Goal: Task Accomplishment & Management: Use online tool/utility

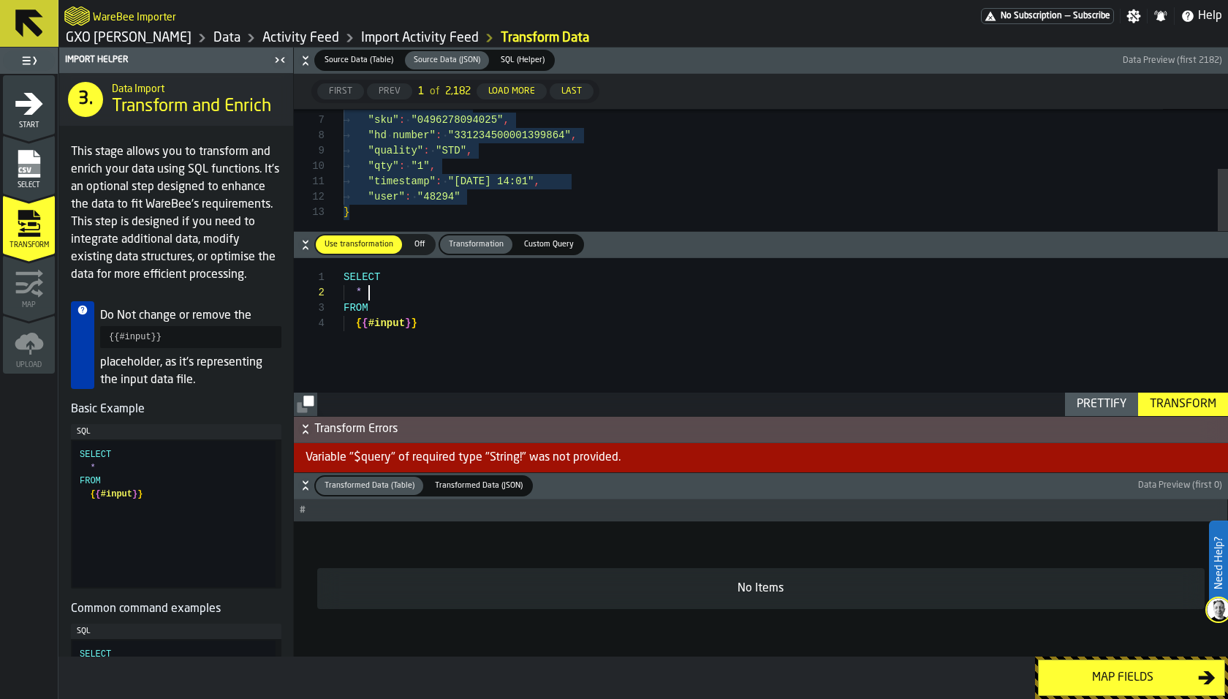
scroll to position [15, 0]
click at [422, 299] on div "SELECT * FROM { { #input } }" at bounding box center [785, 337] width 884 height 158
click at [503, 318] on div "SELECT * FROM { { #input } }" at bounding box center [785, 337] width 884 height 158
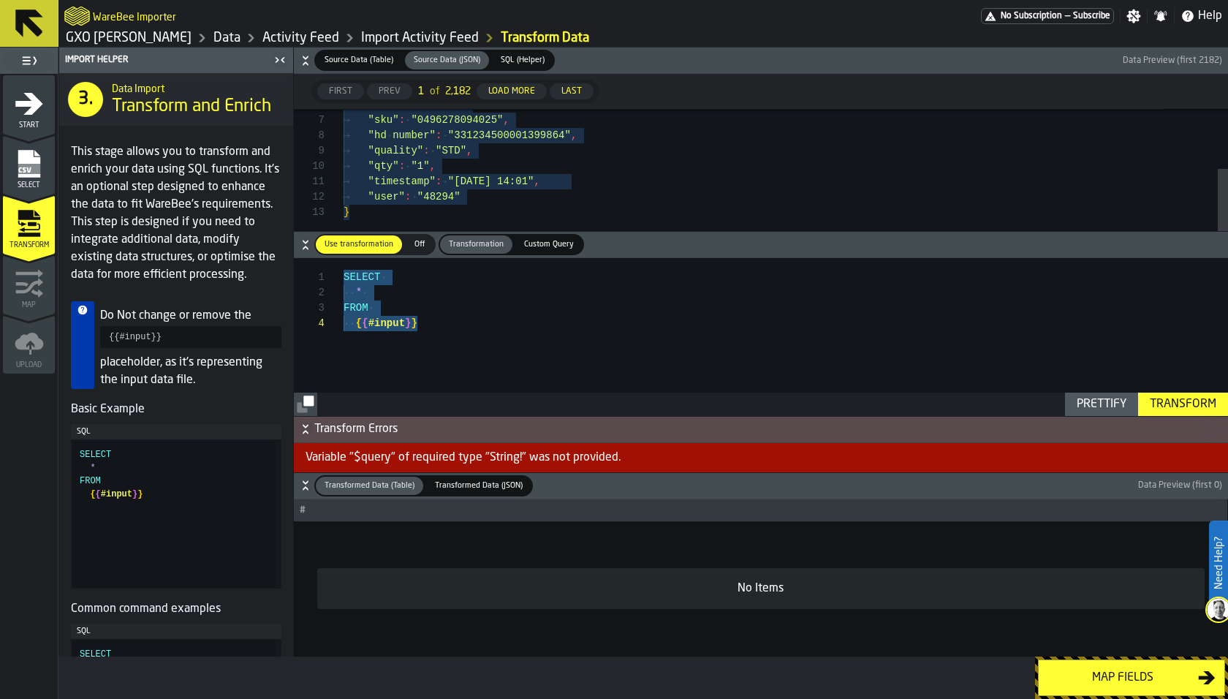
type textarea "**********"
click at [1184, 398] on div "Transform" at bounding box center [1183, 404] width 78 height 18
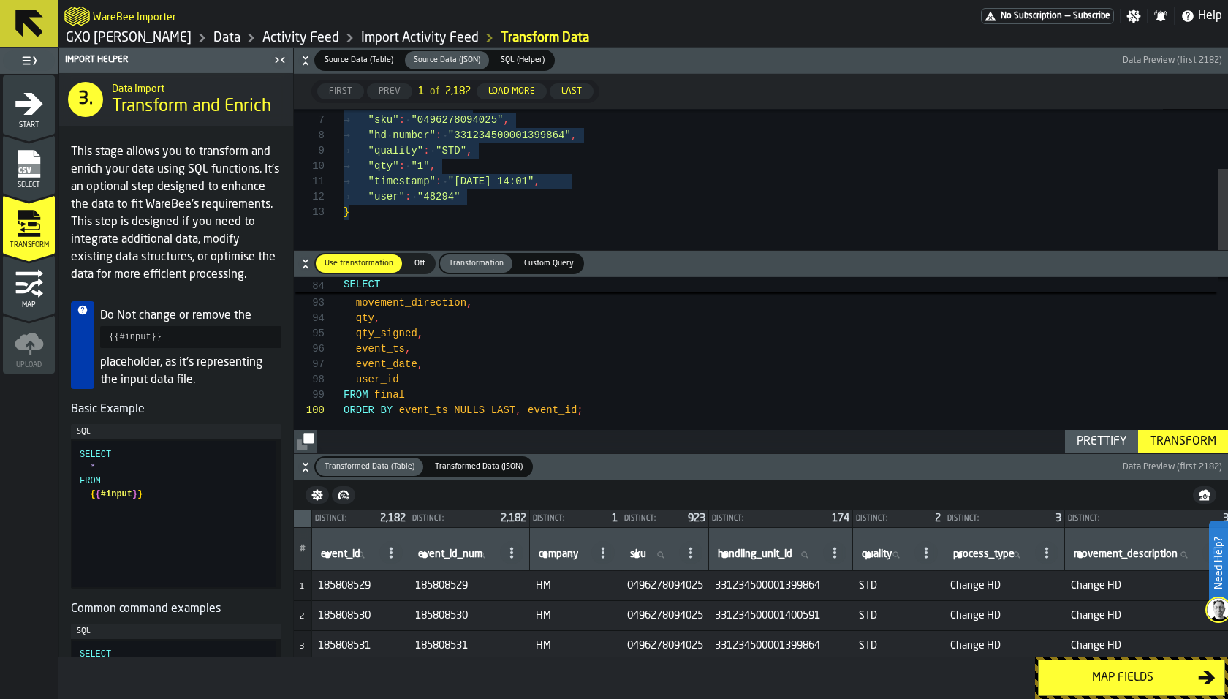
click at [1098, 672] on div "Map fields" at bounding box center [1122, 678] width 151 height 18
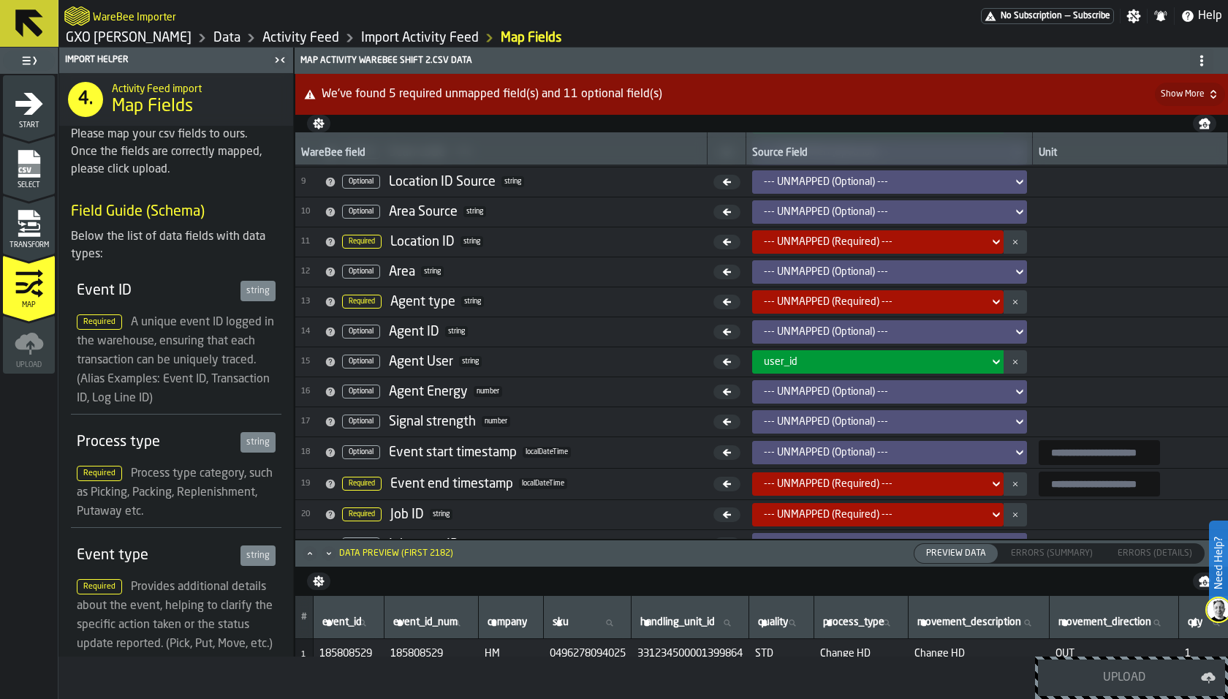
scroll to position [243, 0]
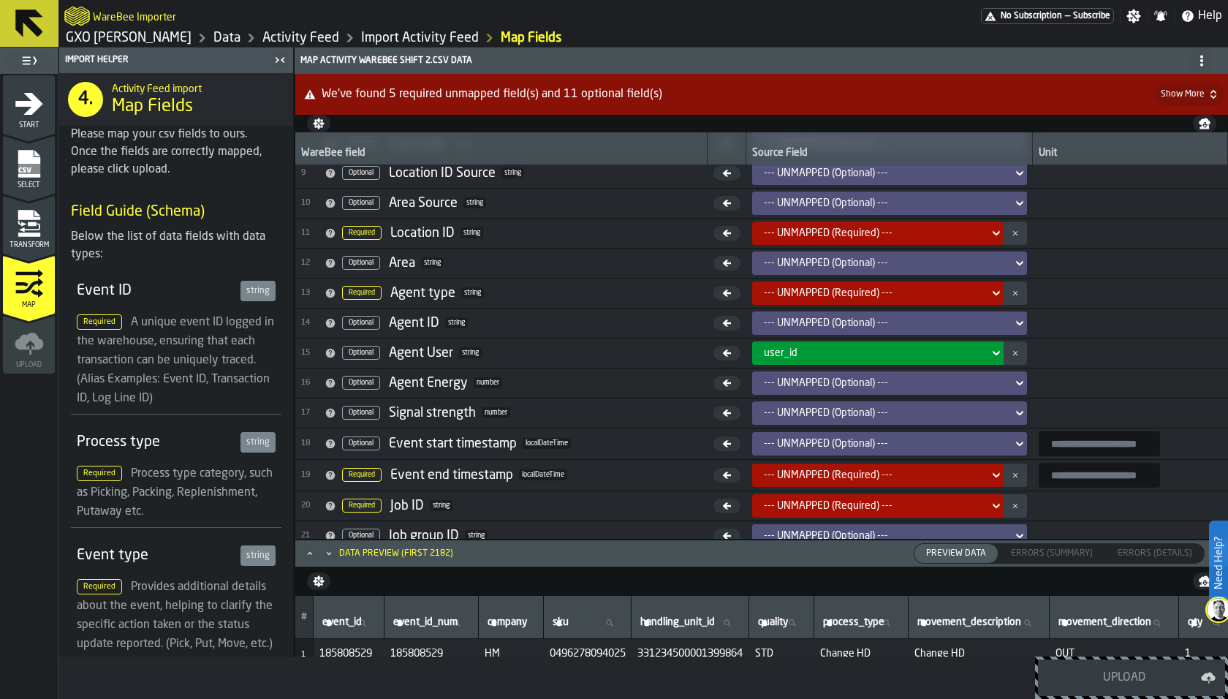
click at [309, 552] on icon "Maximize" at bounding box center [310, 553] width 15 height 15
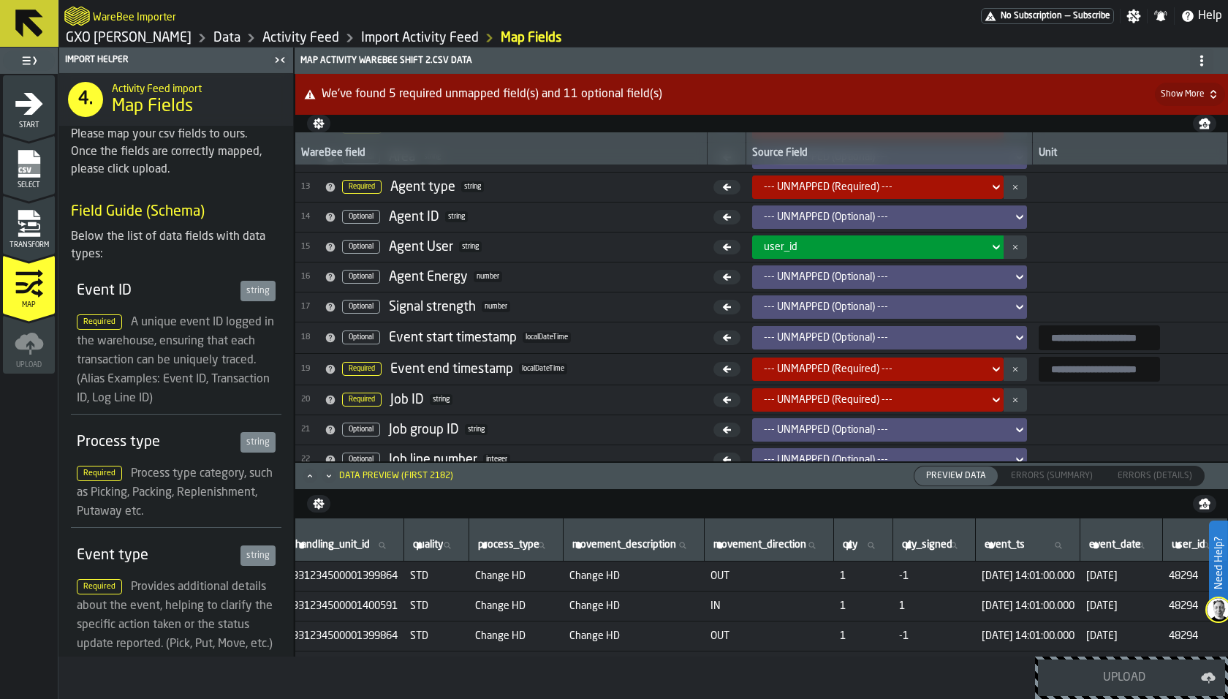
scroll to position [351, 0]
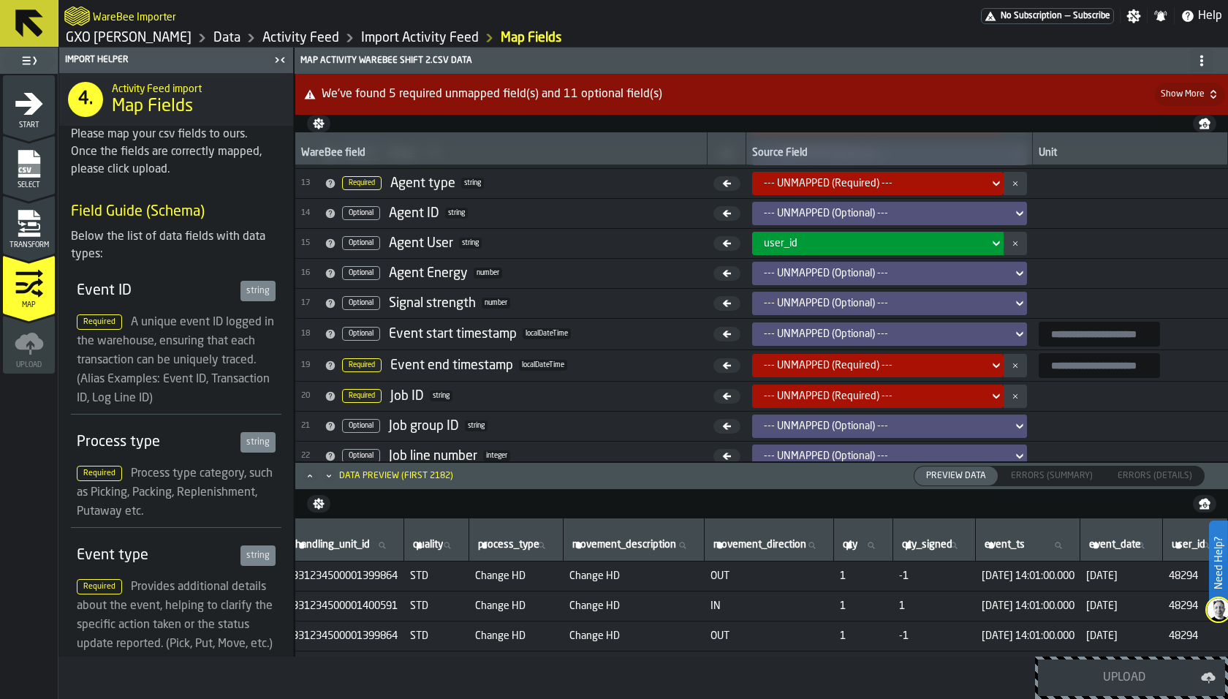
click at [807, 360] on div "--- UNMAPPED (Required) ---" at bounding box center [873, 366] width 219 height 12
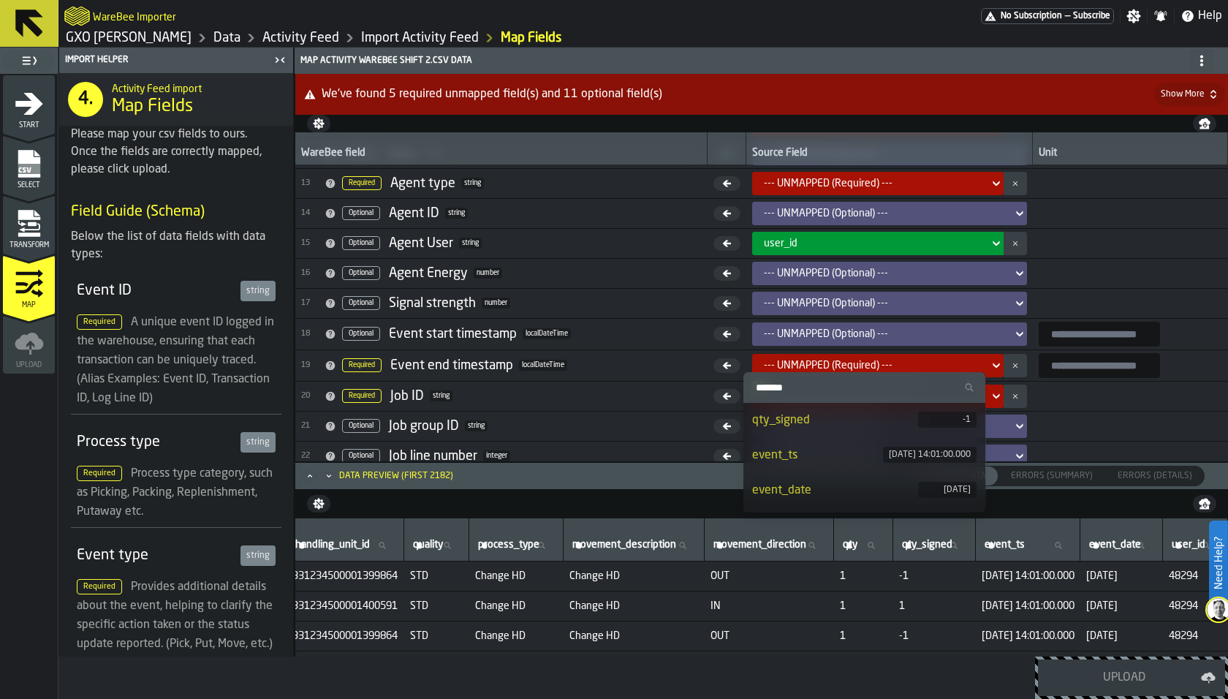
scroll to position [380, 0]
click at [804, 430] on div "event_ts" at bounding box center [818, 426] width 132 height 18
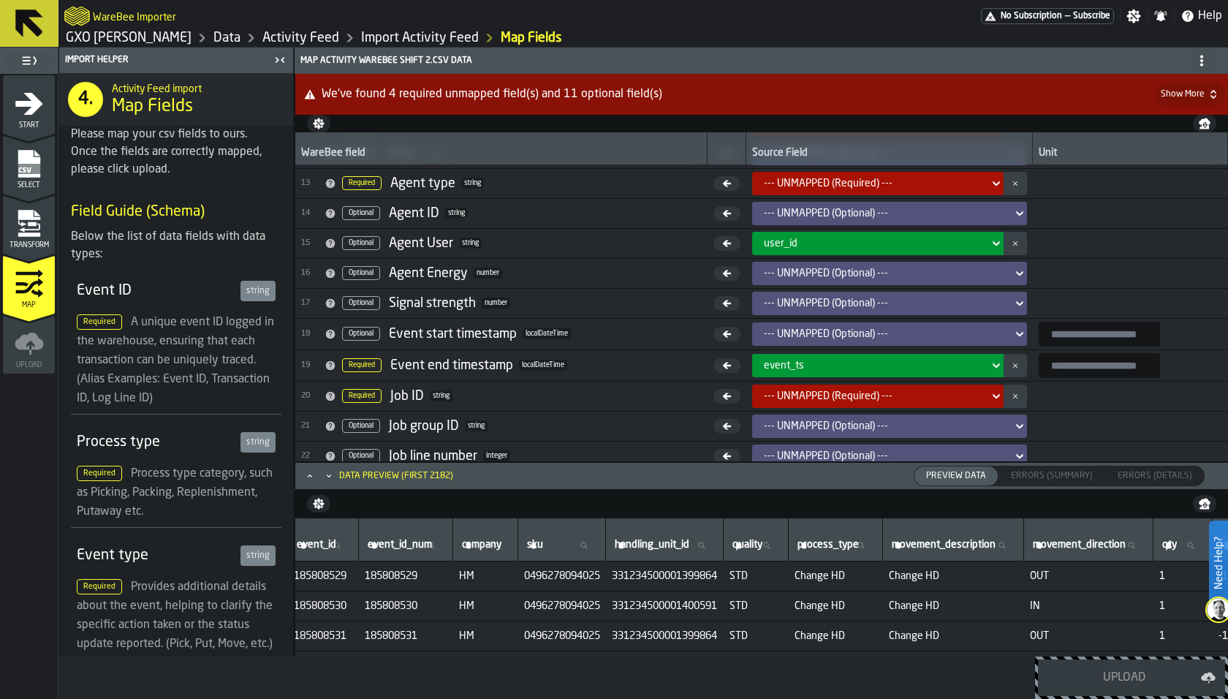
scroll to position [0, 0]
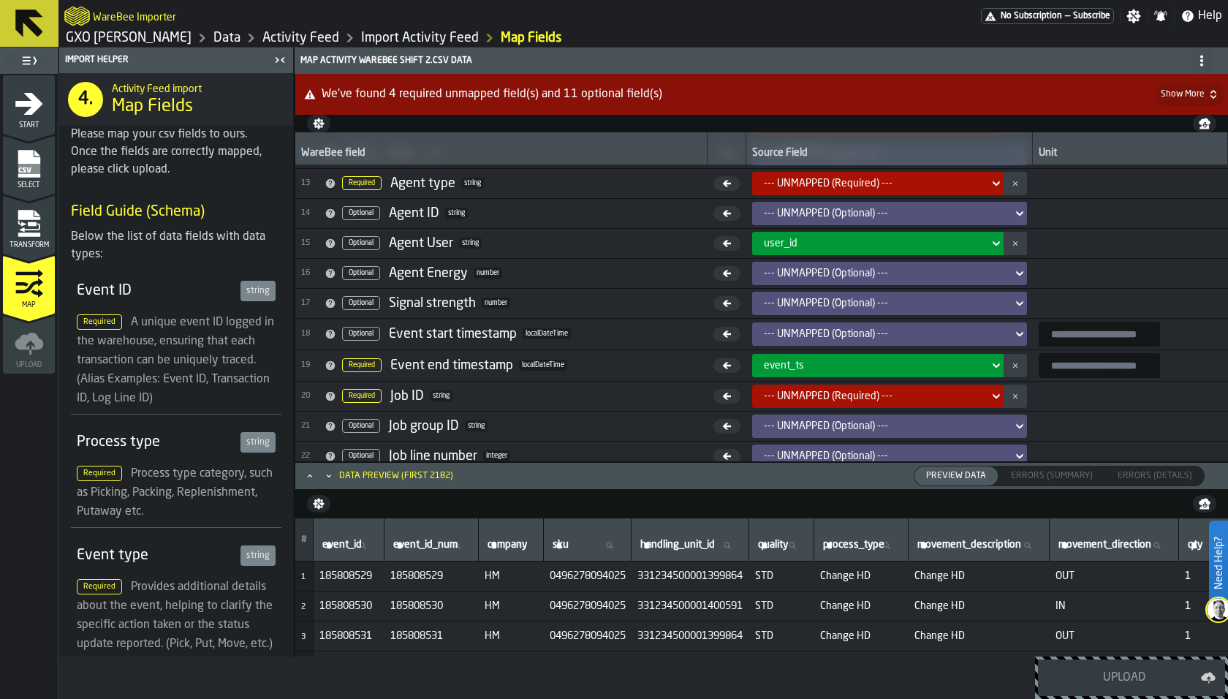
click at [816, 395] on div "--- UNMAPPED (Required) ---" at bounding box center [873, 396] width 219 height 12
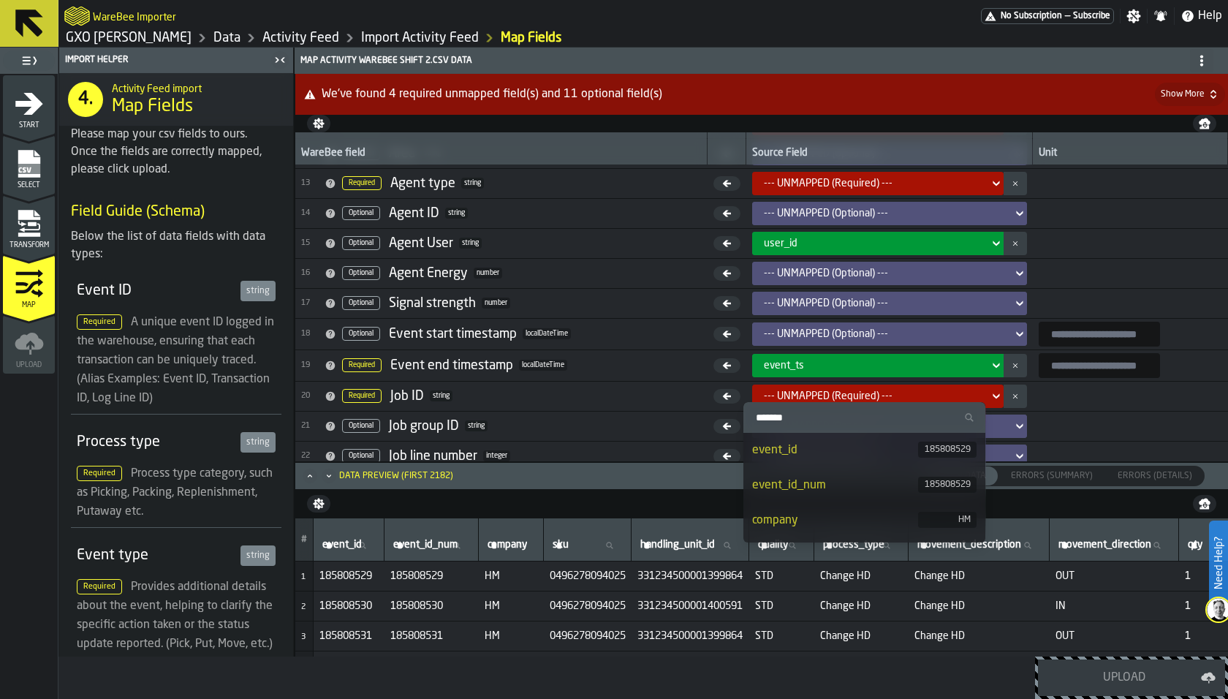
click at [799, 456] on div "event_id" at bounding box center [835, 450] width 167 height 18
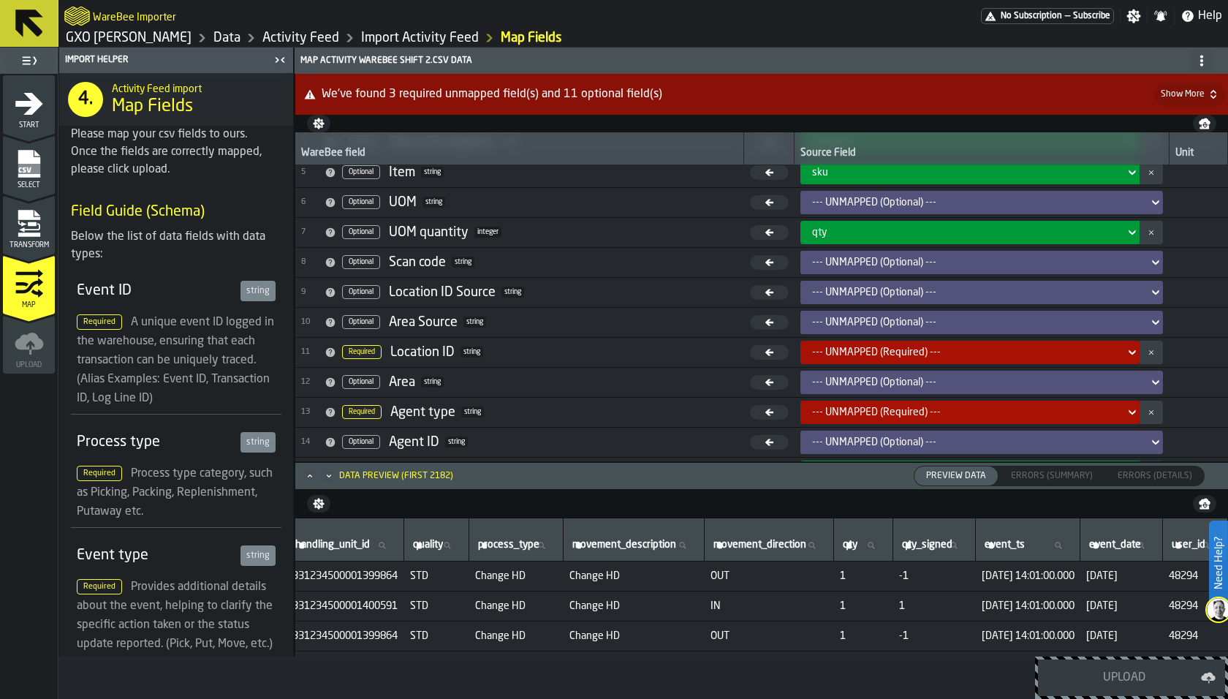
scroll to position [0, 430]
click at [893, 343] on div "--- UNMAPPED (Required) ---" at bounding box center [965, 352] width 319 height 18
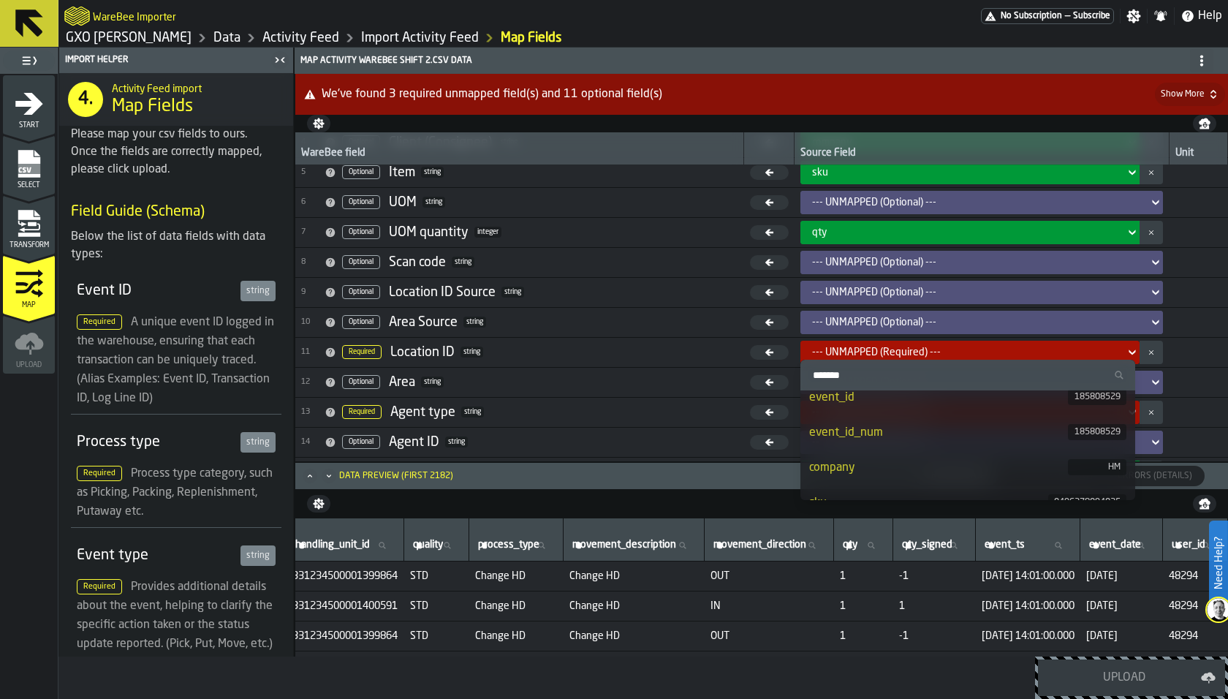
scroll to position [7, 0]
click at [725, 357] on span "11 Required Location ID string" at bounding box center [519, 352] width 437 height 22
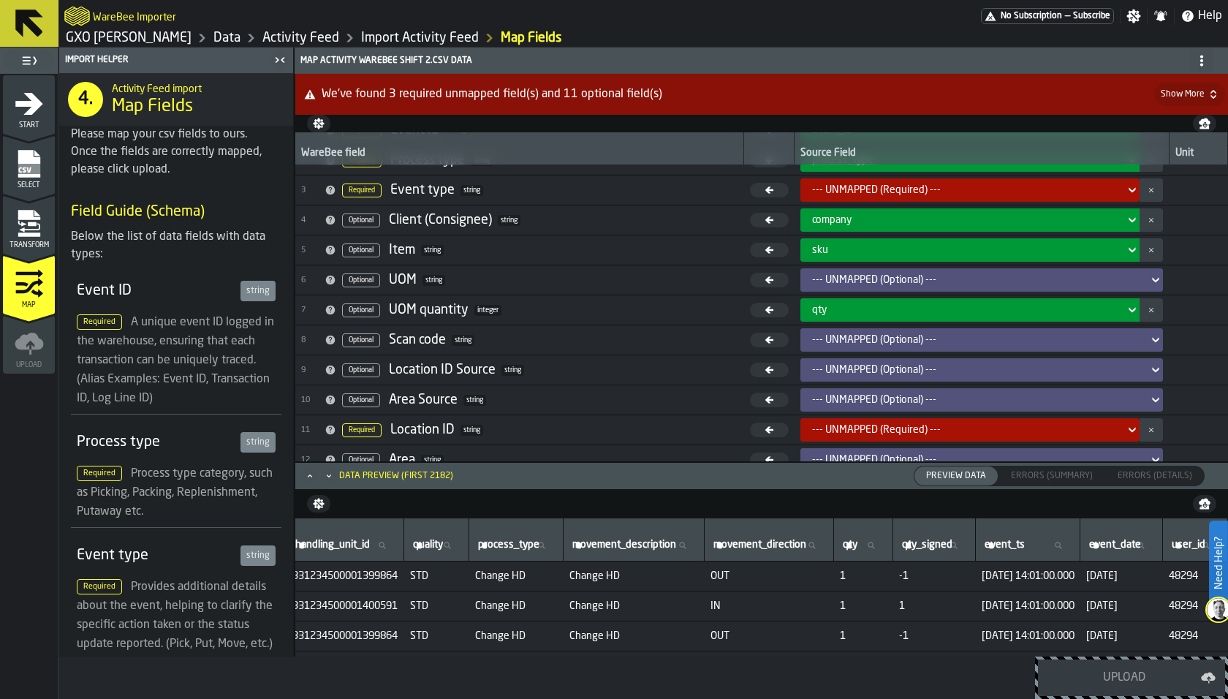
scroll to position [0, 0]
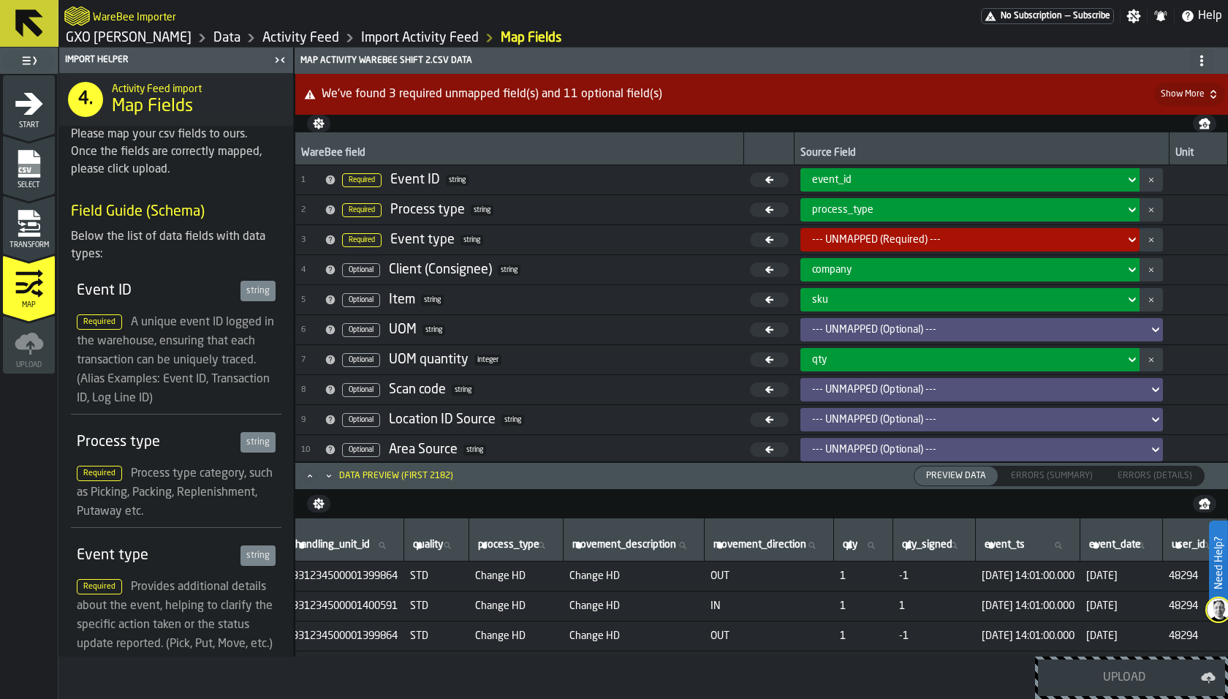
click at [870, 238] on div "--- UNMAPPED (Required) ---" at bounding box center [965, 240] width 307 height 12
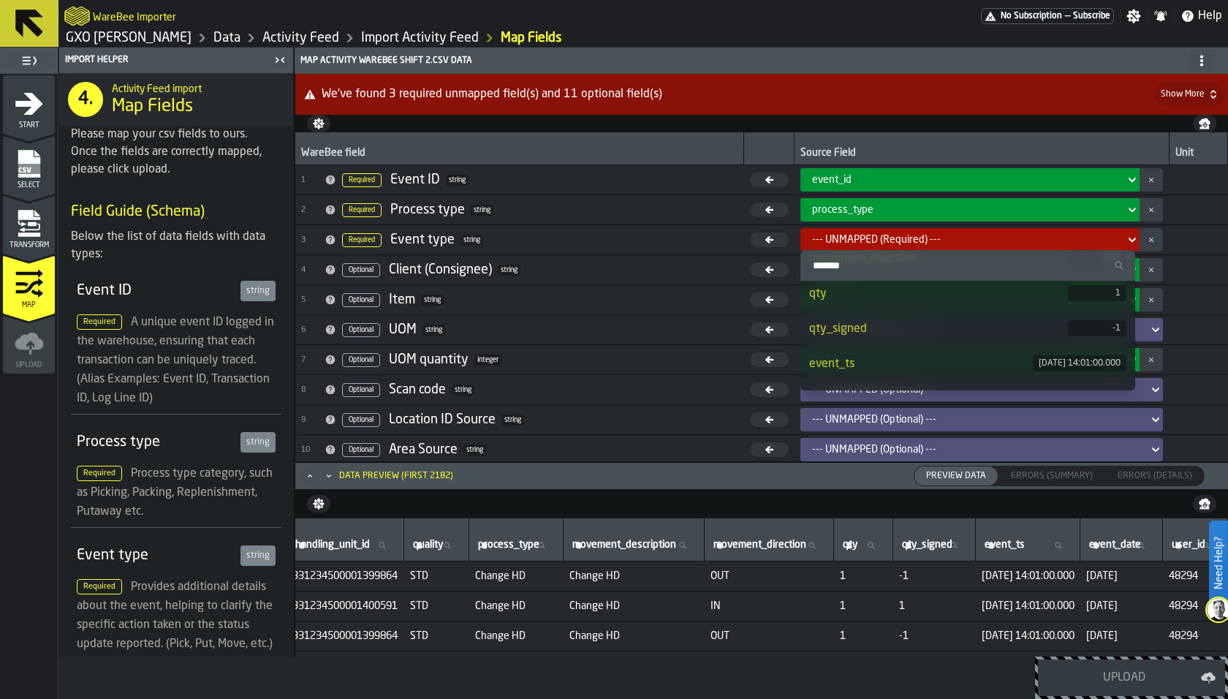
scroll to position [380, 0]
click at [675, 354] on span "7 Optional UOM quantity integer" at bounding box center [519, 360] width 437 height 22
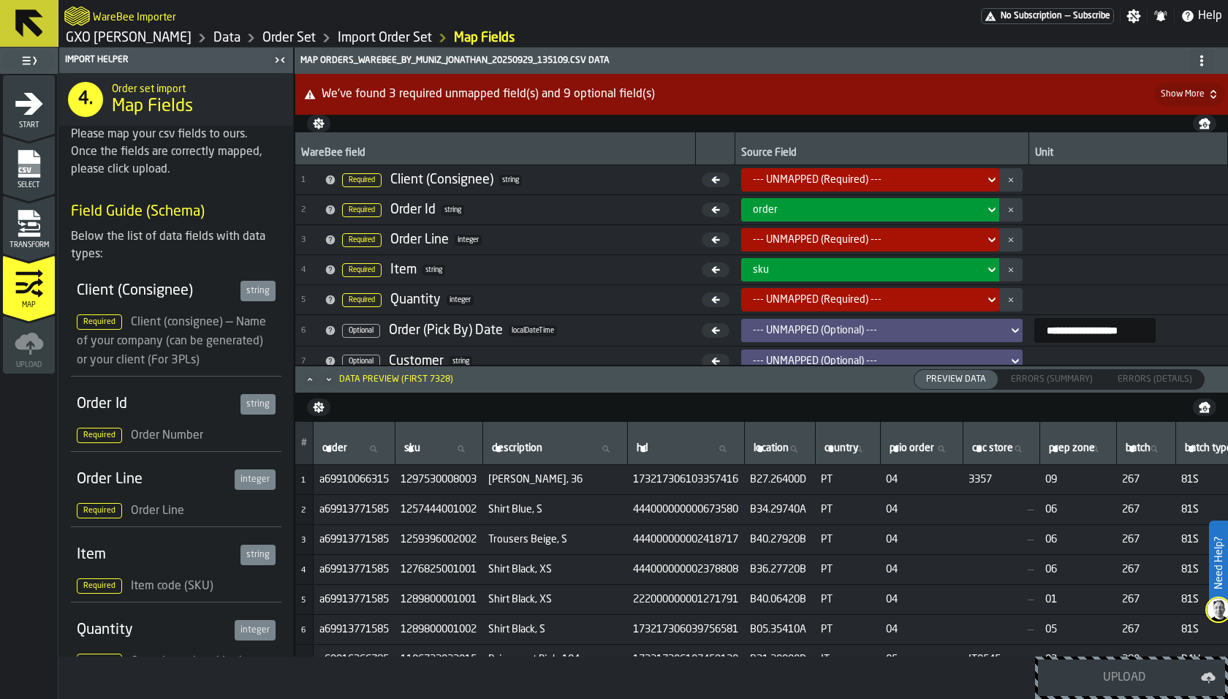
scroll to position [103, 0]
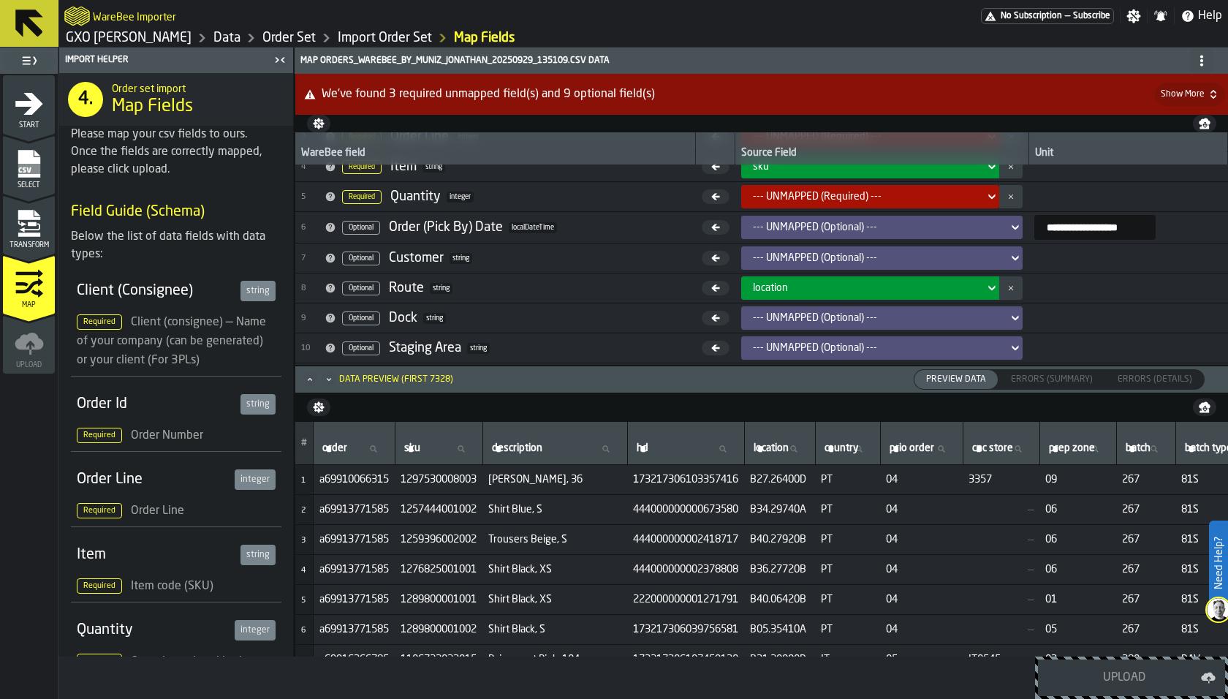
click at [213, 40] on link "Data" at bounding box center [226, 38] width 27 height 16
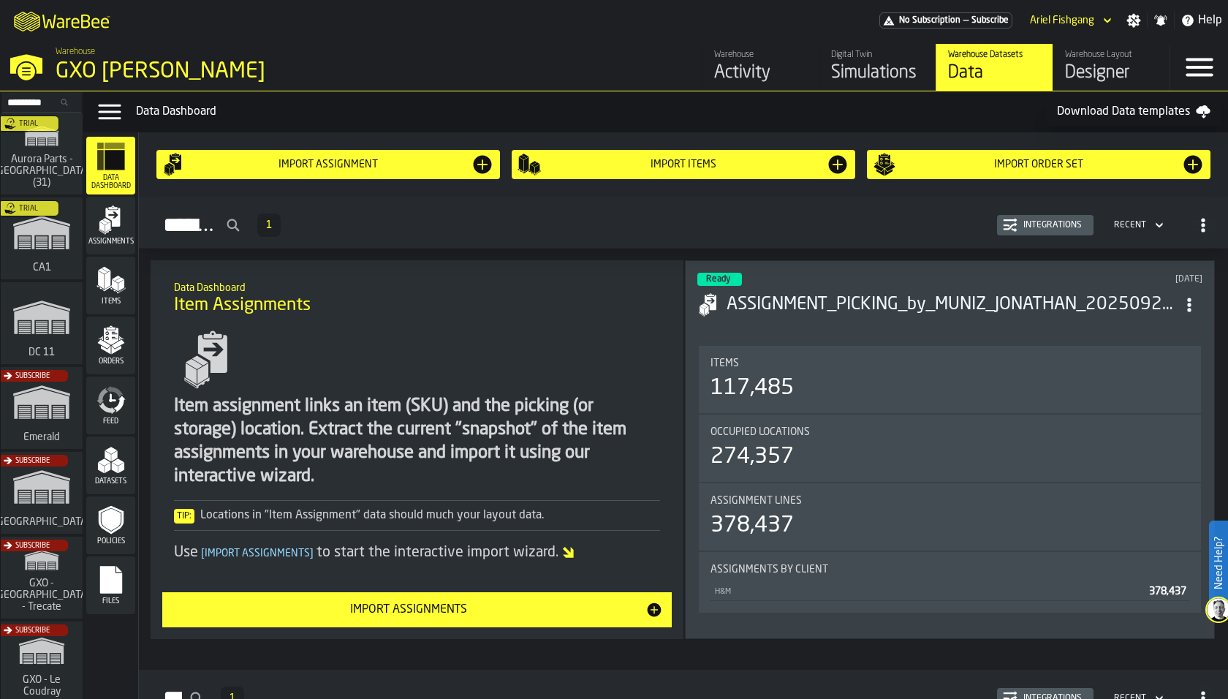
click at [116, 330] on icon "menu Orders" at bounding box center [111, 335] width 15 height 17
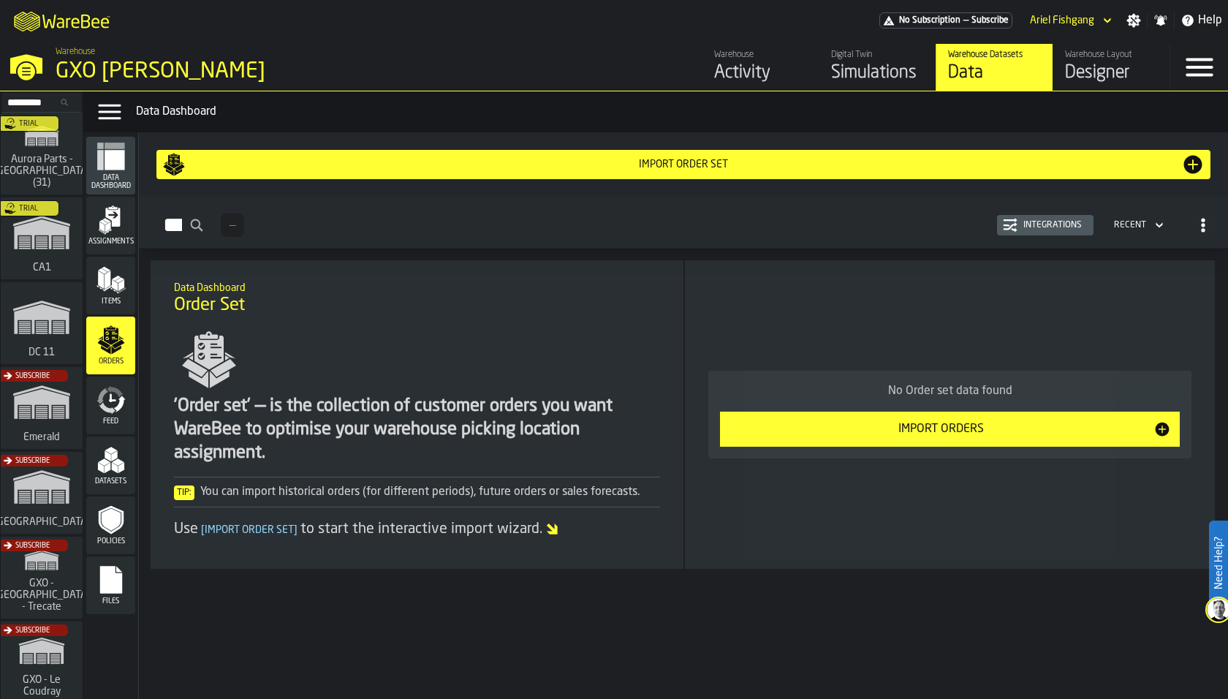
click at [1112, 73] on div "Designer" at bounding box center [1111, 72] width 93 height 23
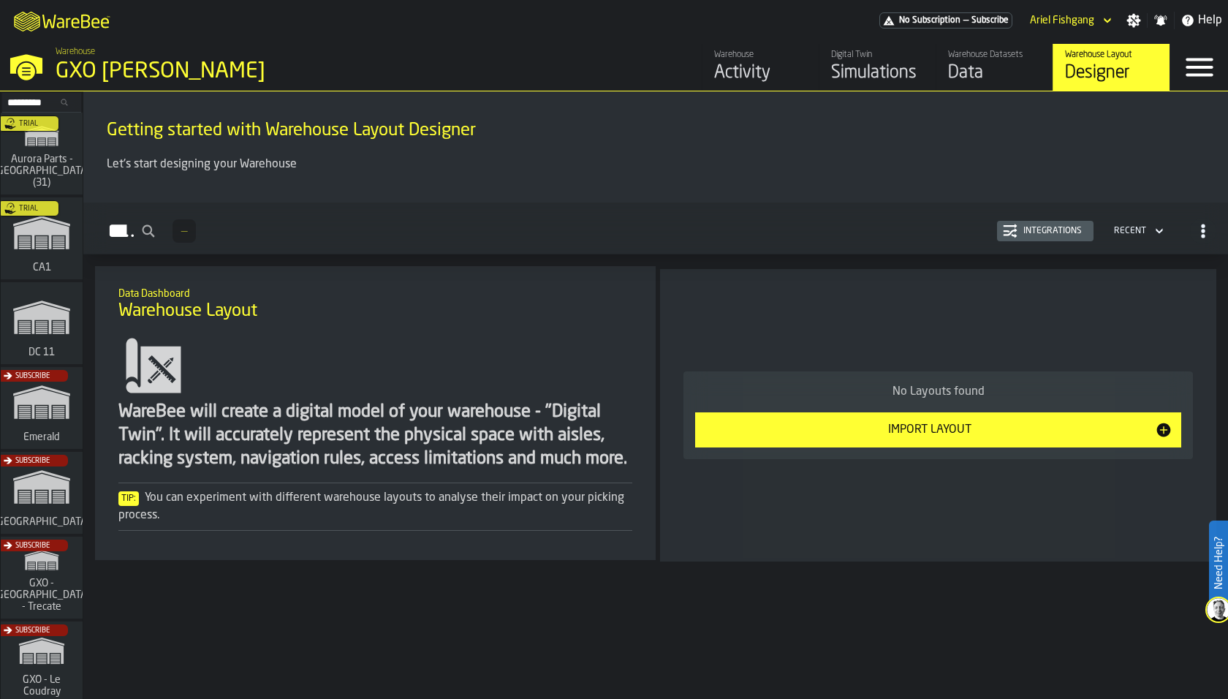
click at [957, 58] on div "Warehouse Datasets" at bounding box center [994, 55] width 93 height 10
click at [840, 438] on div "Import Layout" at bounding box center [929, 430] width 451 height 18
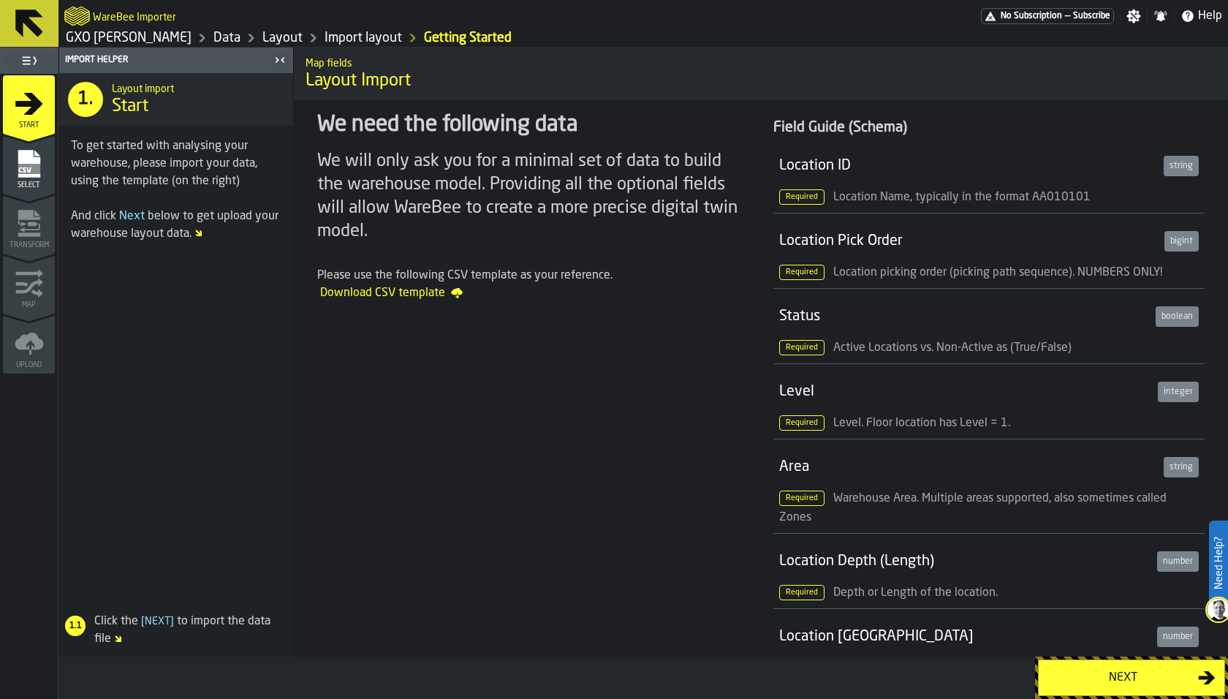
click at [33, 186] on span "Select" at bounding box center [29, 185] width 52 height 8
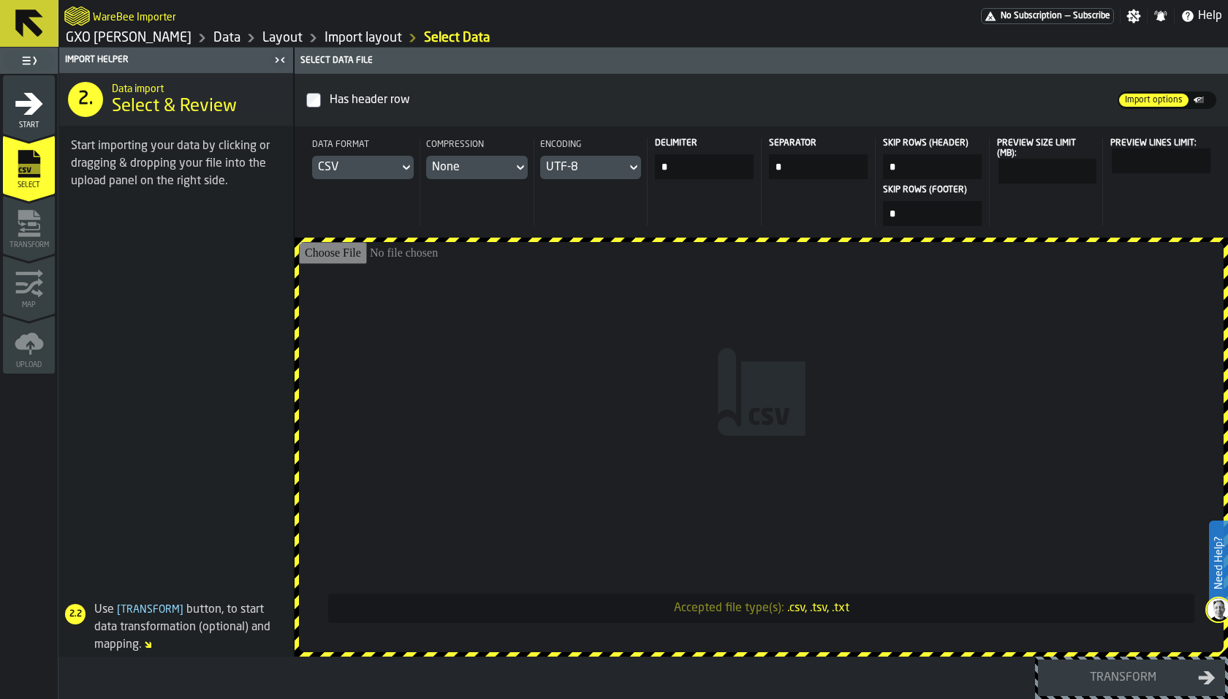
click at [655, 371] on input "Accepted file type(s): .csv, .tsv, .txt" at bounding box center [761, 447] width 924 height 410
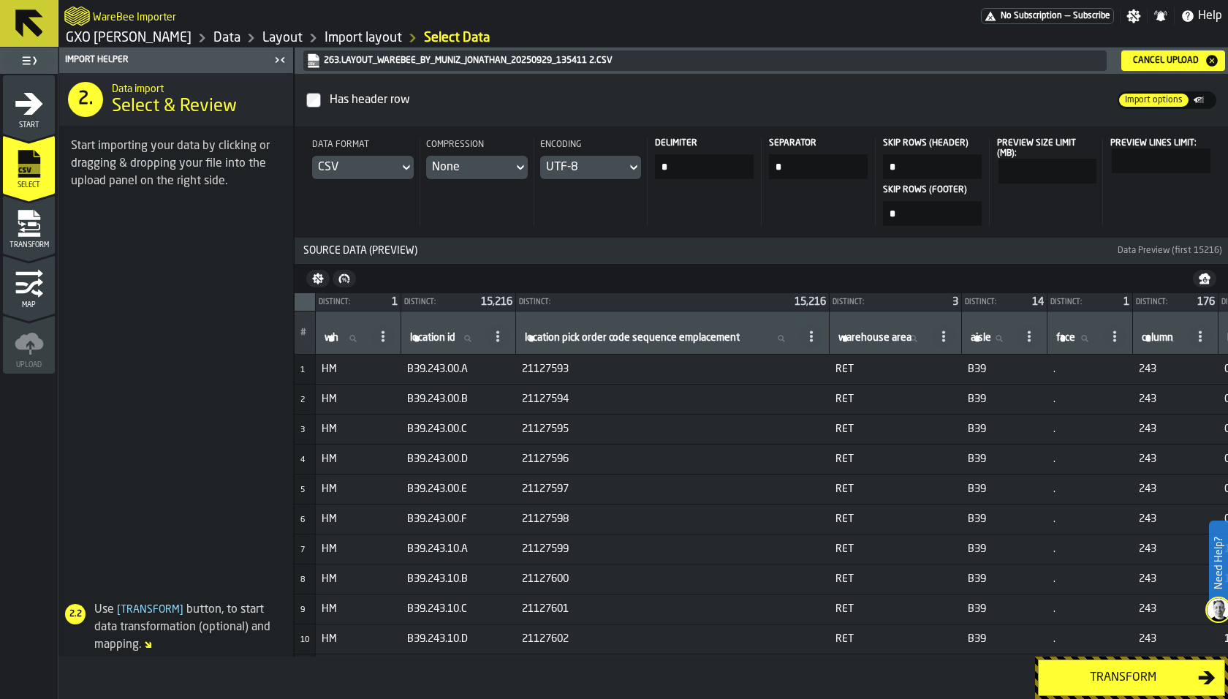
click at [48, 232] on div "Transform" at bounding box center [29, 229] width 52 height 40
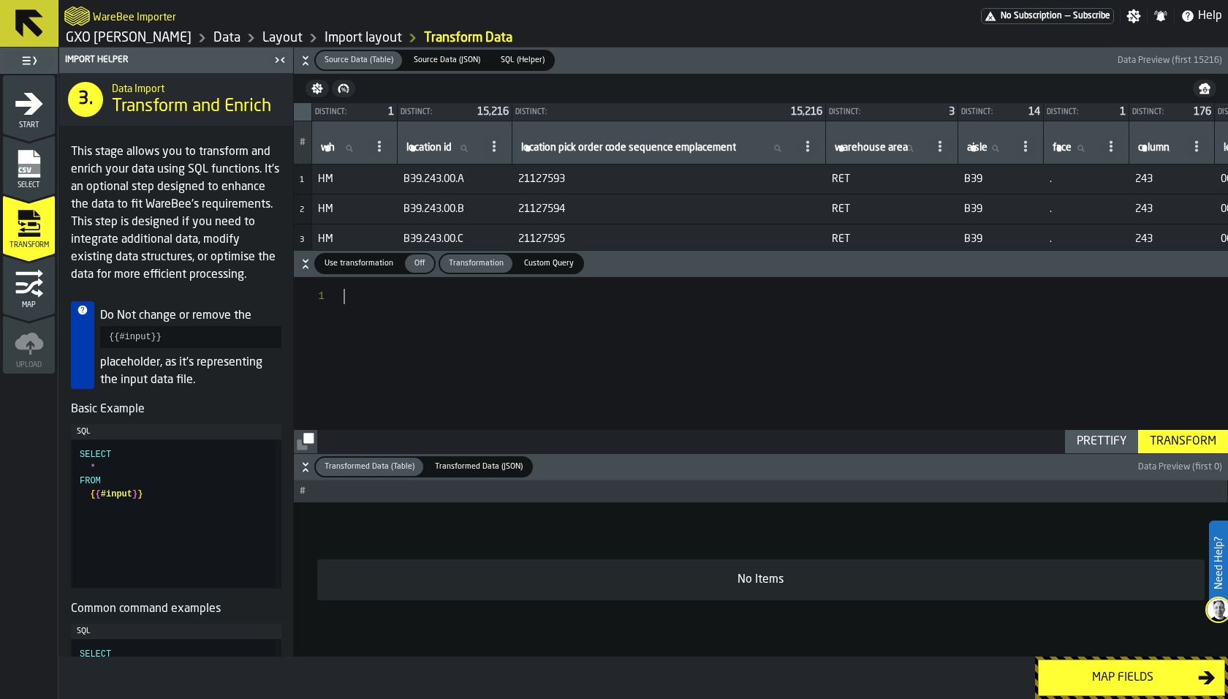
click at [550, 316] on div at bounding box center [785, 365] width 884 height 176
click at [384, 274] on label "Use transformation Use transformation" at bounding box center [358, 263] width 89 height 21
type textarea "**********"
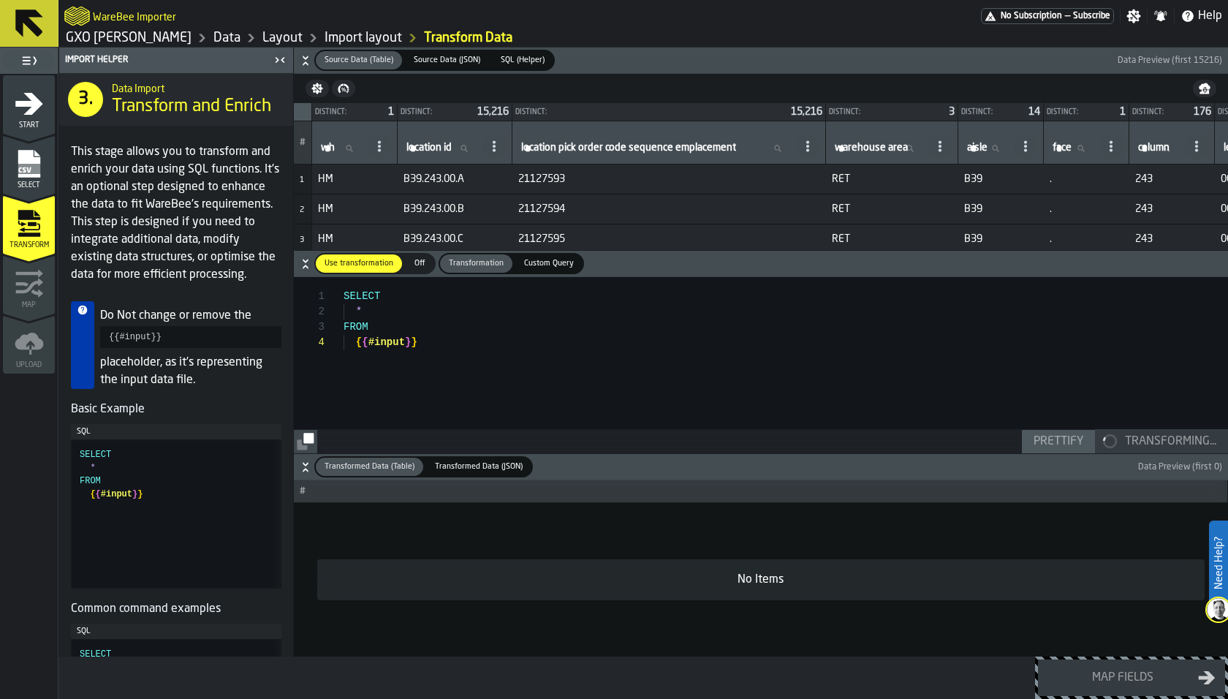
scroll to position [45, 0]
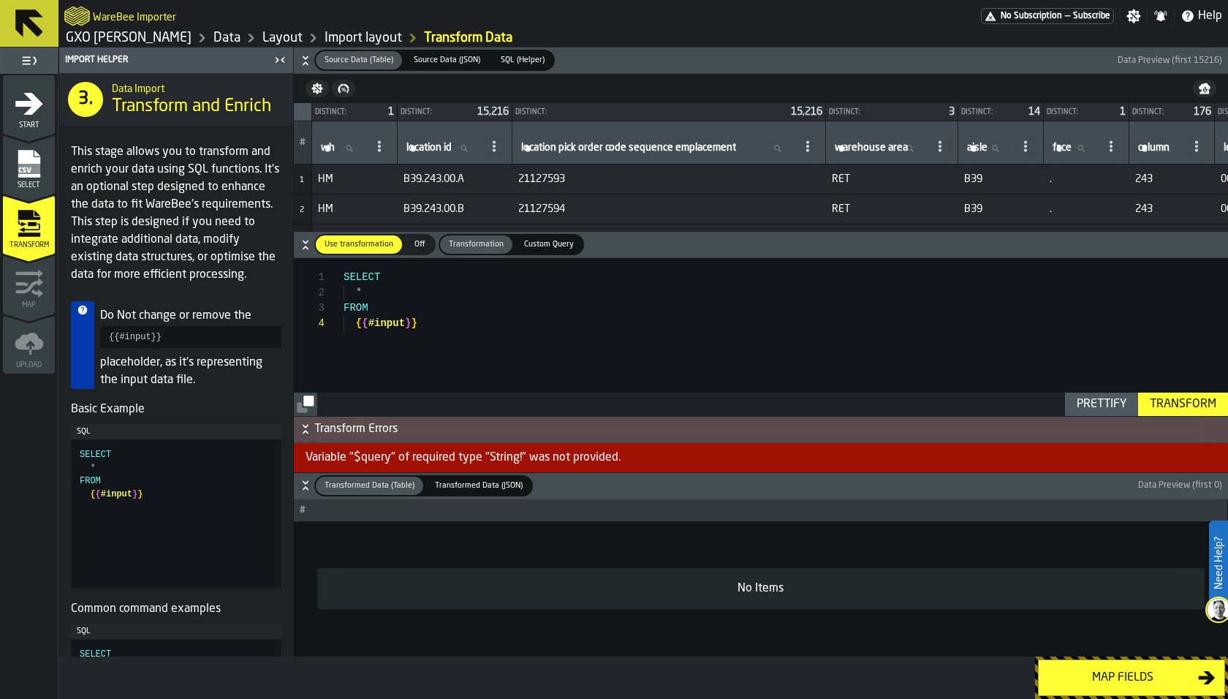
click at [13, 302] on span "Map" at bounding box center [29, 305] width 52 height 8
click at [1217, 405] on div "Transform" at bounding box center [1183, 404] width 78 height 18
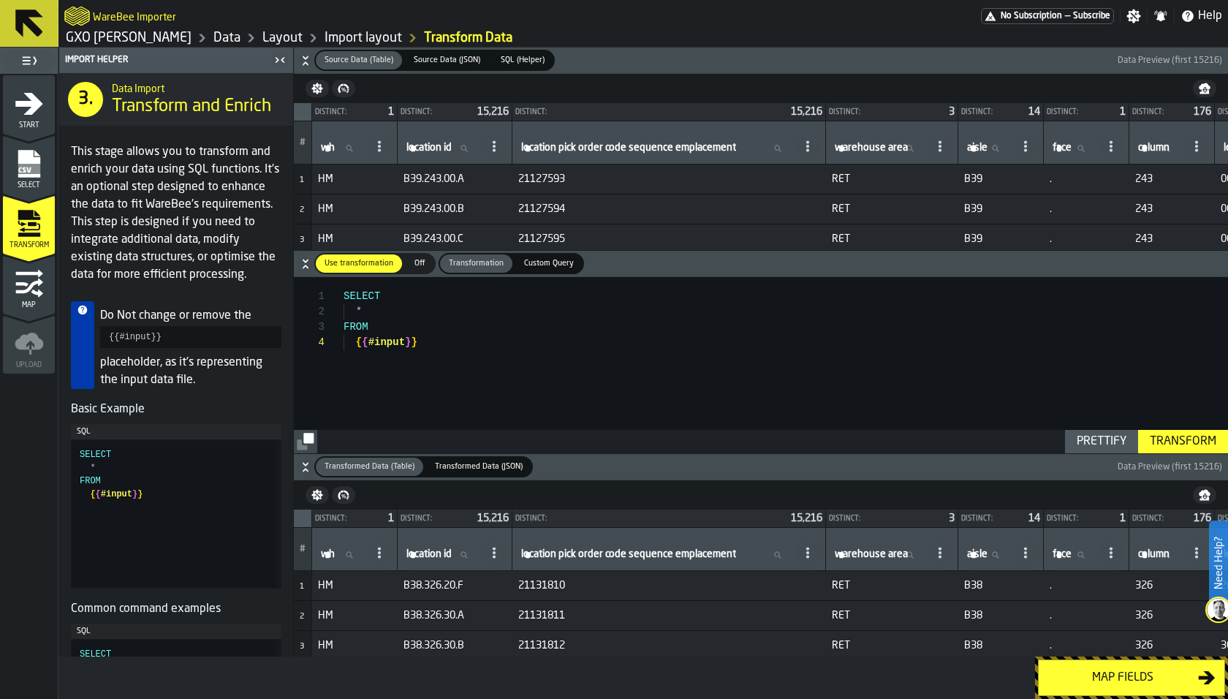
click at [31, 305] on span "Map" at bounding box center [29, 305] width 52 height 8
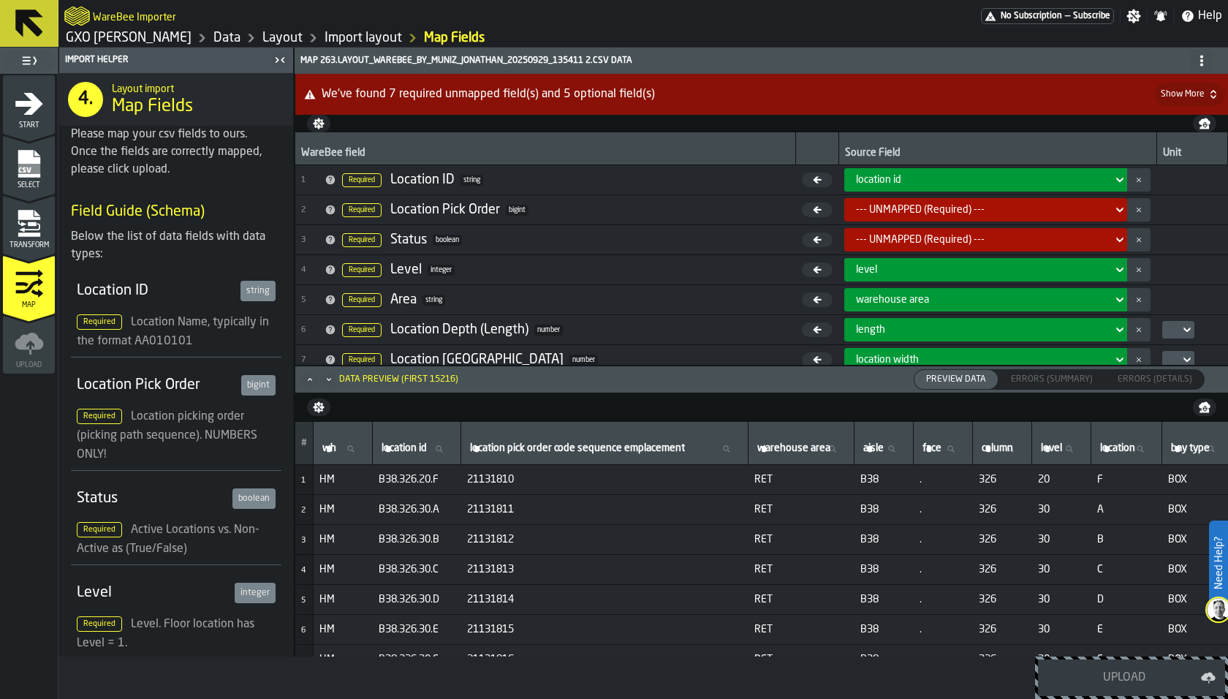
click at [892, 204] on div "--- UNMAPPED (Required) ---" at bounding box center [981, 210] width 251 height 12
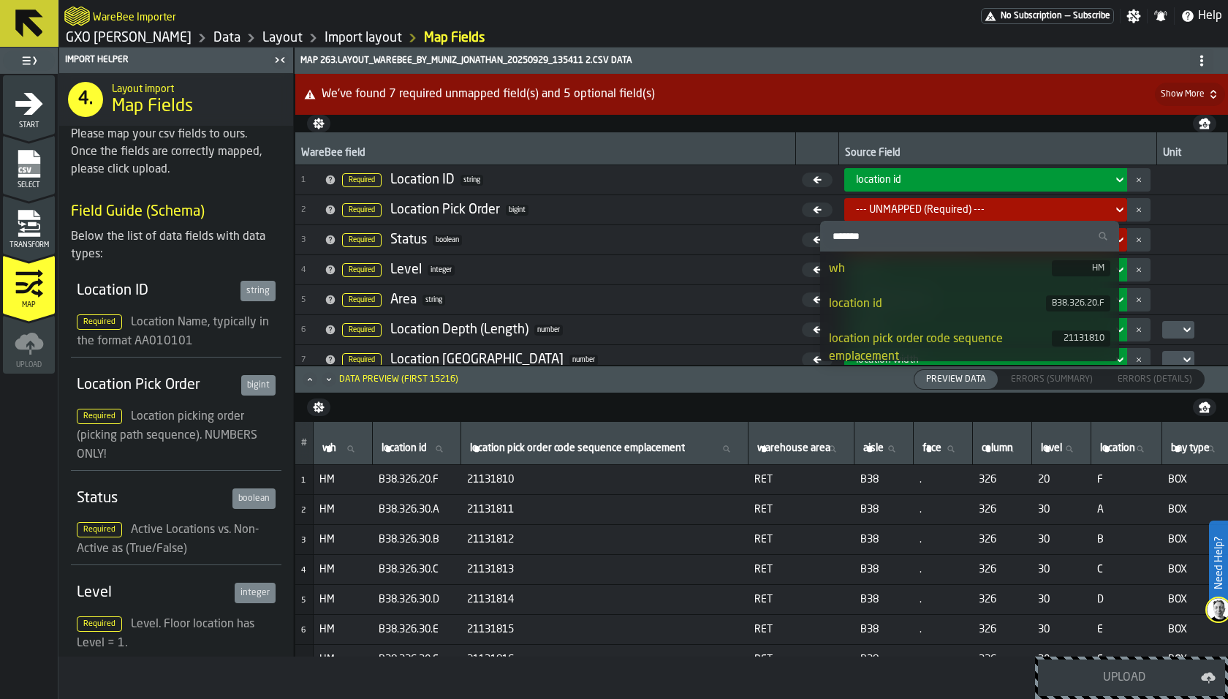
click at [896, 335] on div "location pick order code sequence emplacement" at bounding box center [940, 347] width 223 height 35
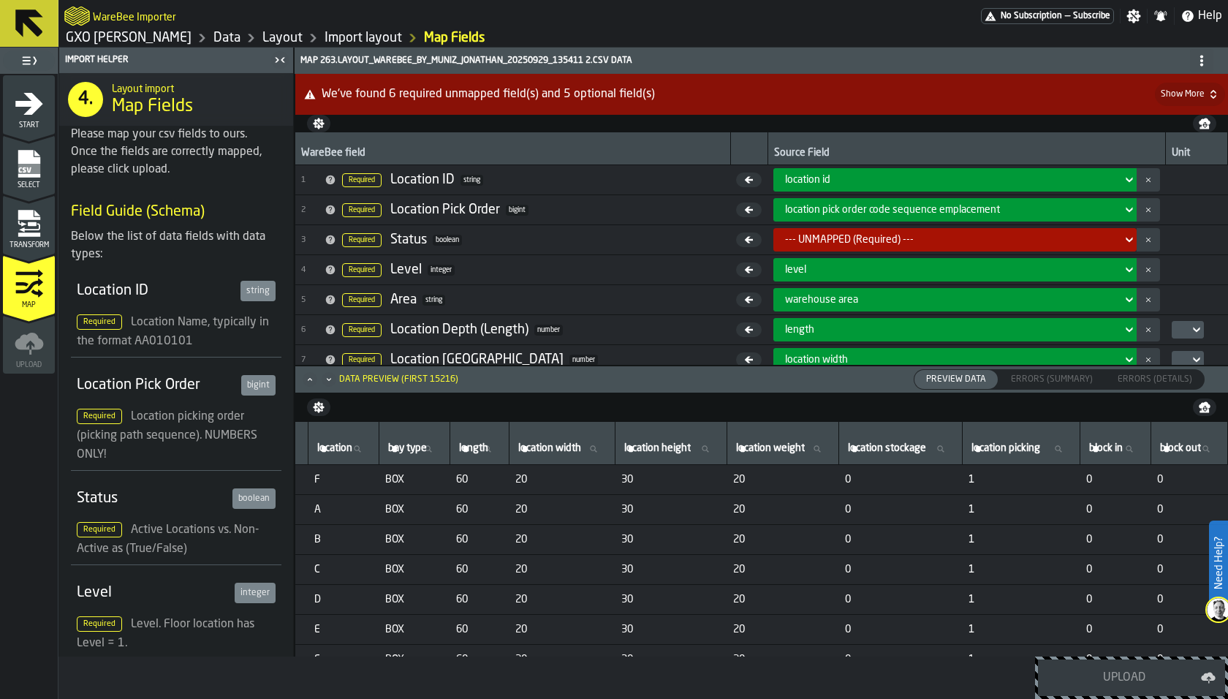
scroll to position [0, 865]
click at [911, 234] on div "--- UNMAPPED (Required) ---" at bounding box center [950, 240] width 331 height 12
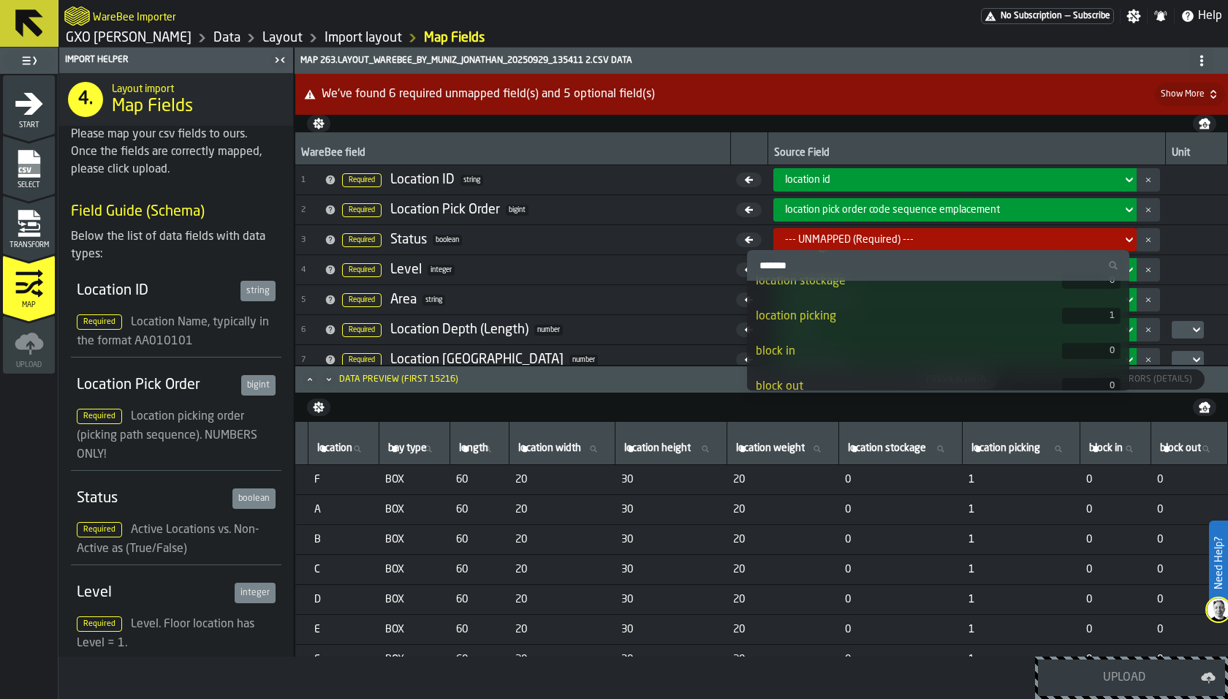
scroll to position [520, 0]
click at [869, 362] on li "block out 0" at bounding box center [938, 374] width 382 height 35
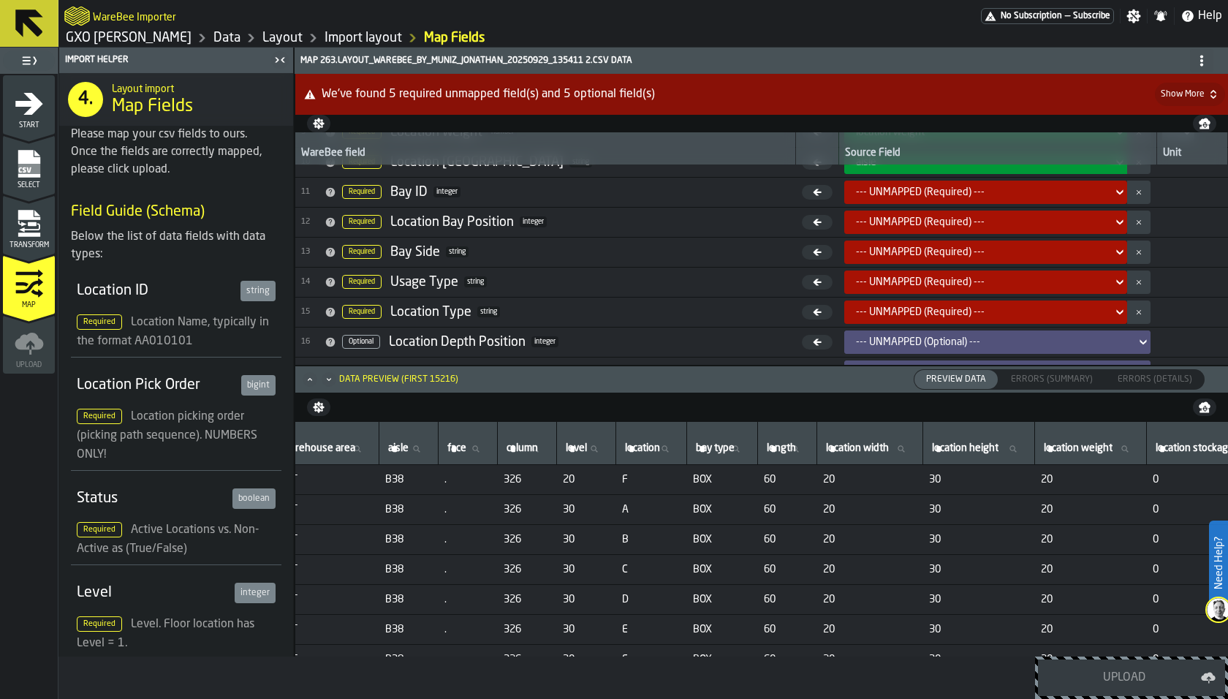
scroll to position [0, 472]
click at [861, 306] on div "--- UNMAPPED (Required) ---" at bounding box center [981, 312] width 251 height 12
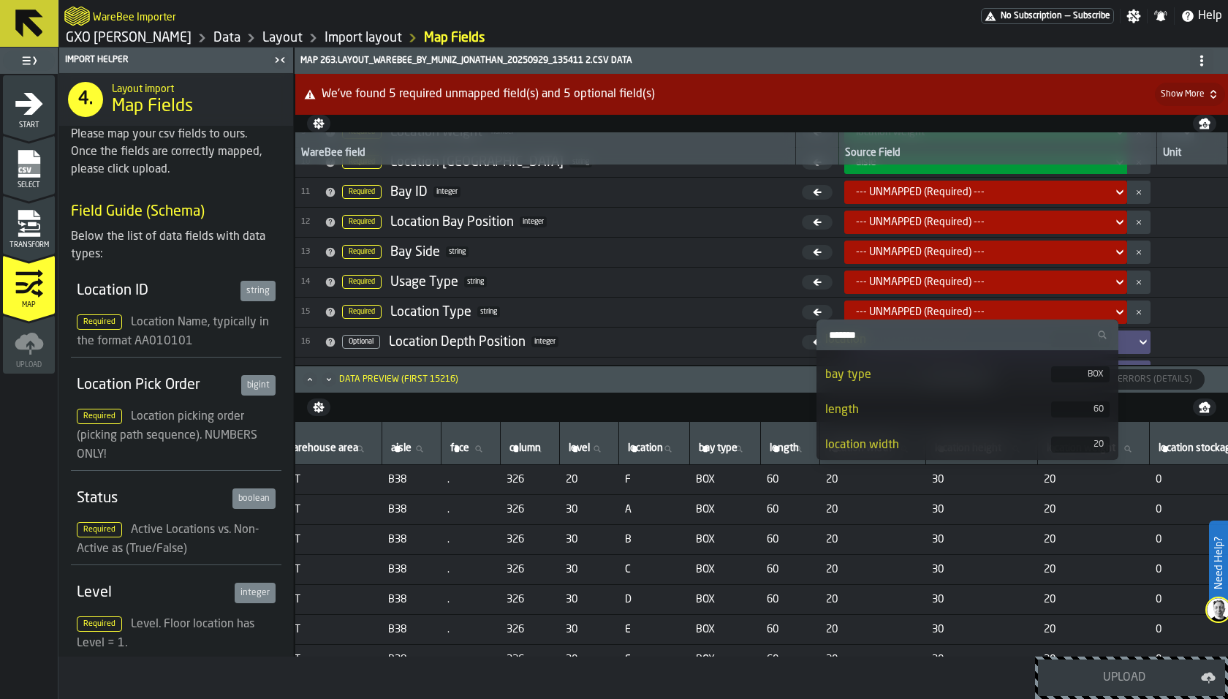
scroll to position [311, 0]
click at [888, 381] on div "bay type" at bounding box center [938, 390] width 226 height 18
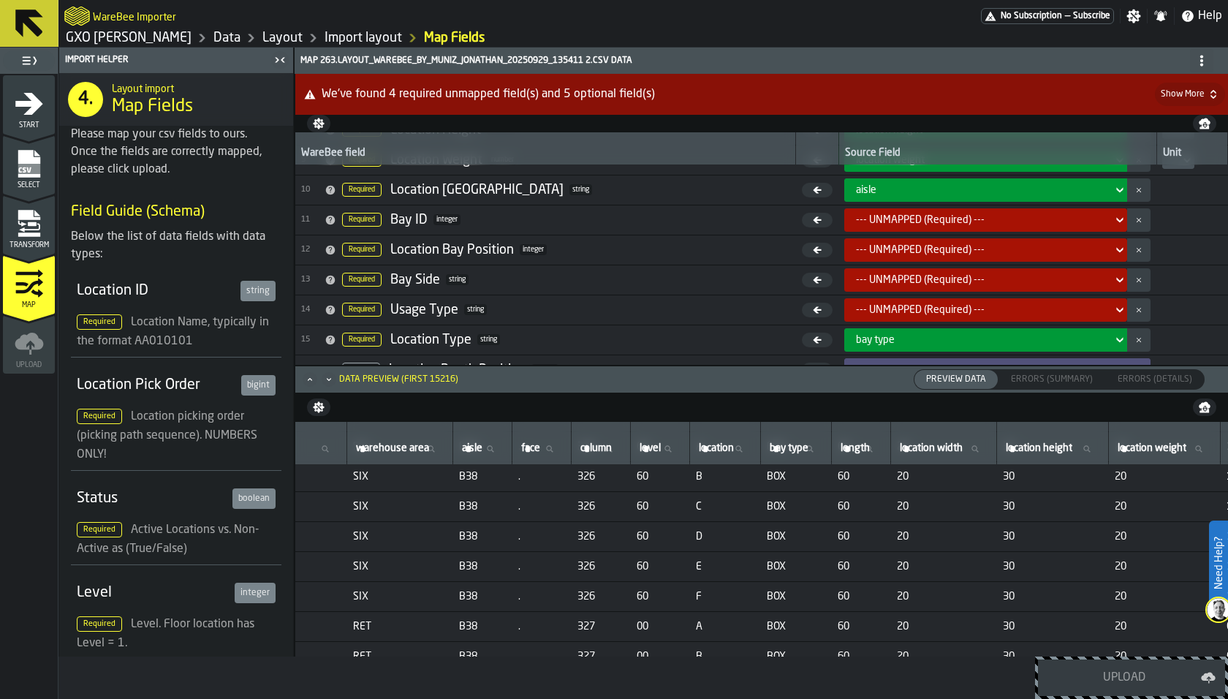
scroll to position [260, 0]
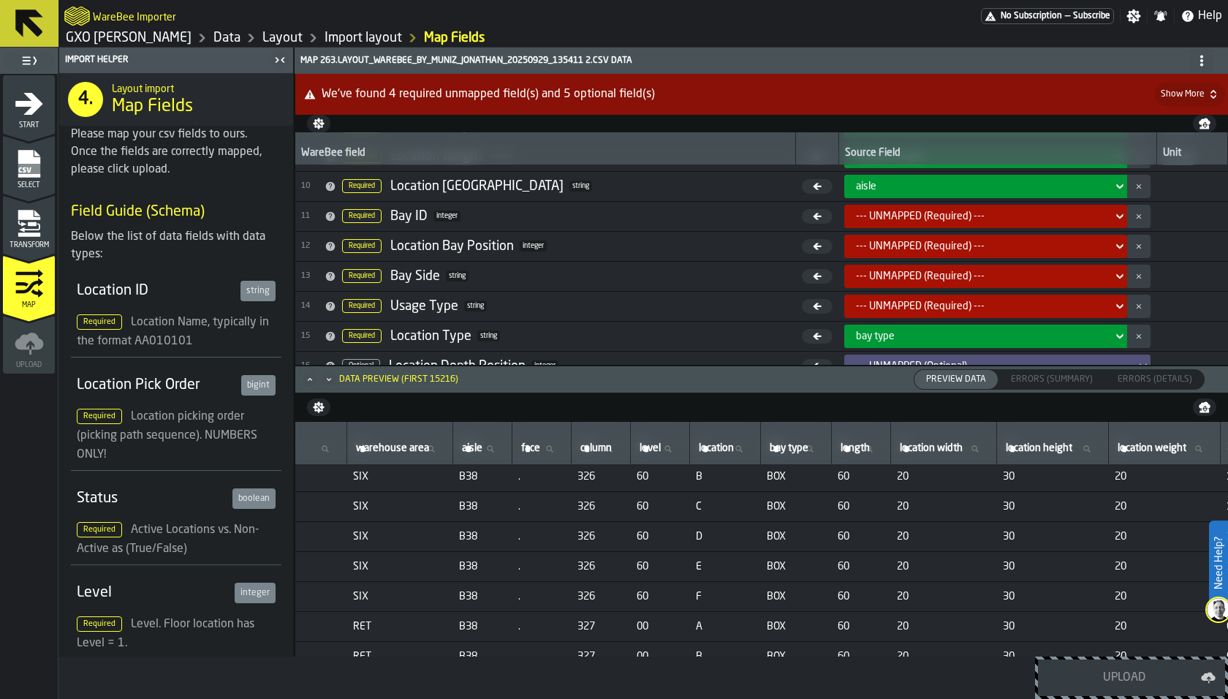
click at [856, 243] on div "--- UNMAPPED (Required) ---" at bounding box center [981, 246] width 251 height 12
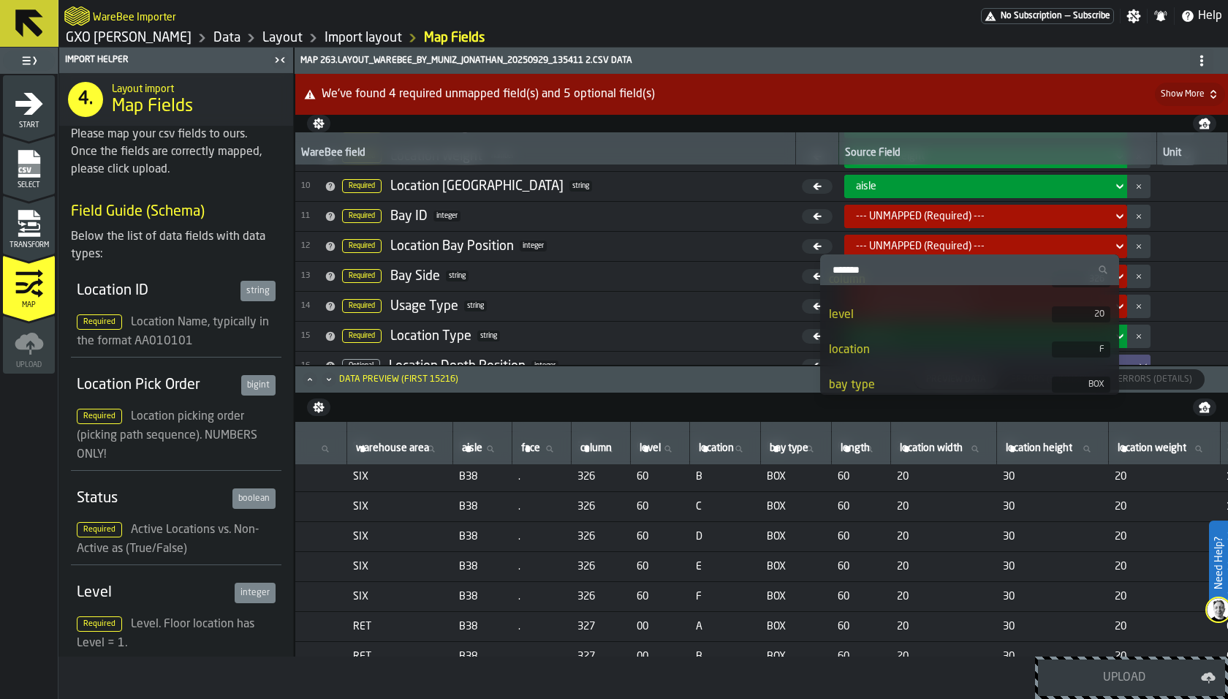
scroll to position [273, 0]
click at [856, 330] on div "location" at bounding box center [940, 328] width 223 height 18
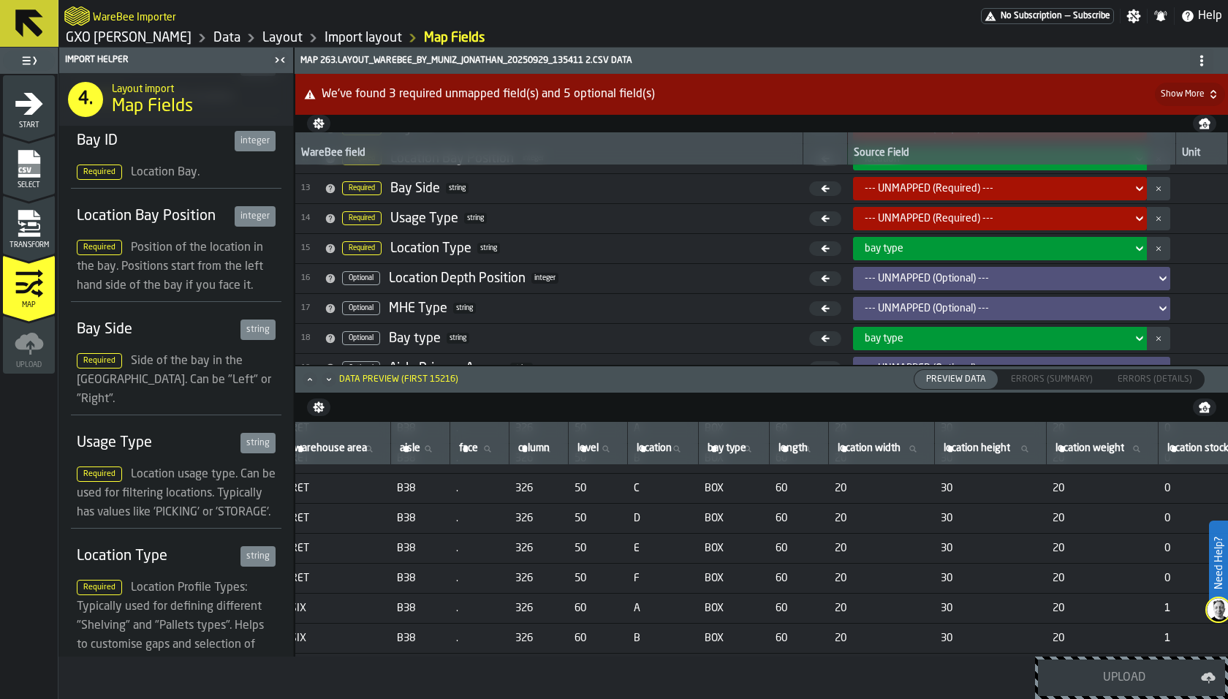
scroll to position [353, 0]
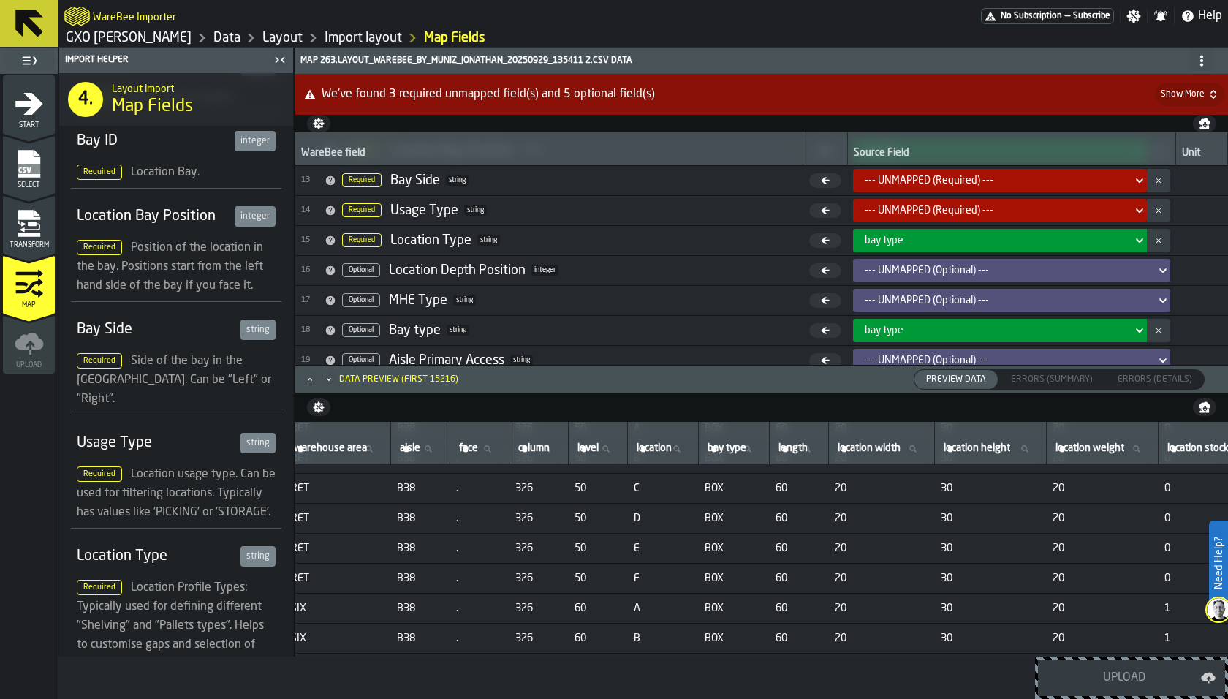
click at [865, 205] on div "--- UNMAPPED (Required) ---" at bounding box center [996, 211] width 262 height 12
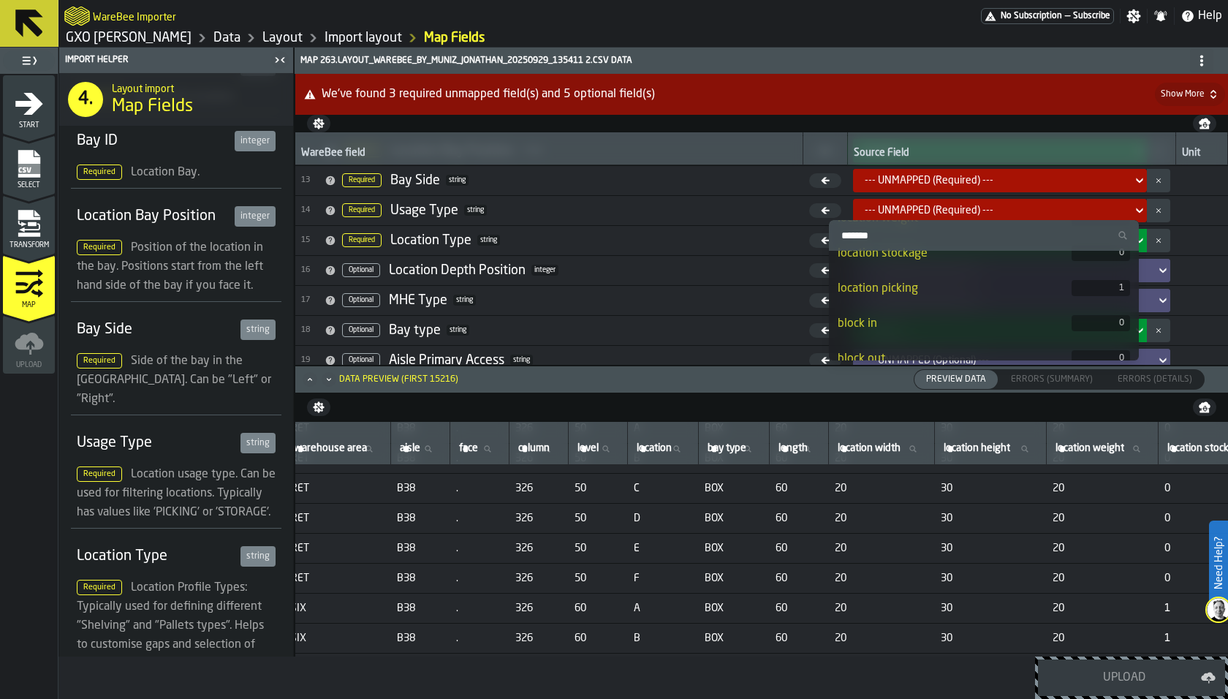
scroll to position [538, 0]
click at [675, 267] on span "16 Optional Location Depth Position integer" at bounding box center [549, 270] width 496 height 22
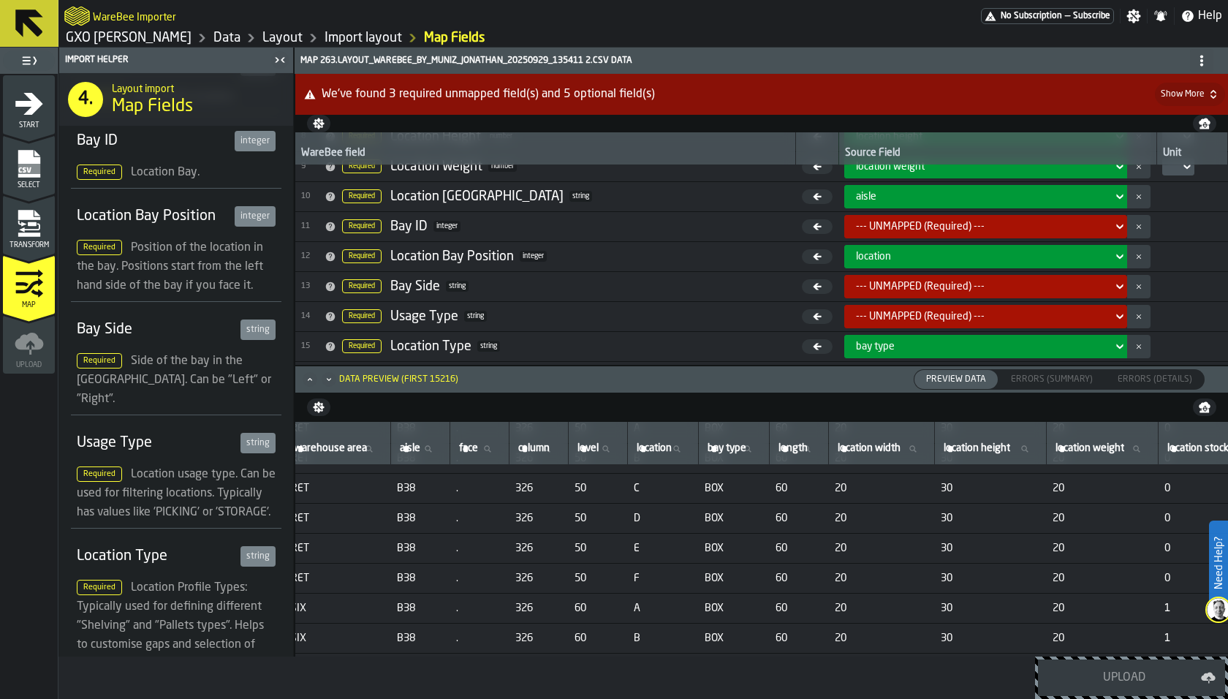
scroll to position [240, 0]
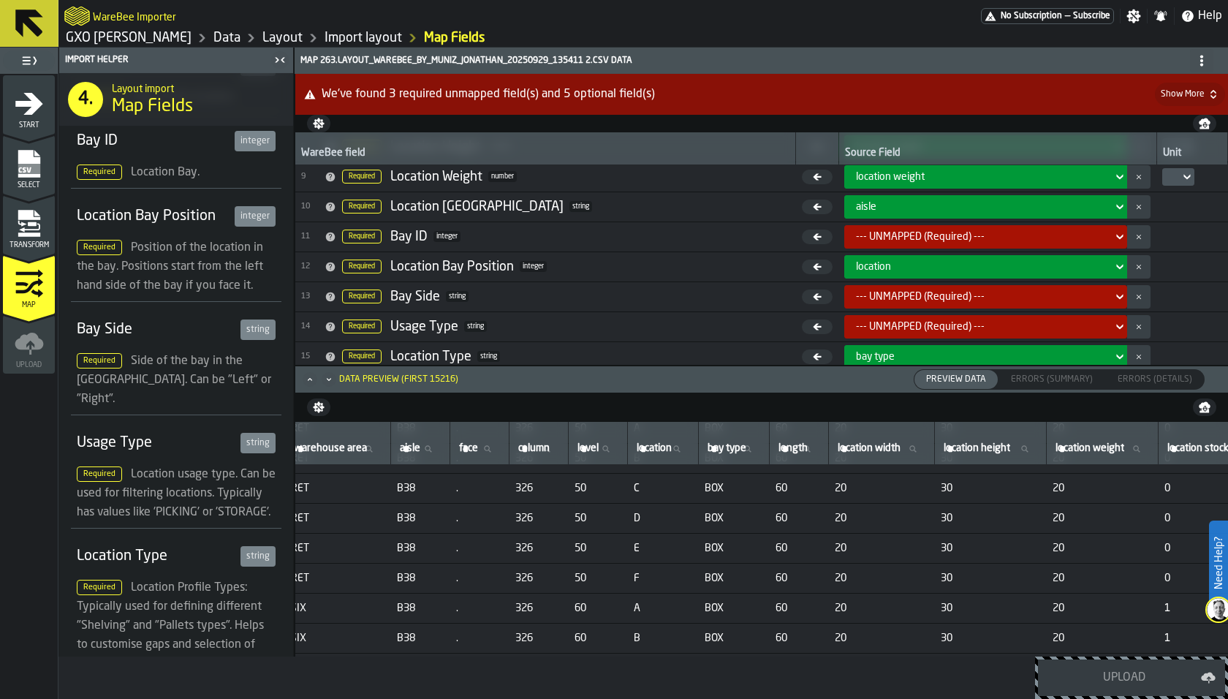
click at [23, 229] on icon "menu Transform" at bounding box center [29, 227] width 21 height 9
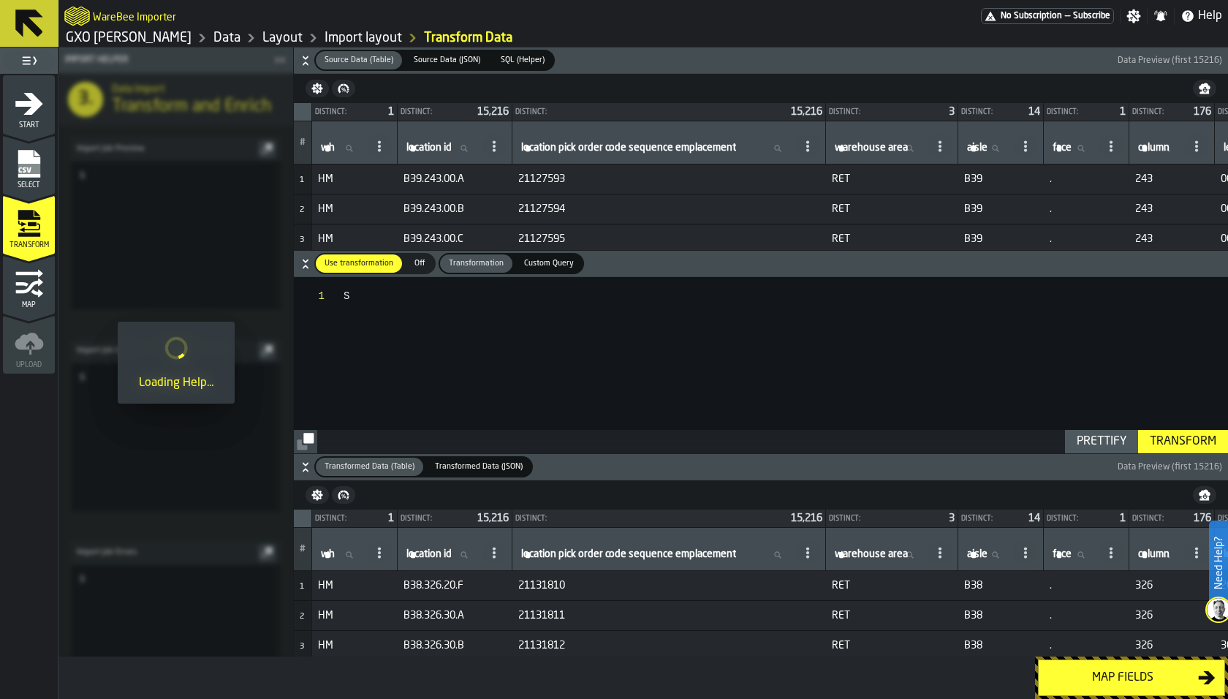
scroll to position [0, 0]
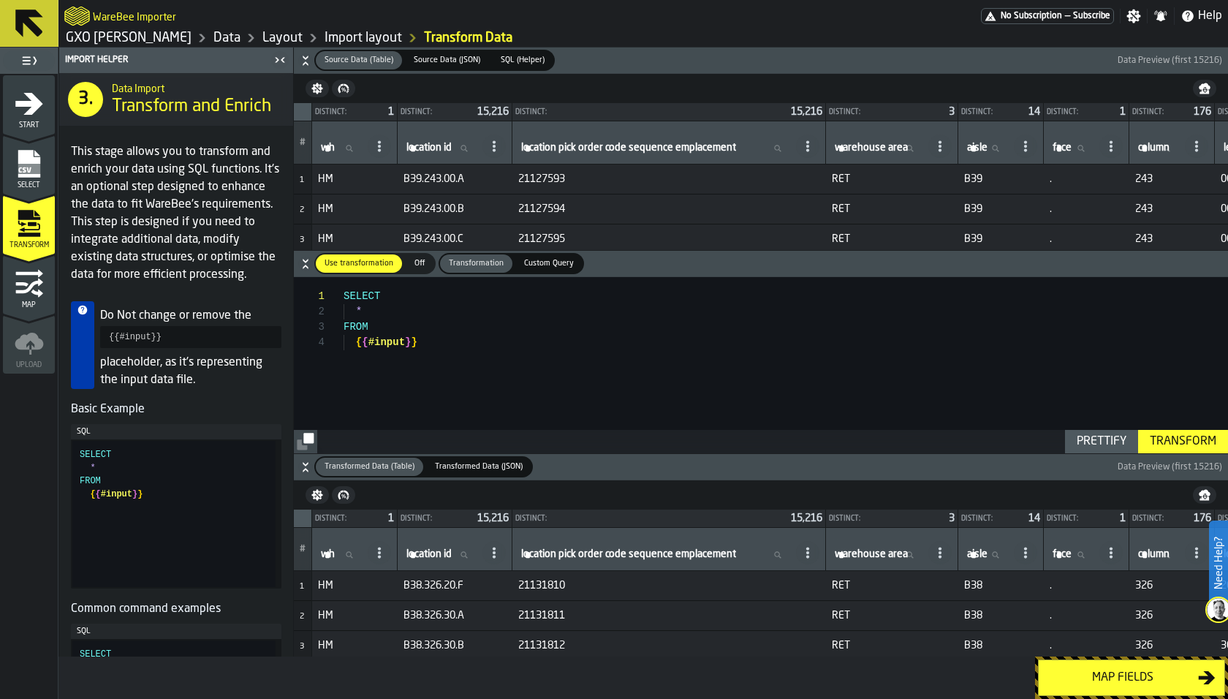
type textarea "**********"
click at [483, 349] on div "SELECT * FROM { { #input } }" at bounding box center [785, 365] width 884 height 176
click at [8, 288] on div "Map" at bounding box center [29, 289] width 52 height 40
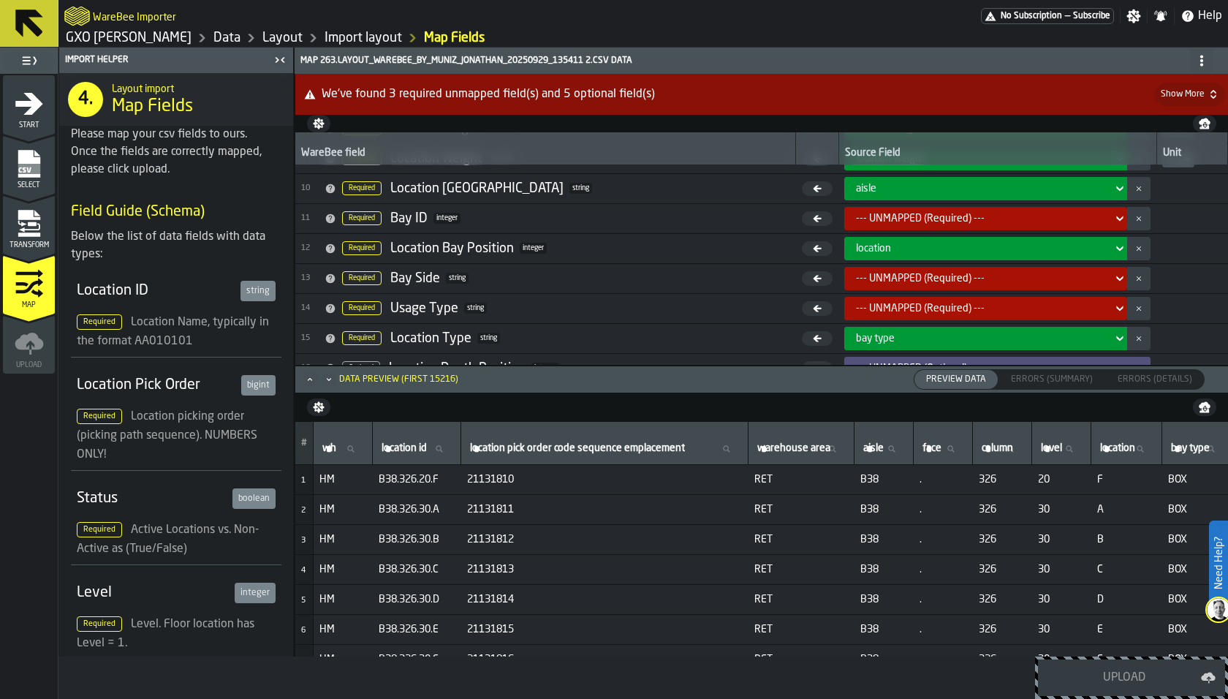
scroll to position [276, 0]
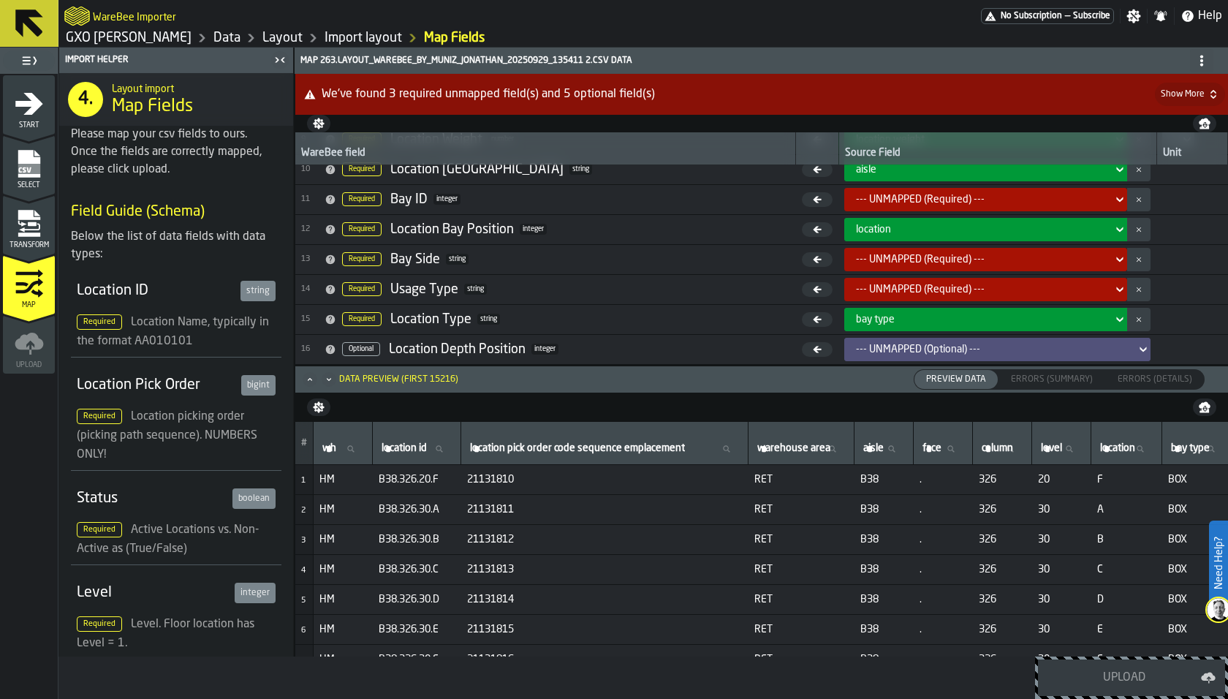
click at [854, 251] on div "--- UNMAPPED (Required) ---" at bounding box center [981, 260] width 262 height 18
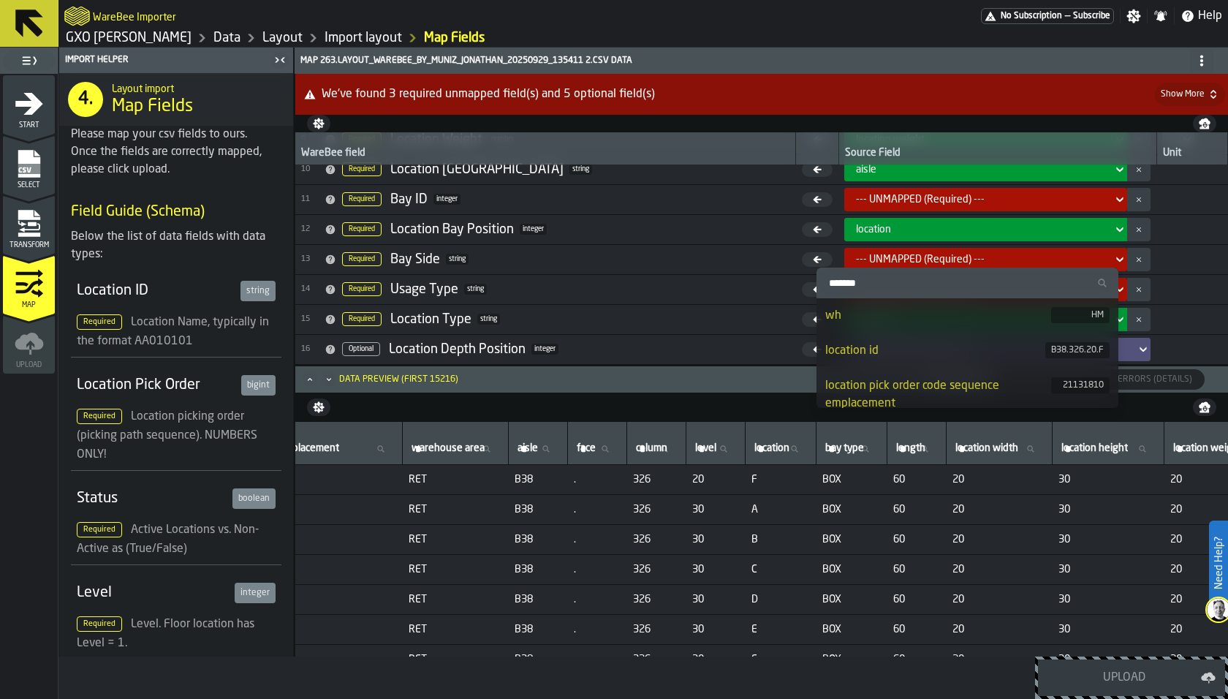
scroll to position [0, 352]
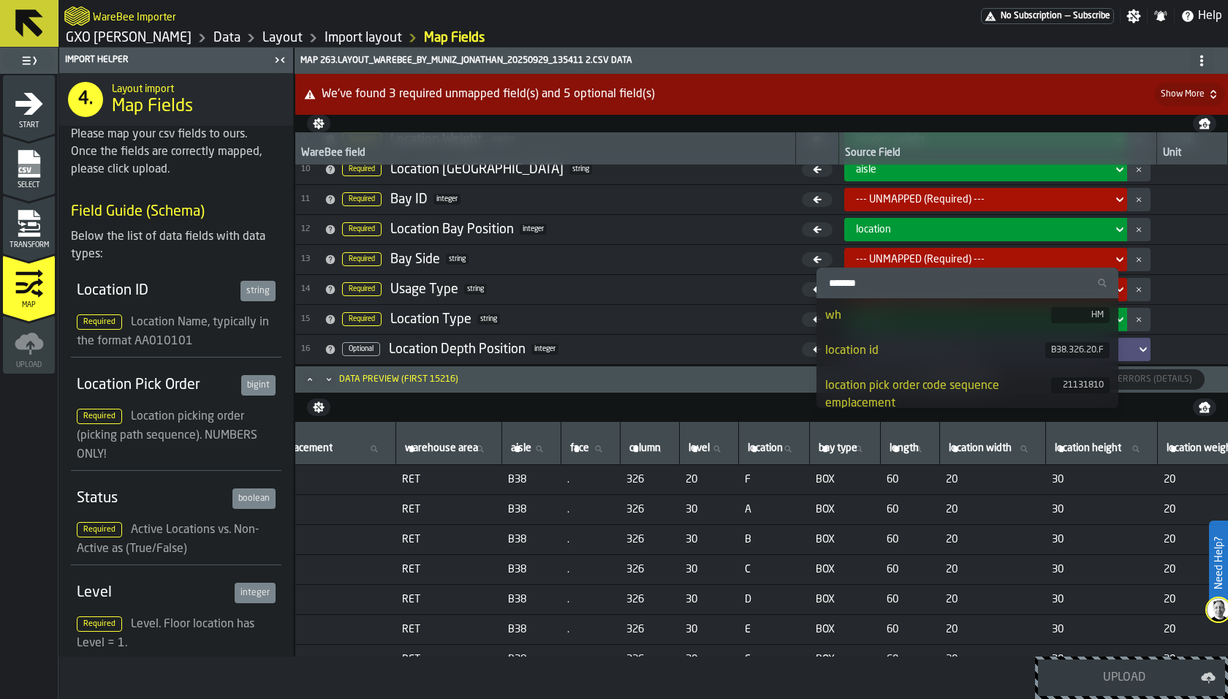
click at [930, 199] on div "--- UNMAPPED (Required) ---" at bounding box center [981, 200] width 251 height 12
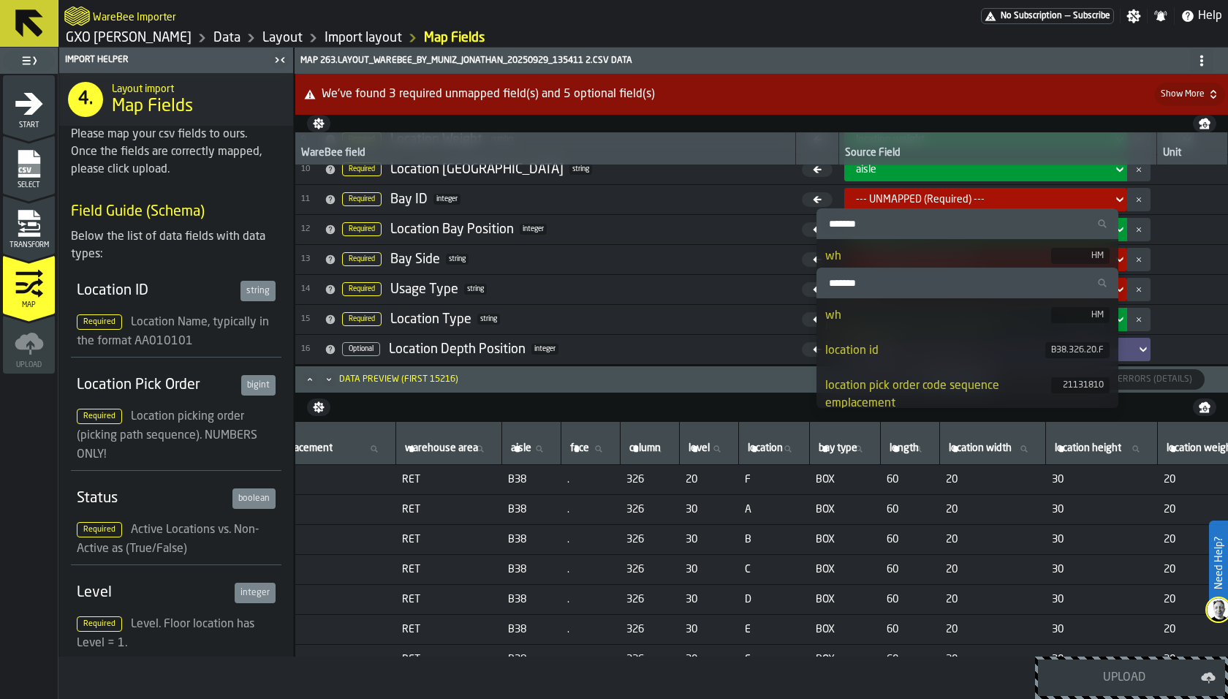
click at [680, 279] on span "14 Required Usage Type string" at bounding box center [545, 289] width 489 height 22
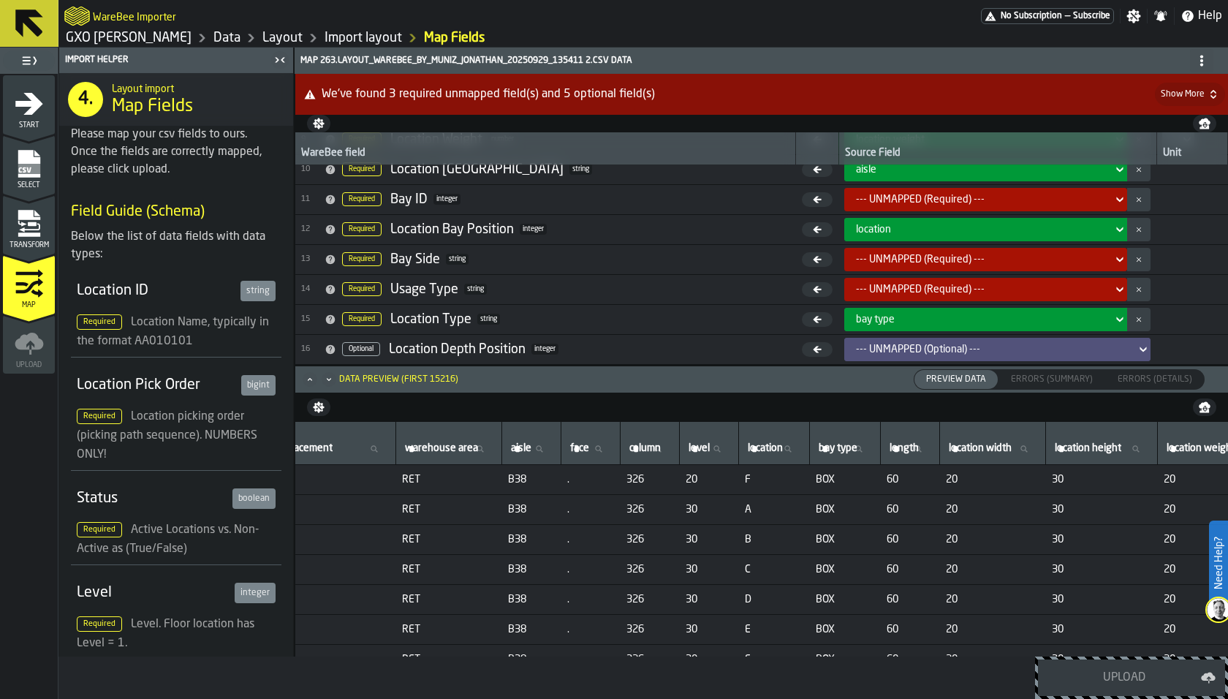
click at [900, 202] on div "--- UNMAPPED (Required) ---" at bounding box center [981, 200] width 262 height 18
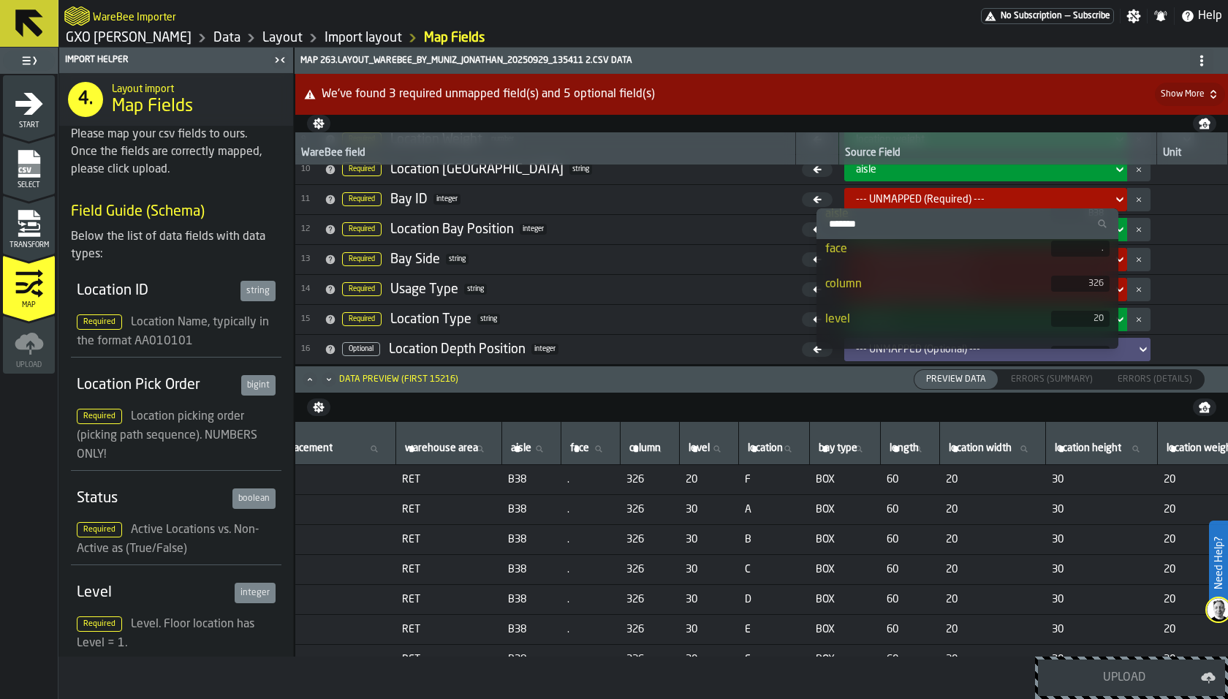
scroll to position [214, 0]
click at [886, 270] on div "column" at bounding box center [938, 271] width 226 height 18
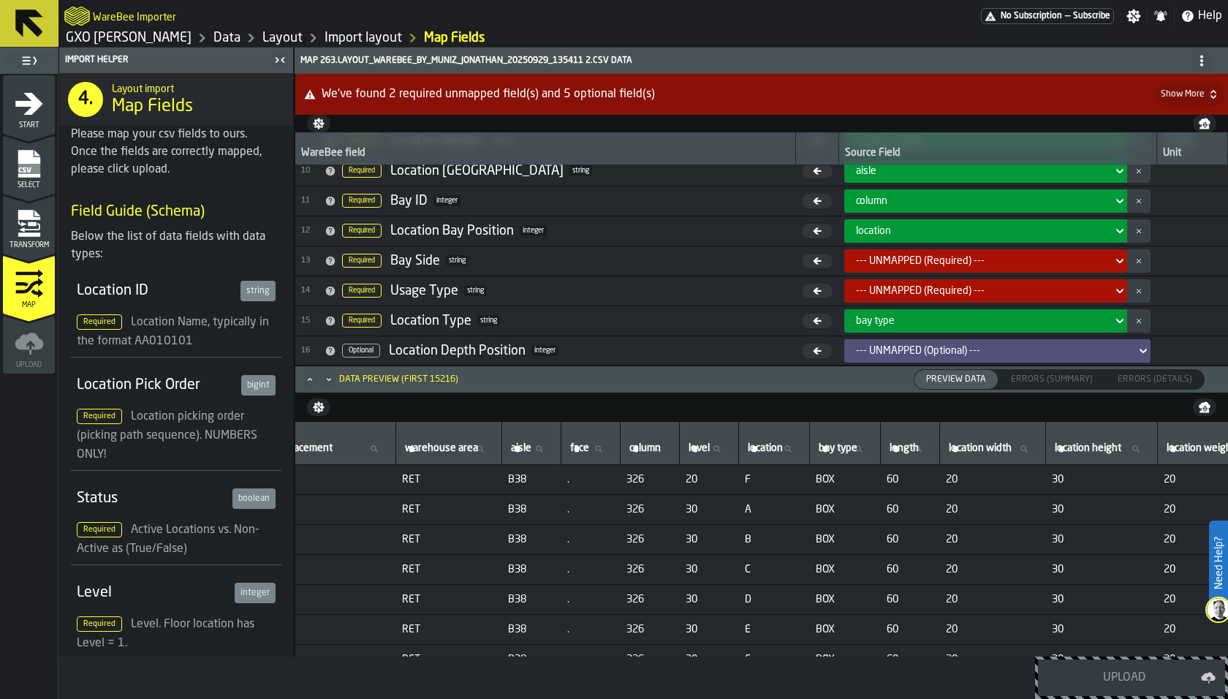
scroll to position [281, 0]
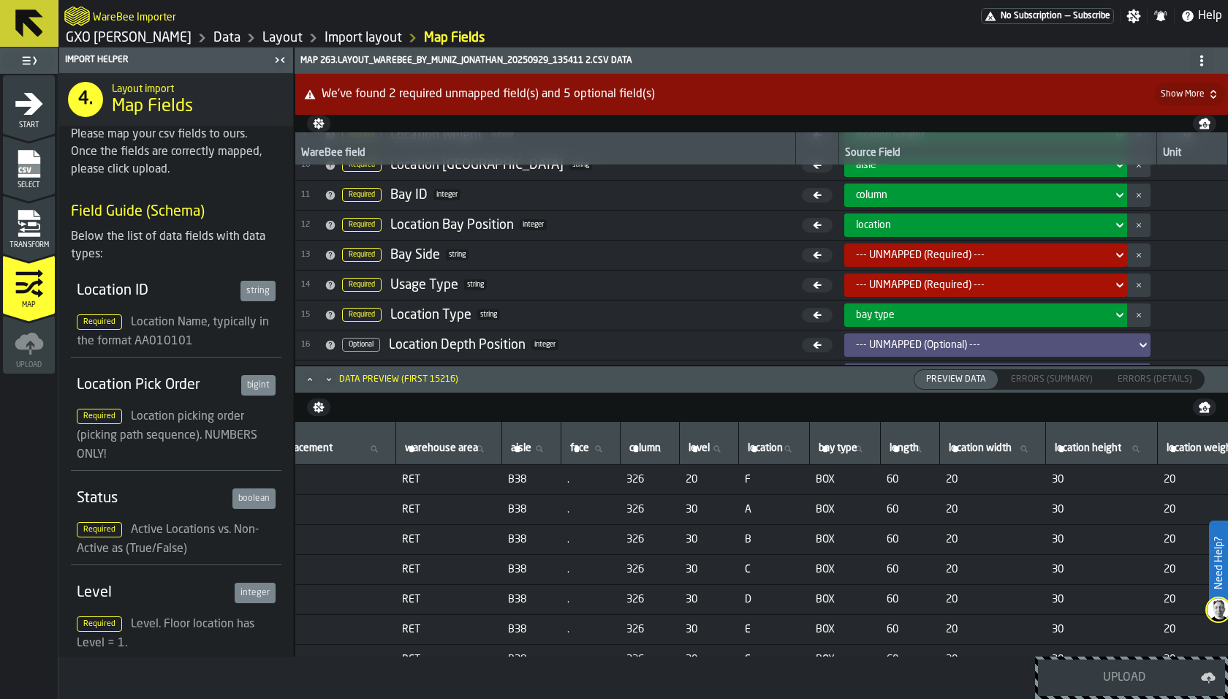
click at [16, 229] on icon "menu Transform" at bounding box center [29, 223] width 29 height 29
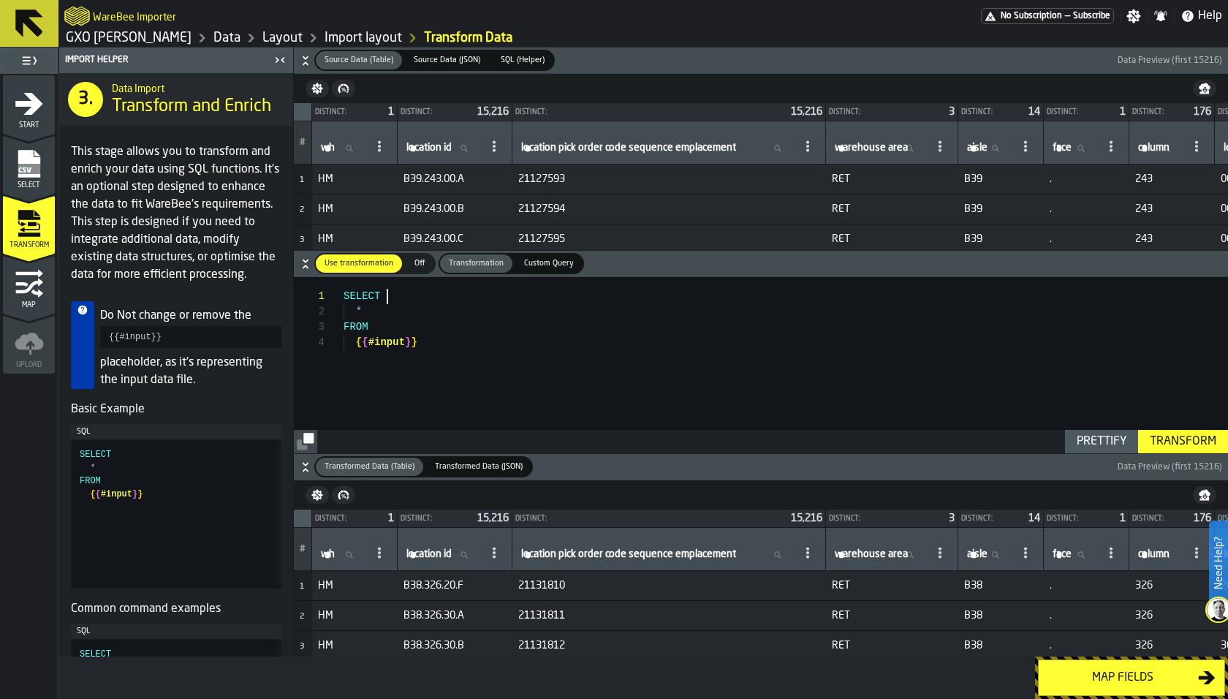
scroll to position [0, 0]
click at [449, 300] on div "SELECT * FROM { { #input } }" at bounding box center [785, 365] width 884 height 176
click at [463, 316] on div "SELECT * FROM { { #input } }" at bounding box center [785, 365] width 884 height 176
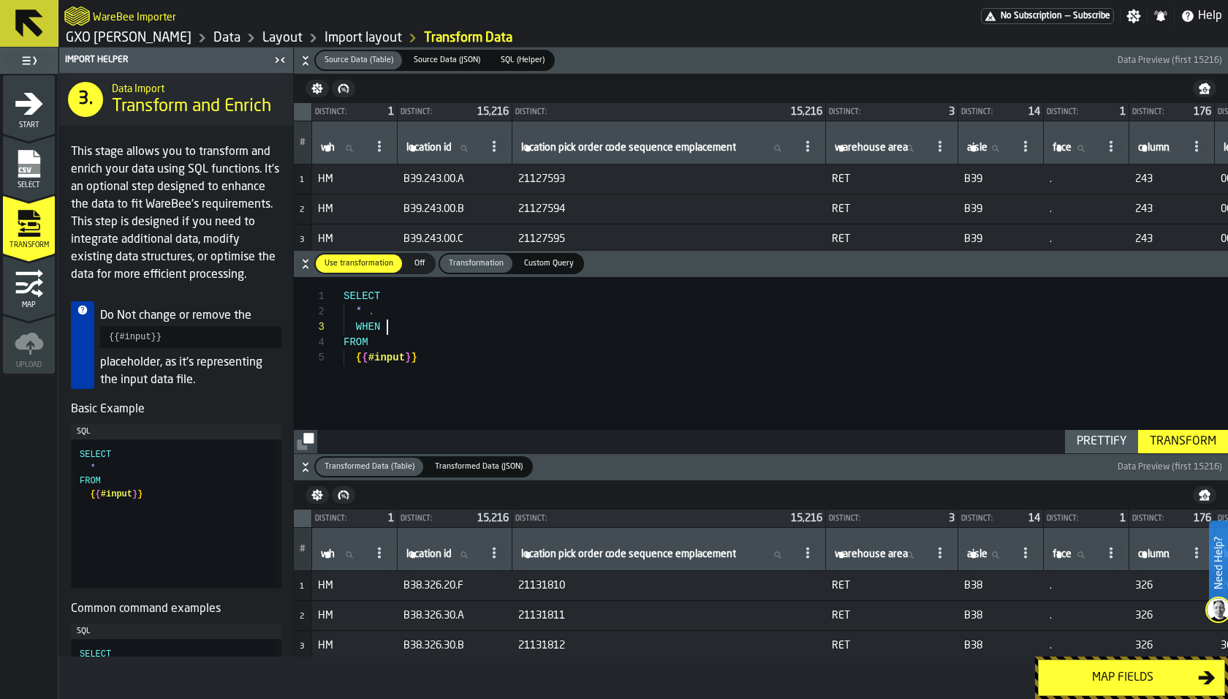
type textarea "**********"
click at [16, 291] on icon "menu Map" at bounding box center [28, 285] width 27 height 15
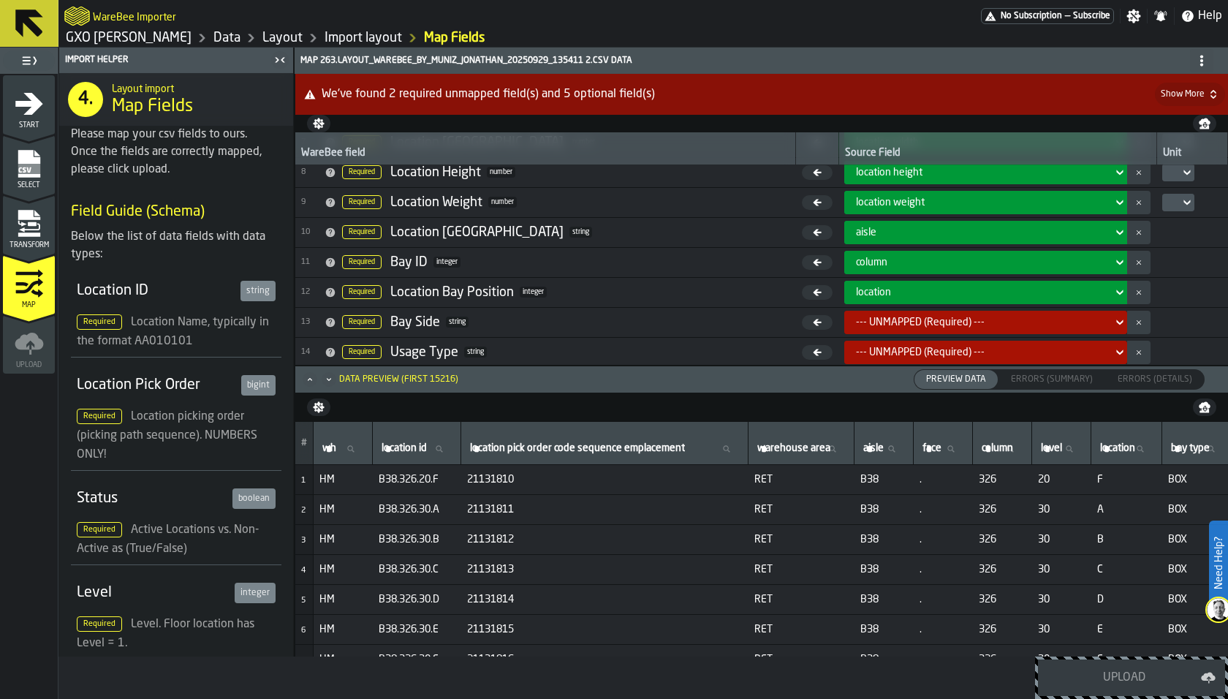
scroll to position [208, 0]
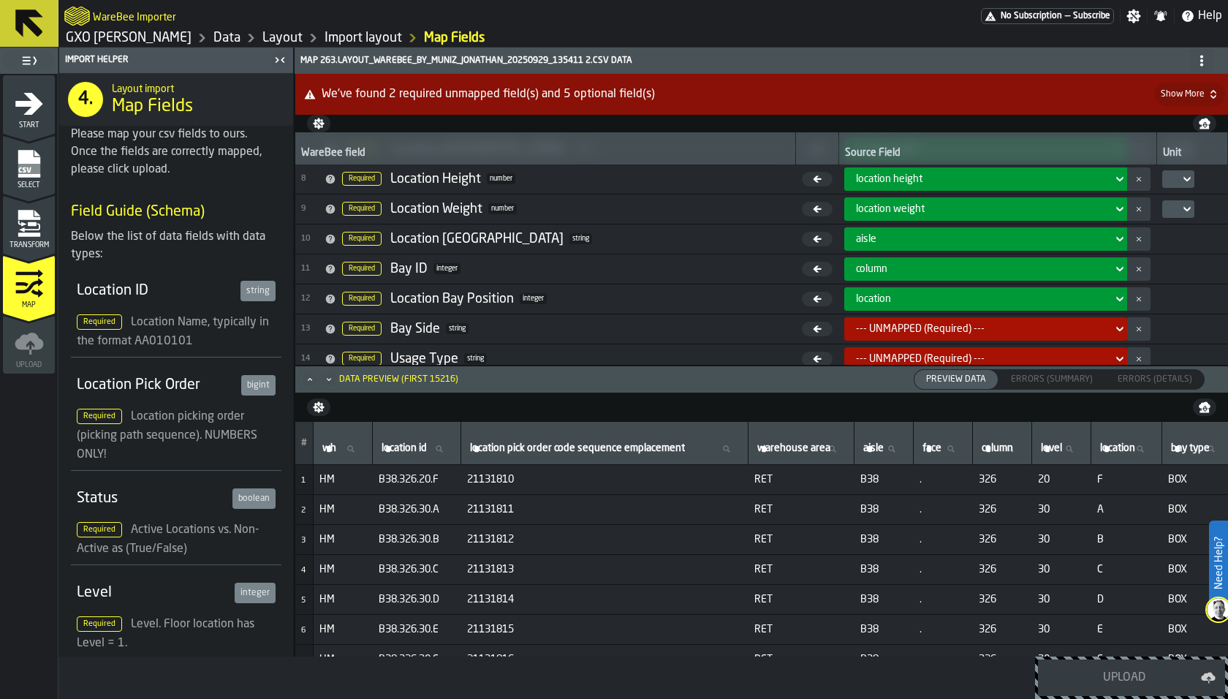
click at [31, 232] on icon "menu Transform" at bounding box center [29, 223] width 29 height 29
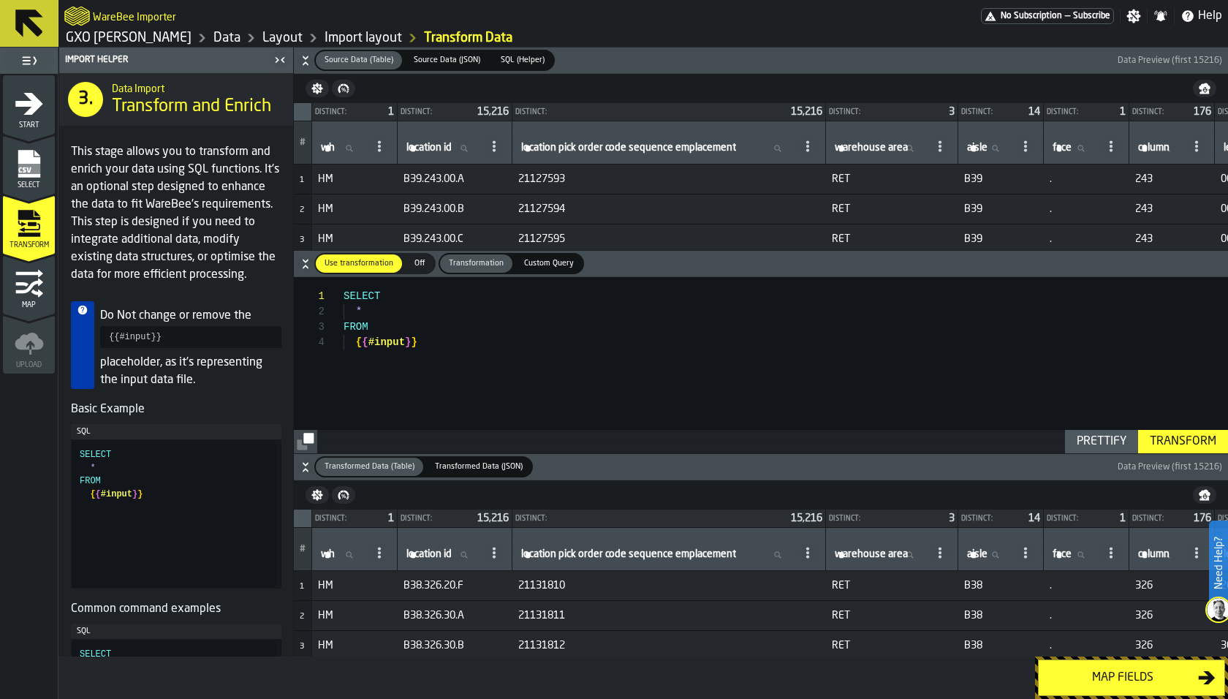
scroll to position [15, 0]
click at [384, 310] on div "SELECT * FROM { { #input } }" at bounding box center [785, 365] width 884 height 176
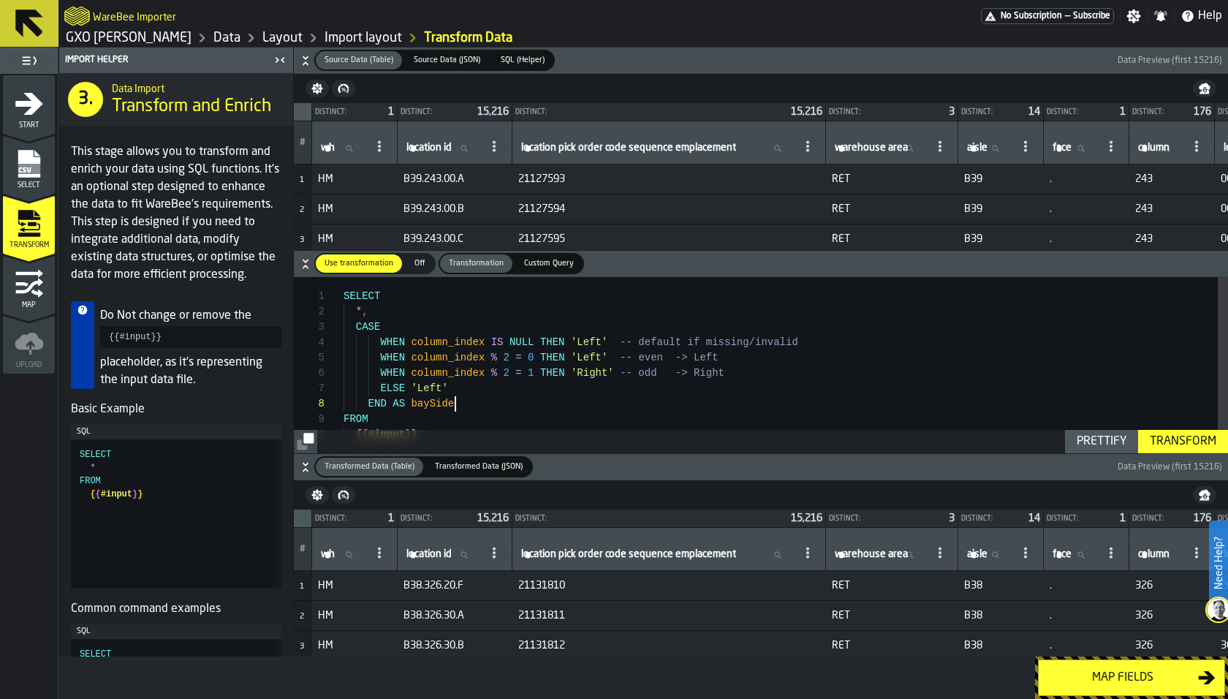
scroll to position [45, 0]
click at [436, 341] on div "SELECT * , CASE WHEN column_index IS NULL THEN 'Left' -- default if missing/inv…" at bounding box center [785, 377] width 884 height 200
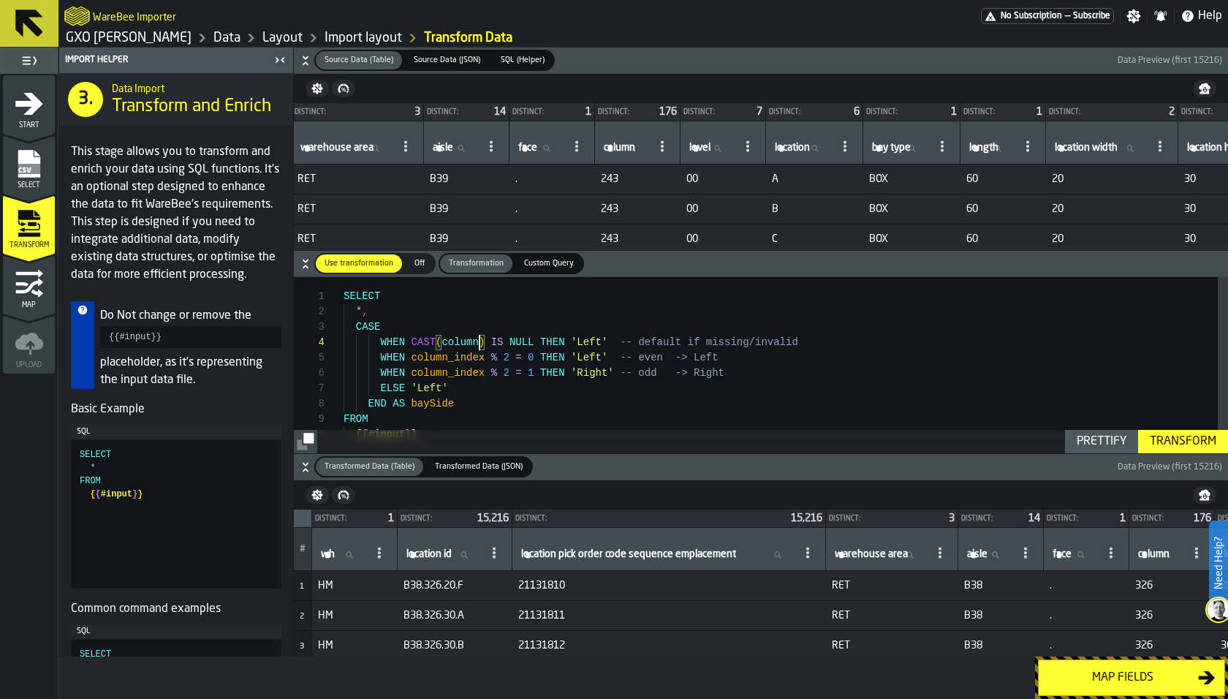
scroll to position [0, 536]
click at [457, 346] on div "SELECT * , CASE WHEN CAST ( column ) IS NULL THEN 'Left' -- default if missing/…" at bounding box center [785, 377] width 884 height 200
drag, startPoint x: 565, startPoint y: 338, endPoint x: 411, endPoint y: 342, distance: 154.2
click at [411, 342] on div "SELECT * , CASE WHEN CAST ( "column" AS INTEGER ) IS NULL THEN 'Left' -- defaul…" at bounding box center [785, 377] width 884 height 200
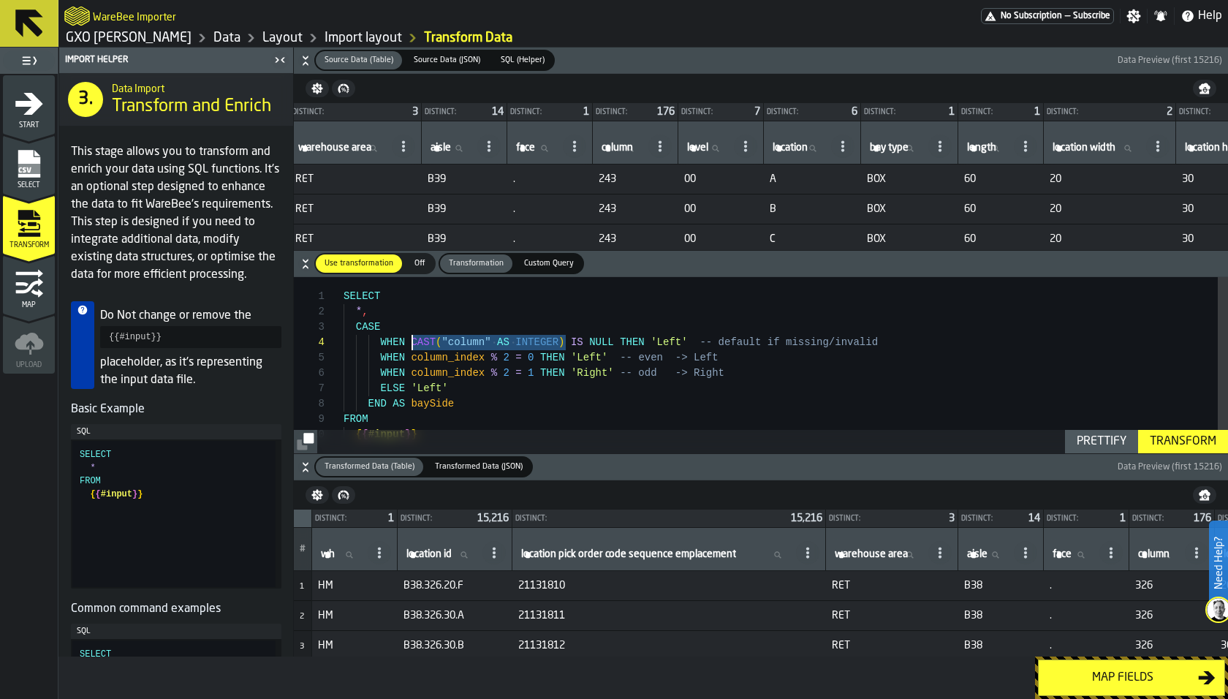
scroll to position [61, 0]
click at [415, 357] on div "SELECT * , CASE WHEN CAST ( "column" AS INTEGER ) IS NULL THEN 'Left' -- defaul…" at bounding box center [785, 377] width 884 height 200
click at [449, 374] on div "SELECT * , CASE WHEN CAST ( "column" AS INTEGER ) IS NULL THEN 'Left' -- defaul…" at bounding box center [785, 377] width 884 height 200
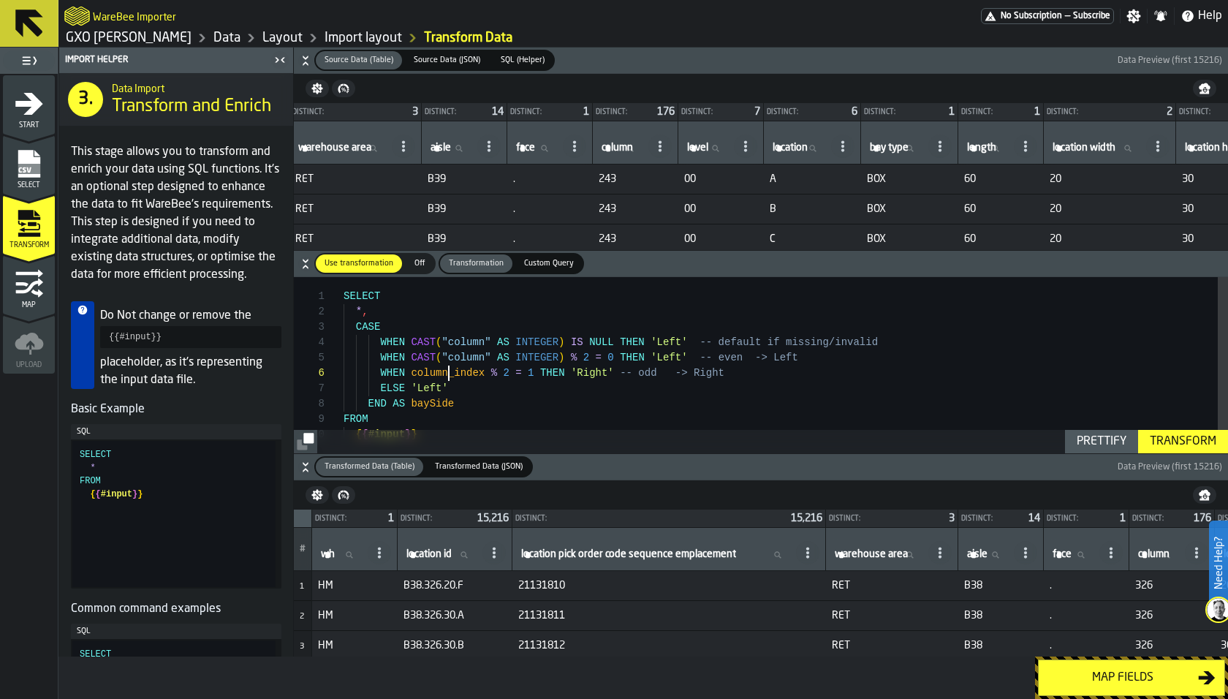
click at [449, 374] on div "SELECT * , CASE WHEN CAST ( "column" AS INTEGER ) IS NULL THEN 'Left' -- defaul…" at bounding box center [785, 377] width 884 height 200
click at [1170, 439] on div "Transform" at bounding box center [1183, 442] width 78 height 18
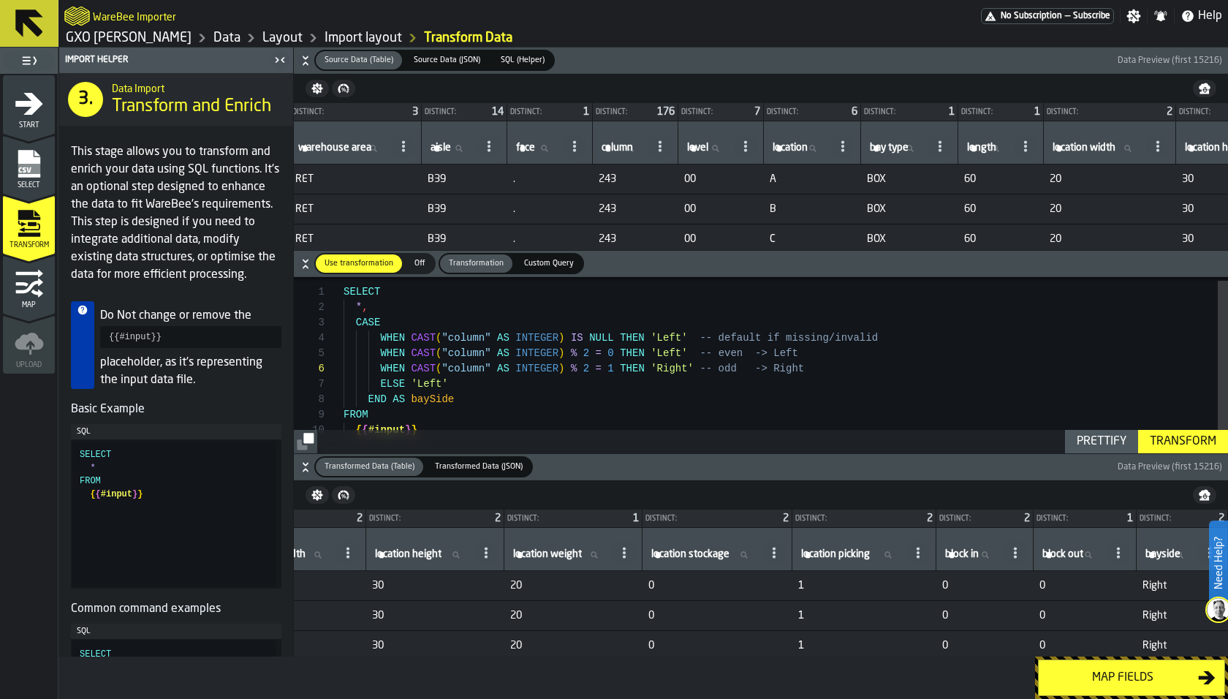
scroll to position [0, 1432]
click at [668, 336] on div "SELECT * , CASE WHEN CAST ( "column" AS INTEGER ) IS NULL THEN 'Left' -- defaul…" at bounding box center [785, 373] width 884 height 200
click at [666, 354] on div "SELECT * , CASE WHEN CAST ( "column" AS INTEGER ) IS NULL THEN 'LEFT' -- defaul…" at bounding box center [785, 377] width 884 height 200
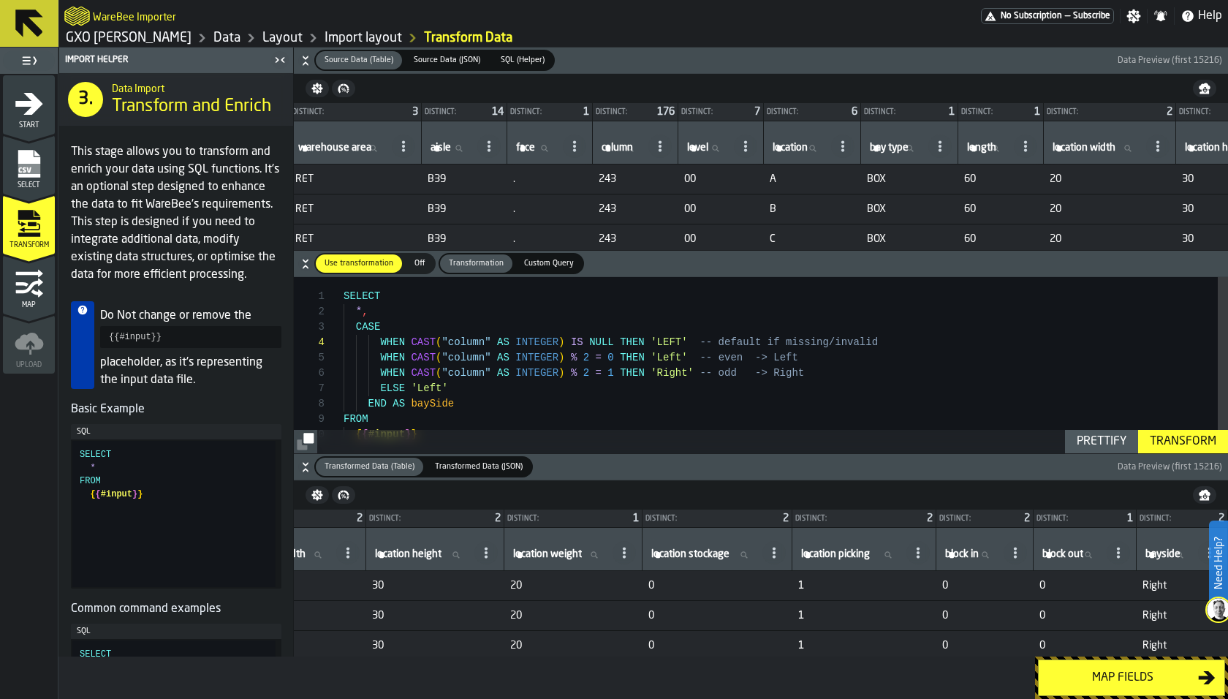
scroll to position [61, 0]
click at [666, 354] on div "SELECT * , CASE WHEN CAST ( "column" AS INTEGER ) IS NULL THEN 'LEFT' -- defaul…" at bounding box center [785, 377] width 884 height 200
click at [672, 370] on div "SELECT * , CASE WHEN CAST ( "column" AS INTEGER ) IS NULL THEN 'LEFT' -- defaul…" at bounding box center [785, 377] width 884 height 200
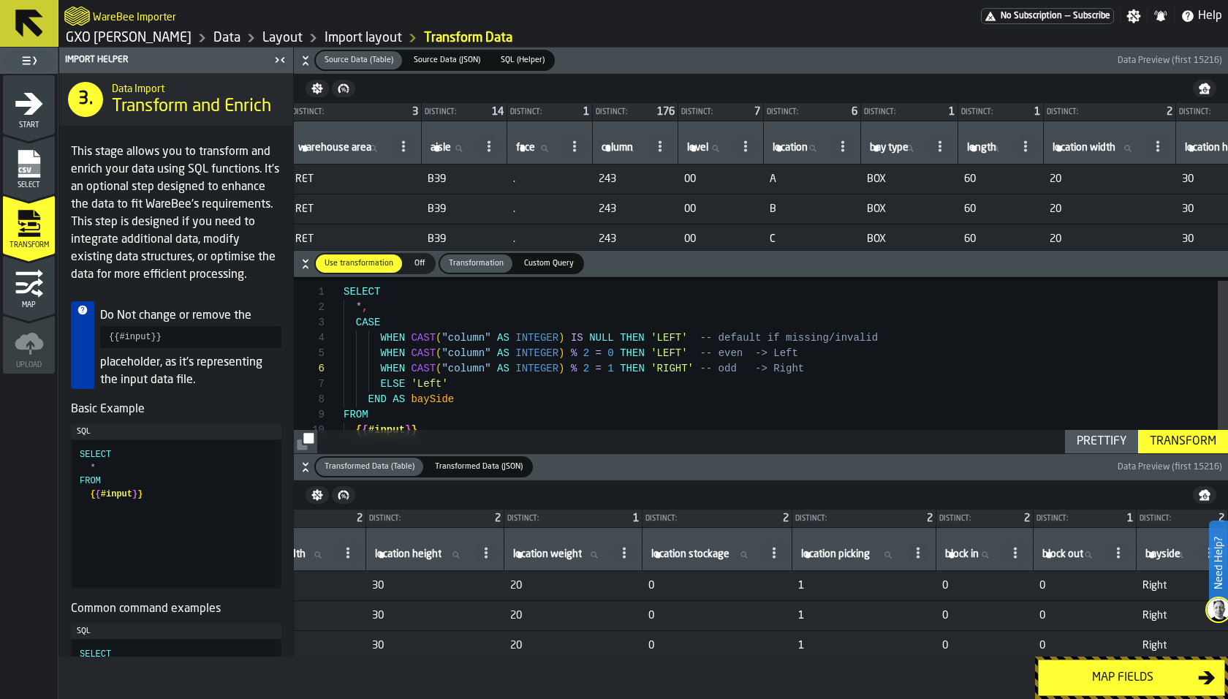
type textarea "**********"
click at [1187, 446] on div "Transform" at bounding box center [1183, 442] width 78 height 18
click at [1082, 679] on div "Map fields" at bounding box center [1122, 678] width 151 height 18
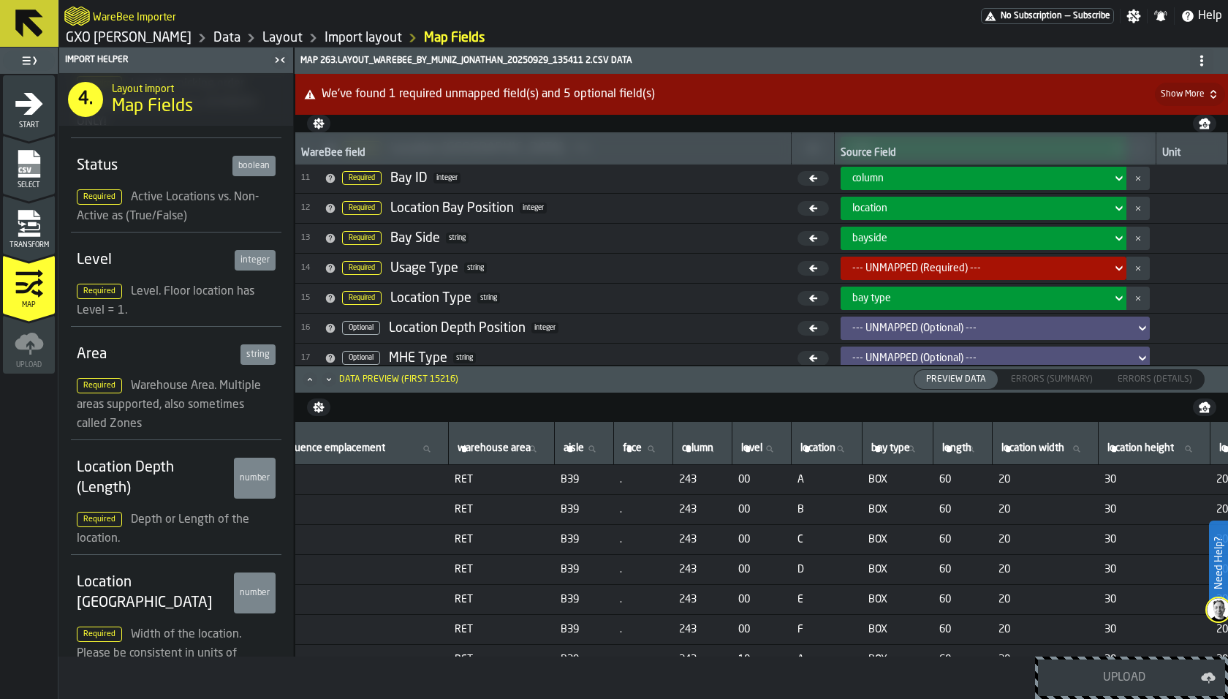
scroll to position [0, 430]
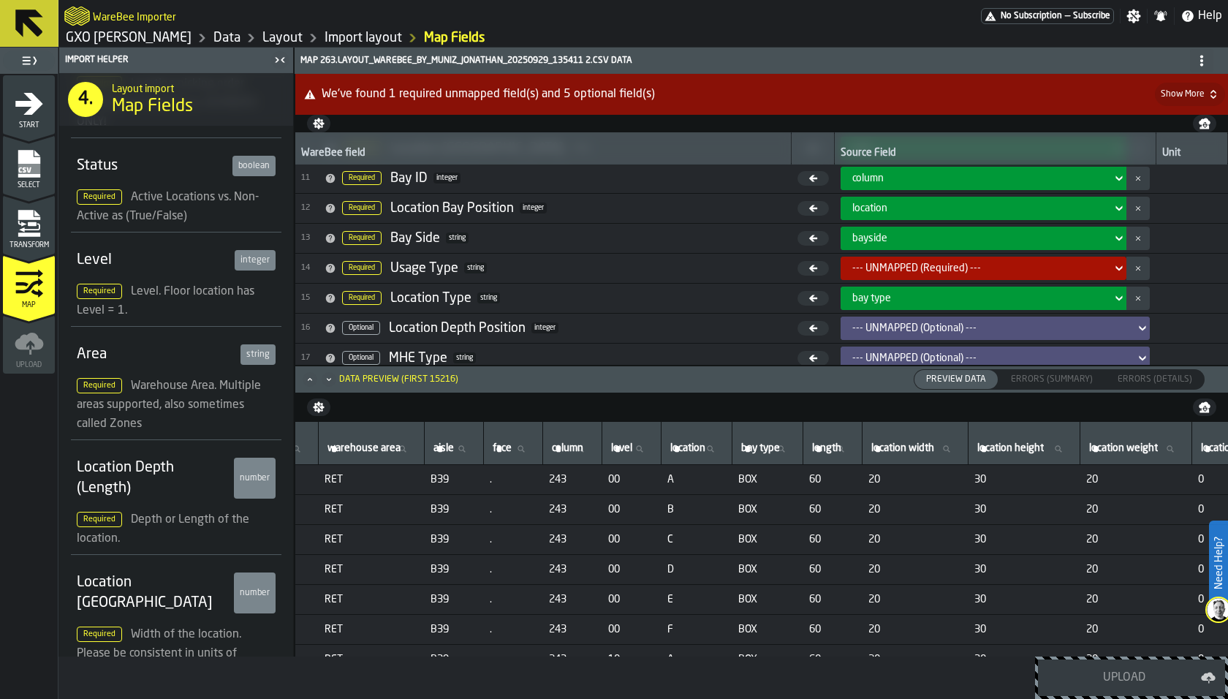
click at [875, 257] on div "--- UNMAPPED (Required) ---" at bounding box center [983, 268] width 286 height 23
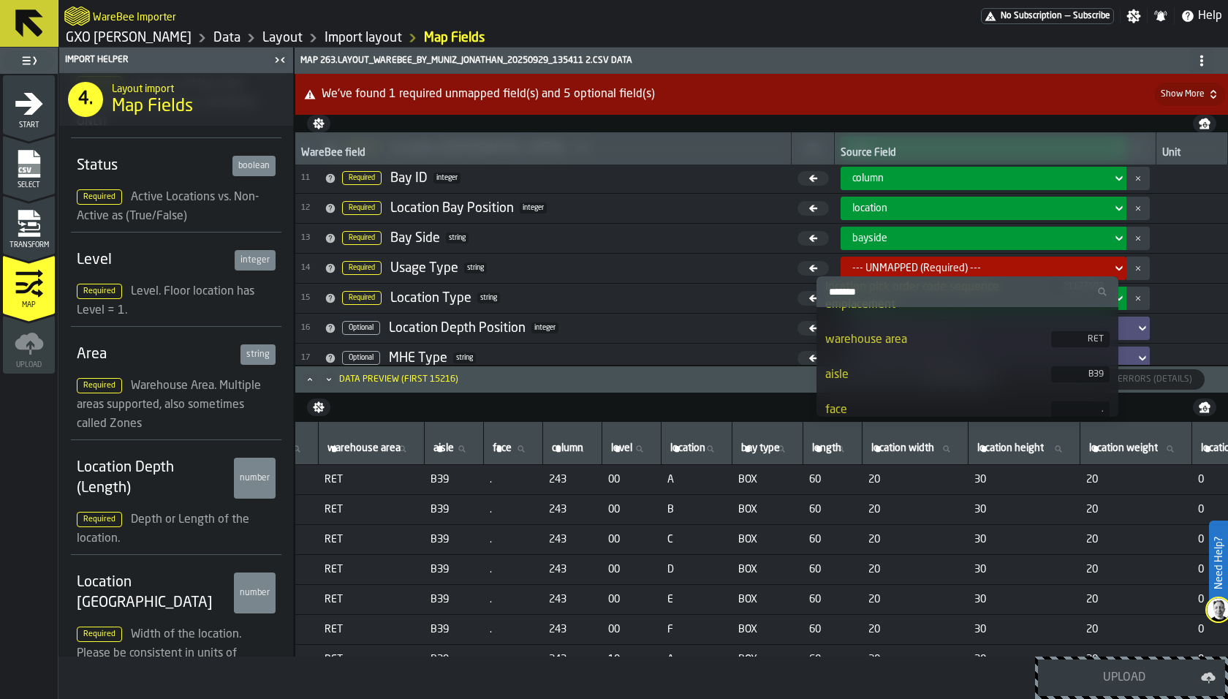
scroll to position [129, 0]
click at [896, 313] on div "warehouse area" at bounding box center [938, 319] width 226 height 18
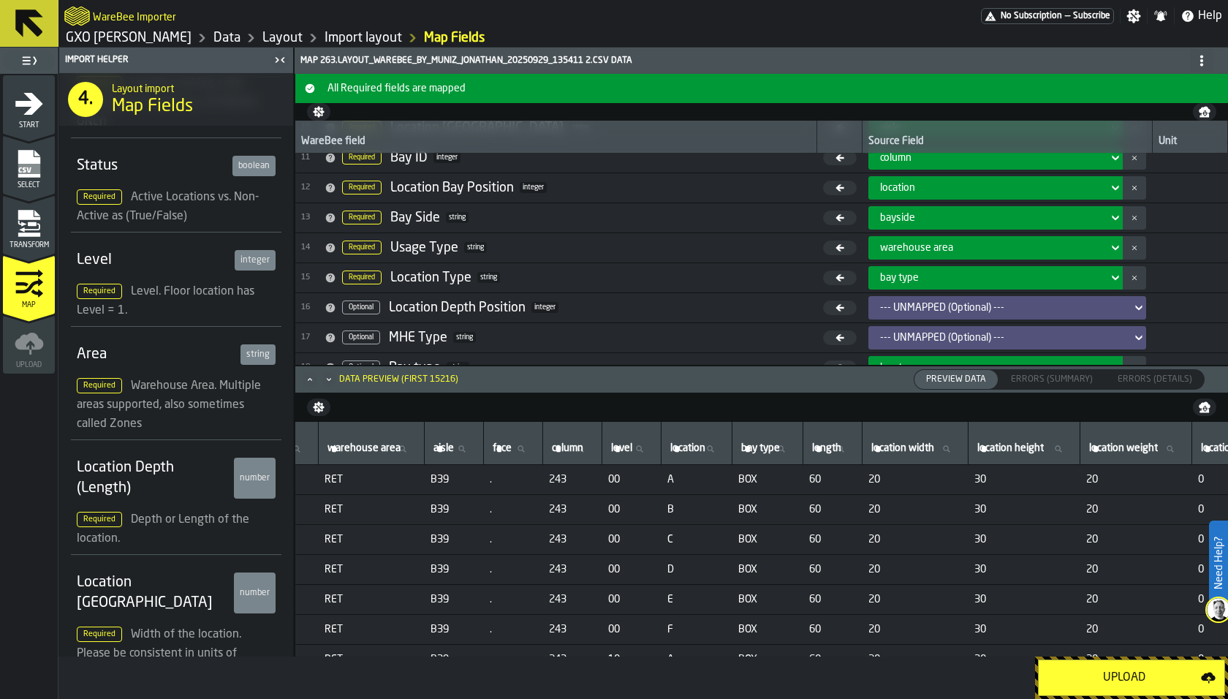
scroll to position [305, 0]
click at [893, 244] on span "warehouse area" at bounding box center [916, 249] width 73 height 12
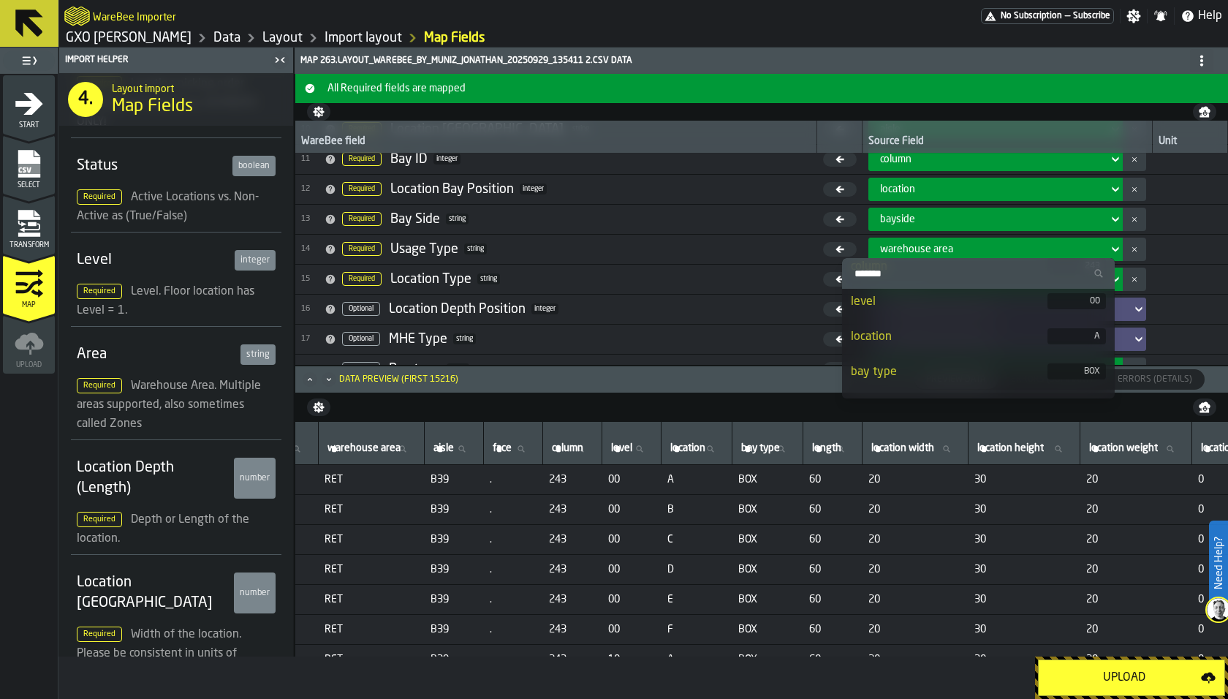
scroll to position [281, 0]
click at [884, 360] on div "bay type" at bounding box center [949, 358] width 196 height 18
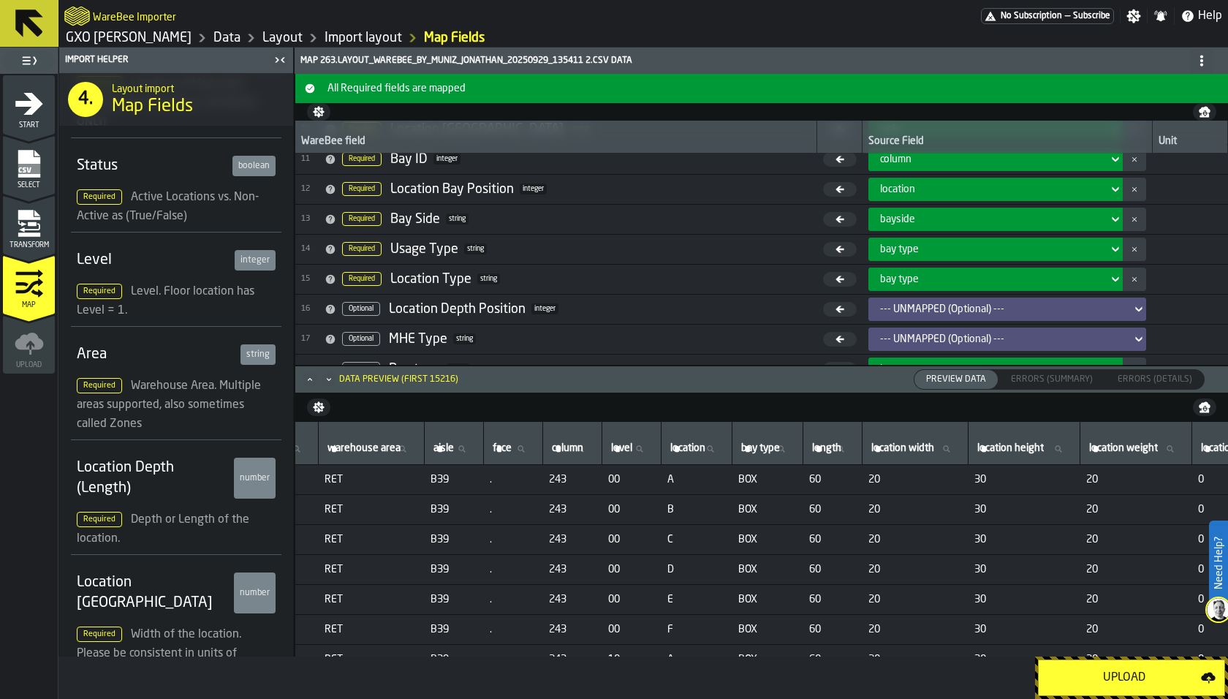
click at [1083, 669] on div "Upload" at bounding box center [1123, 678] width 153 height 18
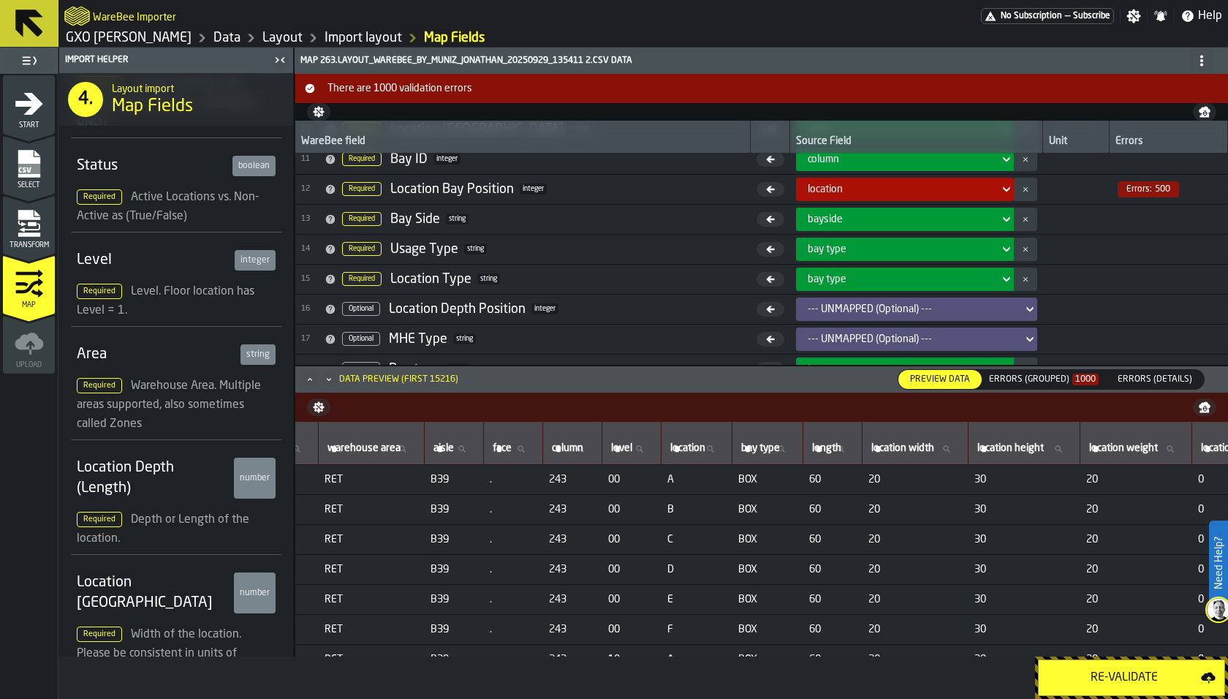
click at [1030, 378] on div "Errors (Grouped) 1000" at bounding box center [1044, 379] width 110 height 10
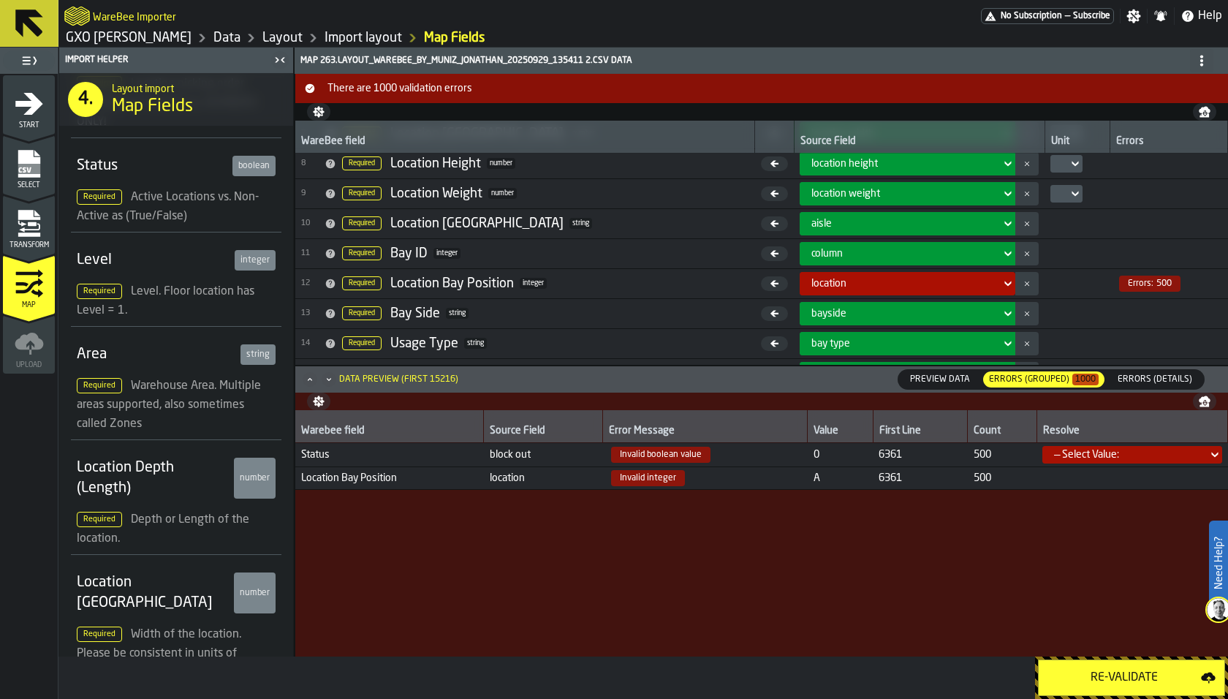
scroll to position [207, 0]
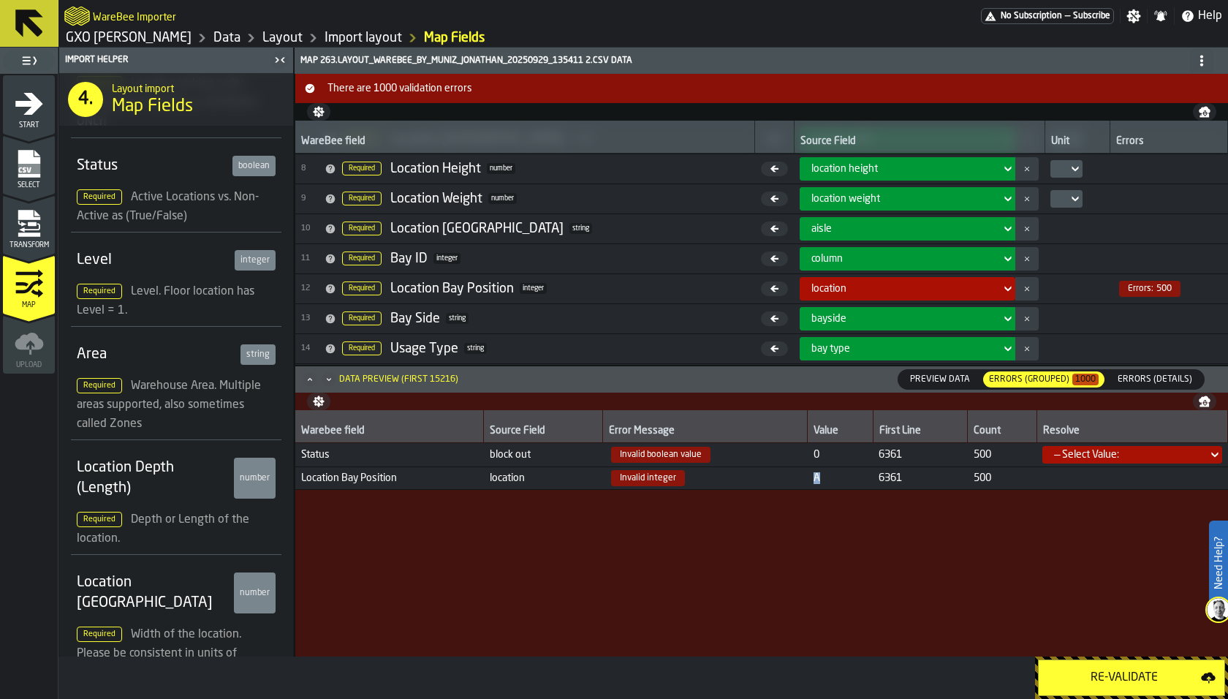
drag, startPoint x: 818, startPoint y: 476, endPoint x: 793, endPoint y: 476, distance: 24.9
click at [793, 476] on tr "Location Bay Position location Invalid integer A 6361 500" at bounding box center [761, 477] width 932 height 23
click at [39, 232] on icon "menu Transform" at bounding box center [29, 234] width 22 height 4
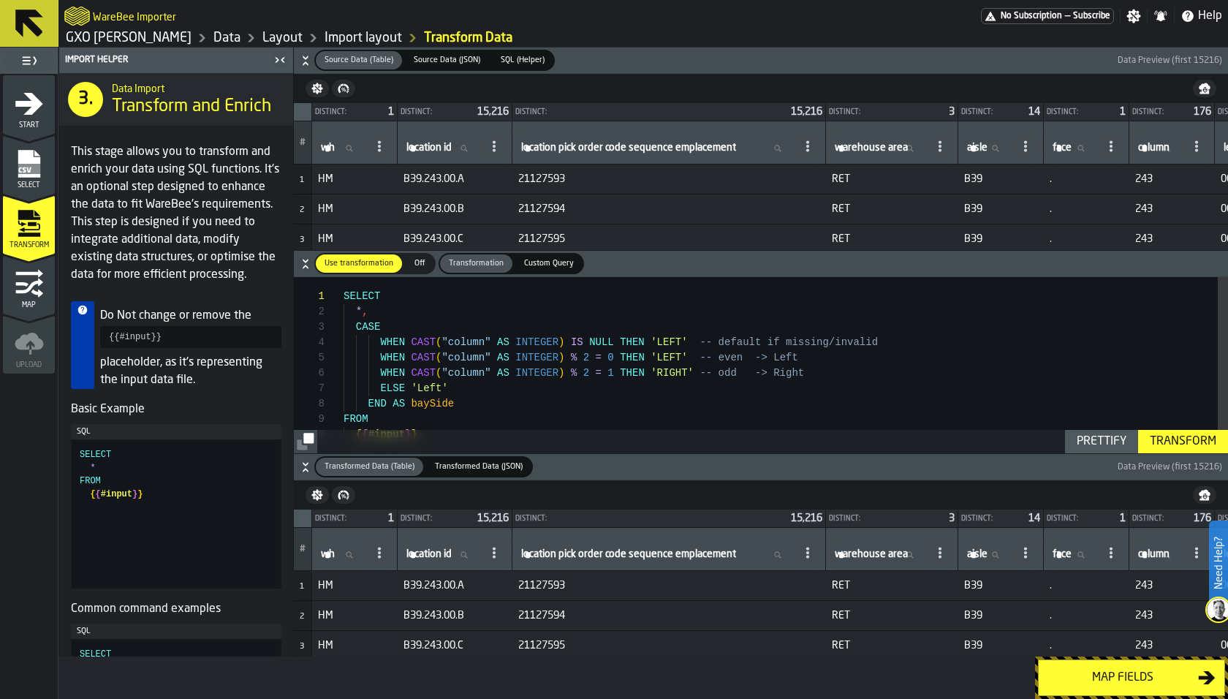
scroll to position [15, 0]
click at [441, 313] on div "SELECT * , CASE WHEN CAST ( "column" AS INTEGER ) IS NULL THEN 'LEFT' -- defaul…" at bounding box center [785, 377] width 884 height 200
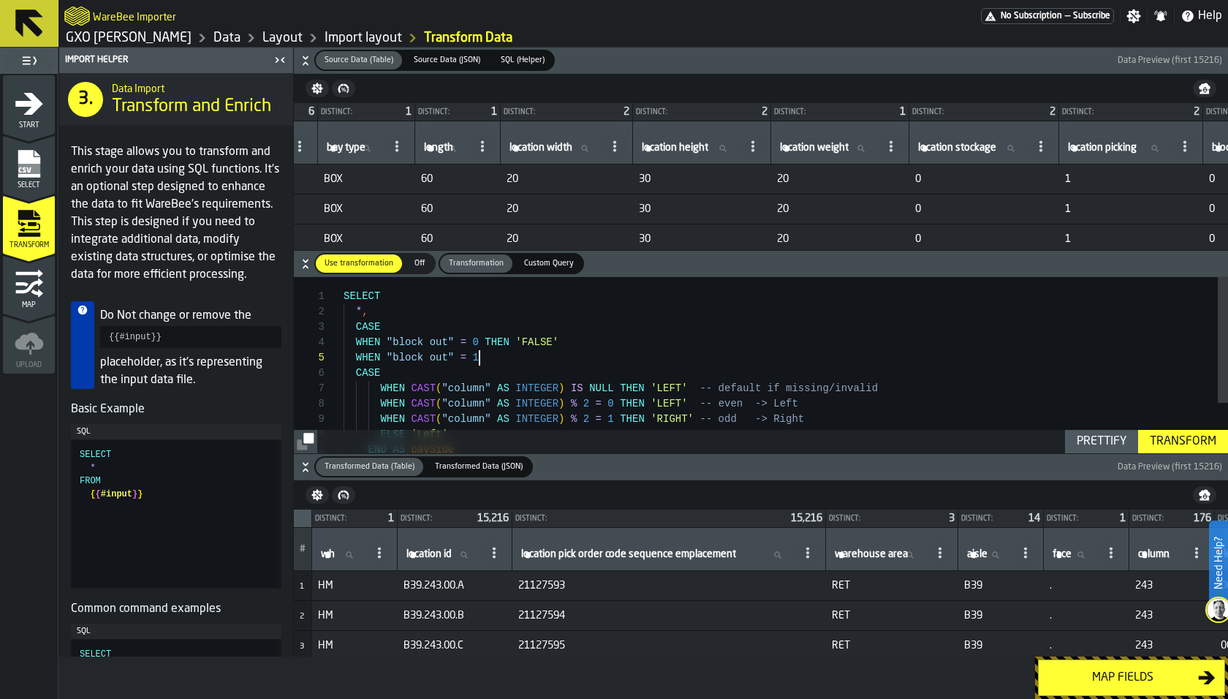
scroll to position [77, 0]
click at [521, 346] on div "SELECT * , CASE WHEN CAST ( "column" AS INTEGER ) IS NULL THEN 'LEFT' -- defaul…" at bounding box center [785, 396] width 884 height 246
click at [506, 355] on div "SELECT * , CASE WHEN CAST ( "column" AS INTEGER ) IS NULL THEN 'LEFT' -- defaul…" at bounding box center [785, 396] width 884 height 246
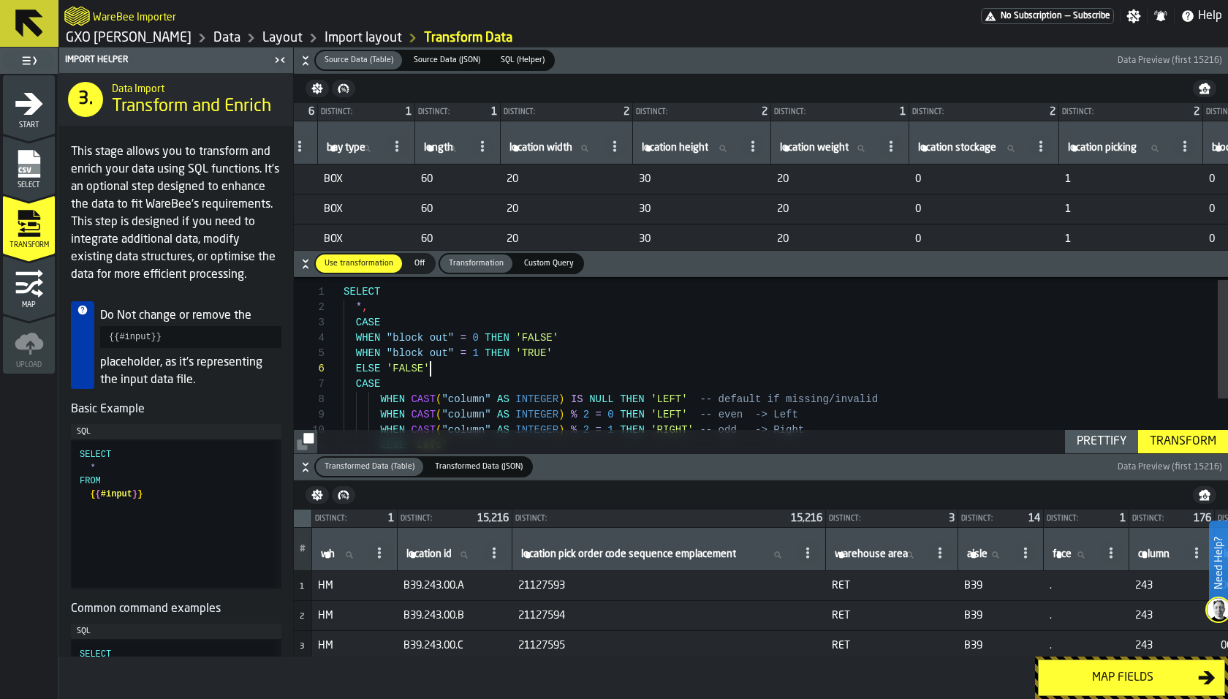
scroll to position [92, 0]
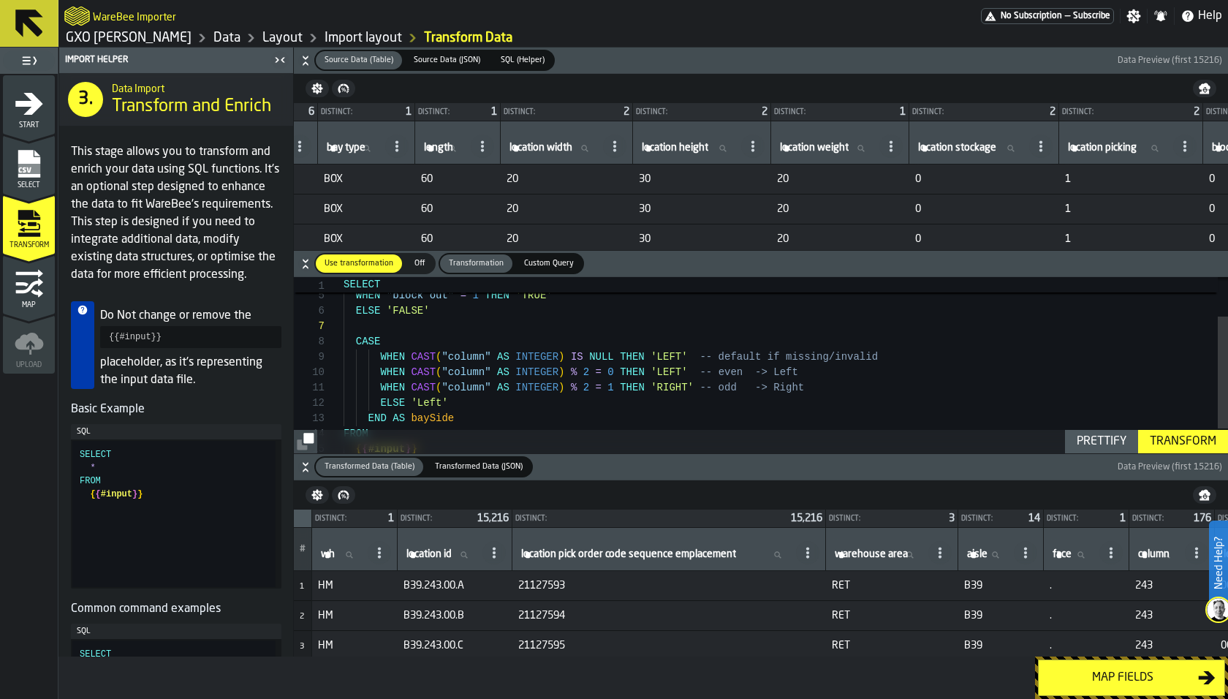
type textarea "**********"
click at [300, 61] on icon "button-" at bounding box center [305, 60] width 15 height 15
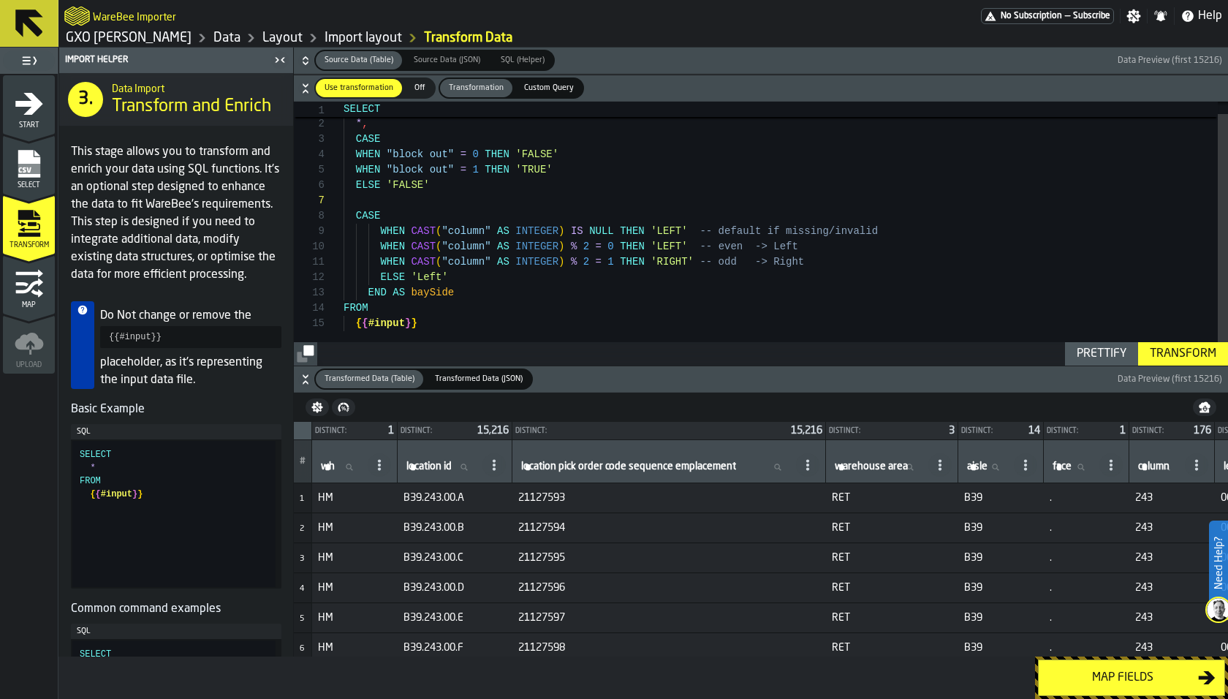
click at [393, 194] on div "CASE WHEN CAST ( "column" AS INTEGER ) IS NULL THEN 'LEFT' -- default if missin…" at bounding box center [785, 227] width 884 height 277
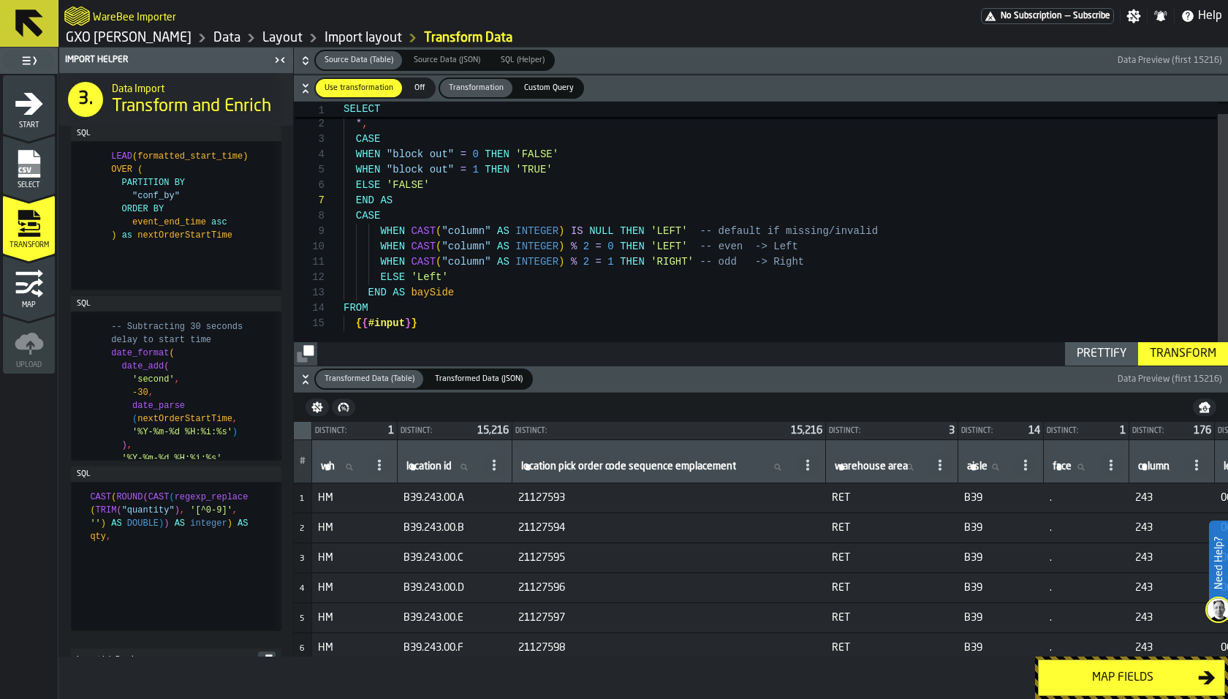
scroll to position [835, 0]
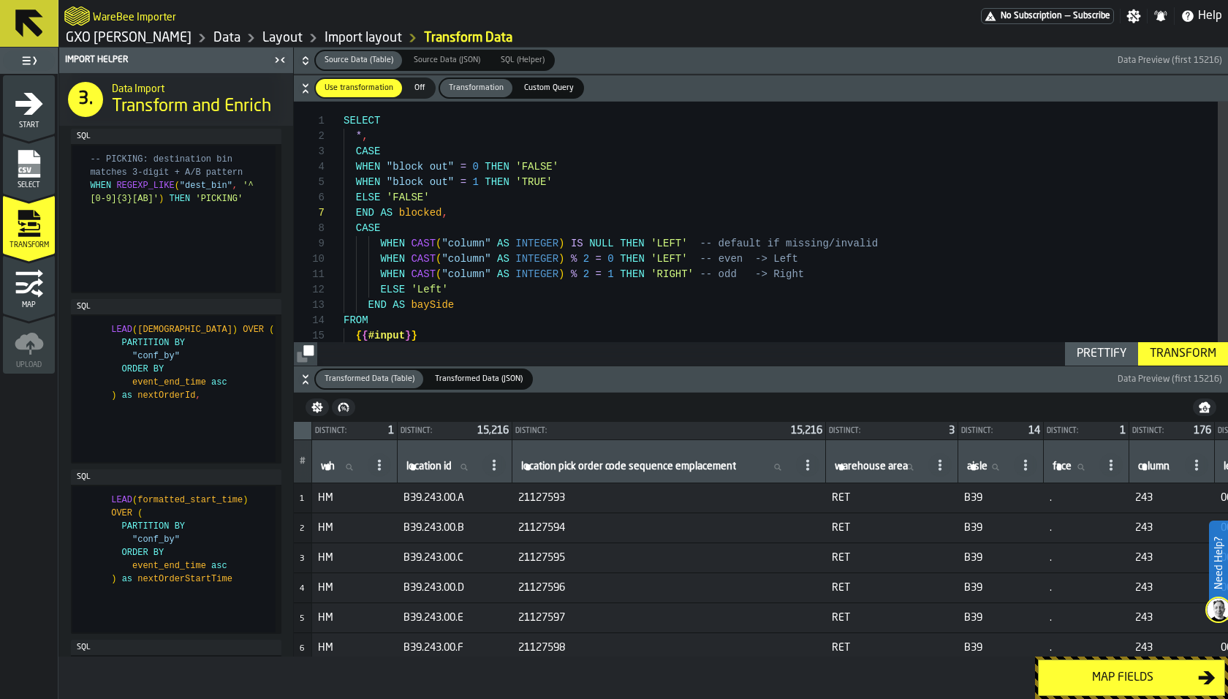
click at [1165, 346] on div "Transform" at bounding box center [1183, 354] width 78 height 18
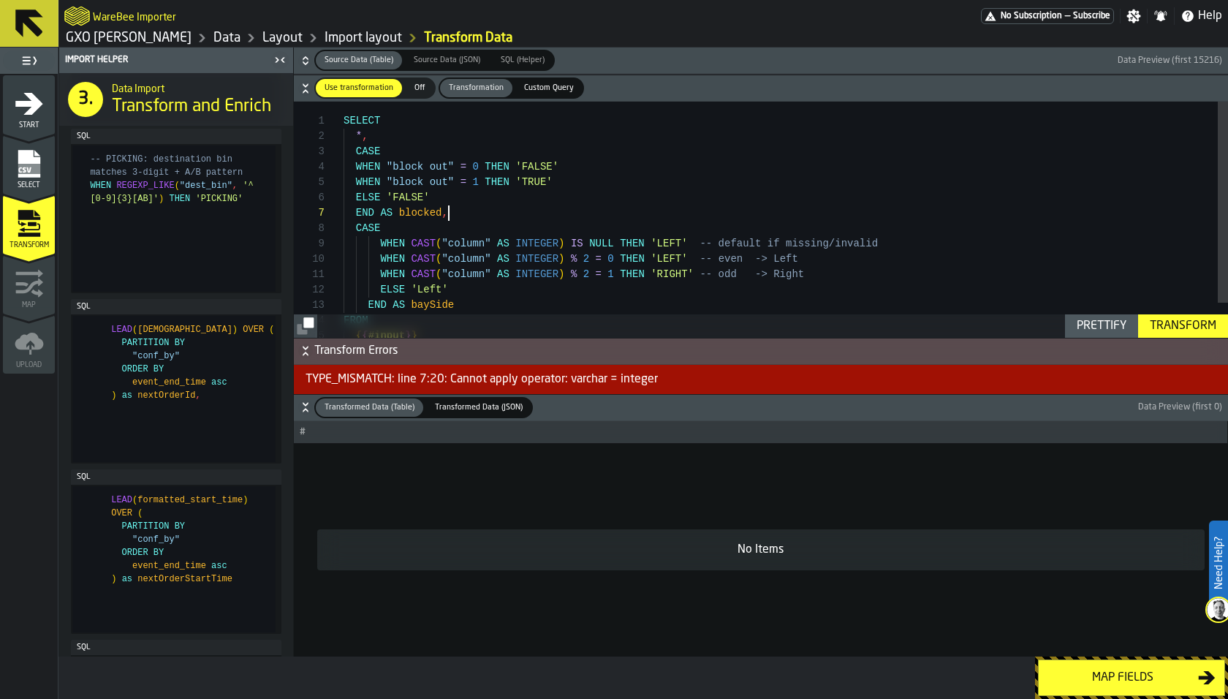
click at [539, 206] on div "CASE WHEN CAST ( "column" AS INTEGER ) IS NULL THEN 'LEFT' -- default if missin…" at bounding box center [785, 240] width 884 height 277
click at [441, 156] on div "CASE WHEN CAST ( "column" AS INTEGER ) IS NULL THEN 'LEFT' -- default if missin…" at bounding box center [785, 240] width 884 height 277
click at [559, 214] on div "CASE WHEN CAST ( "column" AS INTEGER ) IS NULL THEN 'LEFT' -- default if missin…" at bounding box center [785, 240] width 884 height 277
click at [437, 181] on div "CASE WHEN CAST ( "column" AS INTEGER ) IS NULL THEN 'LEFT' -- default if missin…" at bounding box center [785, 240] width 884 height 277
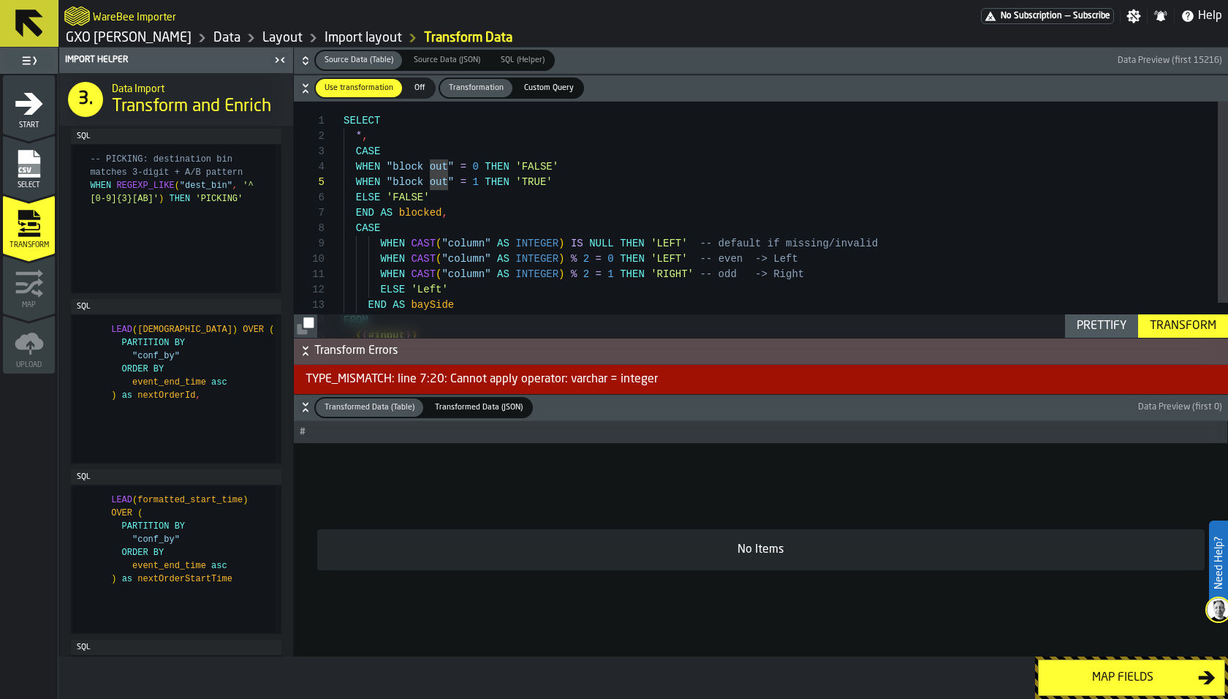
scroll to position [92, 0]
click at [430, 216] on div "CASE WHEN CAST ( "column" AS INTEGER ) IS NULL THEN 'LEFT' -- default if missin…" at bounding box center [785, 240] width 884 height 277
click at [493, 211] on div "CASE WHEN CAST ( "column" AS INTEGER ) IS NULL THEN 'LEFT' -- default if missin…" at bounding box center [785, 240] width 884 height 277
click at [476, 157] on div "CASE WHEN CAST ( "column" AS INTEGER ) IS NULL THEN 'LEFT' -- default if missin…" at bounding box center [785, 240] width 884 height 277
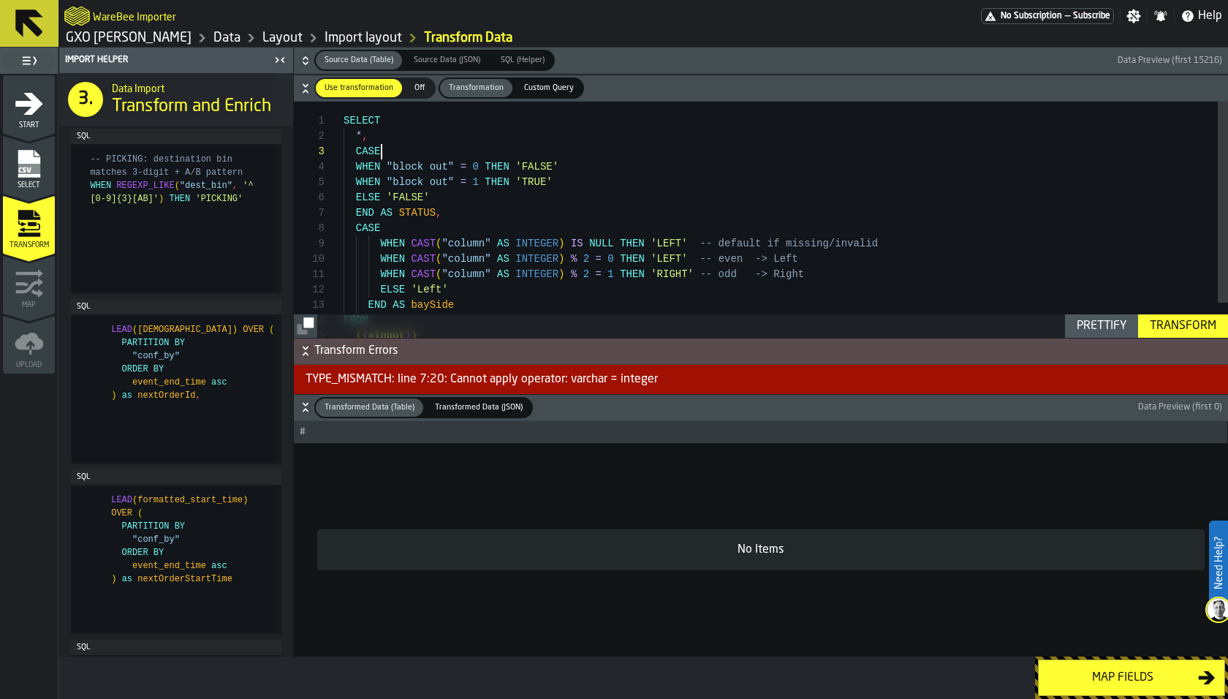
click at [476, 157] on div "CASE WHEN CAST ( "column" AS INTEGER ) IS NULL THEN 'LEFT' -- default if missin…" at bounding box center [785, 240] width 884 height 277
click at [476, 164] on div "CASE WHEN CAST ( "column" AS INTEGER ) IS NULL THEN 'LEFT' -- default if missin…" at bounding box center [785, 240] width 884 height 277
click at [476, 181] on div "CASE WHEN CAST ( "column" AS INTEGER ) IS NULL THEN 'LEFT' -- default if missin…" at bounding box center [785, 240] width 884 height 277
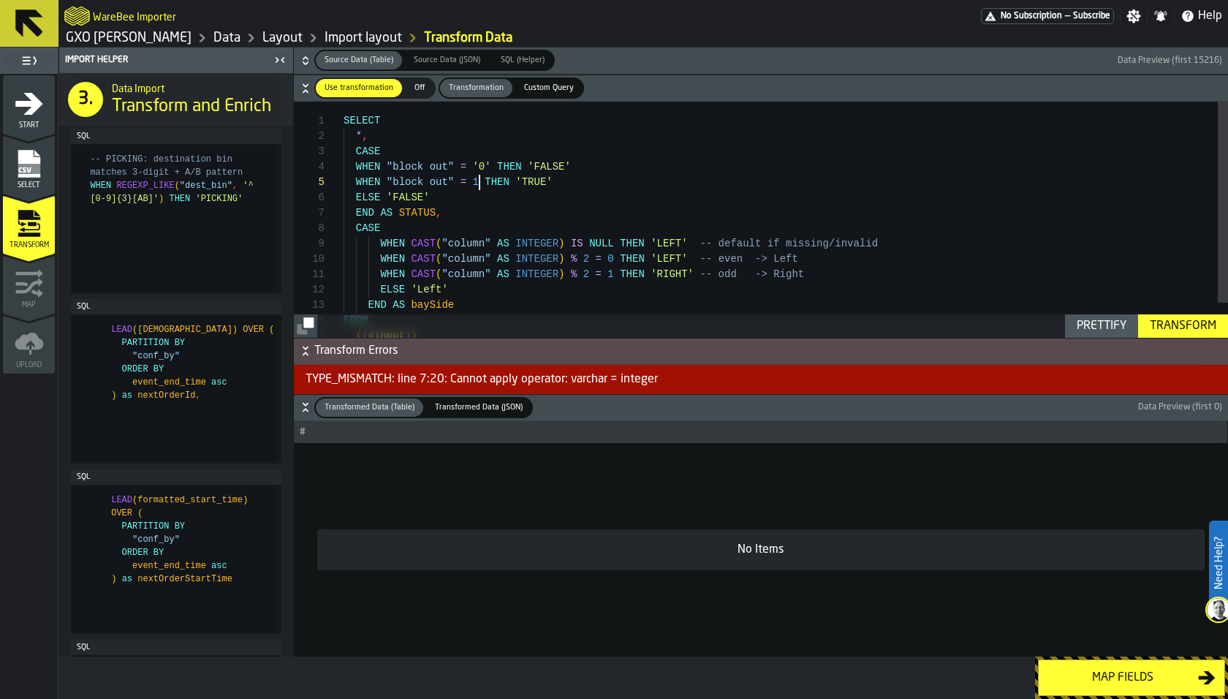
scroll to position [61, 0]
click at [476, 181] on div "CASE WHEN CAST ( "column" AS INTEGER ) IS NULL THEN 'LEFT' -- default if missin…" at bounding box center [785, 240] width 884 height 277
type textarea "**********"
click at [1188, 325] on div "Transform" at bounding box center [1183, 326] width 78 height 18
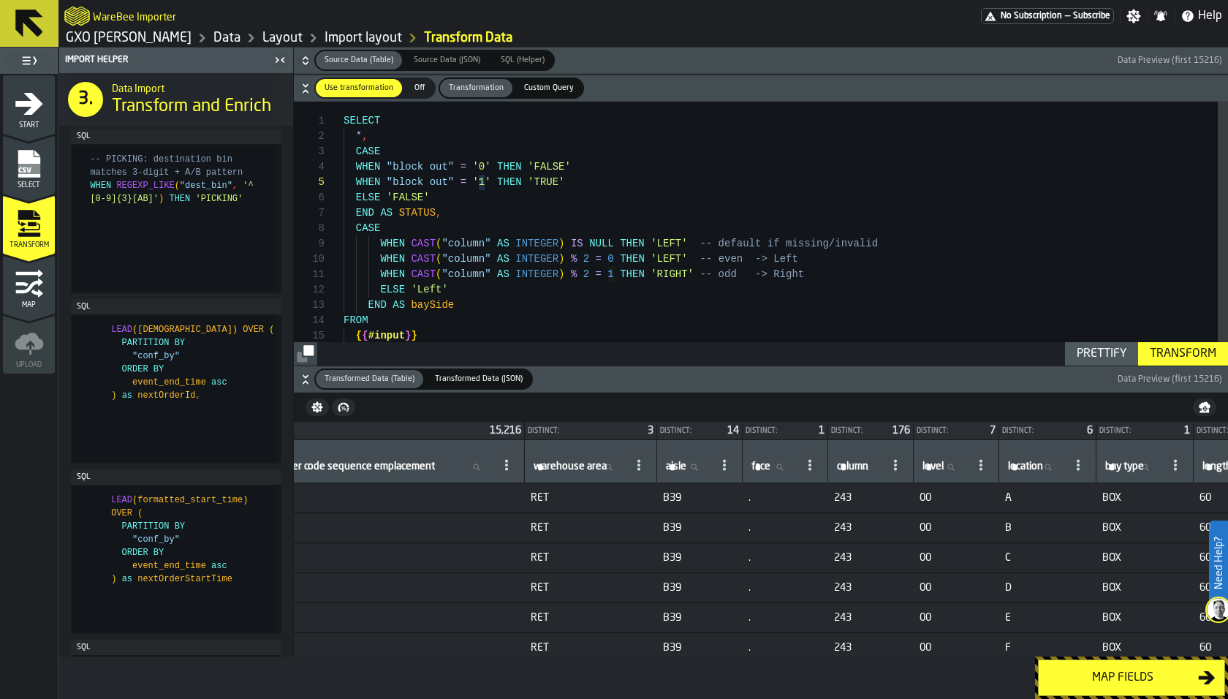
scroll to position [0, 183]
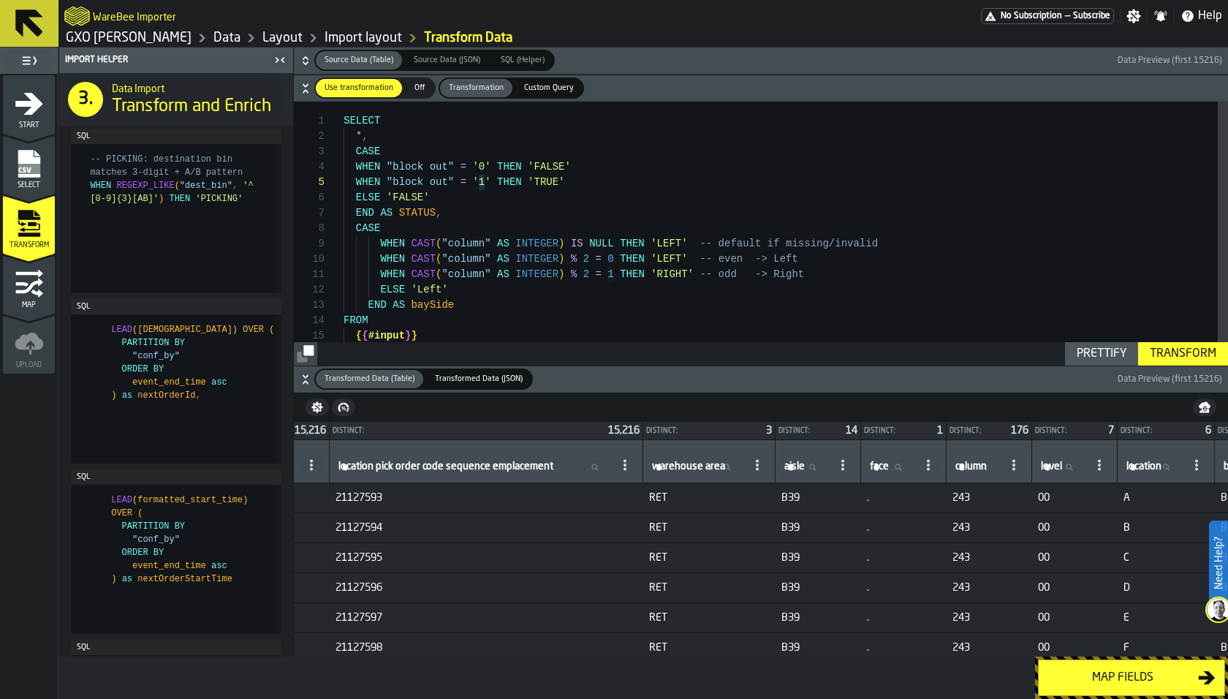
click at [499, 61] on span "SQL (Helper)" at bounding box center [523, 60] width 56 height 12
click at [301, 58] on icon "button-" at bounding box center [305, 60] width 15 height 15
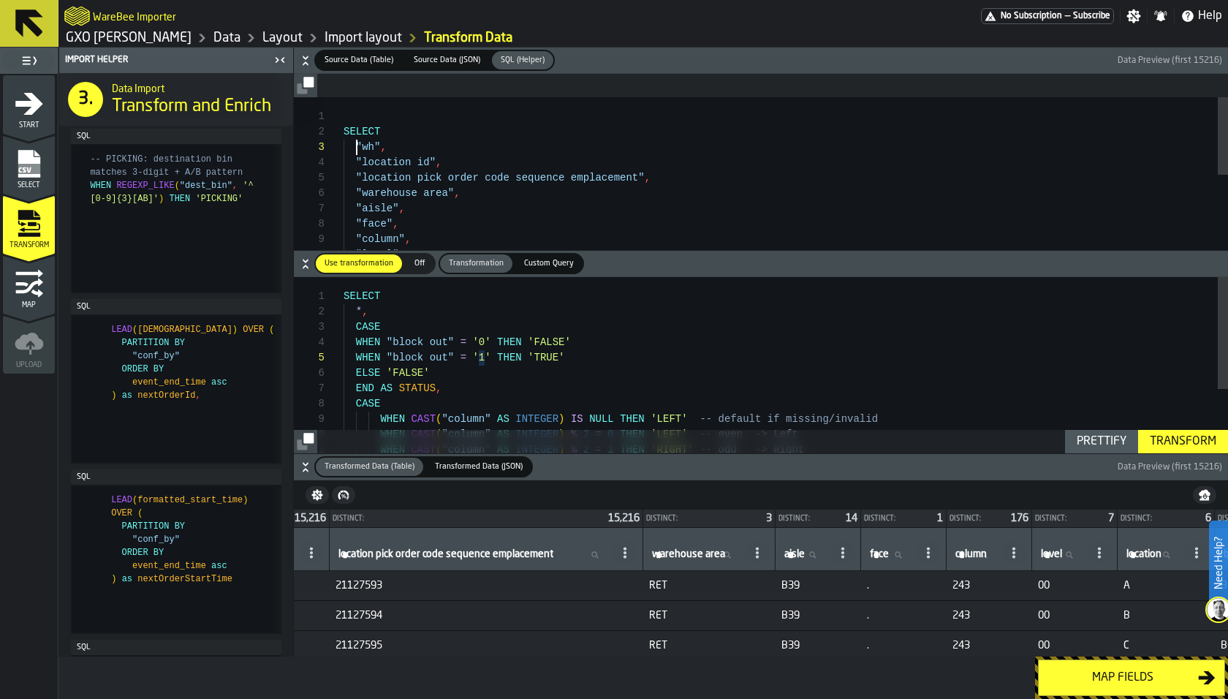
scroll to position [31, 0]
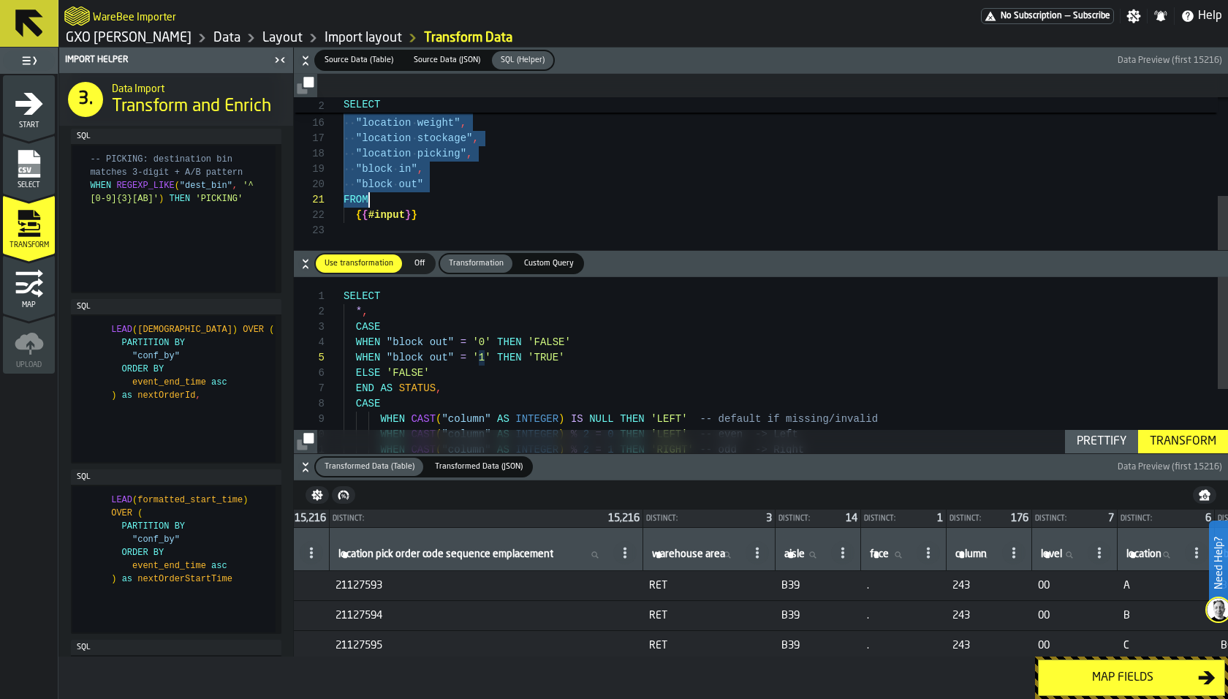
type textarea "**********"
drag, startPoint x: 353, startPoint y: 143, endPoint x: 478, endPoint y: 185, distance: 131.7
click at [373, 318] on div "CASE WHEN CAST ( "column" AS INTEGER ) IS NULL THEN 'LEFT' -- default if missin…" at bounding box center [785, 415] width 884 height 277
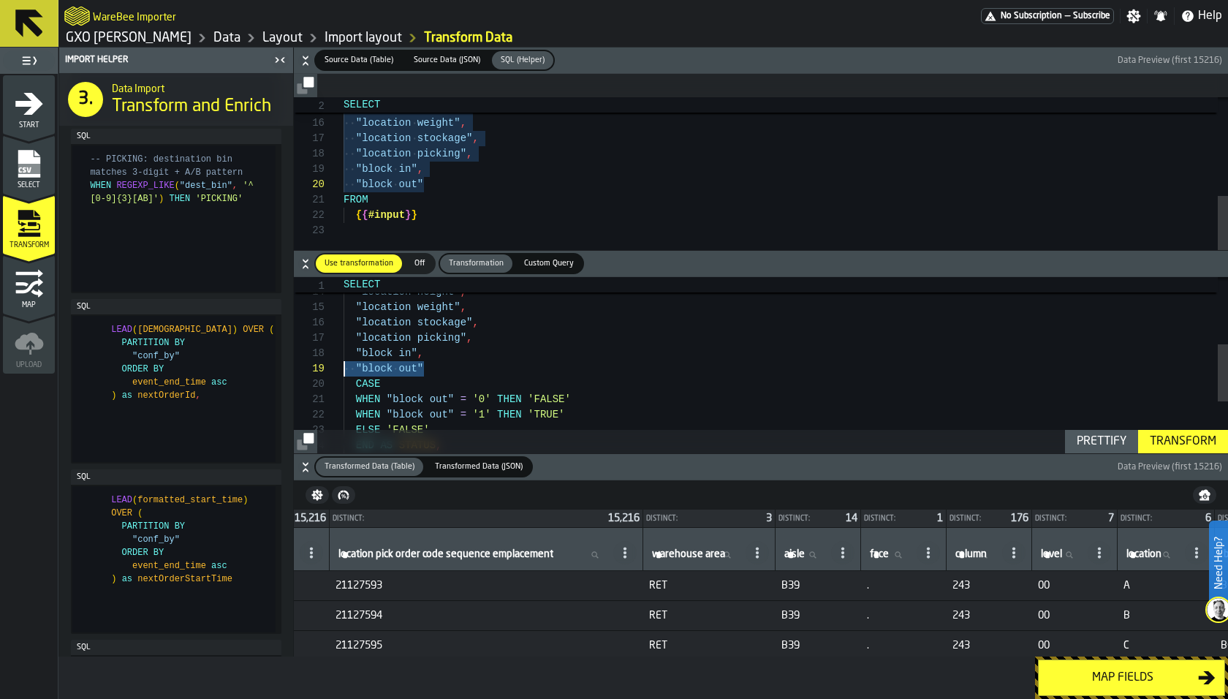
drag, startPoint x: 431, startPoint y: 365, endPoint x: 232, endPoint y: 368, distance: 199.5
click at [343, 368] on div ""location width" , "location height" , "location weight" , "location stockage" …" at bounding box center [785, 342] width 884 height 538
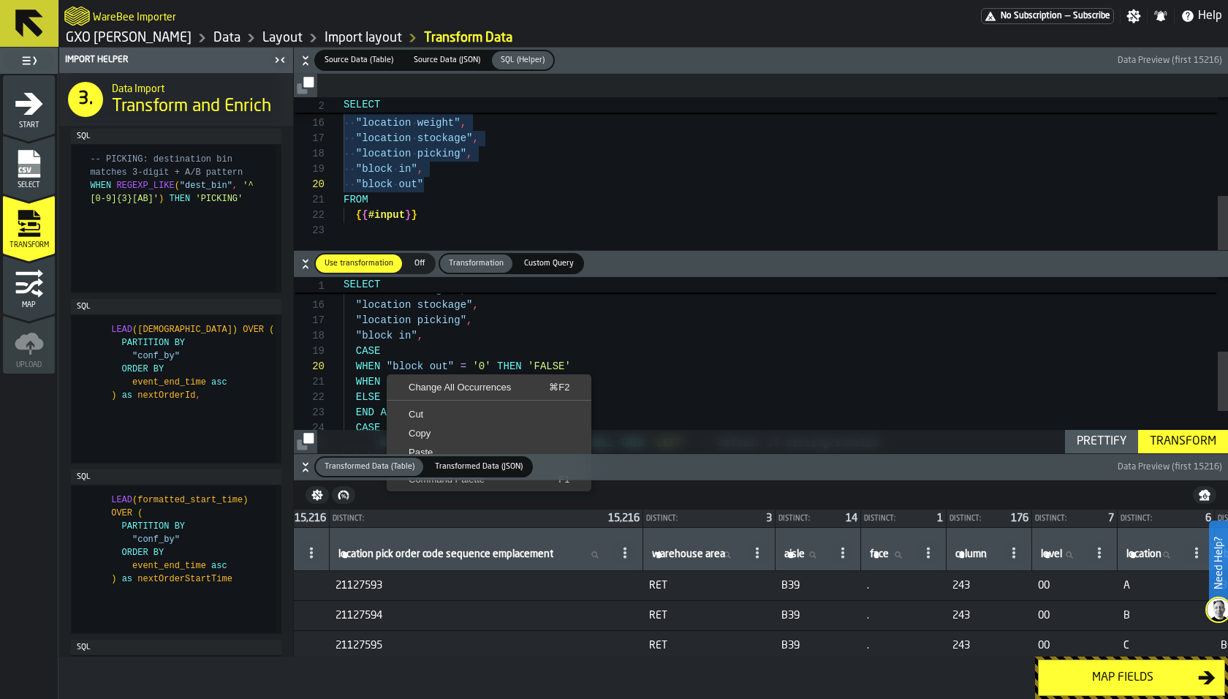
scroll to position [137, 0]
click at [1080, 444] on div "Prettify" at bounding box center [1101, 442] width 61 height 18
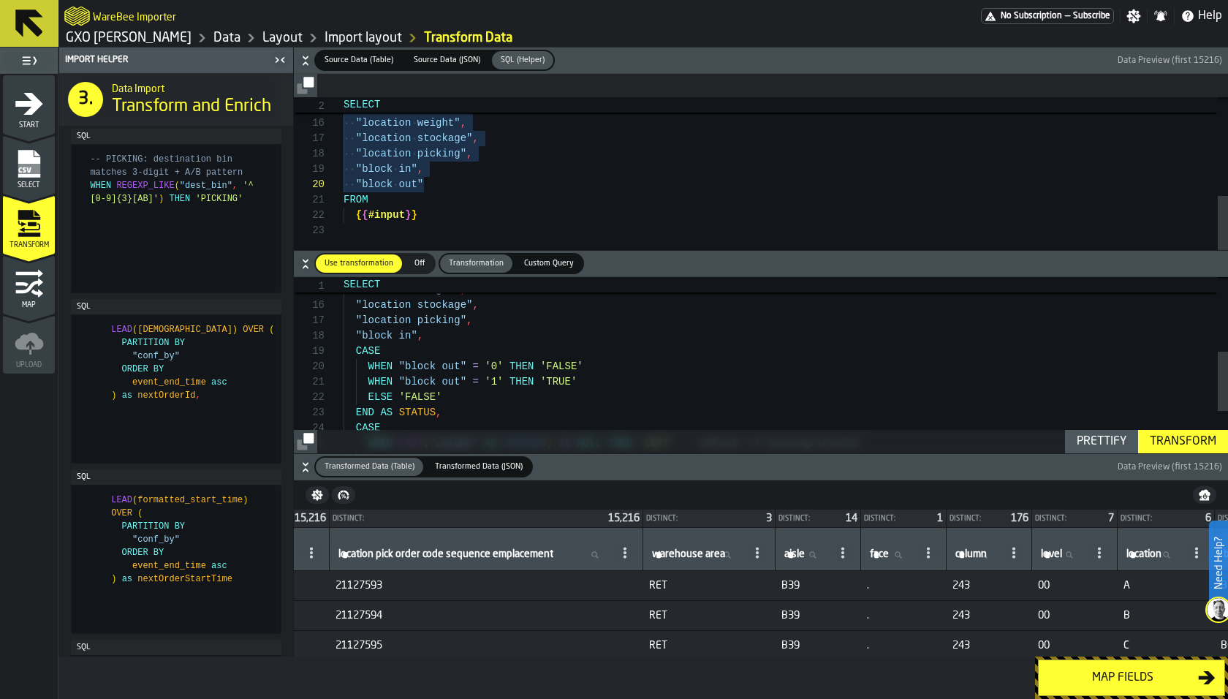
scroll to position [0, 0]
click at [309, 58] on icon "button-" at bounding box center [305, 60] width 15 height 15
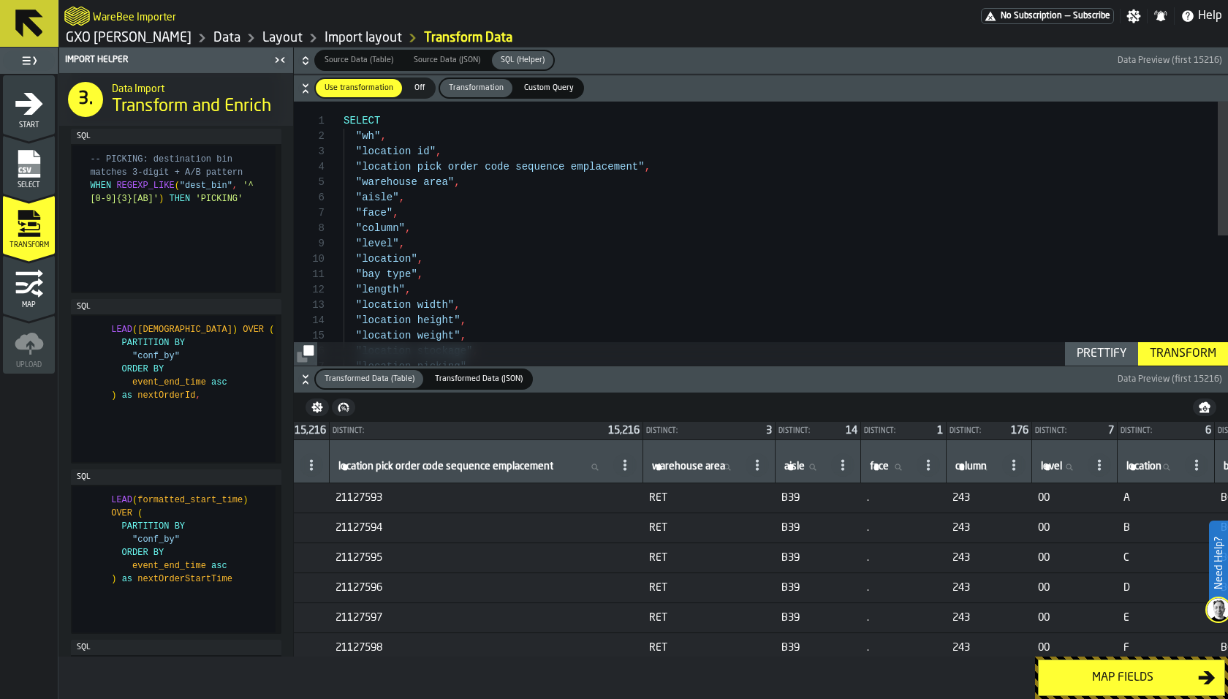
scroll to position [15, 0]
drag, startPoint x: 421, startPoint y: 132, endPoint x: 210, endPoint y: 134, distance: 210.5
click at [343, 135] on div ""location height" , "location weight" , "location stockage" , "location picking…" at bounding box center [785, 363] width 884 height 523
click at [457, 137] on div ""location height" , "location weight" , "location stockage" , "location picking…" at bounding box center [785, 355] width 884 height 507
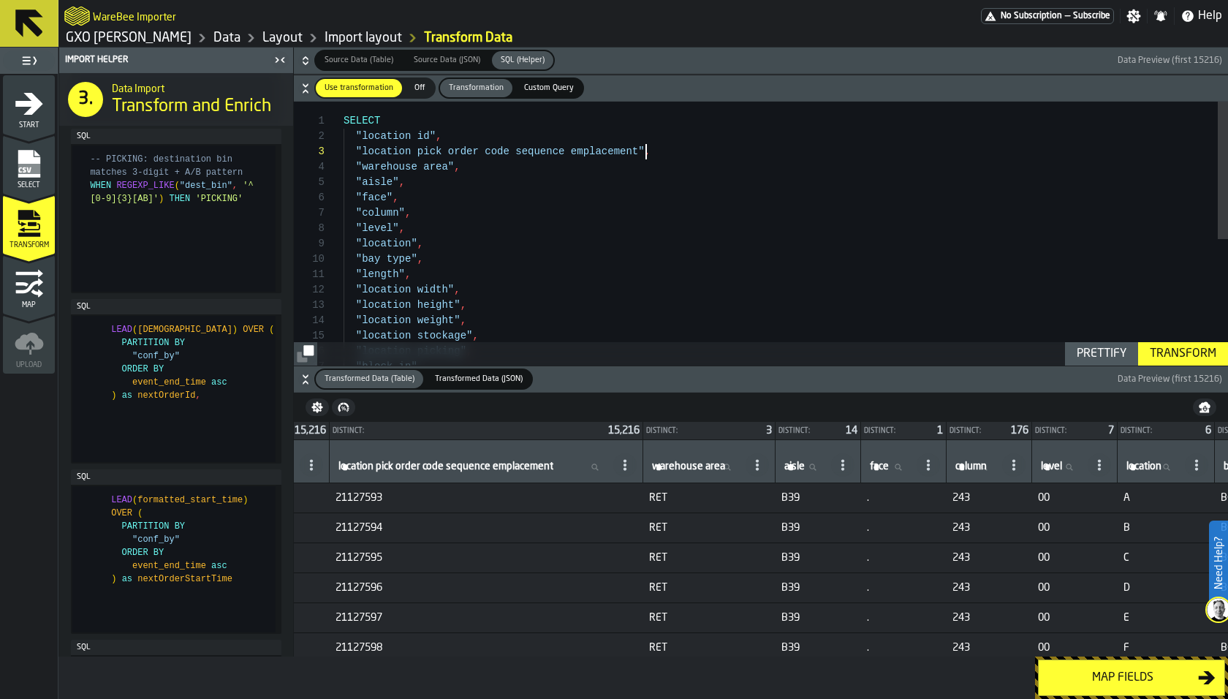
scroll to position [31, 0]
click at [645, 150] on div ""location height" , "location weight" , "location stockage" , "location picking…" at bounding box center [785, 355] width 884 height 507
click at [511, 162] on div ""location height" , "location weight" , "location stockage" , "location picking…" at bounding box center [785, 355] width 884 height 507
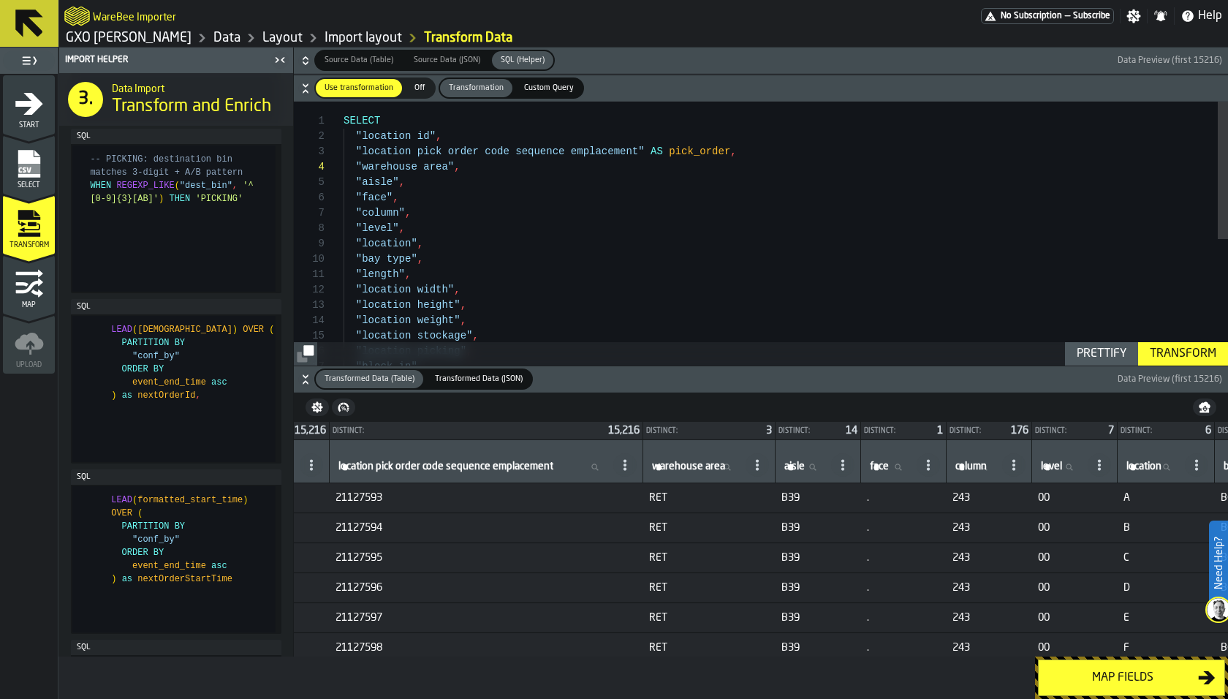
click at [438, 178] on div ""location height" , "location weight" , "location stockage" , "location picking…" at bounding box center [785, 355] width 884 height 507
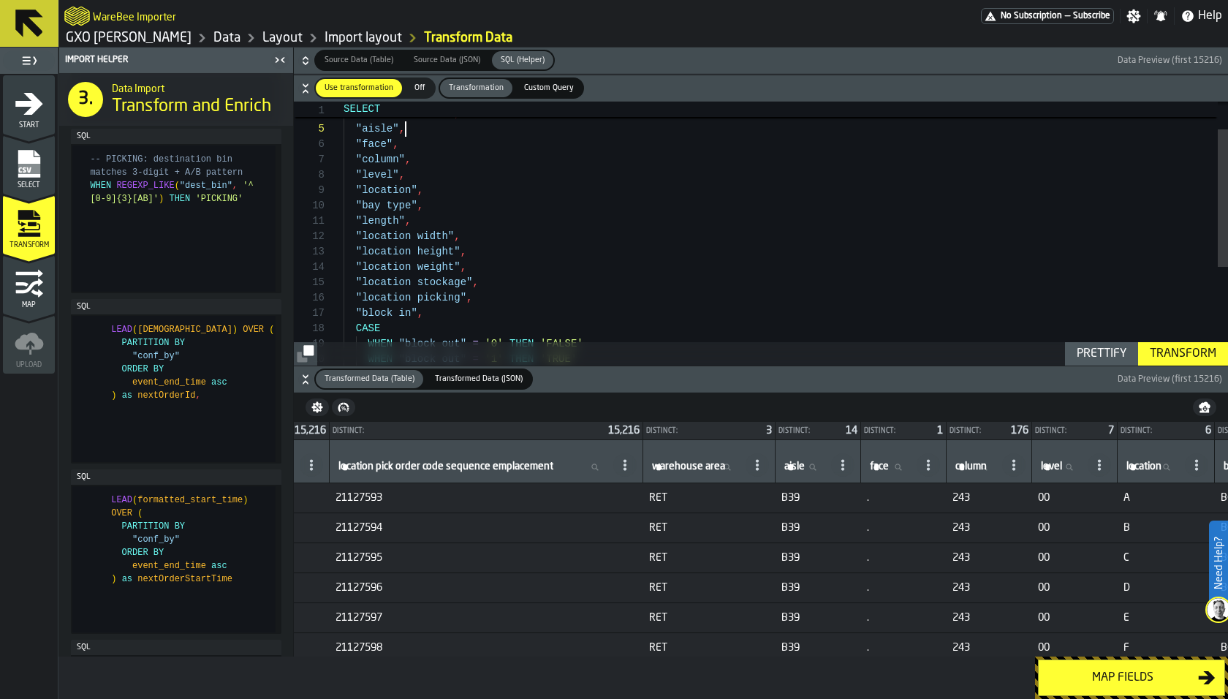
scroll to position [107, 0]
click at [425, 174] on div ""location height" , "location weight" , "location stockage" , "location picking…" at bounding box center [785, 301] width 884 height 507
click at [452, 219] on div ""location height" , "location weight" , "location stockage" , "location picking…" at bounding box center [785, 301] width 884 height 507
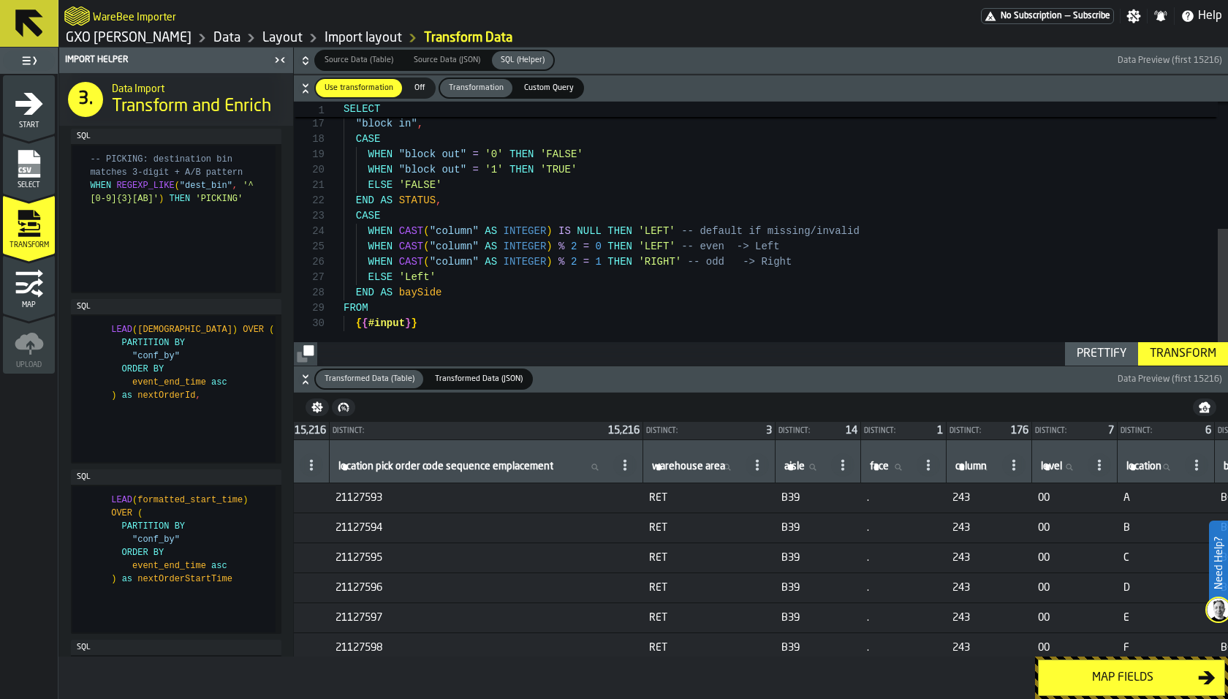
scroll to position [137, 0]
click at [1185, 336] on div ""location picking" , "block in" , CASE WHEN "block out" = '0' THEN 'FALSE' WHEN…" at bounding box center [785, 112] width 884 height 507
type textarea "**********"
click at [1165, 354] on div "Transform" at bounding box center [1183, 354] width 78 height 18
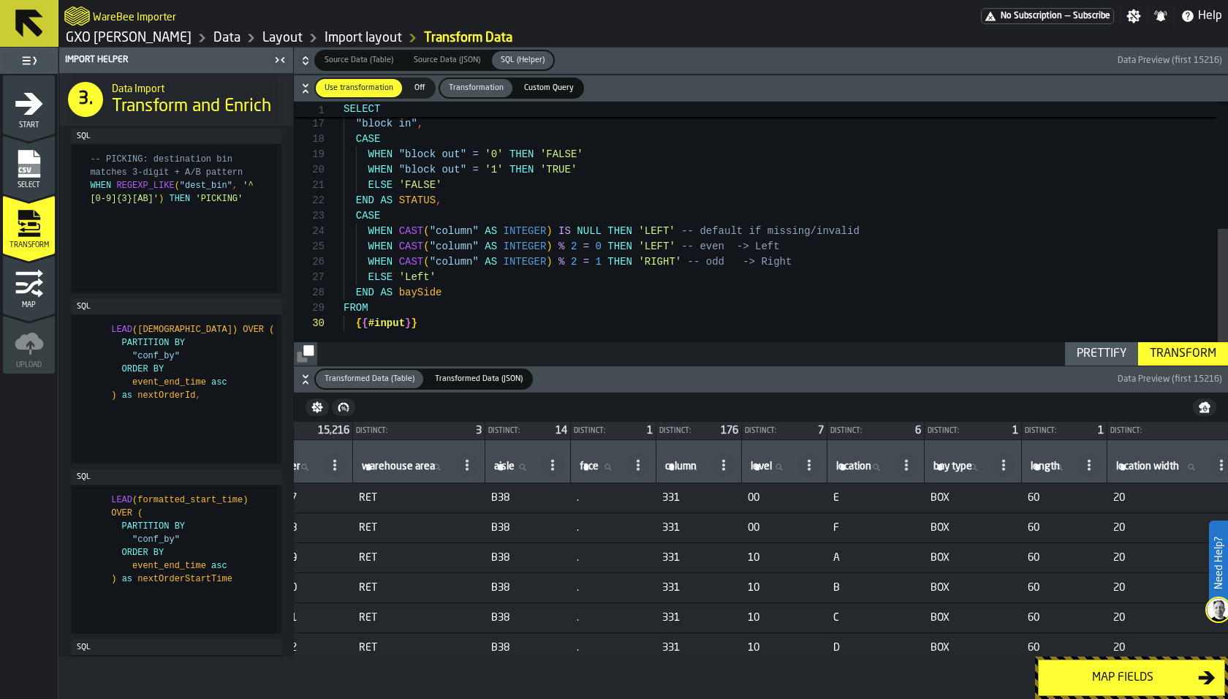
click at [1155, 685] on div "Map fields" at bounding box center [1122, 678] width 151 height 18
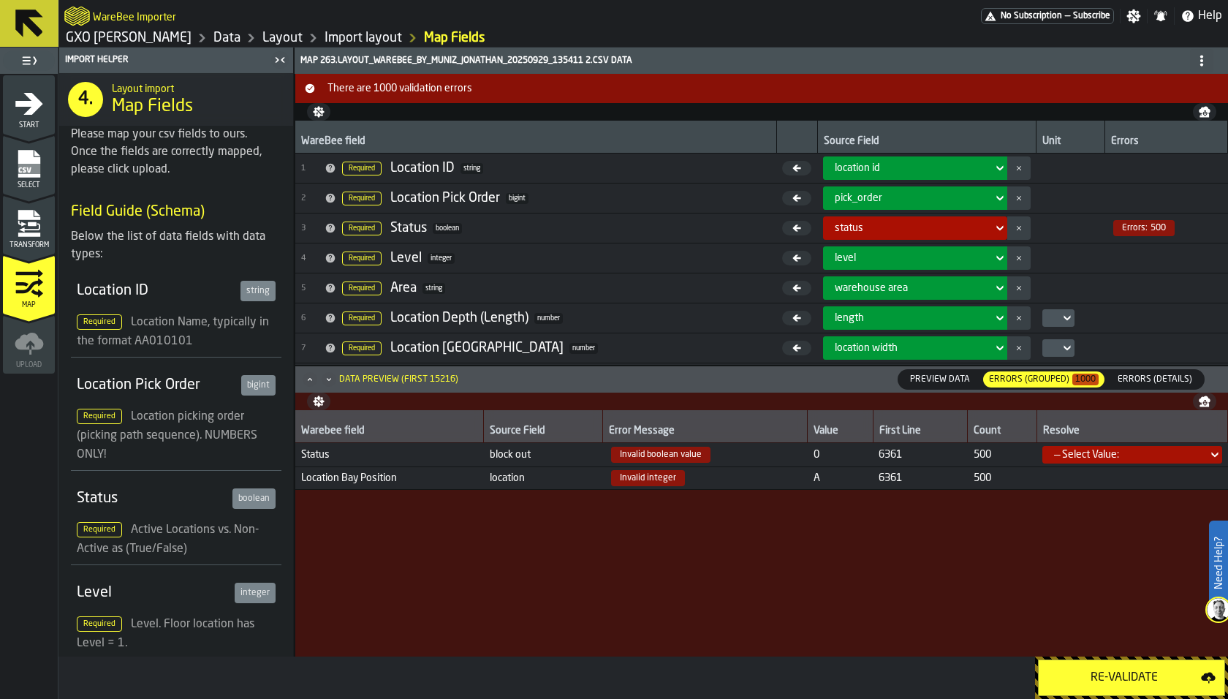
click at [893, 227] on div "status" at bounding box center [910, 228] width 151 height 12
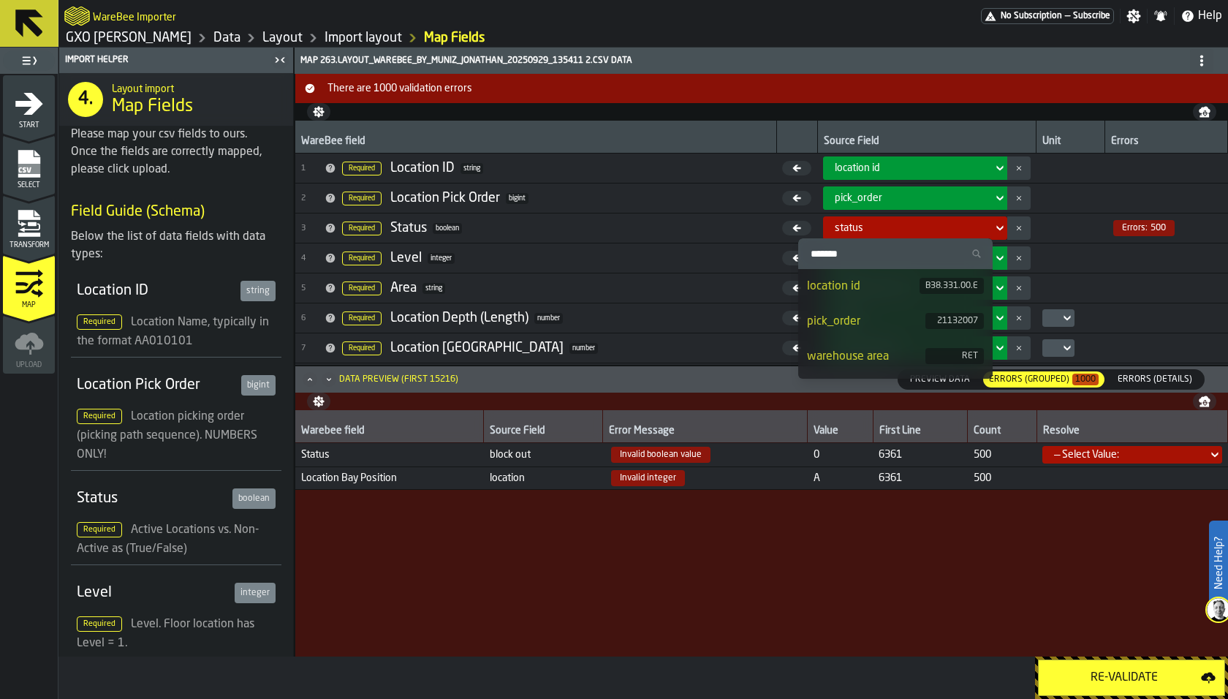
click at [893, 227] on div "status" at bounding box center [910, 228] width 151 height 12
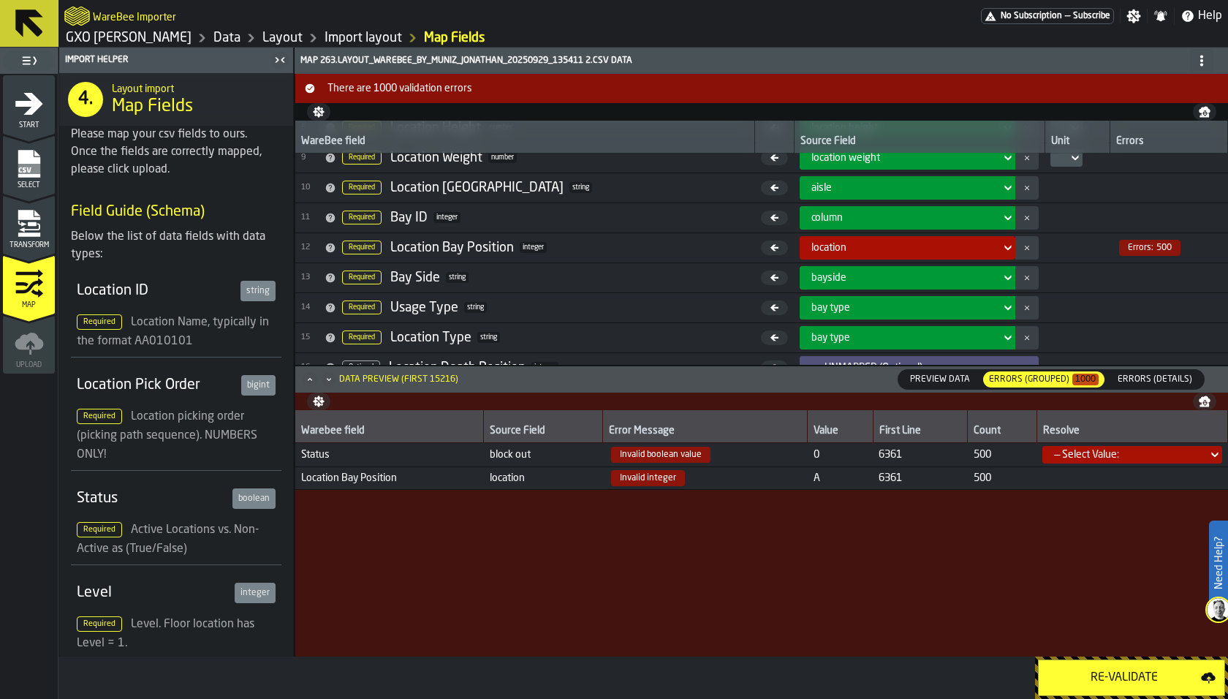
scroll to position [249, 0]
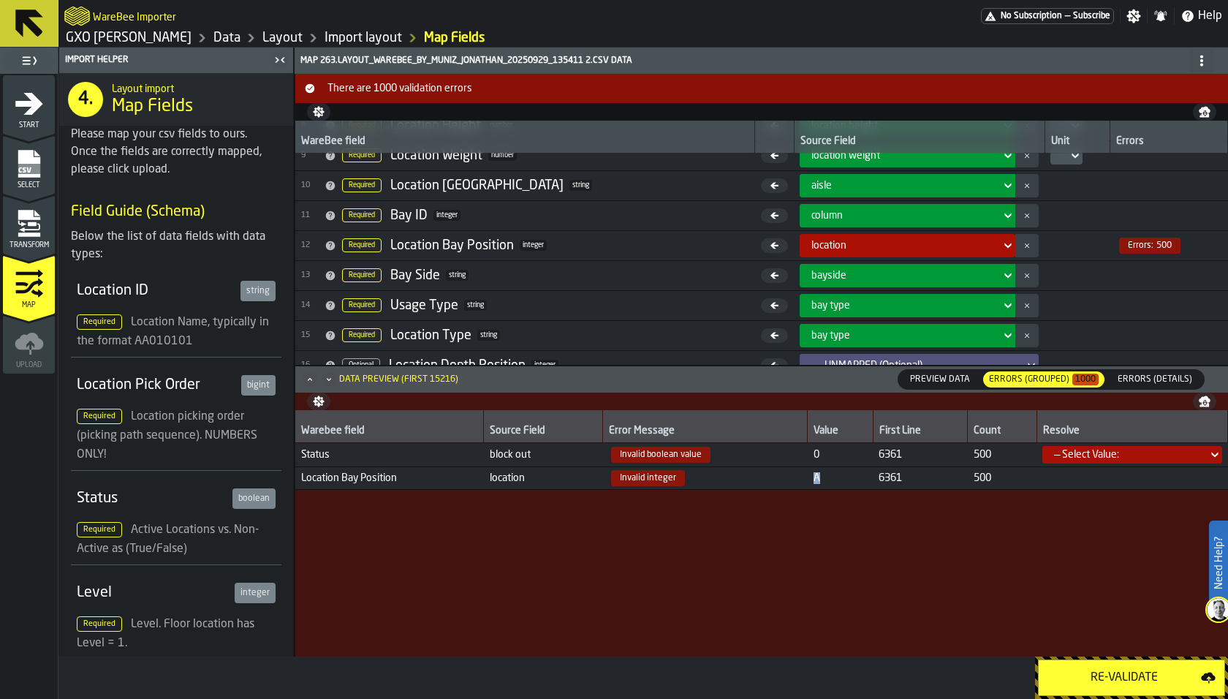
drag, startPoint x: 826, startPoint y: 478, endPoint x: 754, endPoint y: 478, distance: 71.6
click at [754, 478] on tr "Location Bay Position location Invalid integer A 6361 500" at bounding box center [761, 477] width 932 height 23
click at [16, 227] on icon "menu Transform" at bounding box center [29, 223] width 29 height 29
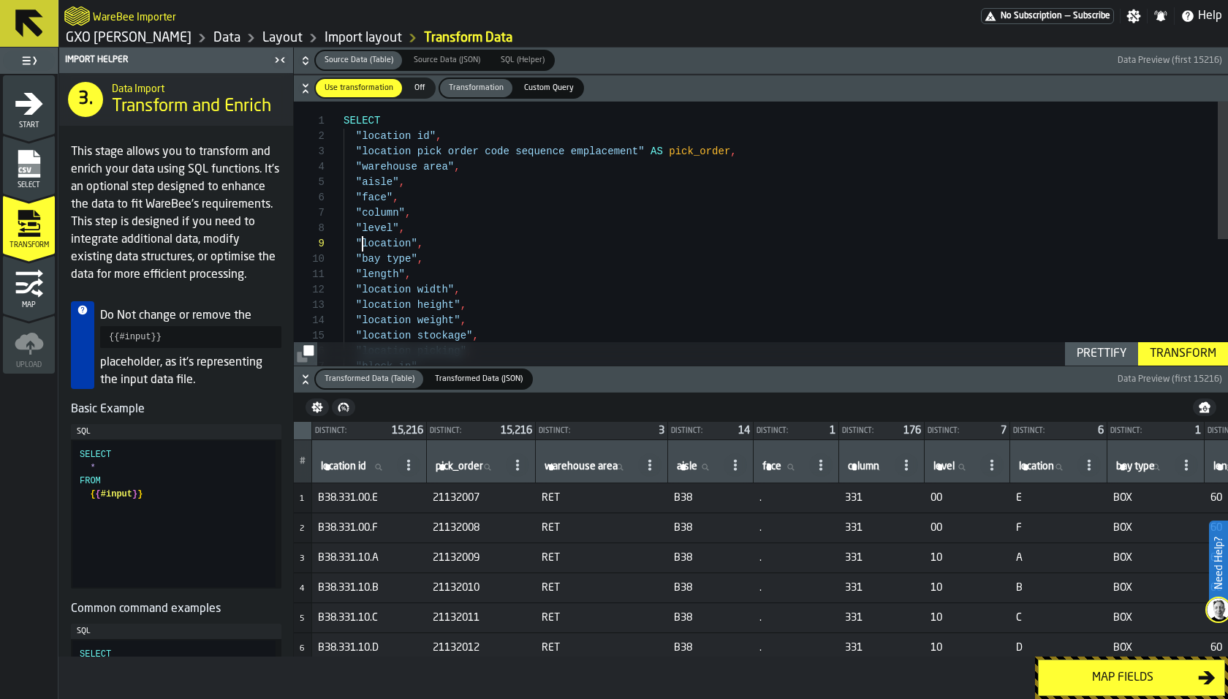
scroll to position [122, 0]
click at [360, 244] on div ""location picking" , "block in" , "location stockage" , "location weight" , "lo…" at bounding box center [785, 355] width 884 height 507
click at [412, 246] on div "" location picking ", " block in ", " location stockage ", " location weight ",…" at bounding box center [785, 355] width 884 height 507
click at [353, 246] on div ""location picking" , "block in" , "location stockage" , "location weight" , "lo…" at bounding box center [785, 355] width 884 height 507
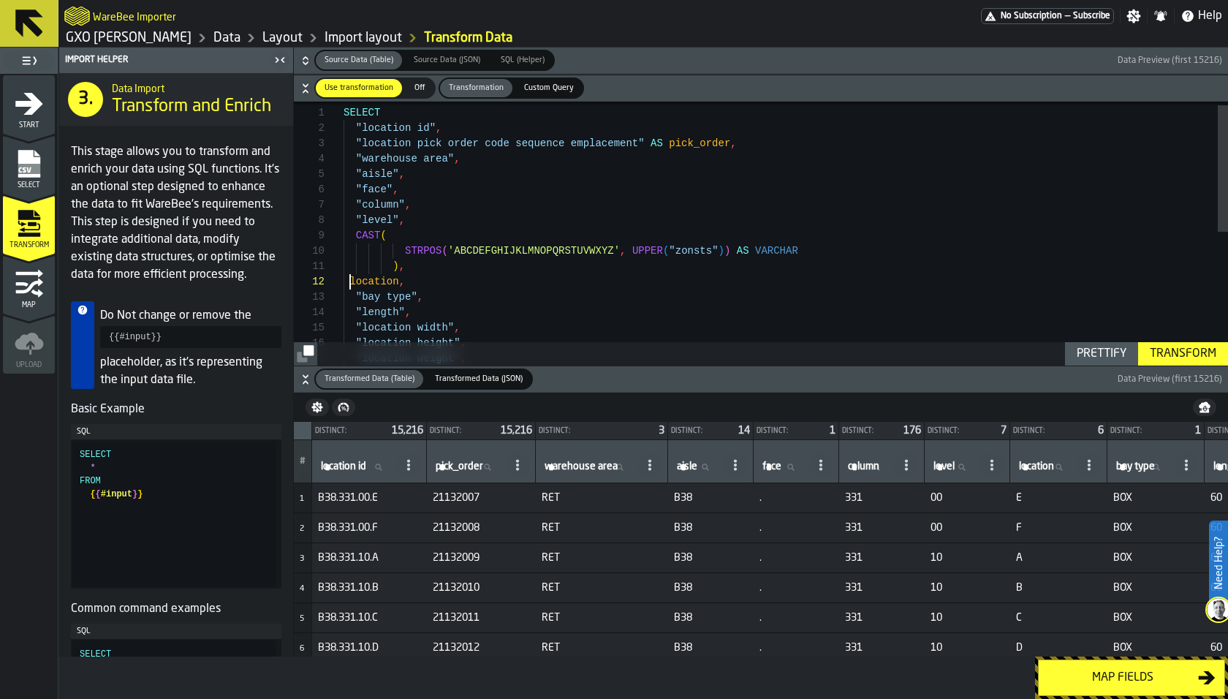
scroll to position [15, 0]
click at [1129, 357] on div "Prettify" at bounding box center [1101, 354] width 61 height 18
click at [387, 254] on div ""location weight" , "location height" , "location width" , "length" , "bay type…" at bounding box center [785, 370] width 884 height 553
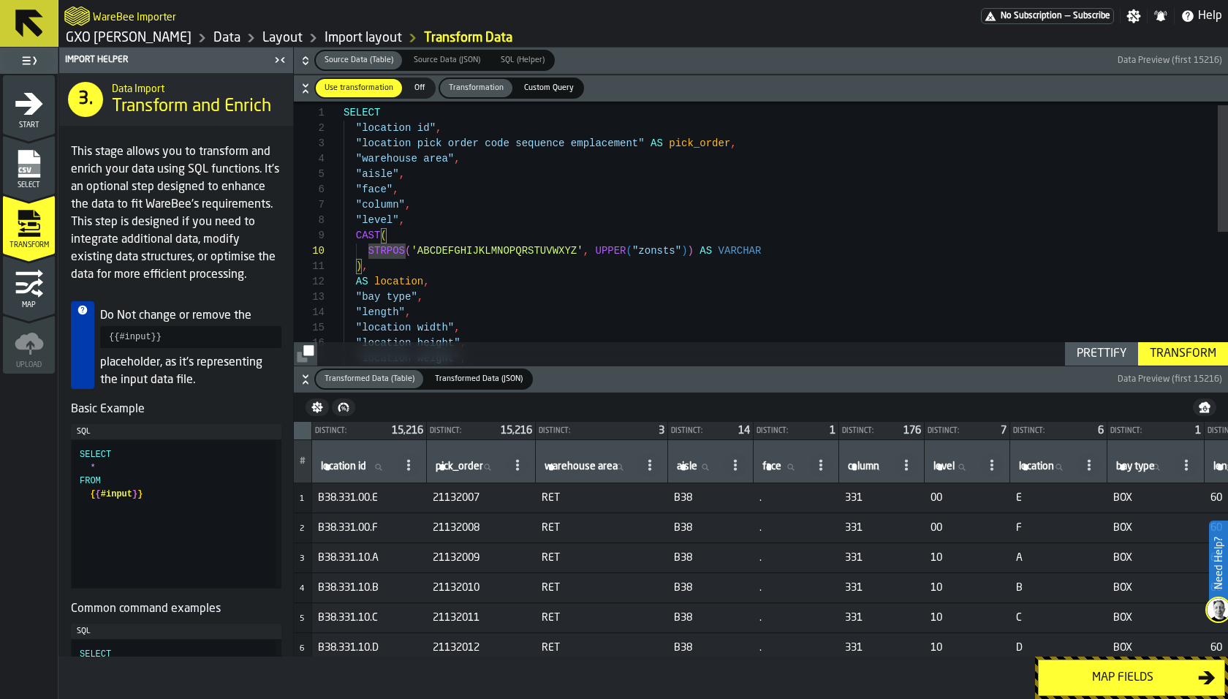
click at [434, 271] on div ""location weight" , "location height" , "location width" , "length" , "bay type…" at bounding box center [785, 370] width 884 height 553
click at [781, 259] on div ""location weight" , "location height" , "location width" , "length" , "bay type…" at bounding box center [785, 370] width 884 height 553
click at [767, 253] on div ""location weight" , "location height" , "location width" , "length" , "bay type…" at bounding box center [785, 370] width 884 height 553
click at [1161, 349] on div "Transform" at bounding box center [1183, 354] width 78 height 18
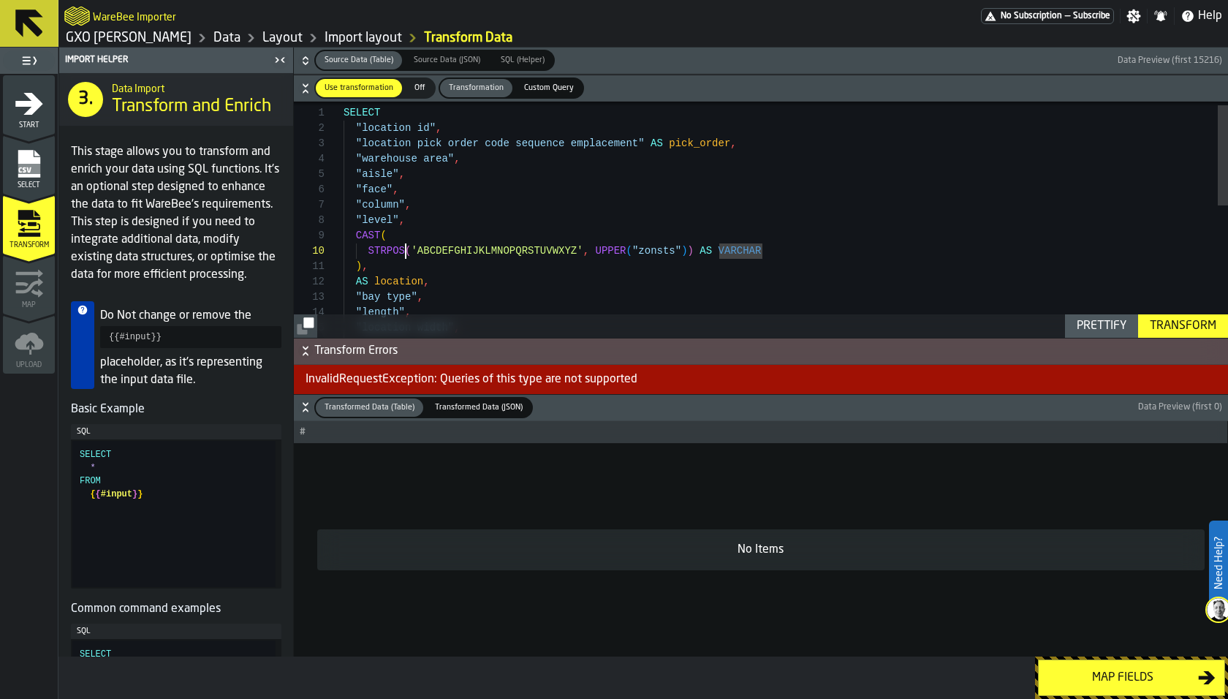
click at [404, 248] on div ""location height" , "location width" , "length" , "bay type" , CAST ( "level" ,…" at bounding box center [785, 370] width 884 height 553
click at [655, 253] on div ""location height" , "location width" , "length" , "bay type" , CAST ( "level" ,…" at bounding box center [785, 370] width 884 height 553
click at [377, 262] on div ""location height" , "location width" , "length" , "bay type" , CAST ( "level" ,…" at bounding box center [785, 370] width 884 height 553
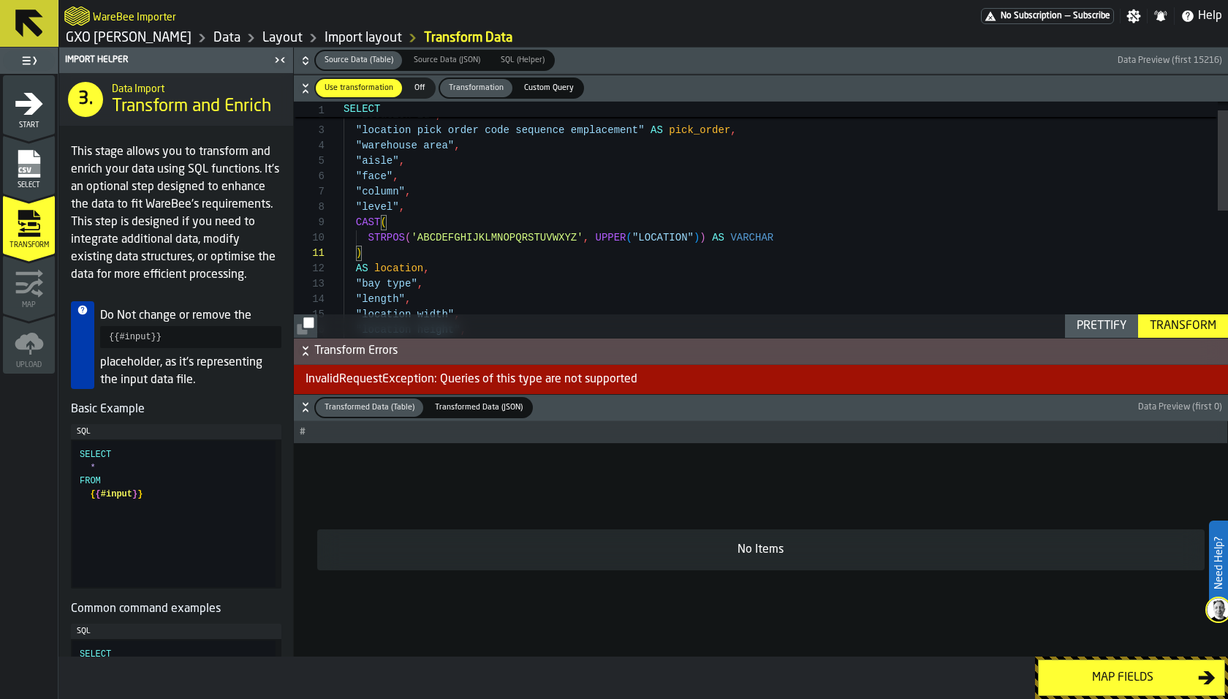
click at [671, 241] on div ""location height" , "location width" , "length" , "bay type" , CAST ( "level" ,…" at bounding box center [785, 356] width 884 height 553
click at [388, 268] on div ""location height" , "location width" , "length" , "bay type" , CAST ( "level" ,…" at bounding box center [785, 356] width 884 height 553
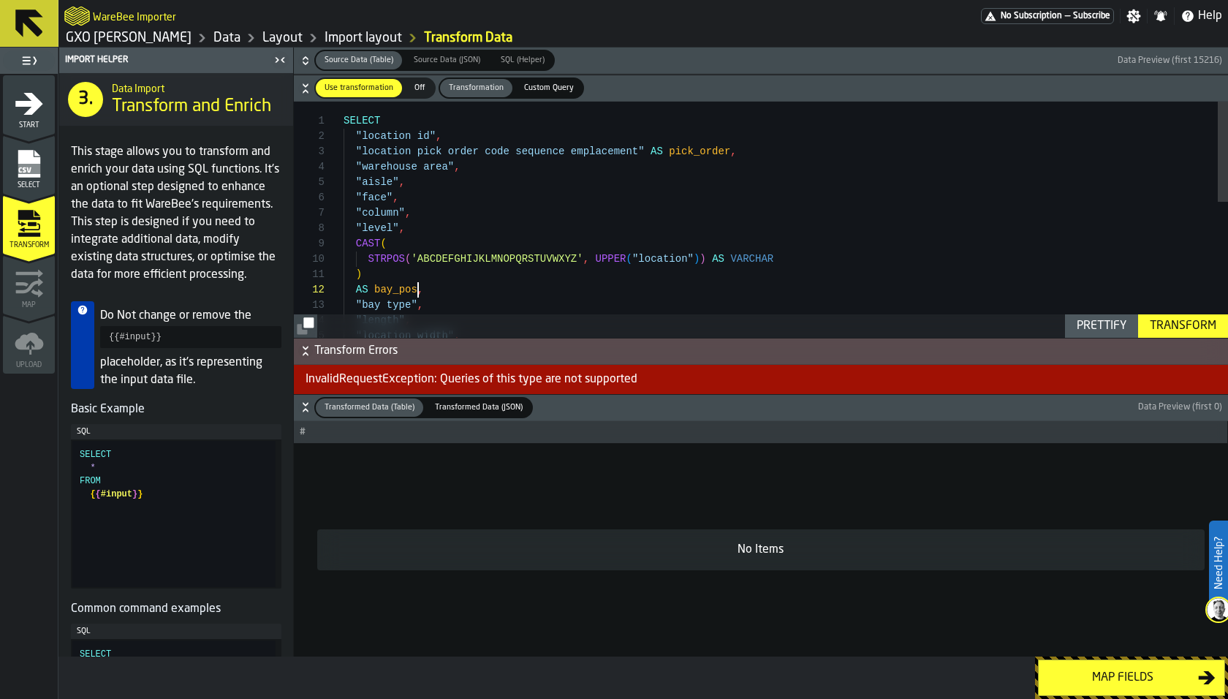
type textarea "**********"
click at [1154, 327] on div "Transform" at bounding box center [1183, 326] width 78 height 18
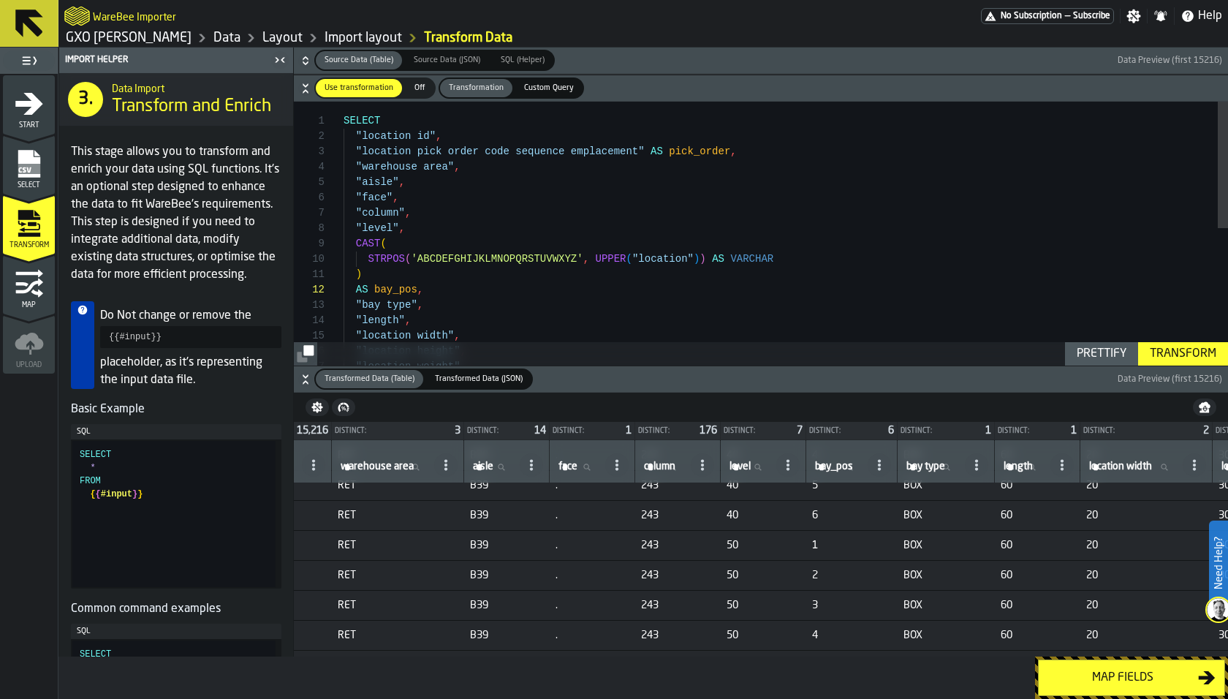
scroll to position [840, 207]
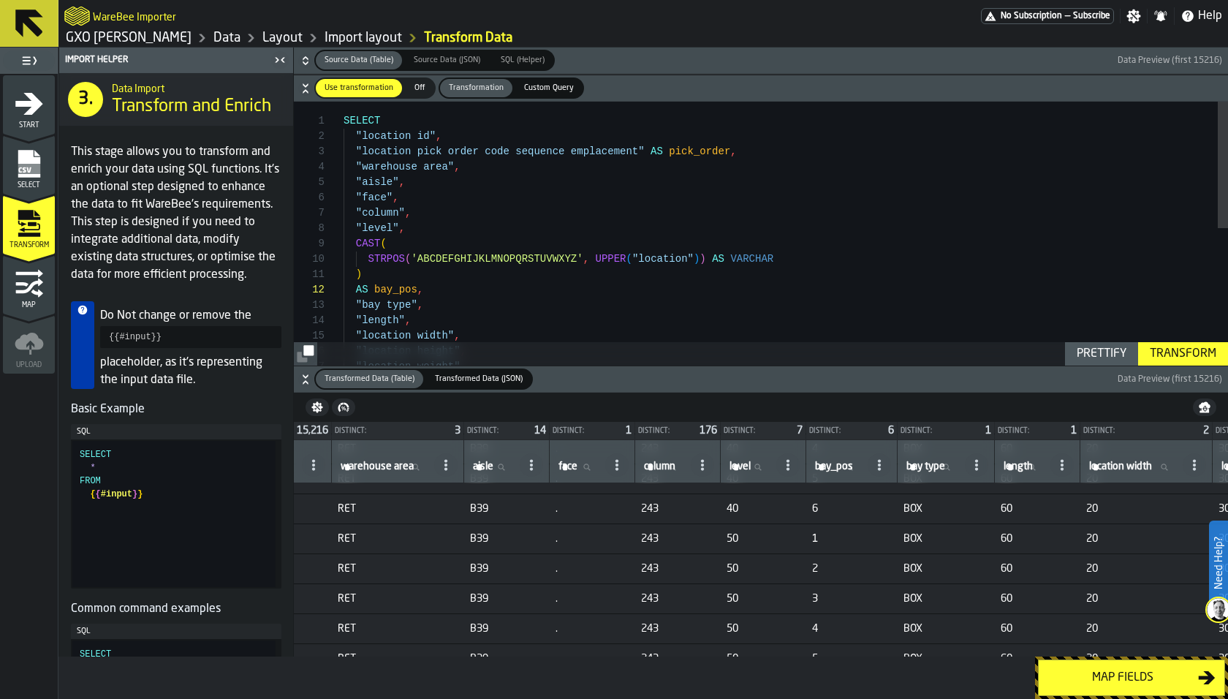
click at [1097, 686] on div "Map fields" at bounding box center [1122, 678] width 151 height 18
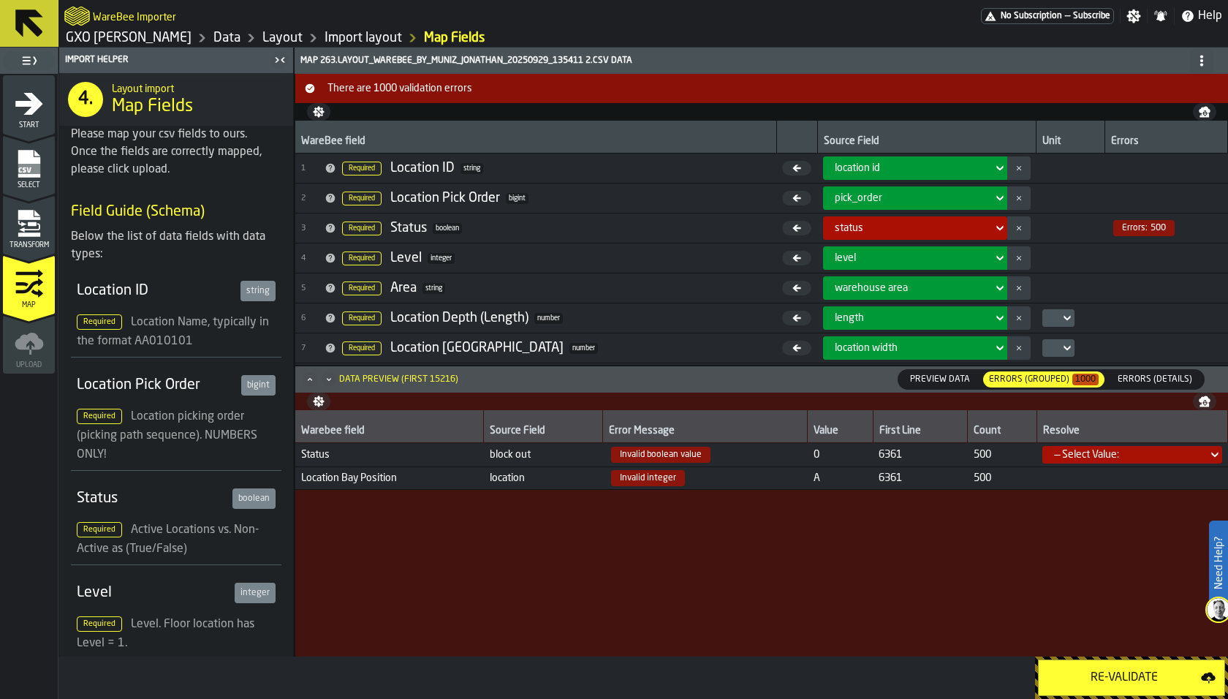
click at [1104, 667] on button "Re-Validate" at bounding box center [1131, 677] width 187 height 37
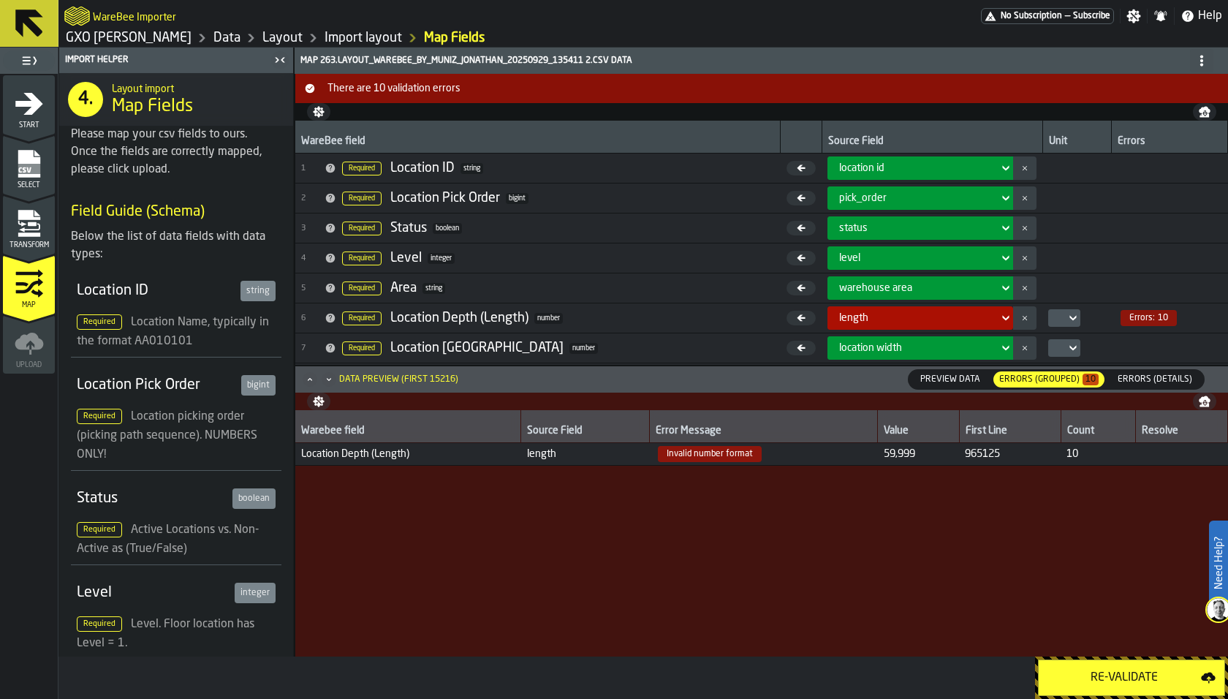
click at [1138, 373] on span "Errors (Details)" at bounding box center [1155, 379] width 86 height 13
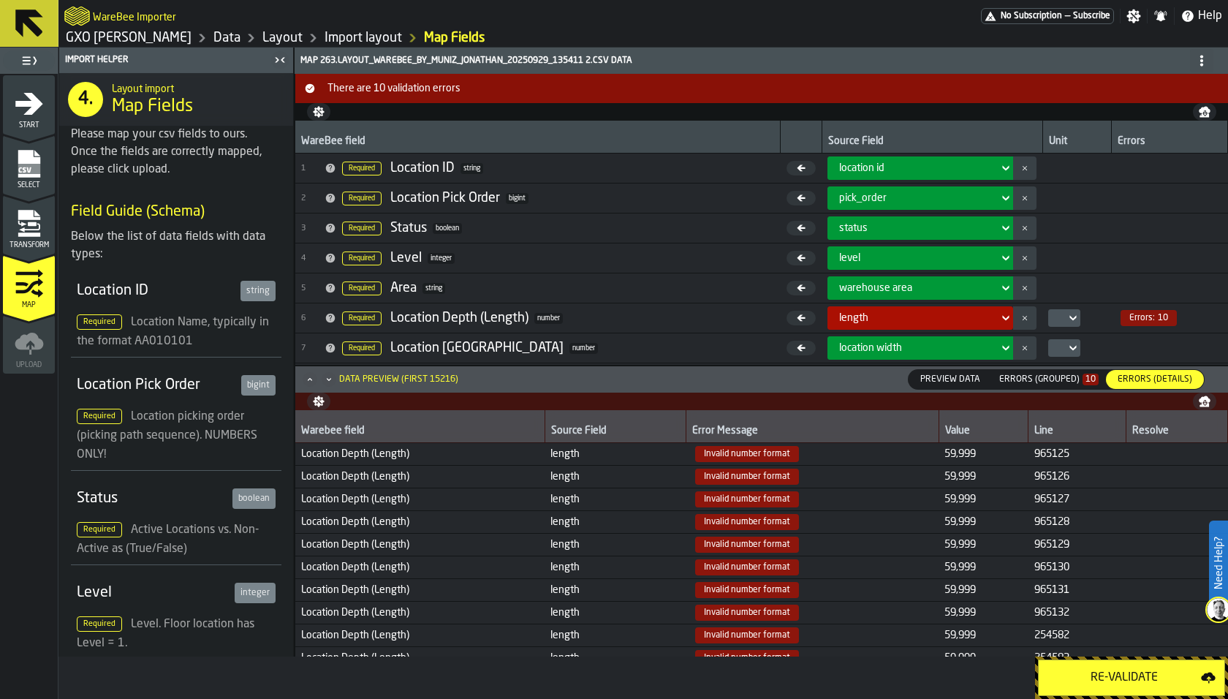
click at [1071, 382] on div "Errors (Grouped) 10" at bounding box center [1048, 379] width 99 height 10
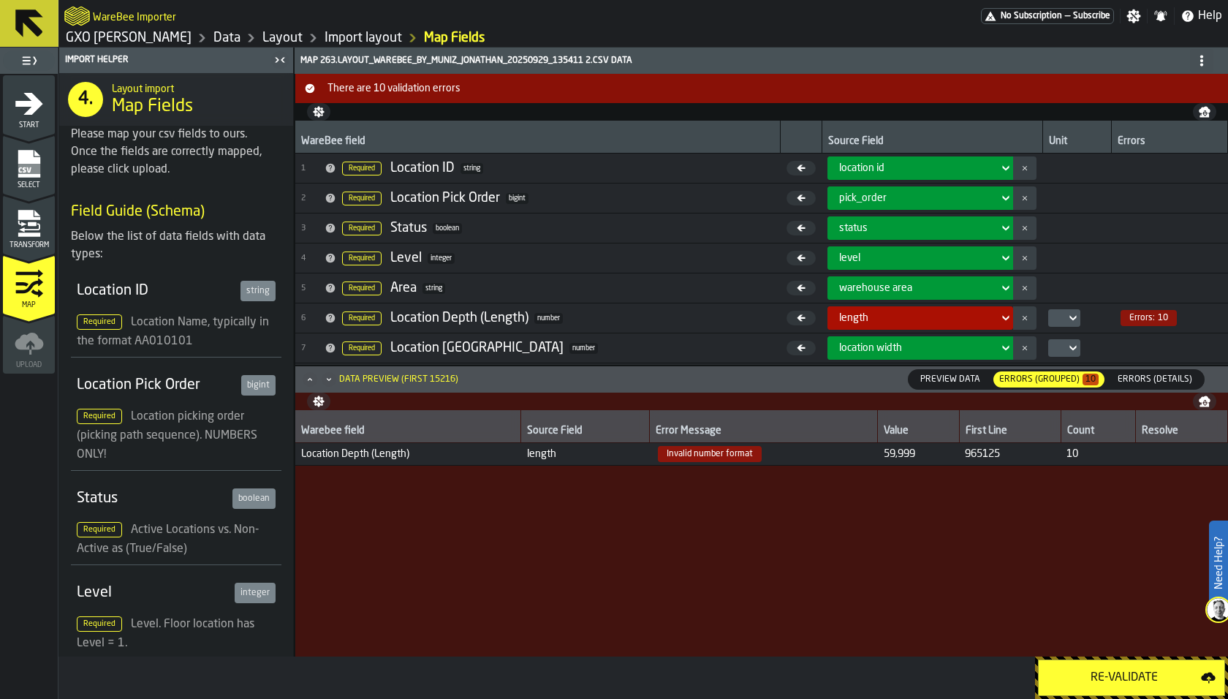
click at [18, 233] on icon "menu Transform" at bounding box center [29, 234] width 22 height 4
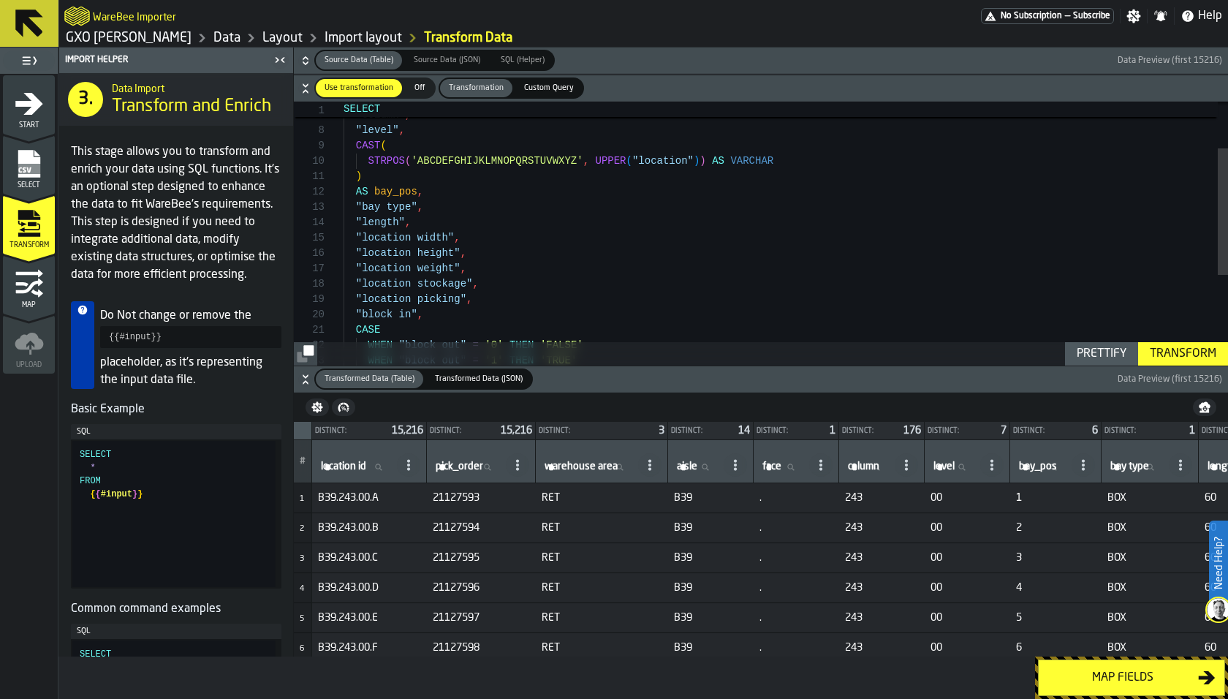
click at [303, 378] on icon "button-" at bounding box center [305, 379] width 15 height 15
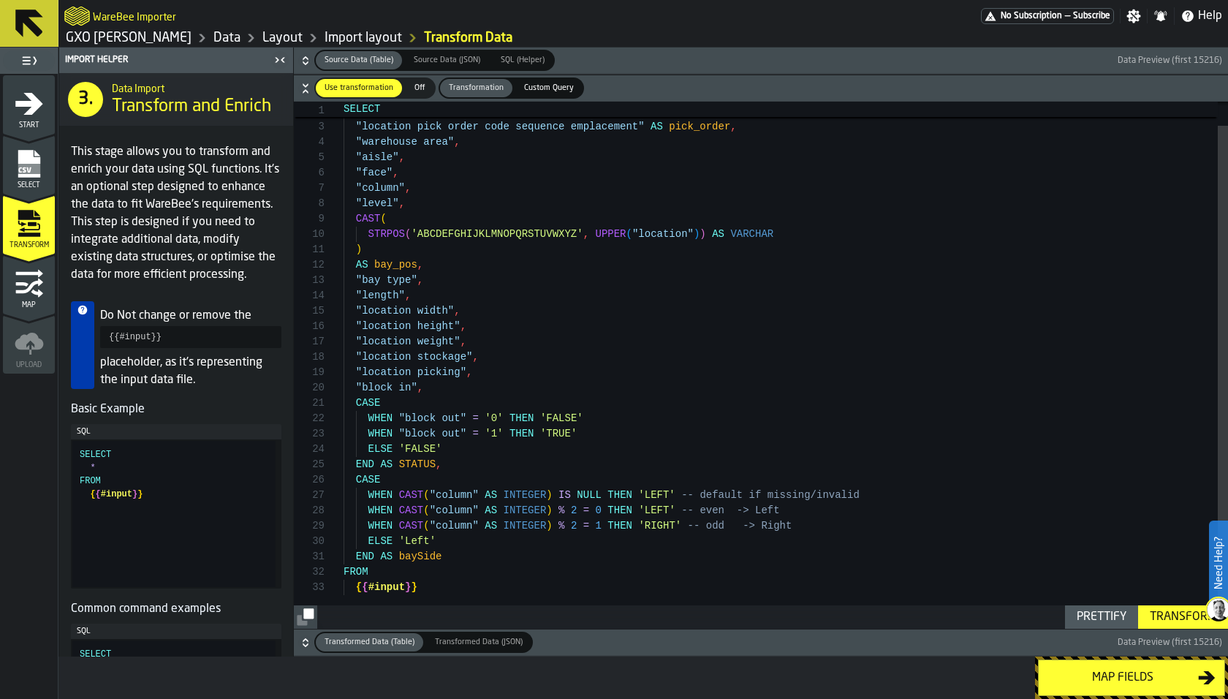
type textarea "**********"
click at [447, 274] on div ""location weight" , "location height" , "location width" , "length" , "bay type…" at bounding box center [785, 353] width 884 height 553
click at [463, 336] on div ""location weight" , "location height" , "location width" , "length" , "bay type…" at bounding box center [785, 353] width 884 height 553
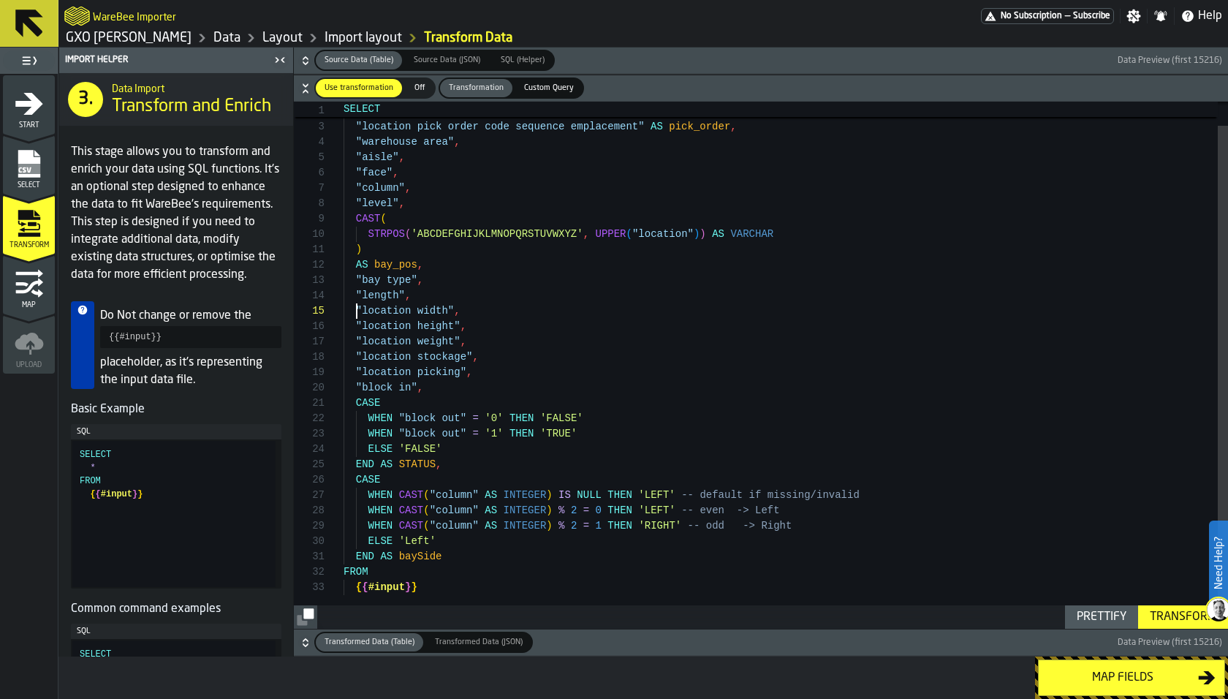
click at [357, 308] on div ""location weight" , "location height" , "location width" , "length" , "bay type…" at bounding box center [785, 353] width 884 height 553
drag, startPoint x: 353, startPoint y: 309, endPoint x: 494, endPoint y: 334, distance: 143.2
click at [496, 335] on div ""location weight" , "location height" , "location width" , "length" , "bay type…" at bounding box center [785, 353] width 884 height 553
click at [438, 56] on span "Source Data (JSON)" at bounding box center [447, 60] width 78 height 12
click at [368, 52] on div "Source Data (Table)" at bounding box center [359, 60] width 86 height 18
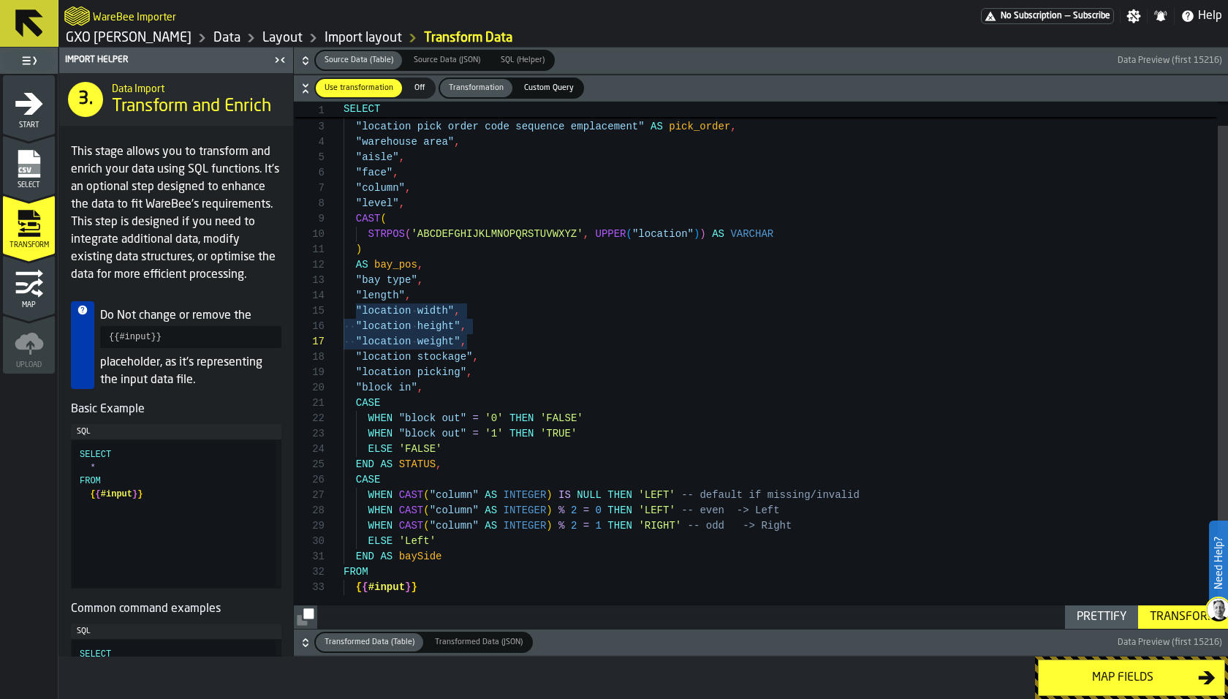
click at [35, 287] on icon "menu Map" at bounding box center [29, 283] width 29 height 29
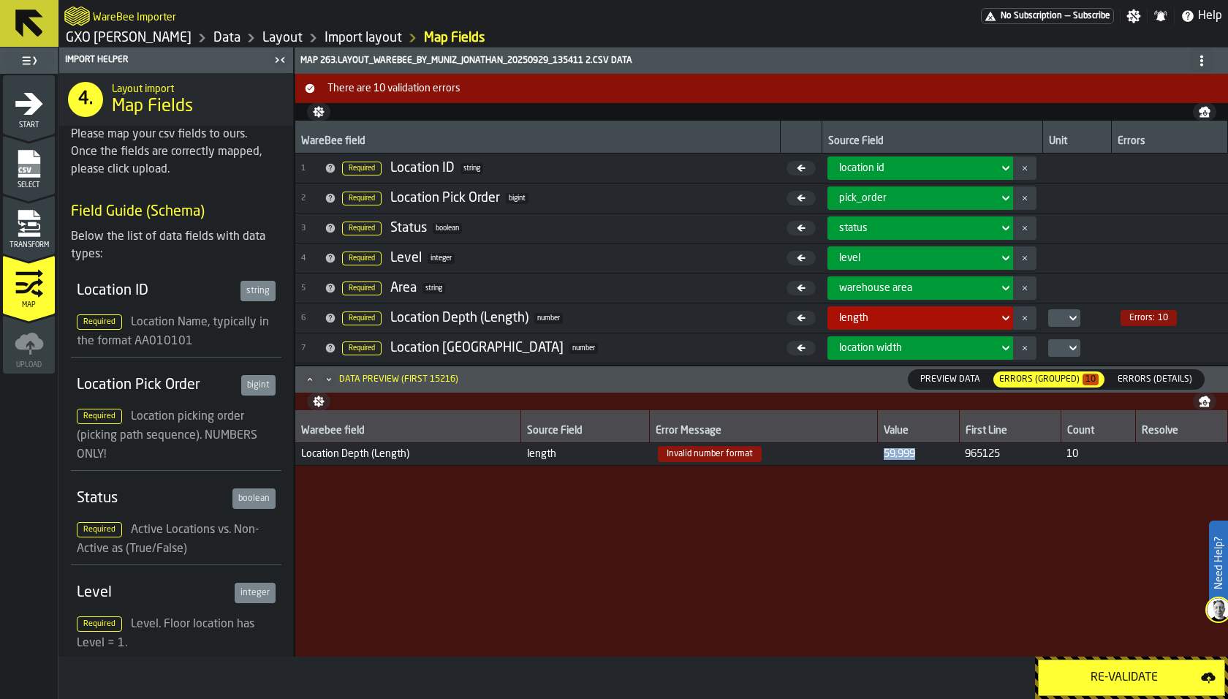
drag, startPoint x: 881, startPoint y: 455, endPoint x: 956, endPoint y: 453, distance: 74.6
click at [957, 453] on td "59,999" at bounding box center [918, 453] width 81 height 23
copy span "59,999"
click at [897, 455] on span "59,999" at bounding box center [918, 454] width 69 height 12
click at [895, 454] on span "59,999" at bounding box center [918, 454] width 69 height 12
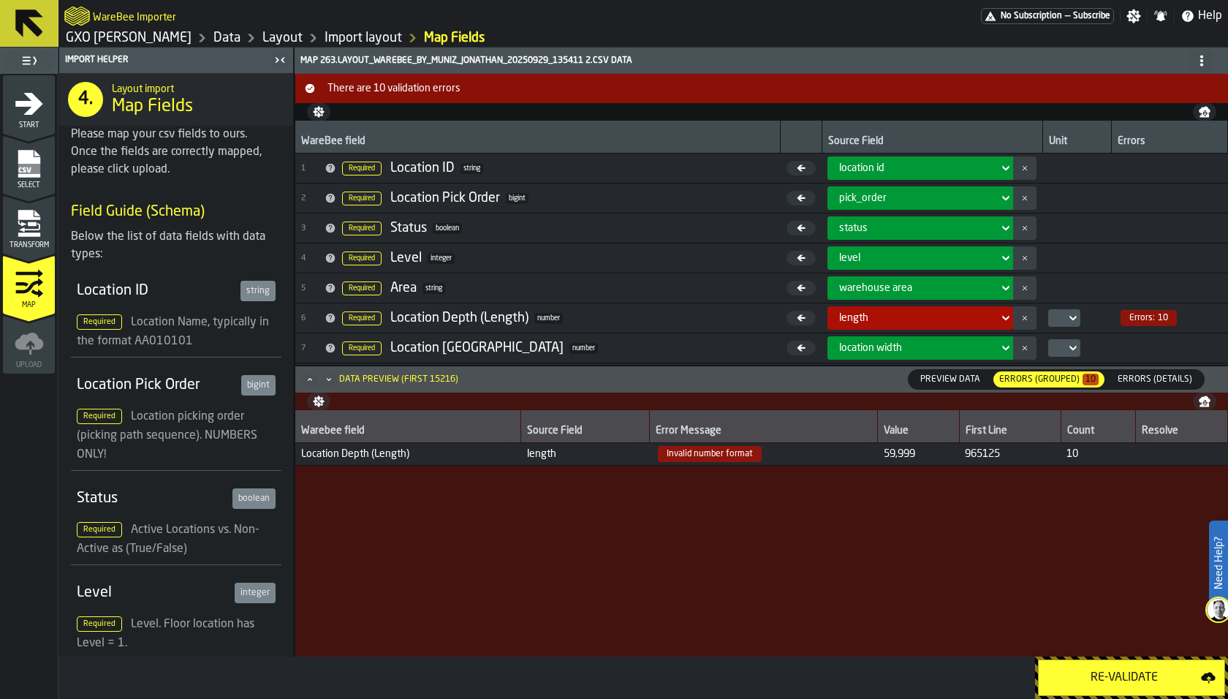
click at [1054, 315] on div at bounding box center [1060, 318] width 12 height 6
click at [897, 676] on div "Re-Validate" at bounding box center [642, 677] width 1169 height 42
click at [18, 235] on icon "menu Transform" at bounding box center [29, 234] width 22 height 4
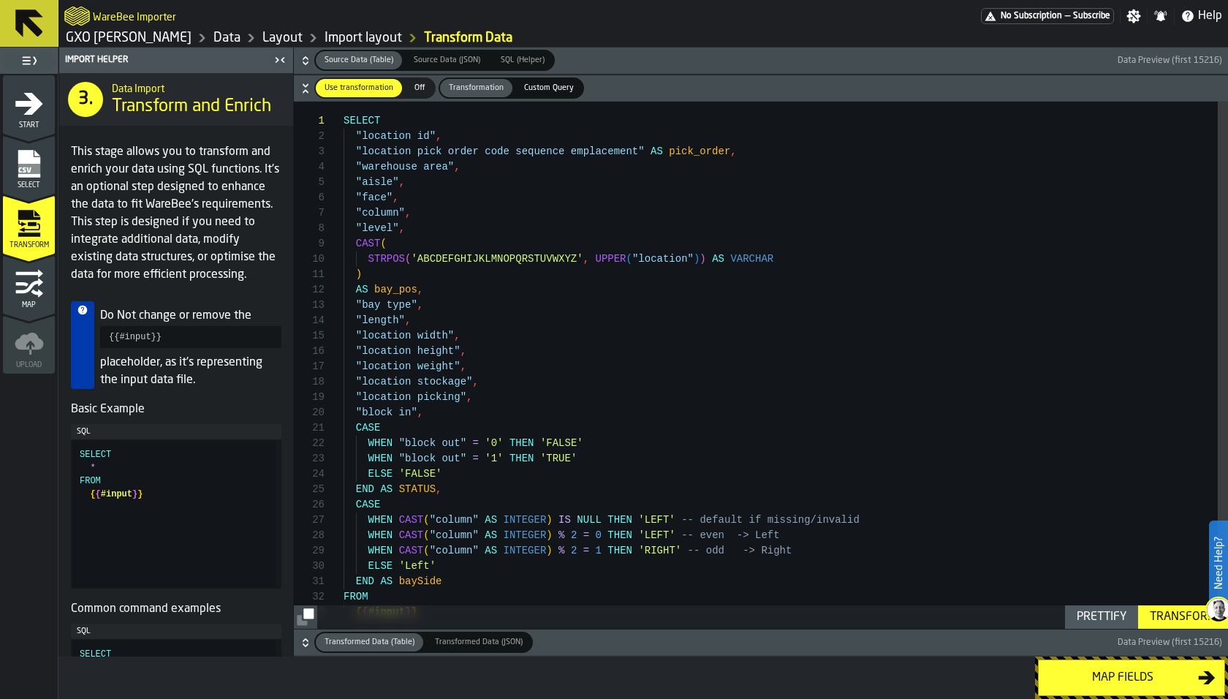
click at [29, 287] on icon "menu Map" at bounding box center [28, 285] width 27 height 15
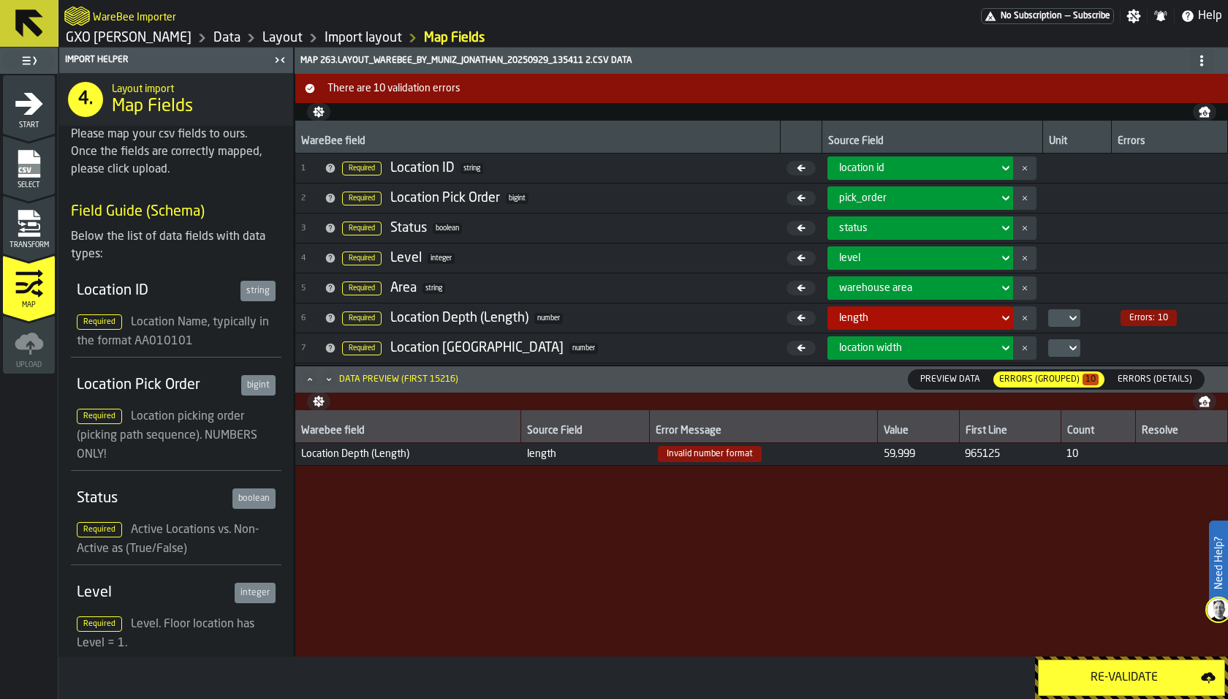
click at [976, 379] on span "Preview Data" at bounding box center [950, 379] width 72 height 13
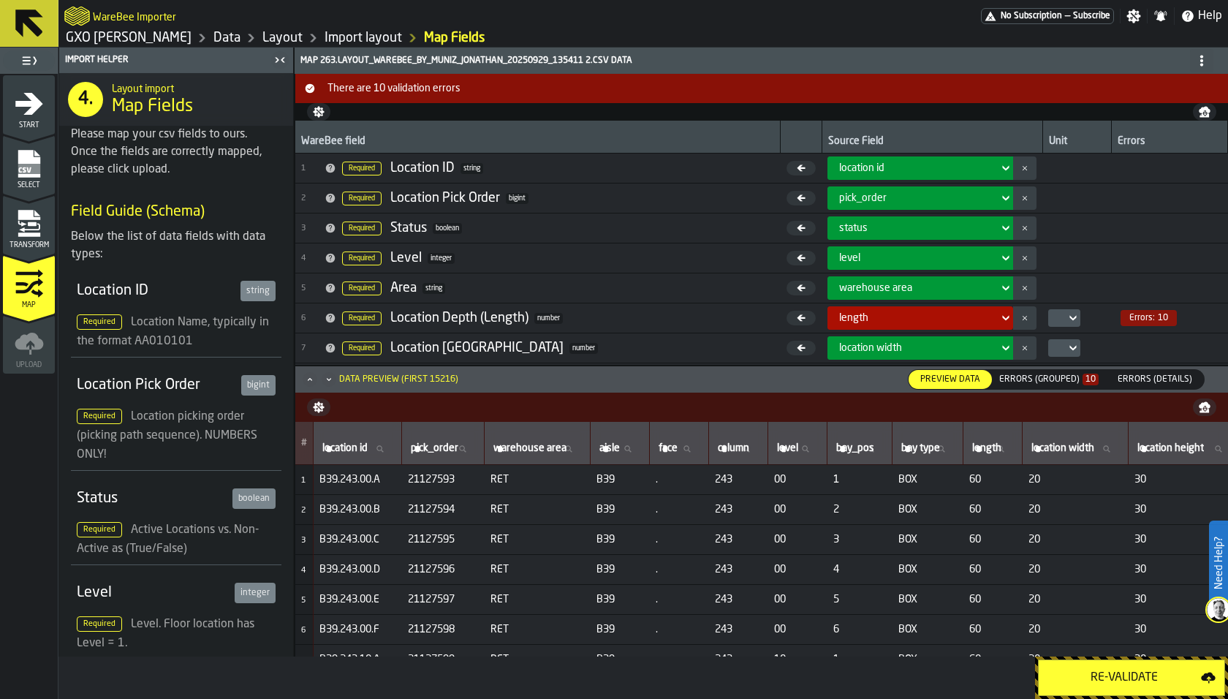
click at [1001, 539] on span "60" at bounding box center [993, 539] width 48 height 12
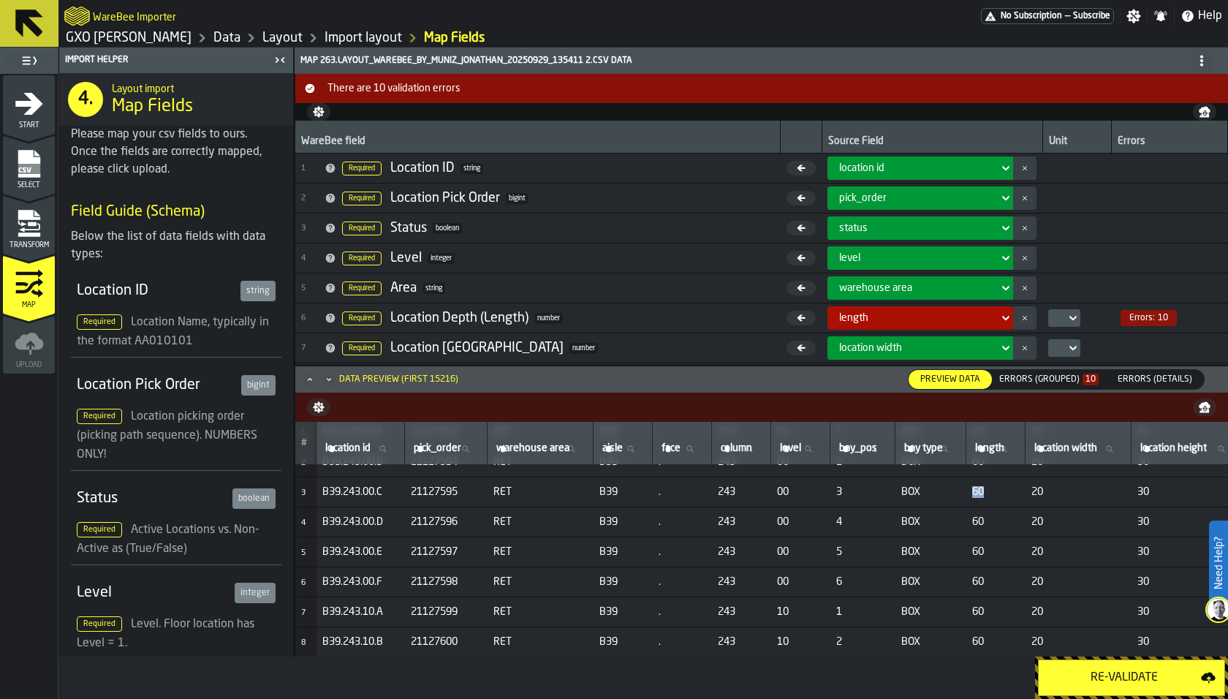
scroll to position [57, 0]
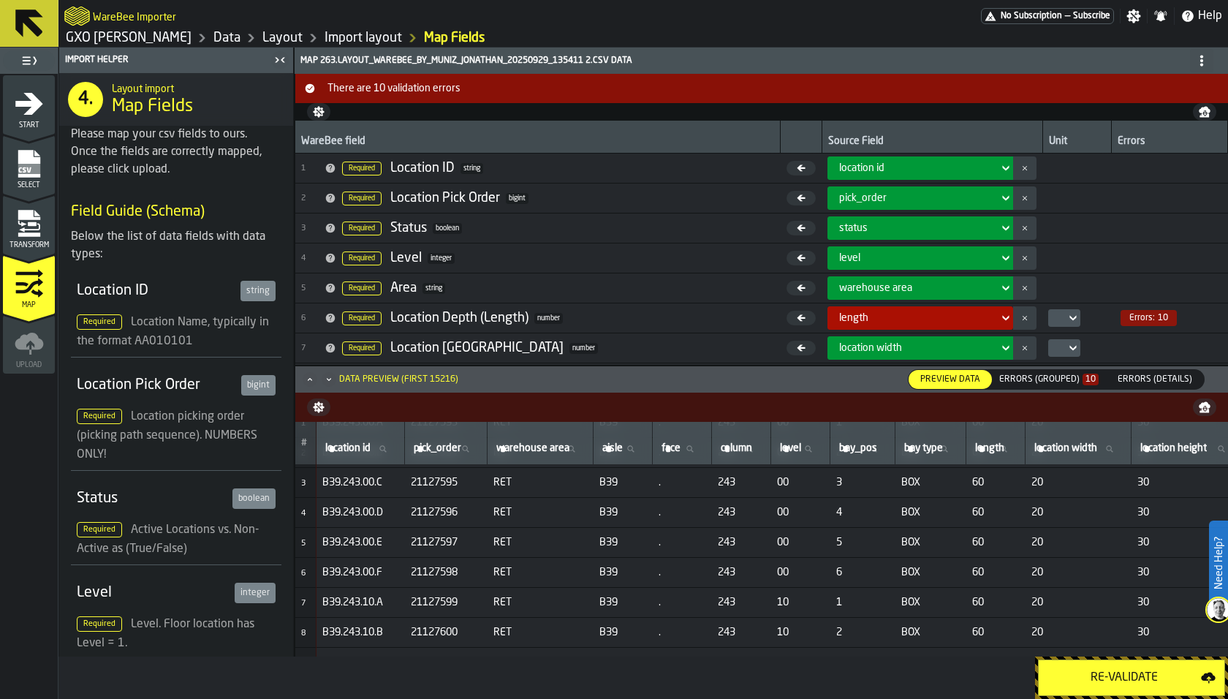
click at [1011, 560] on td "60" at bounding box center [995, 572] width 59 height 30
click at [1008, 571] on span "60" at bounding box center [996, 572] width 48 height 12
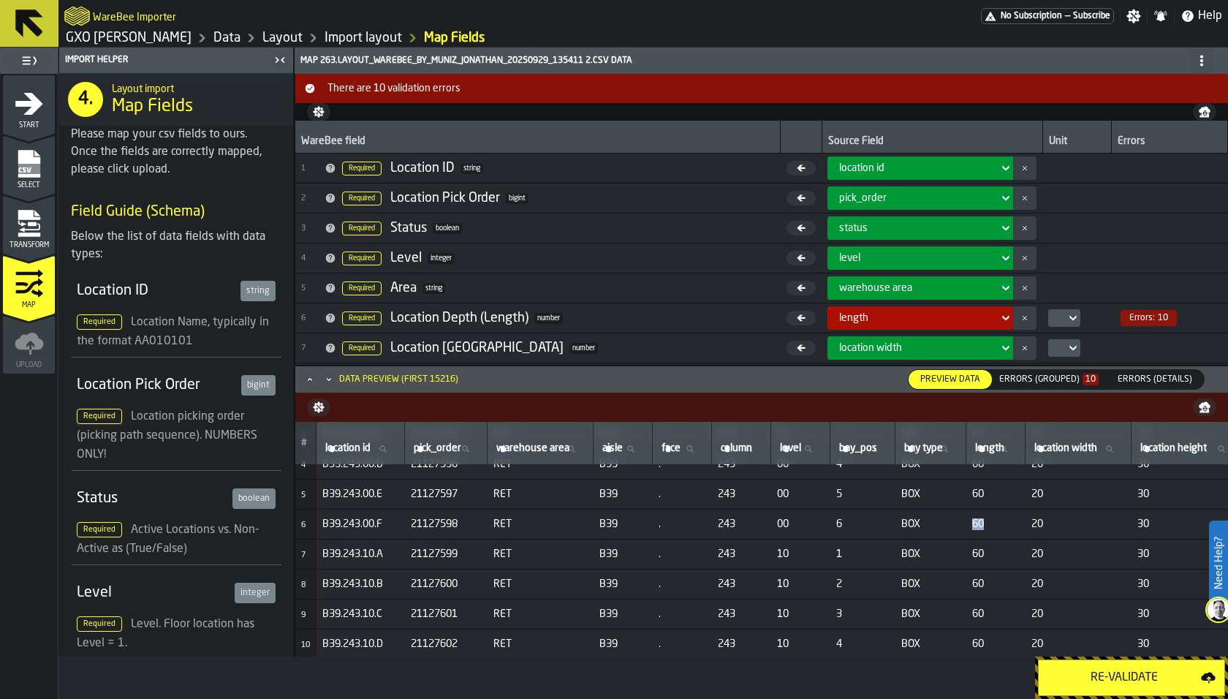
scroll to position [108, 0]
click at [1007, 575] on span "60" at bounding box center [996, 581] width 48 height 12
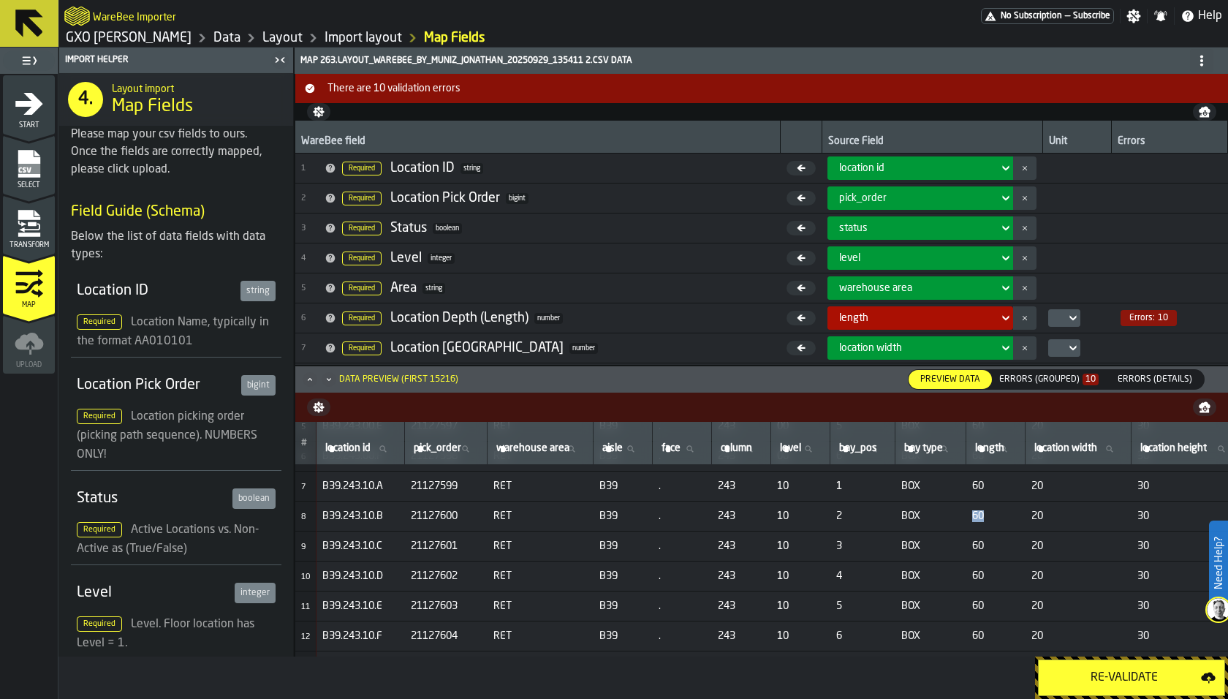
scroll to position [216, 0]
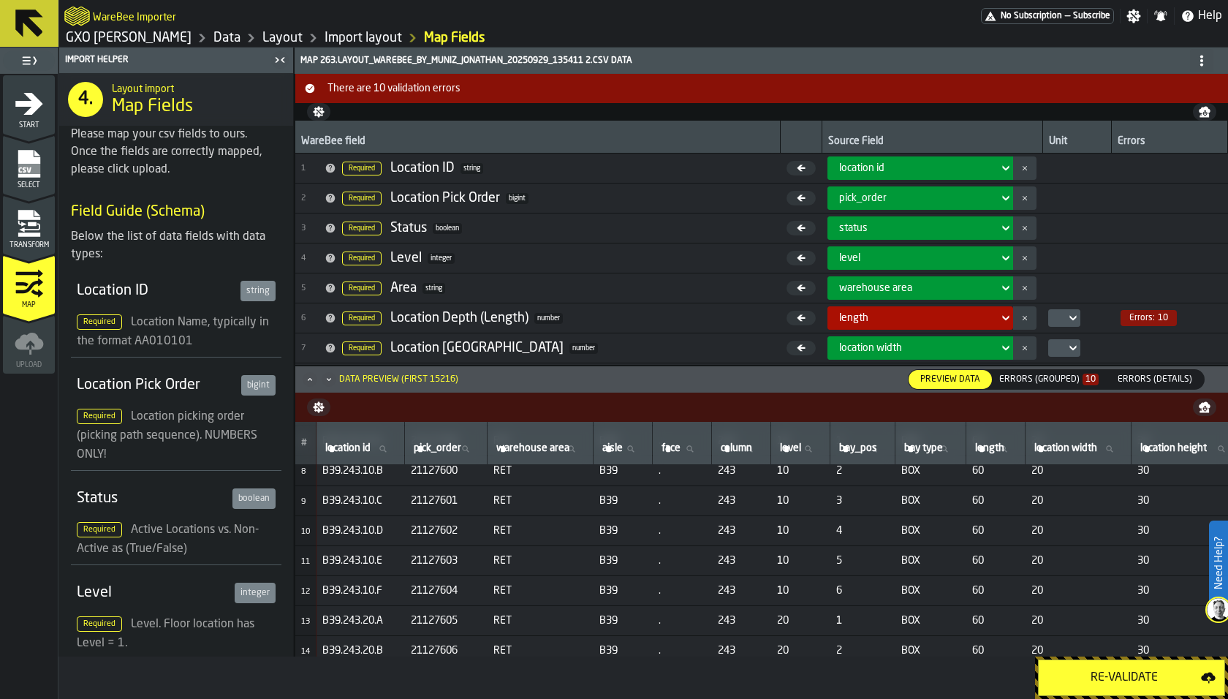
click at [1009, 563] on td "60" at bounding box center [995, 561] width 59 height 30
click at [1009, 562] on span "60" at bounding box center [996, 561] width 48 height 12
click at [20, 235] on icon "menu Transform" at bounding box center [29, 234] width 22 height 4
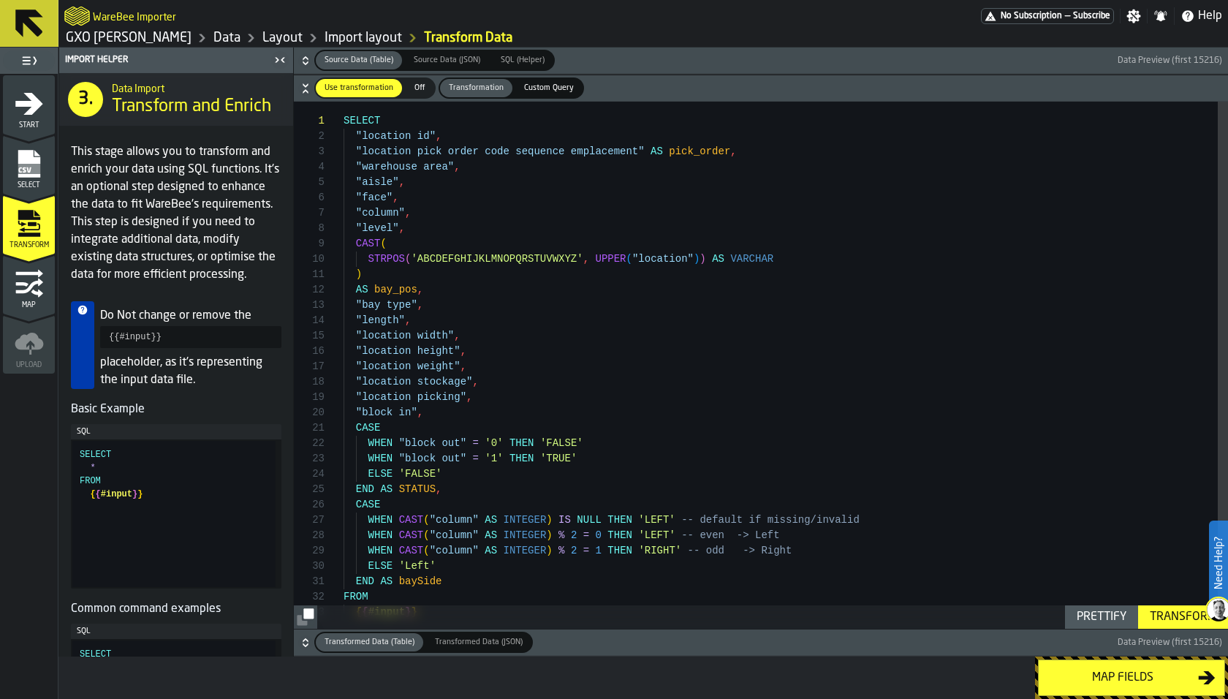
scroll to position [61, 0]
drag, startPoint x: 355, startPoint y: 334, endPoint x: 470, endPoint y: 360, distance: 117.7
click at [470, 360] on div "SELECT "location id" , "location pick order code sequence emplacement" AS pick_…" at bounding box center [785, 378] width 884 height 553
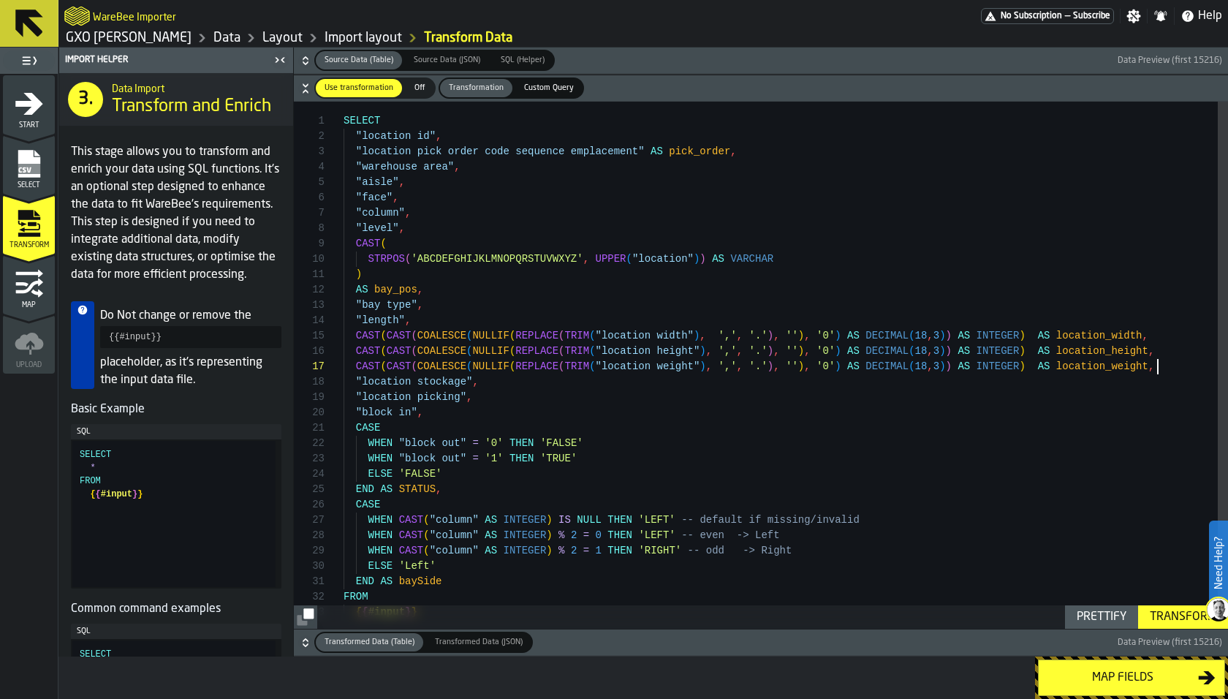
click at [1135, 617] on button "Prettify" at bounding box center [1101, 616] width 73 height 23
type textarea "**********"
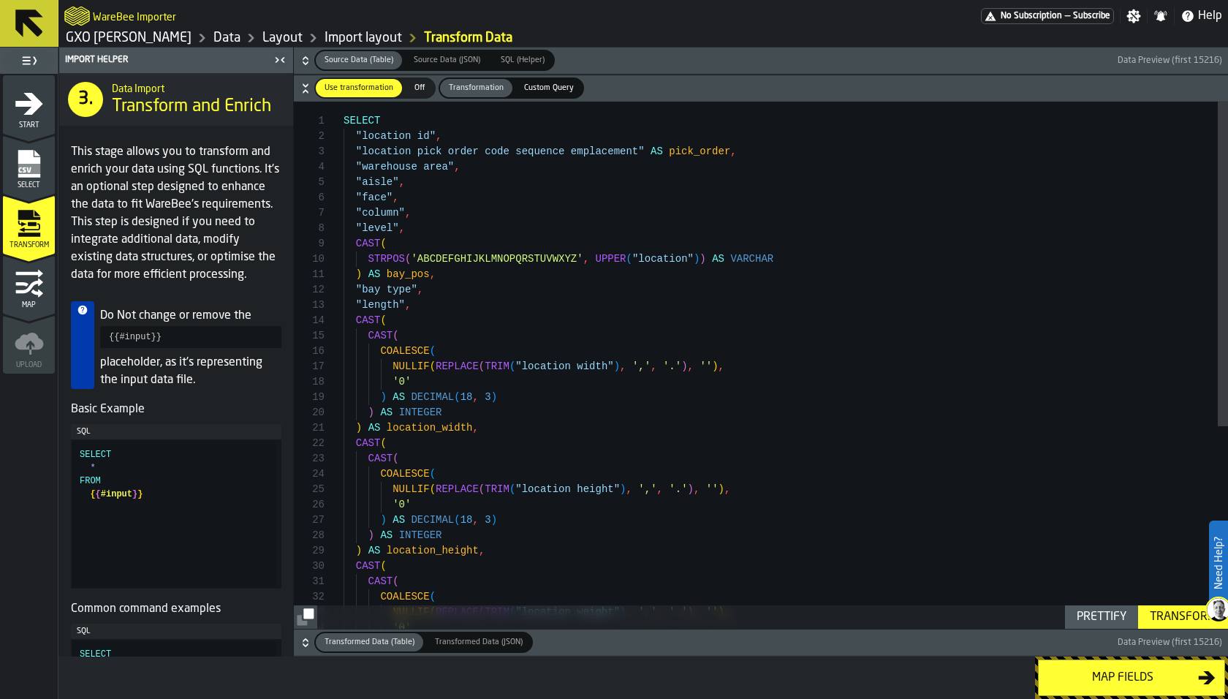
click at [1093, 607] on button "Prettify" at bounding box center [1101, 616] width 73 height 23
click at [46, 256] on icon "menu Transform" at bounding box center [29, 255] width 52 height 58
click at [34, 275] on icon "menu Map" at bounding box center [29, 283] width 29 height 29
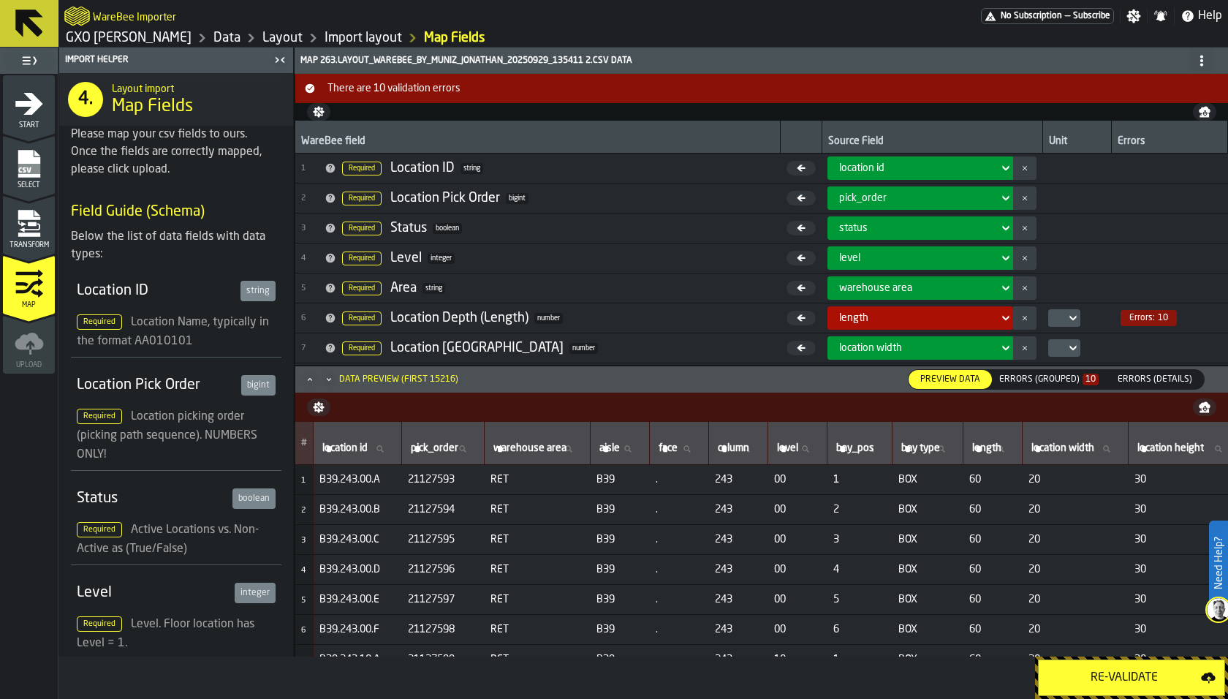
click at [34, 219] on icon "menu Transform" at bounding box center [29, 223] width 29 height 29
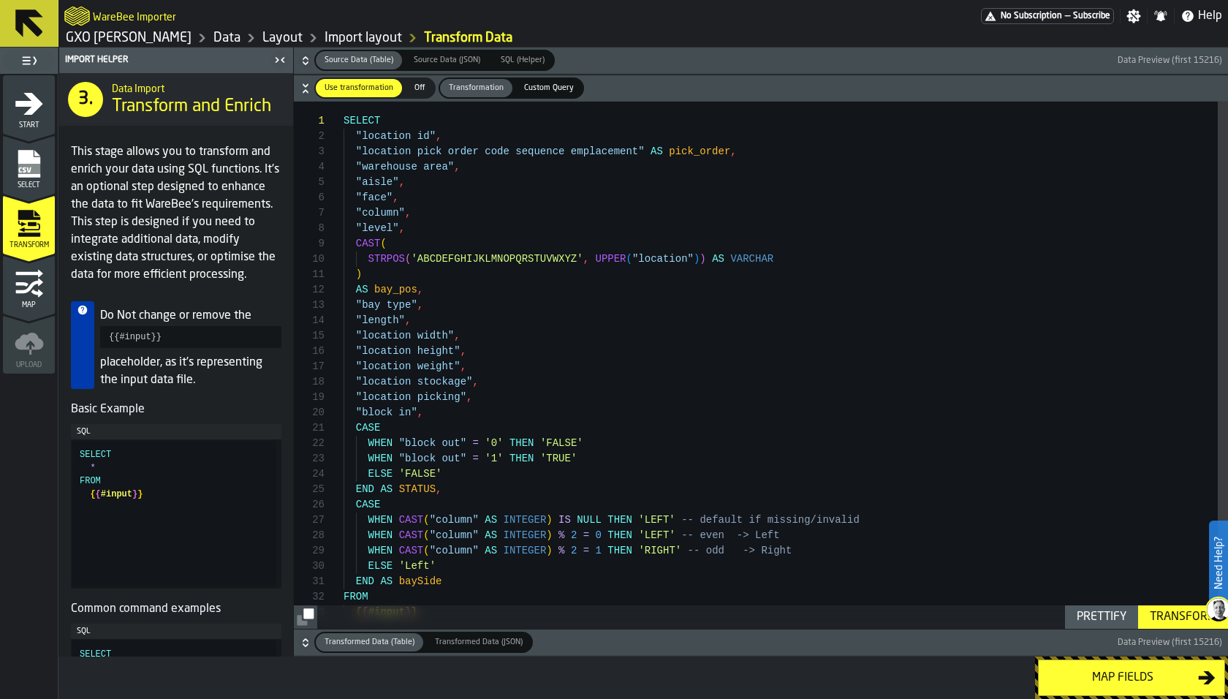
scroll to position [61, 0]
drag, startPoint x: 354, startPoint y: 331, endPoint x: 476, endPoint y: 364, distance: 127.1
click at [476, 364] on div "SELECT "location id" , "location pick order code sequence emplacement" AS pick_…" at bounding box center [785, 378] width 884 height 553
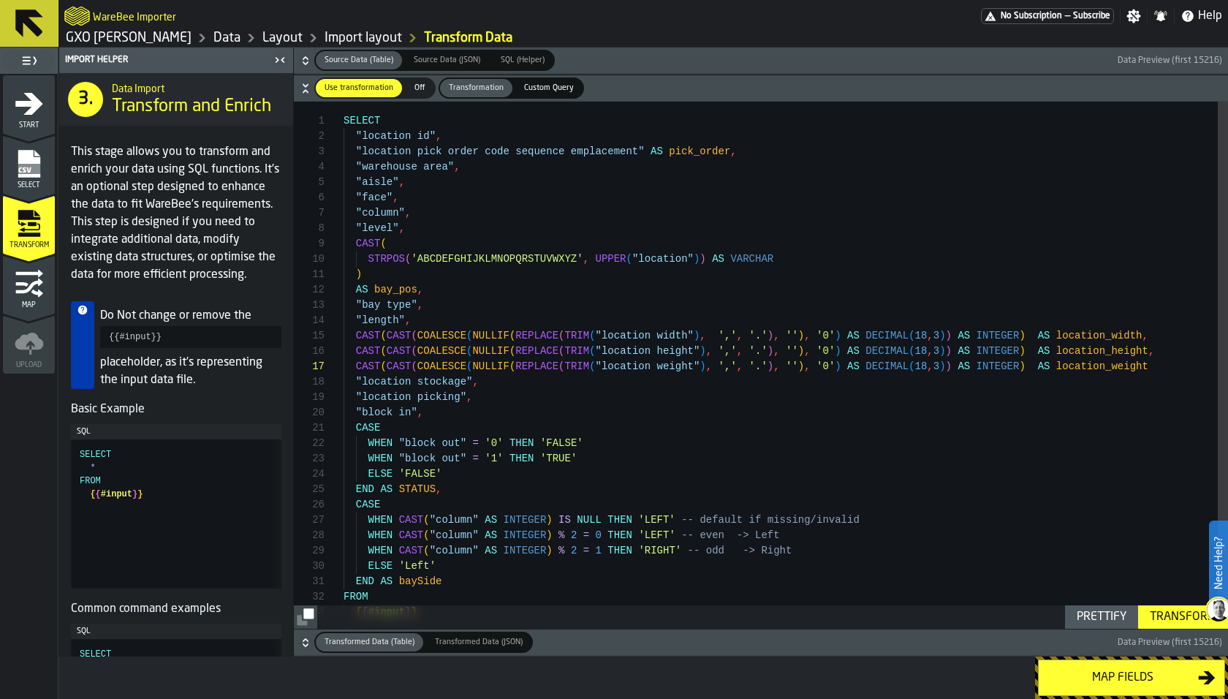
click at [1158, 612] on div "Transform" at bounding box center [1183, 617] width 78 height 18
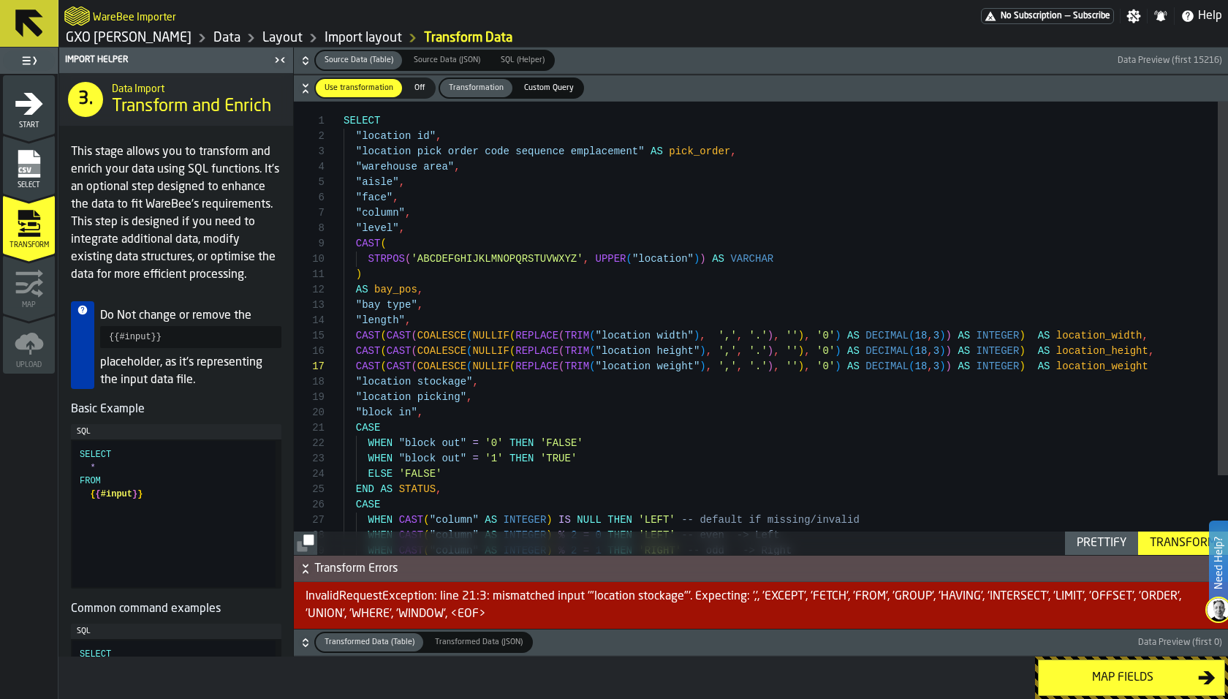
click at [1163, 359] on div "SELECT "location id" , "location pick order code sequence emplacement" AS pick_…" at bounding box center [785, 378] width 884 height 553
type textarea "**********"
click at [1162, 536] on div "Transform" at bounding box center [1183, 543] width 78 height 18
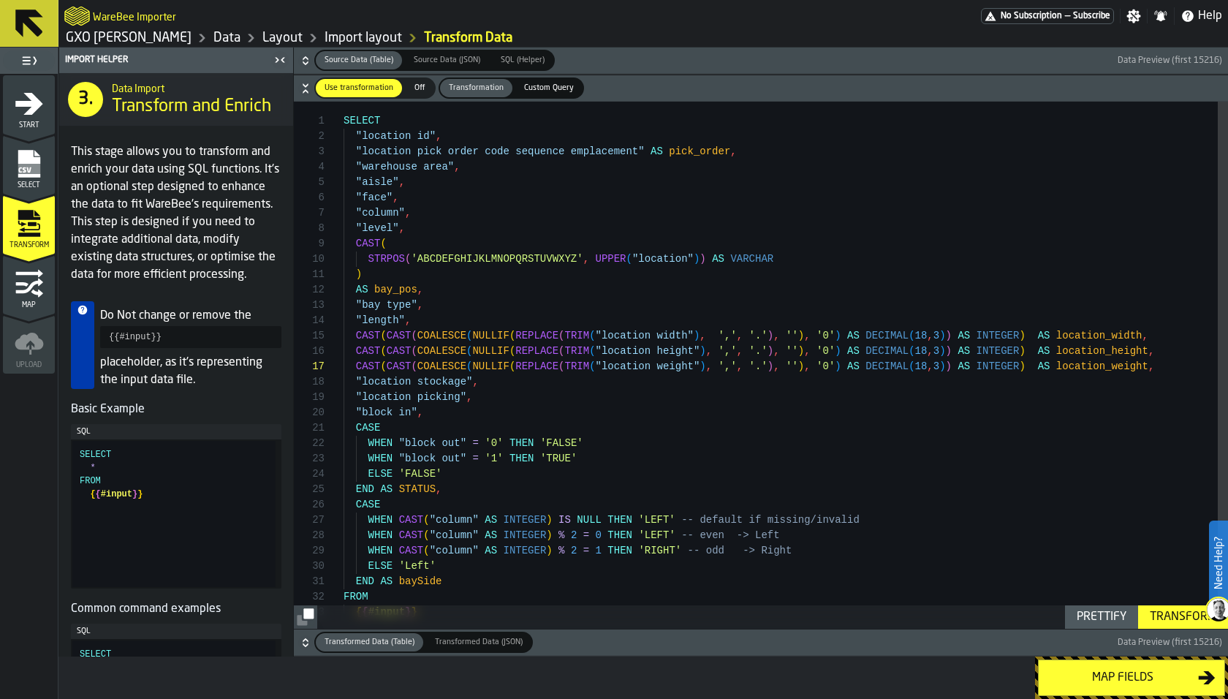
click at [1191, 615] on div "Transform" at bounding box center [1183, 617] width 78 height 18
click at [305, 644] on icon "button-" at bounding box center [305, 642] width 15 height 15
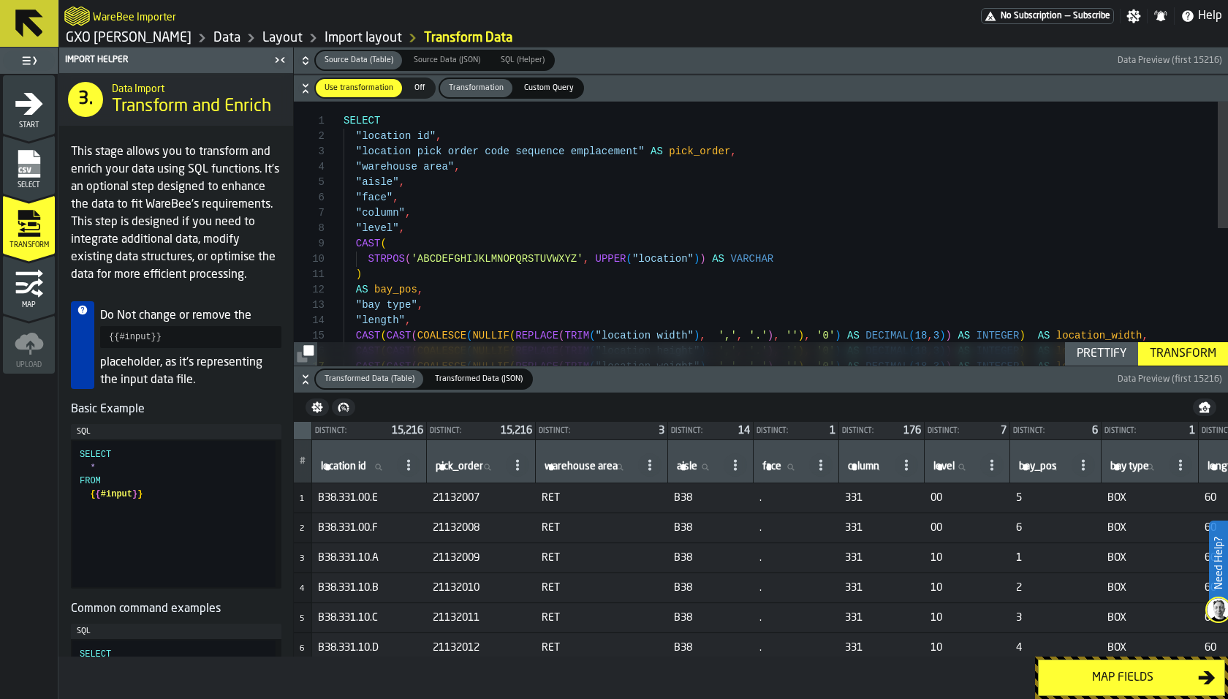
click at [1070, 666] on button "Map fields" at bounding box center [1131, 677] width 187 height 37
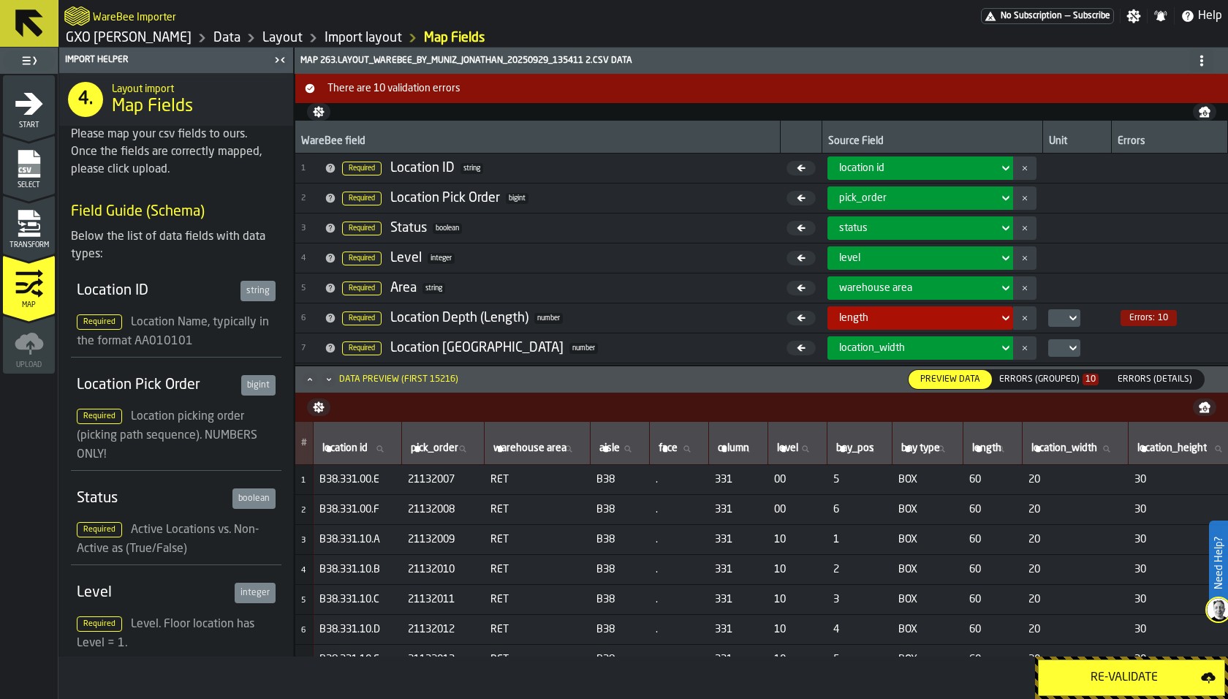
click at [1069, 666] on button "Re-Validate" at bounding box center [1131, 677] width 187 height 37
click at [1054, 379] on div "Errors (Grouped) 10" at bounding box center [1048, 379] width 99 height 10
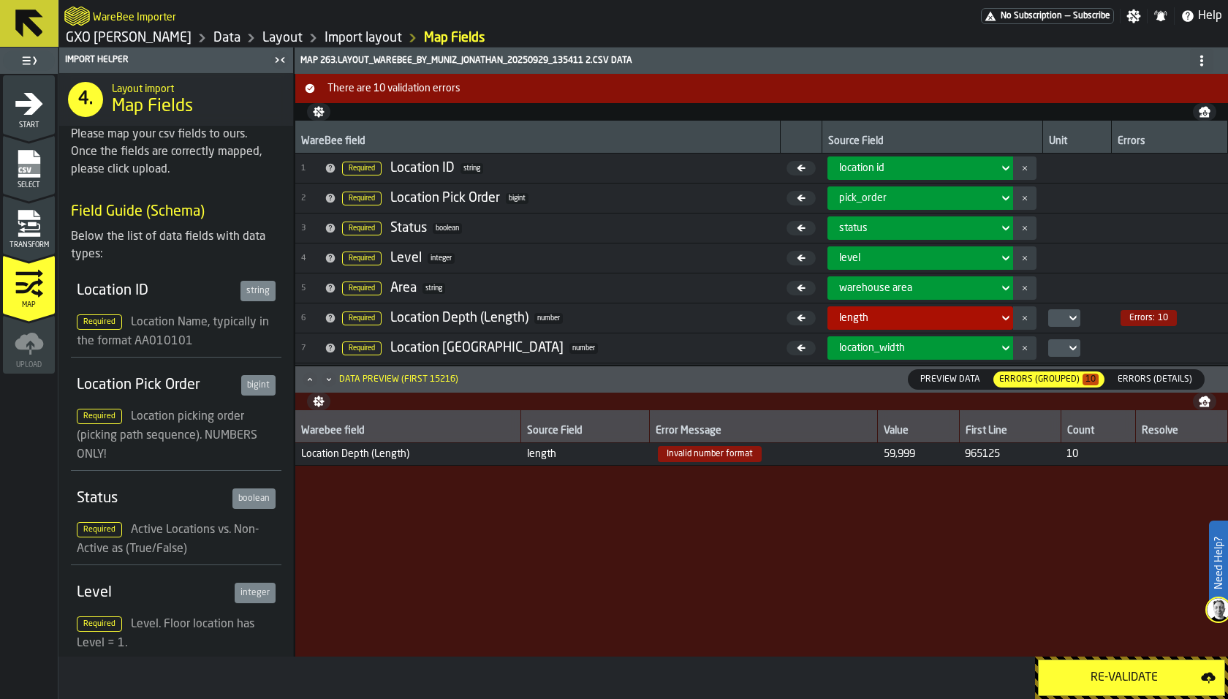
click at [1137, 381] on span "Errors (Details)" at bounding box center [1155, 379] width 86 height 13
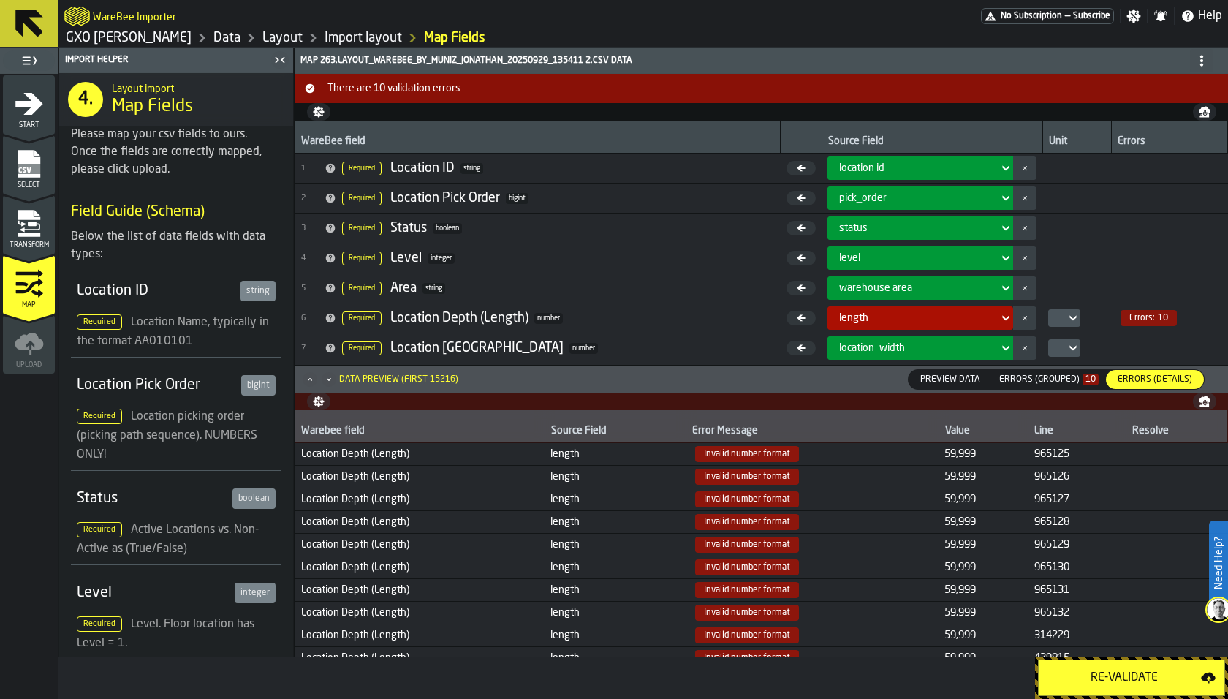
click at [1079, 378] on div "Errors (Grouped) 10" at bounding box center [1048, 379] width 99 height 10
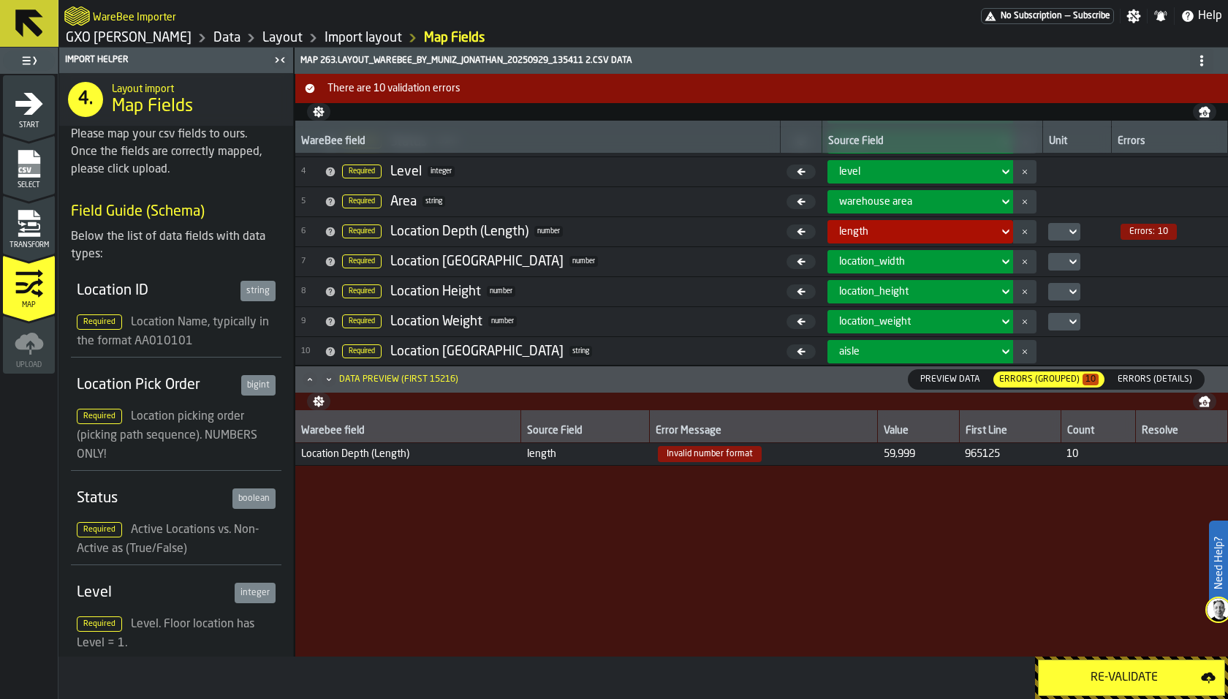
scroll to position [78, 0]
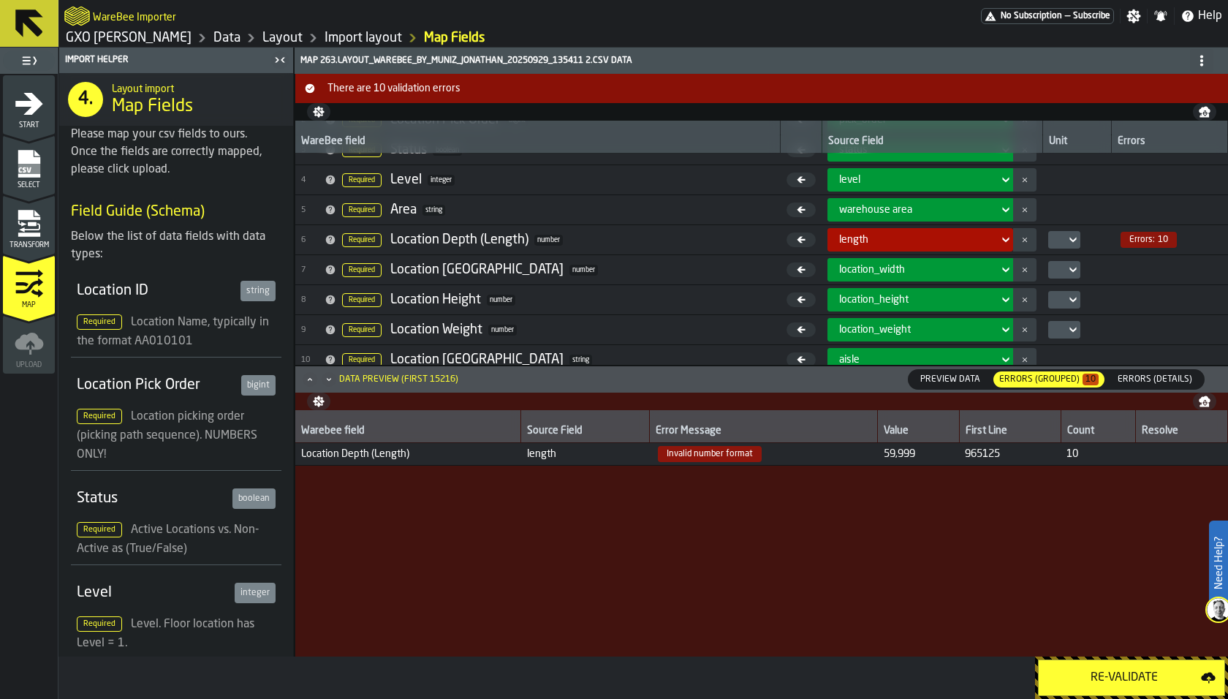
click at [36, 229] on icon "menu Transform" at bounding box center [29, 223] width 29 height 29
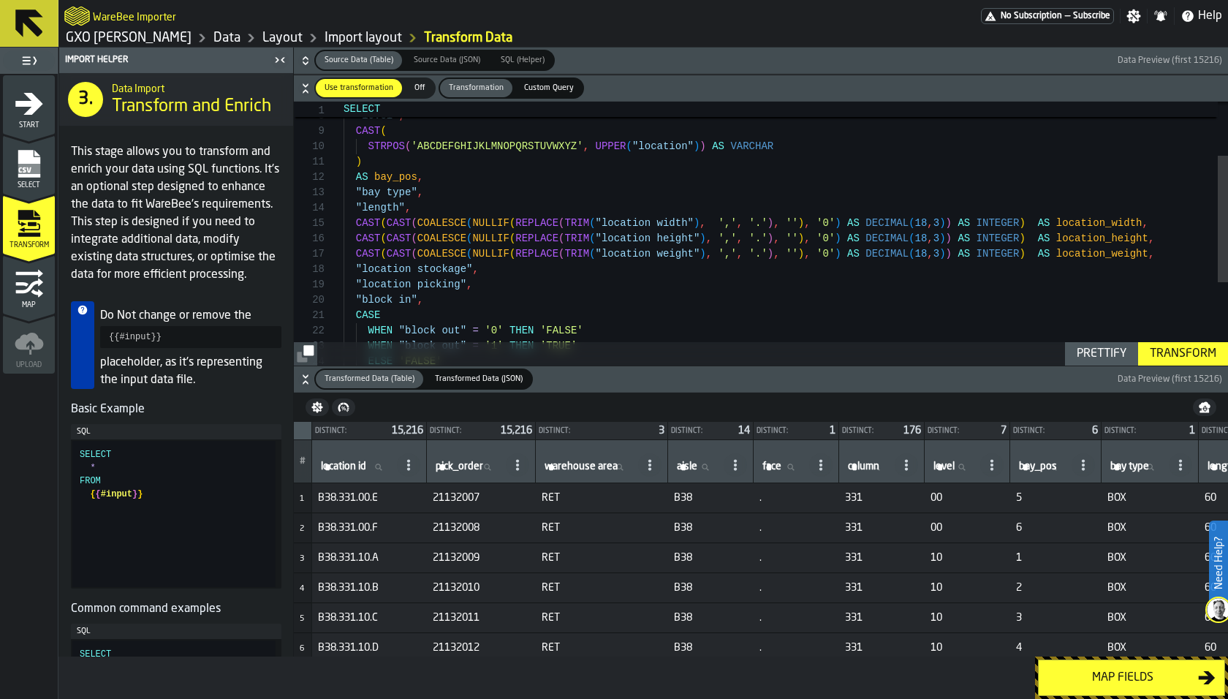
scroll to position [45, 0]
click at [417, 208] on div ") AS bay_pos , "bay type" , "length" , CAST ( CAST ( COALESCE ( NULLIF ( REPLAC…" at bounding box center [785, 265] width 884 height 553
click at [299, 61] on icon "button-" at bounding box center [305, 60] width 15 height 15
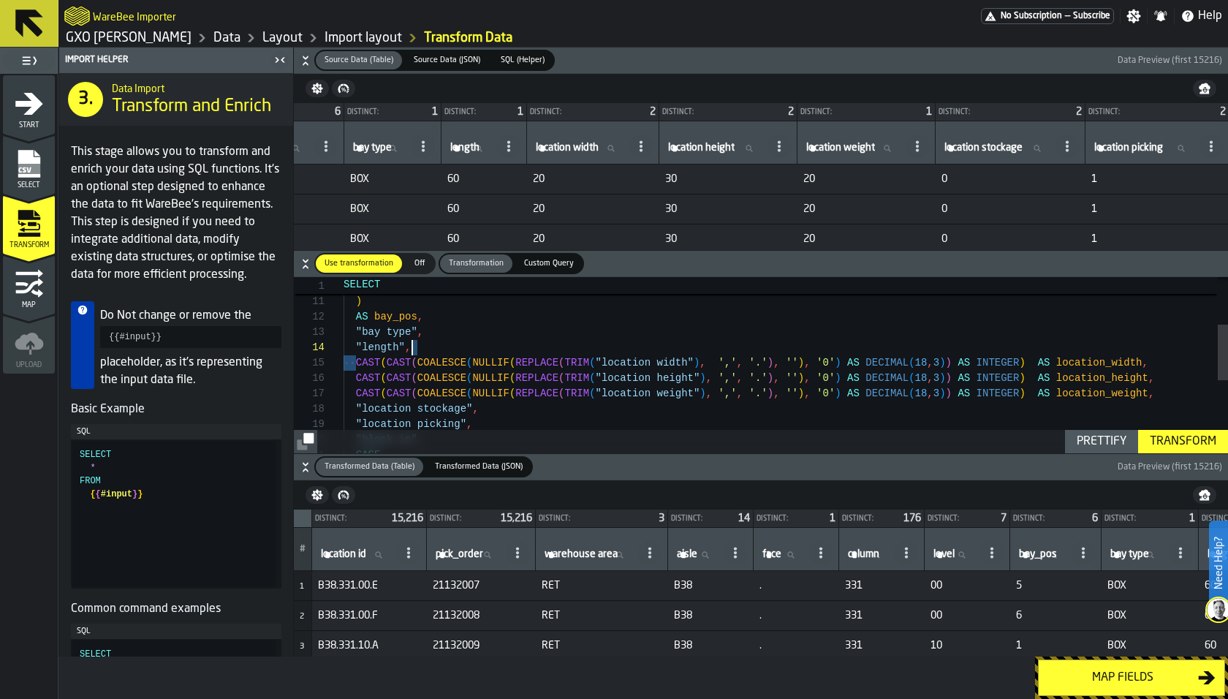
scroll to position [61, 0]
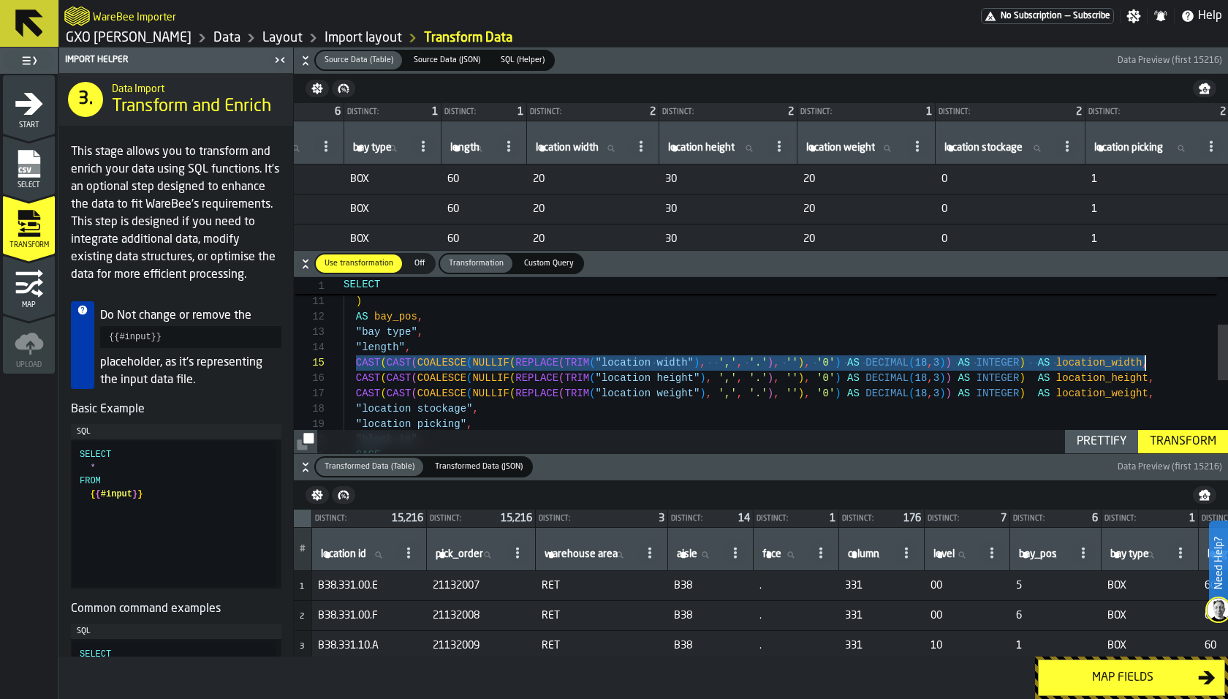
drag, startPoint x: 356, startPoint y: 361, endPoint x: 1143, endPoint y: 357, distance: 787.1
click at [1143, 357] on div ") AS bay_pos , "bay type" , "length" , CAST ( CAST ( COALESCE ( NULLIF ( REPLAC…" at bounding box center [785, 405] width 884 height 553
click at [374, 349] on div ") AS bay_pos , "bay type" , "length" , CAST ( CAST ( COALESCE ( NULLIF ( REPLAC…" at bounding box center [785, 405] width 884 height 553
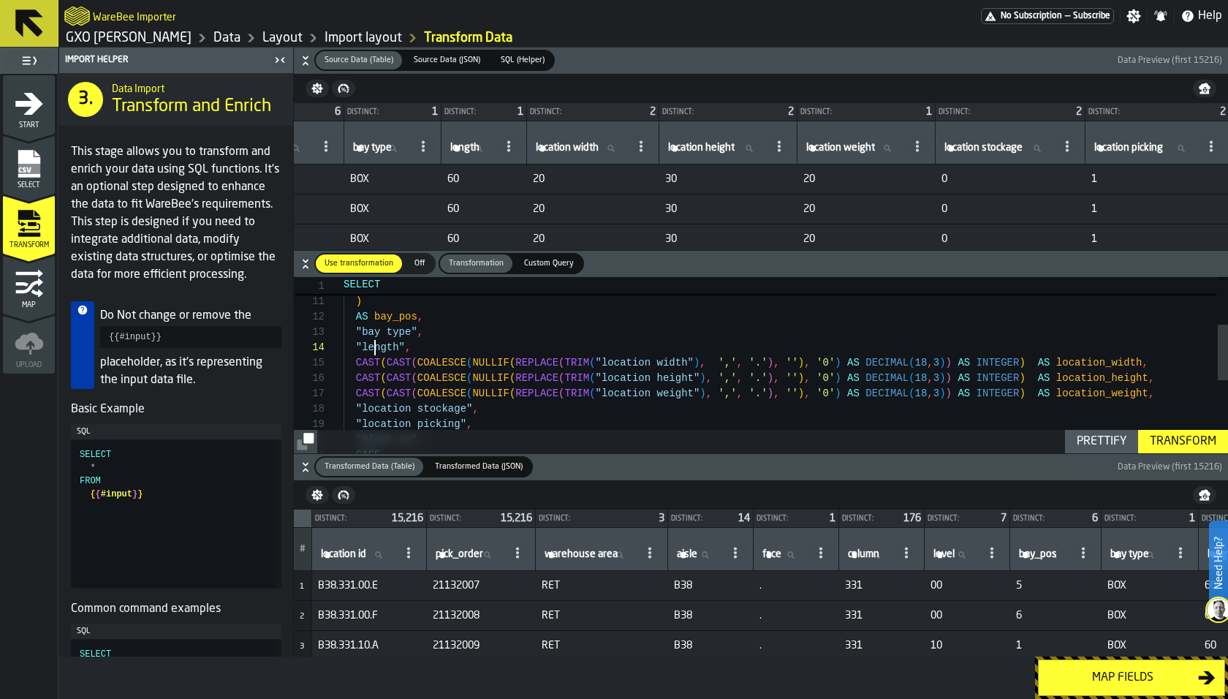
click at [374, 349] on div ") AS bay_pos , "bay type" , "length" , CAST ( CAST ( COALESCE ( NULLIF ( REPLAC…" at bounding box center [785, 405] width 884 height 553
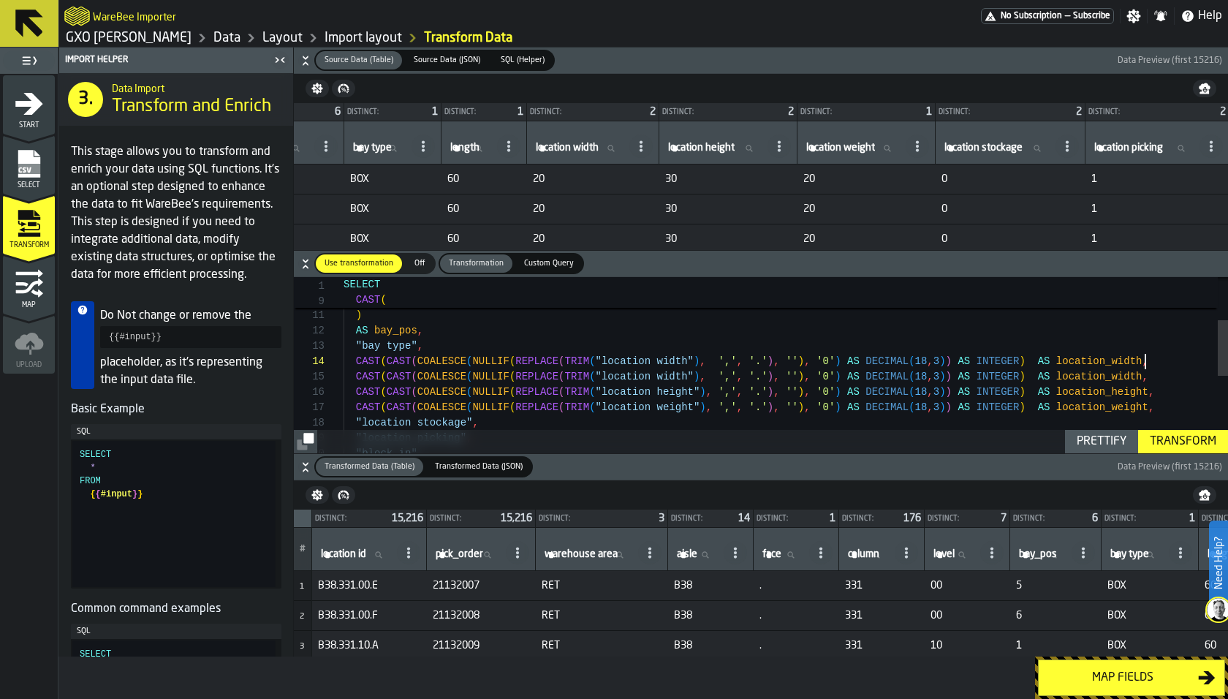
click at [1126, 356] on div ") AS bay_pos , "bay type" , CAST ( CAST ( COALESCE ( NULLIF ( REPLACE ( TRIM ( …" at bounding box center [785, 419] width 884 height 553
click at [676, 354] on div ") AS bay_pos , "bay type" , CAST ( CAST ( COALESCE ( NULLIF ( REPLACE ( TRIM ( …" at bounding box center [785, 419] width 884 height 553
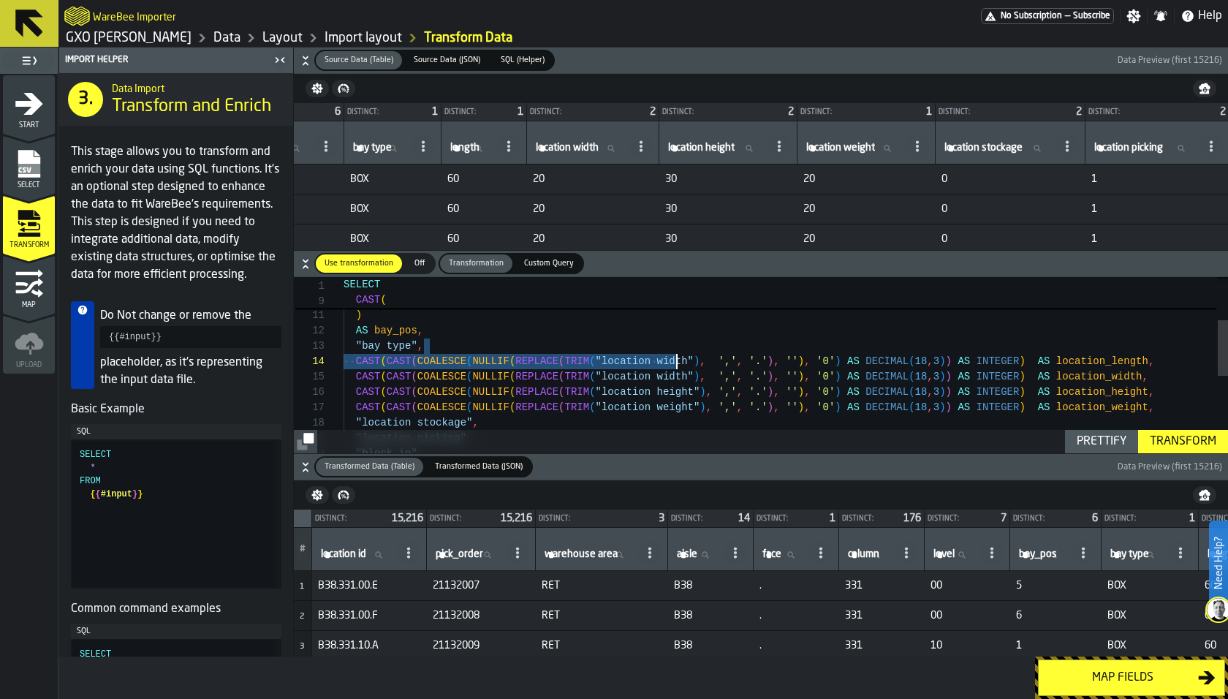
click at [676, 354] on div ") AS bay_pos , "bay type" , CAST ( CAST ( COALESCE ( NULLIF ( REPLACE ( TRIM ( …" at bounding box center [785, 419] width 884 height 553
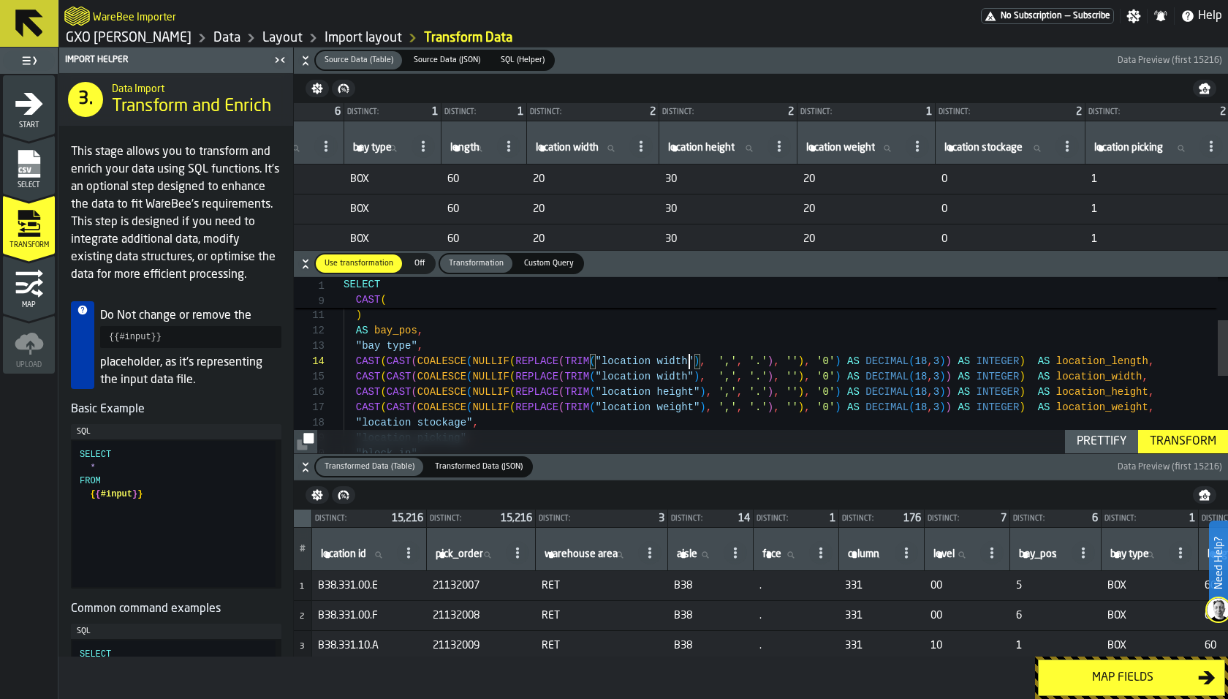
scroll to position [45, 0]
drag, startPoint x: 688, startPoint y: 362, endPoint x: 609, endPoint y: 360, distance: 79.7
click at [609, 360] on div ") AS bay_pos , "bay type" , CAST ( CAST ( COALESCE ( NULLIF ( REPLACE ( TRIM ( …" at bounding box center [785, 419] width 884 height 553
type textarea "**********"
click at [1187, 438] on div "Transform" at bounding box center [1183, 442] width 78 height 18
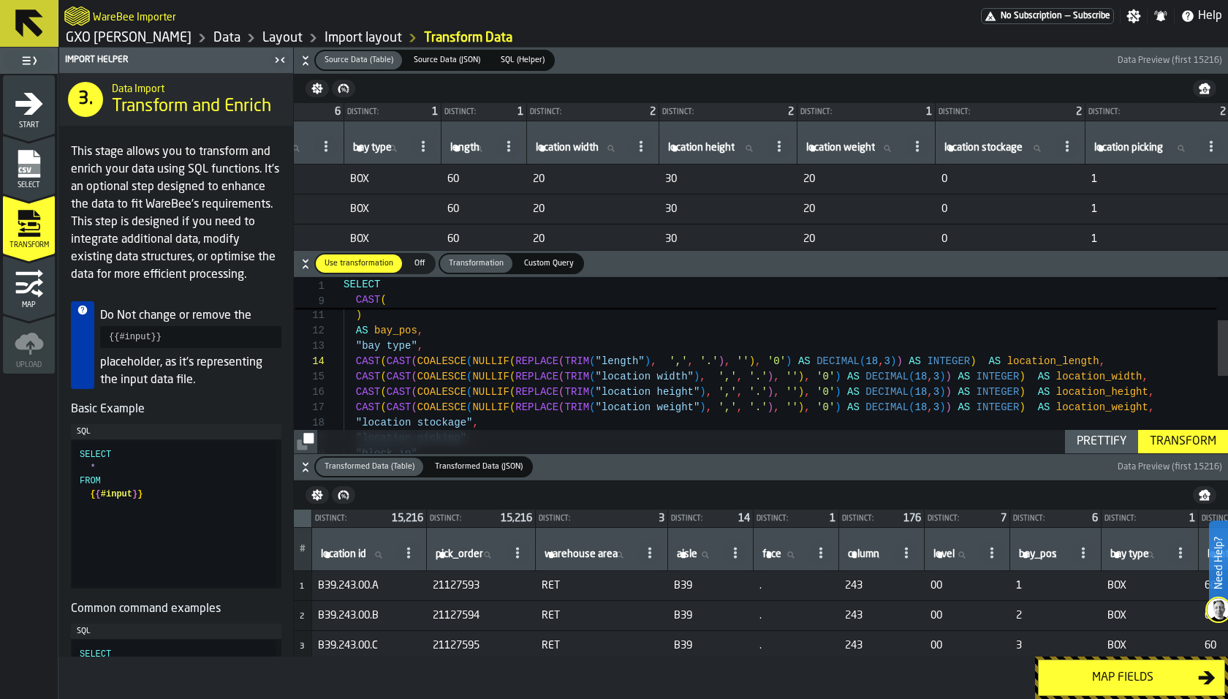
click at [1102, 677] on div "Map fields" at bounding box center [1122, 678] width 151 height 18
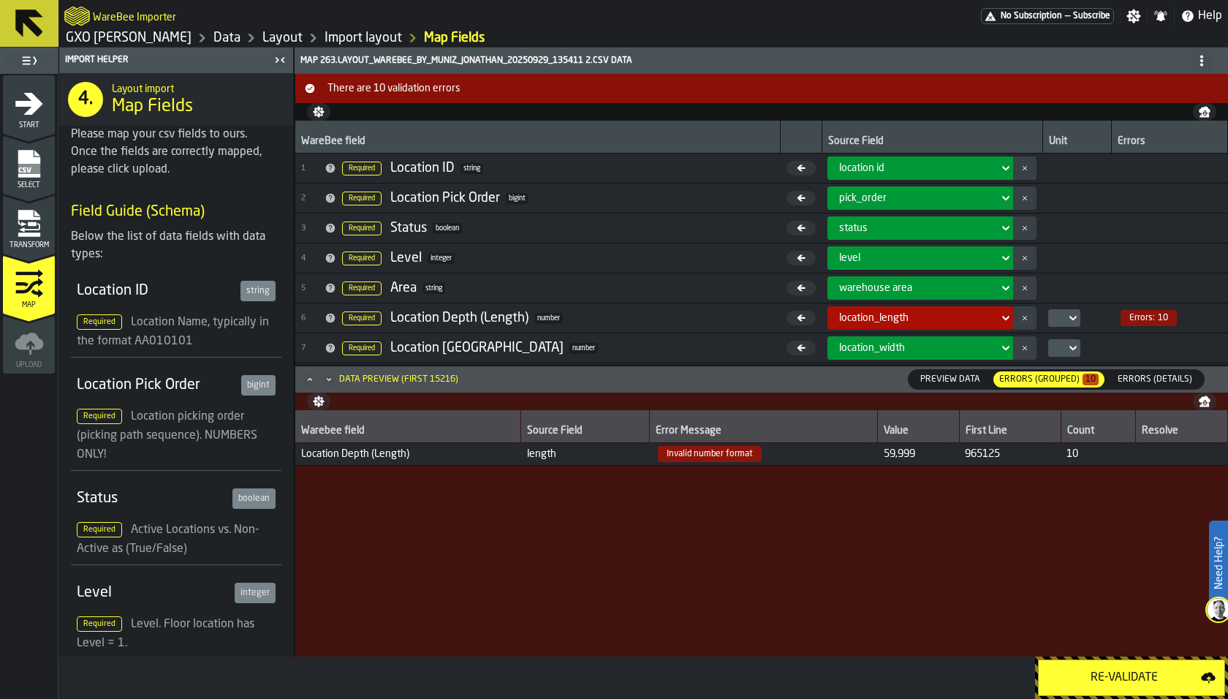
click at [1102, 677] on div "Re-Validate" at bounding box center [1123, 678] width 153 height 18
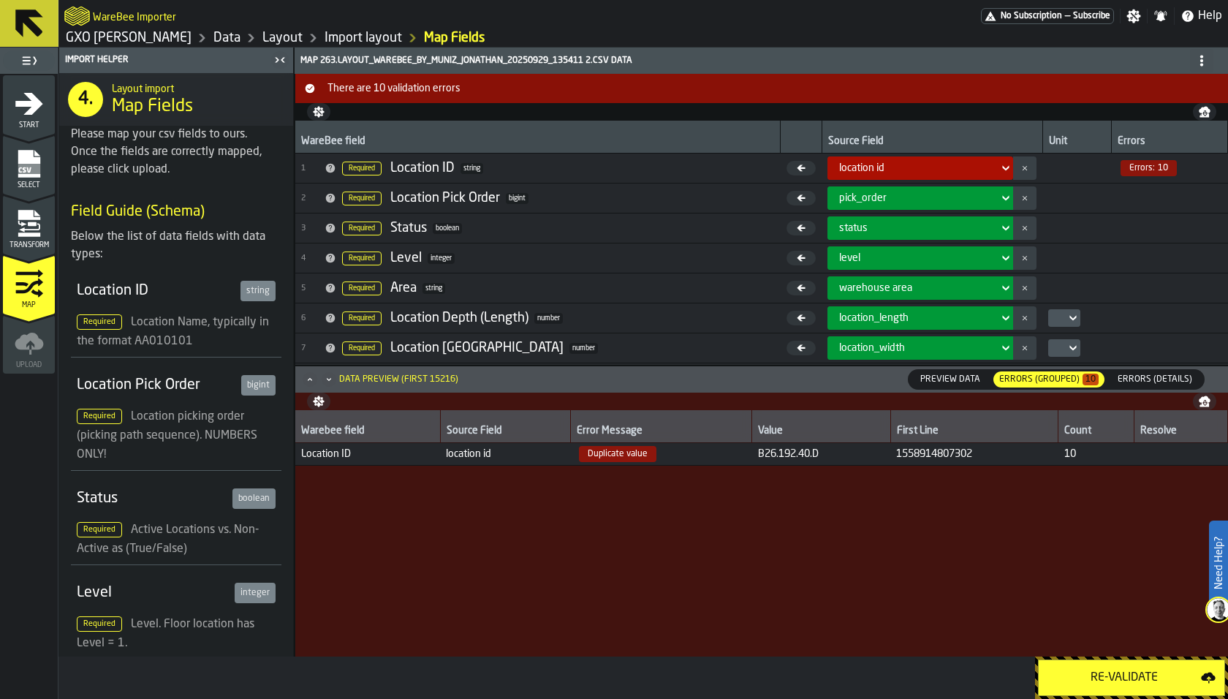
click at [1143, 378] on span "Errors (Details)" at bounding box center [1155, 379] width 86 height 13
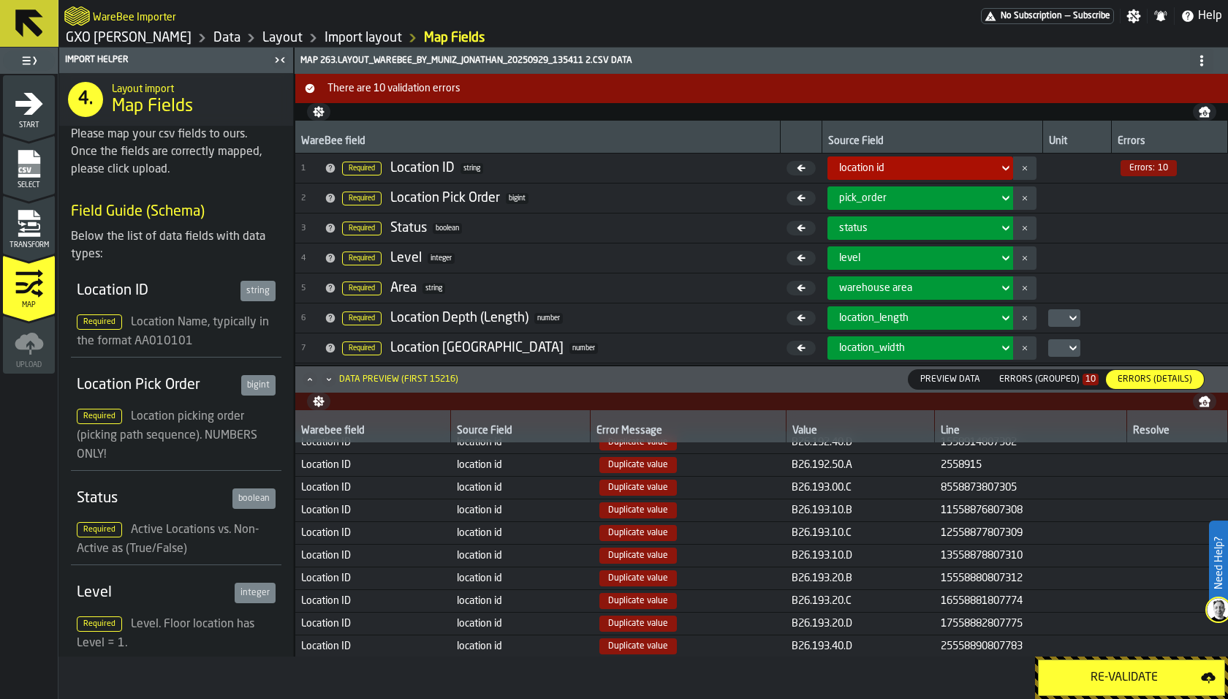
scroll to position [12, 0]
click at [39, 245] on span "Transform" at bounding box center [29, 245] width 52 height 8
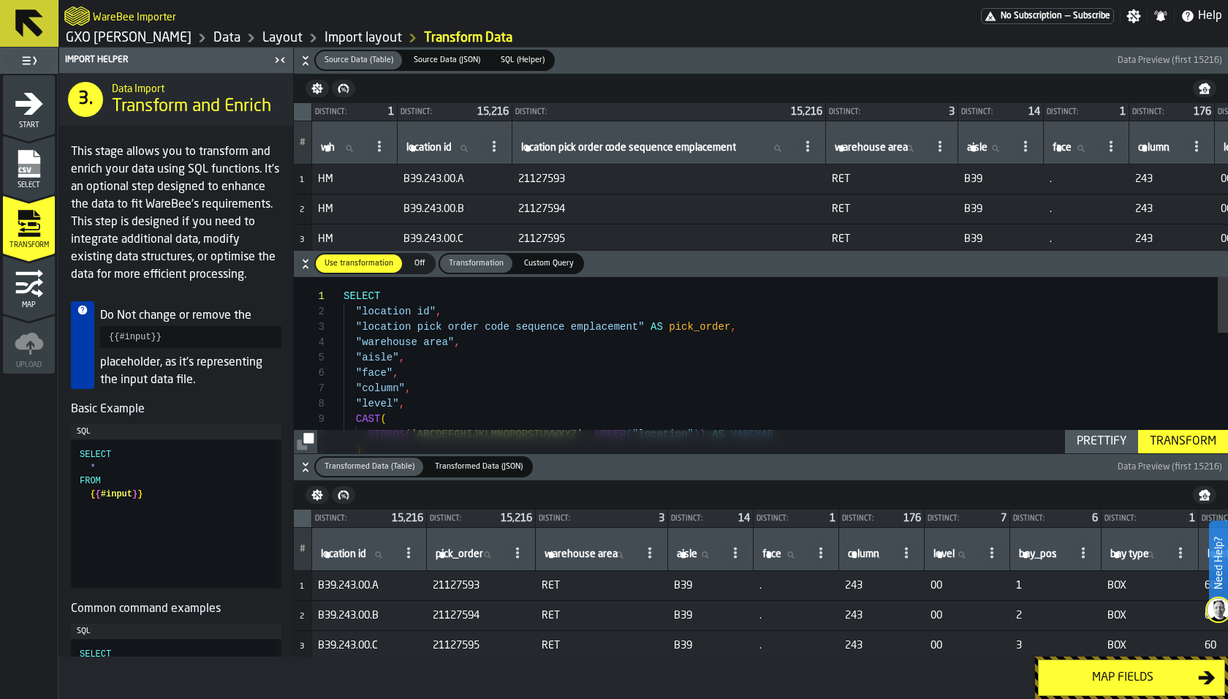
click at [34, 305] on span "Map" at bounding box center [29, 305] width 52 height 8
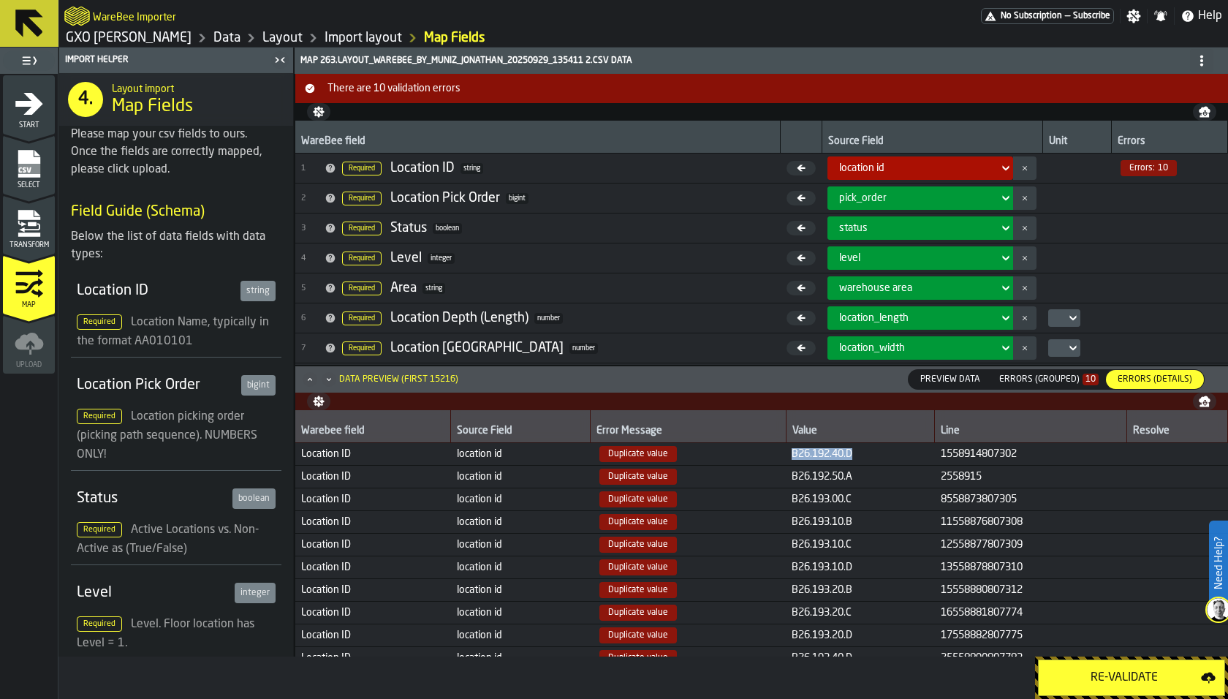
drag, startPoint x: 778, startPoint y: 451, endPoint x: 867, endPoint y: 450, distance: 89.2
click at [869, 450] on span "B26.192.40.D" at bounding box center [859, 454] width 137 height 12
copy span "B26.192.40.D"
click at [46, 233] on div "Transform" at bounding box center [29, 229] width 52 height 40
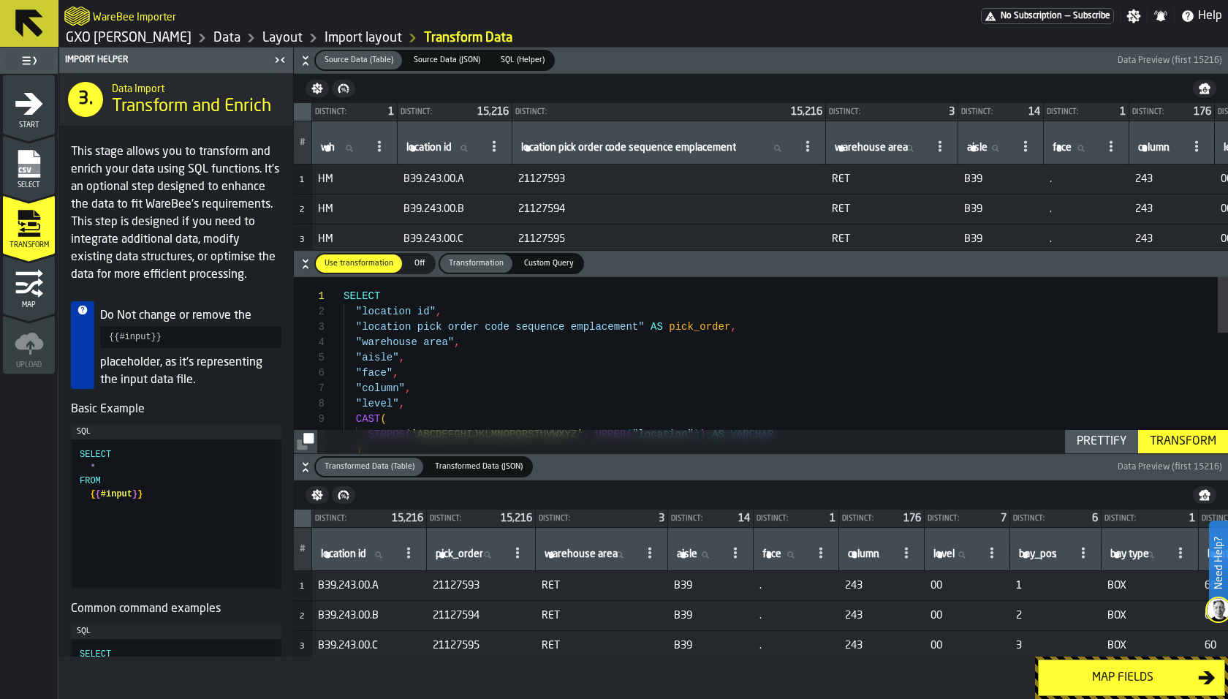
click at [310, 263] on icon "button-" at bounding box center [305, 264] width 15 height 15
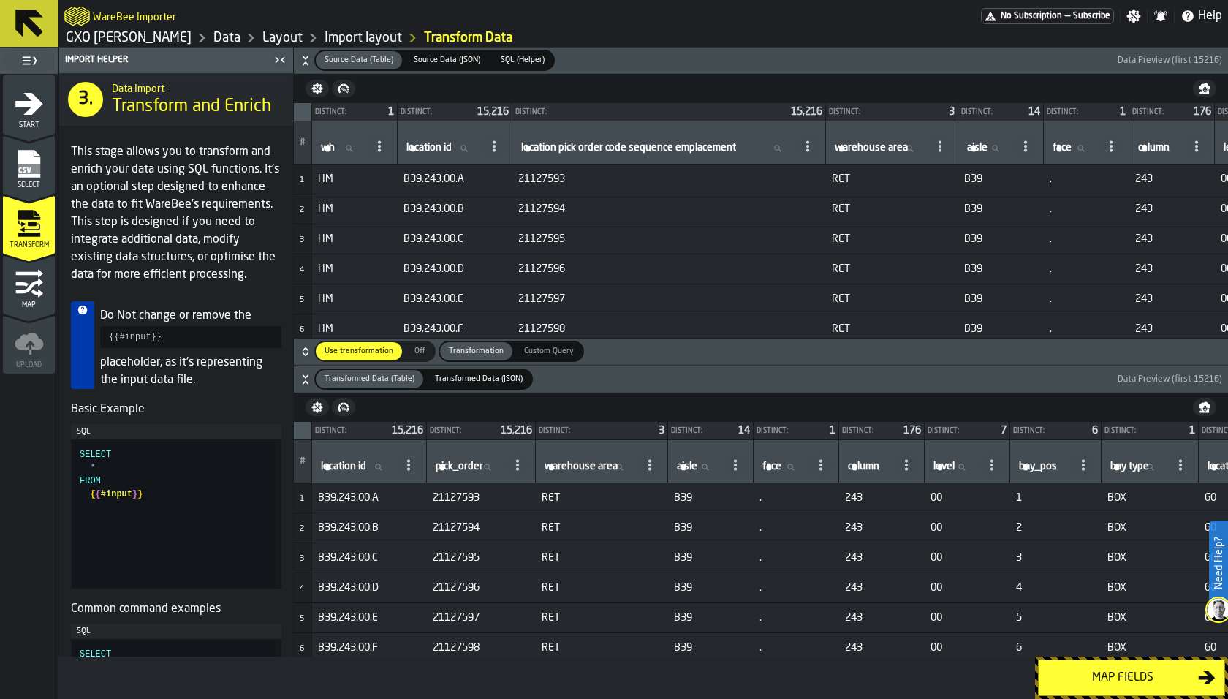
click at [468, 139] on input "location id location id" at bounding box center [441, 148] width 76 height 19
paste input "**********"
type input "**********"
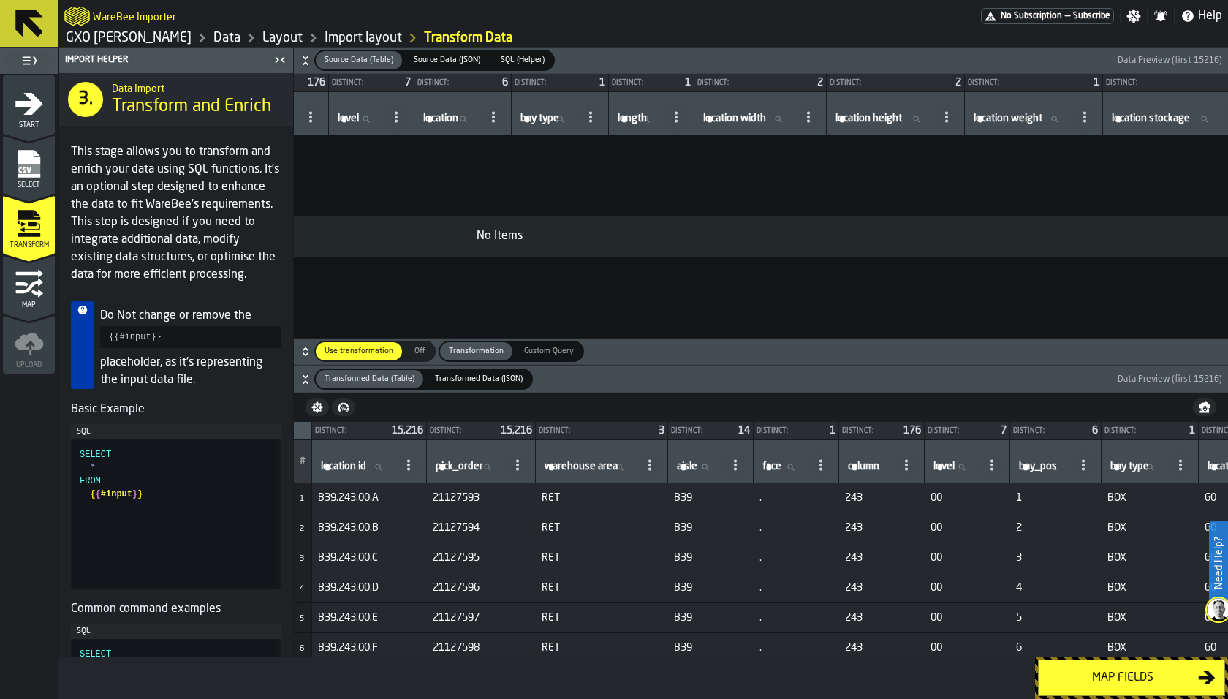
scroll to position [0, 965]
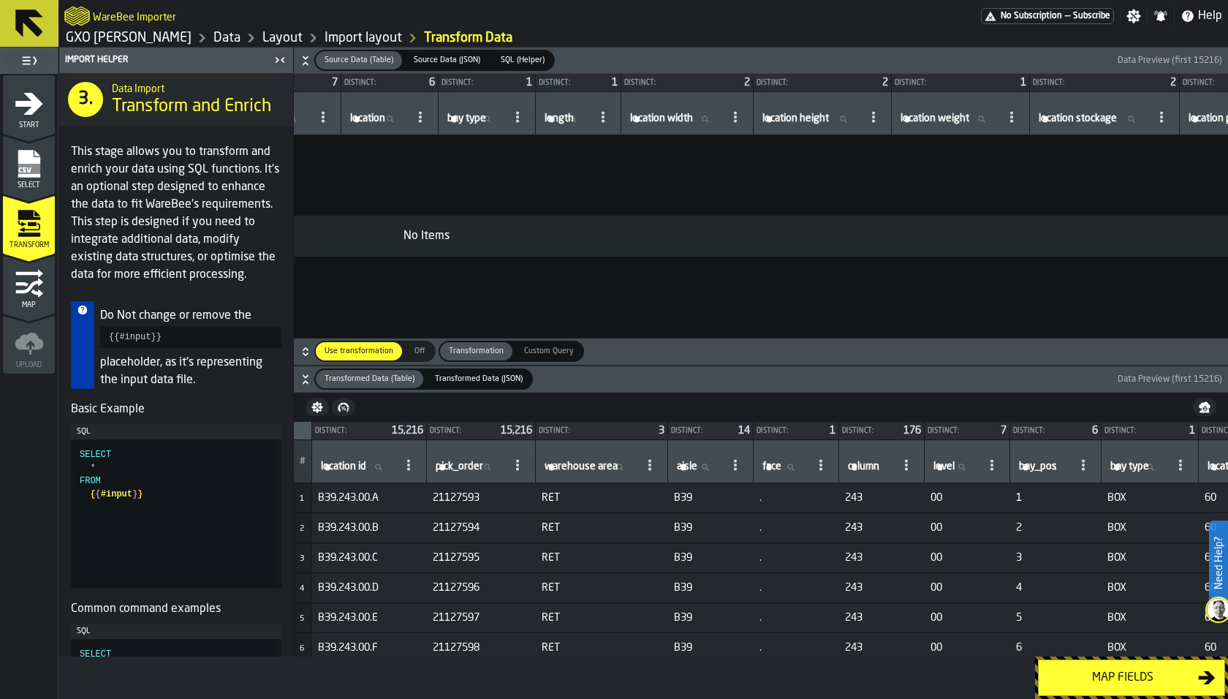
click at [20, 286] on icon "menu Map" at bounding box center [29, 283] width 29 height 29
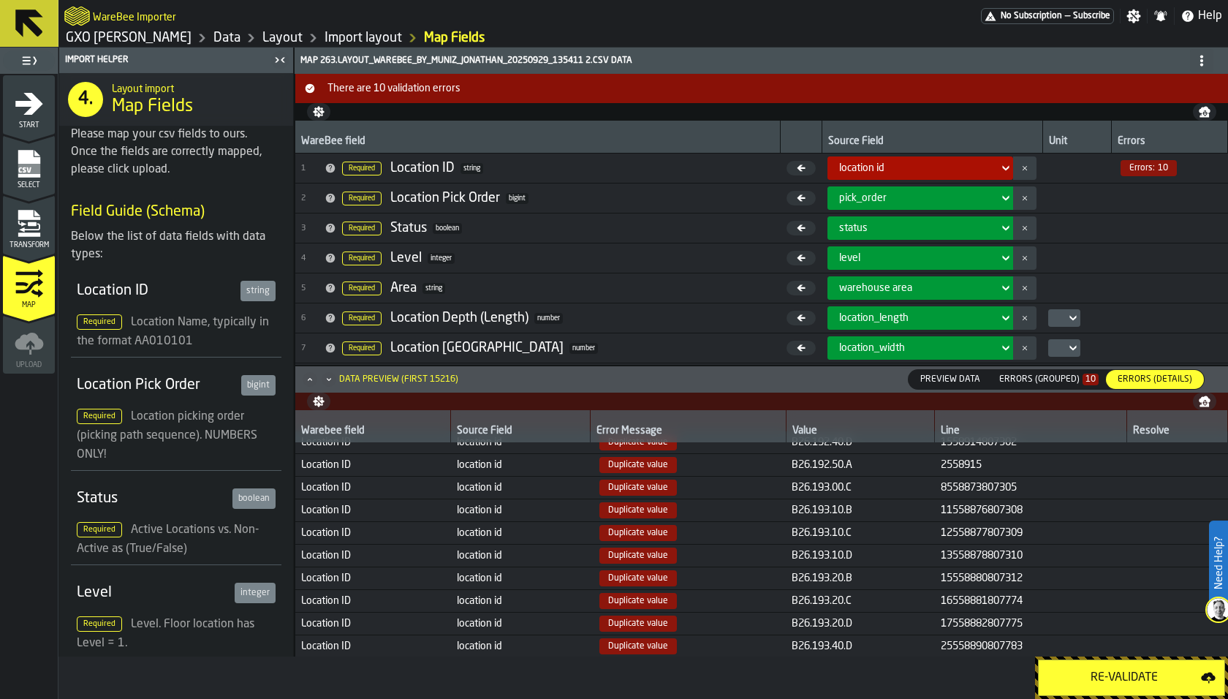
scroll to position [0, 0]
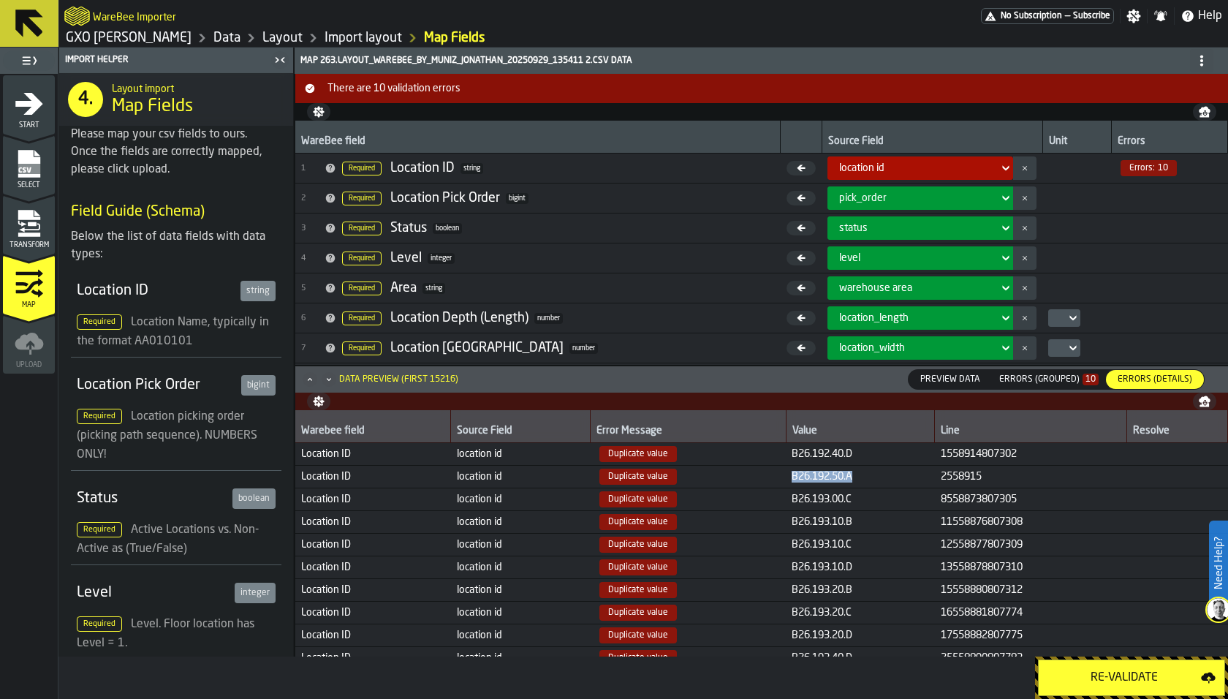
drag, startPoint x: 776, startPoint y: 476, endPoint x: 854, endPoint y: 476, distance: 77.5
click at [854, 476] on td "B26.192.50.A" at bounding box center [860, 476] width 149 height 23
copy span "B26.192.50.A"
click at [45, 221] on div "Transform" at bounding box center [29, 229] width 52 height 40
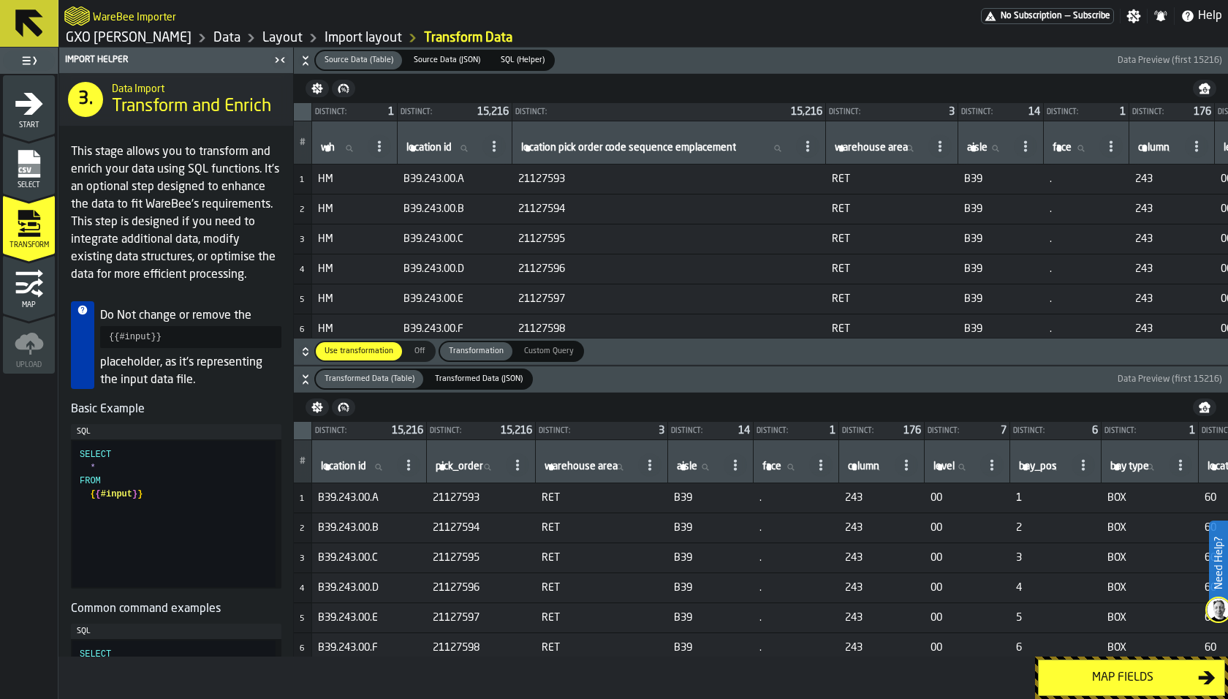
click at [479, 151] on input "location id location id" at bounding box center [441, 148] width 76 height 19
paste input "**********"
type input "**********"
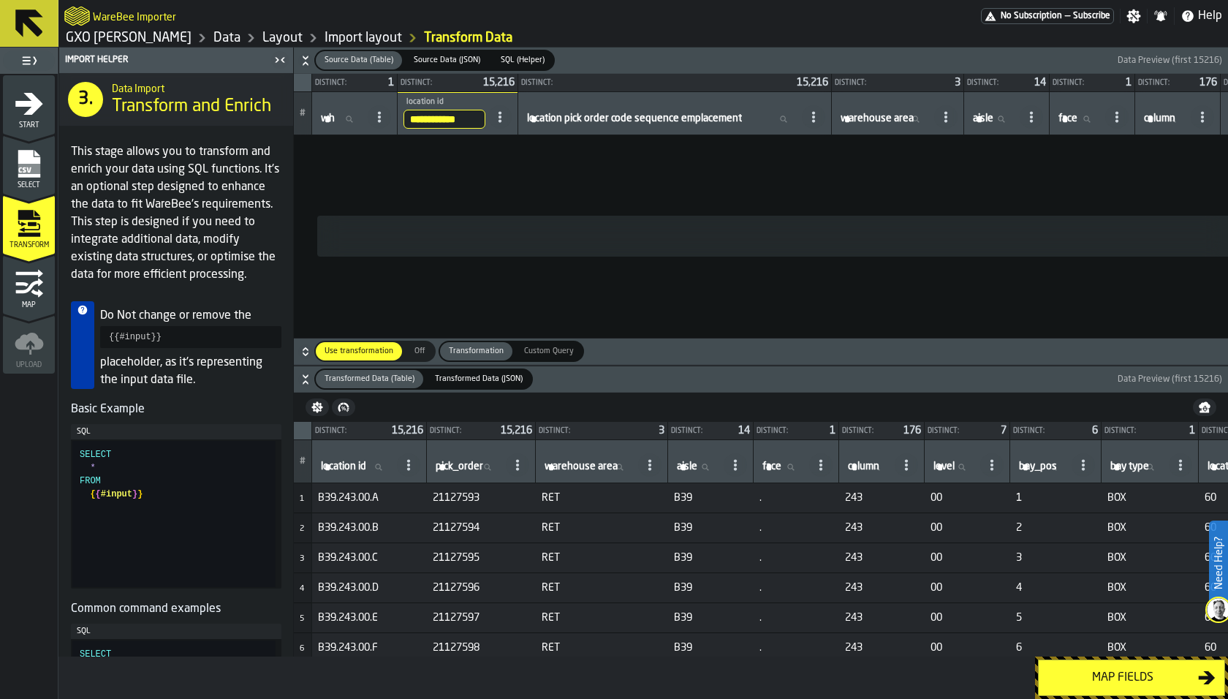
click at [479, 119] on input "**********" at bounding box center [444, 119] width 82 height 19
click at [481, 119] on input "**********" at bounding box center [444, 119] width 82 height 19
click at [424, 58] on span "Source Data (JSON)" at bounding box center [447, 60] width 78 height 12
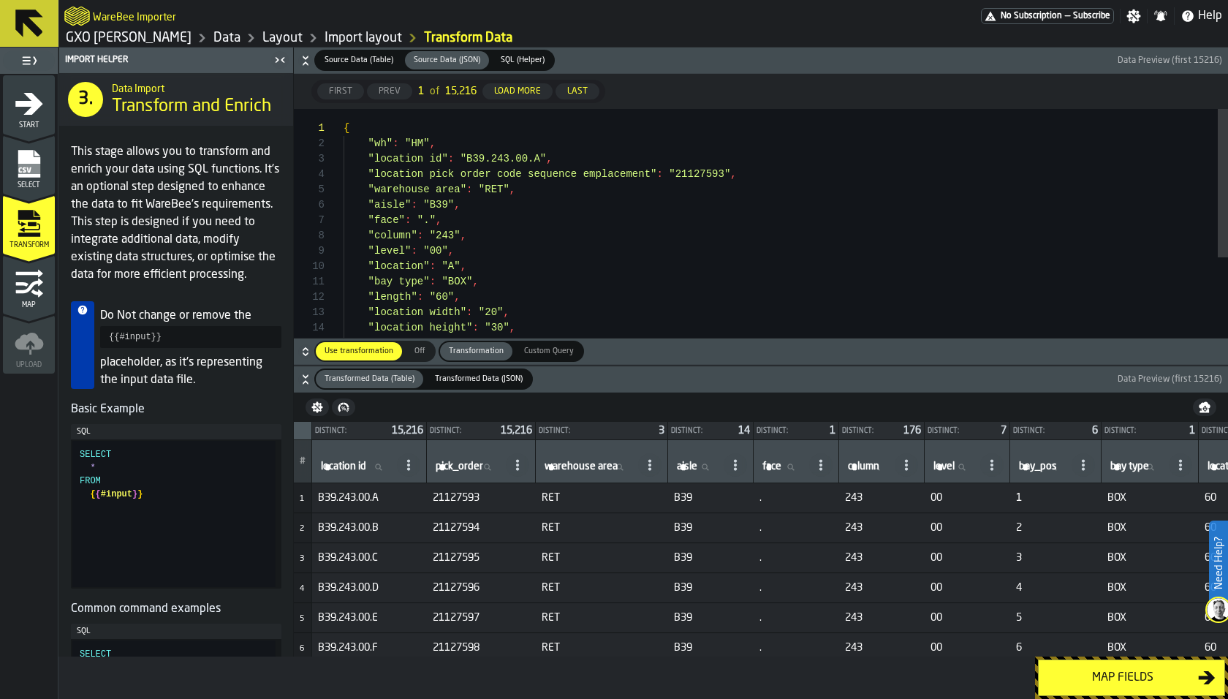
click at [345, 58] on span "Source Data (Table)" at bounding box center [359, 60] width 80 height 12
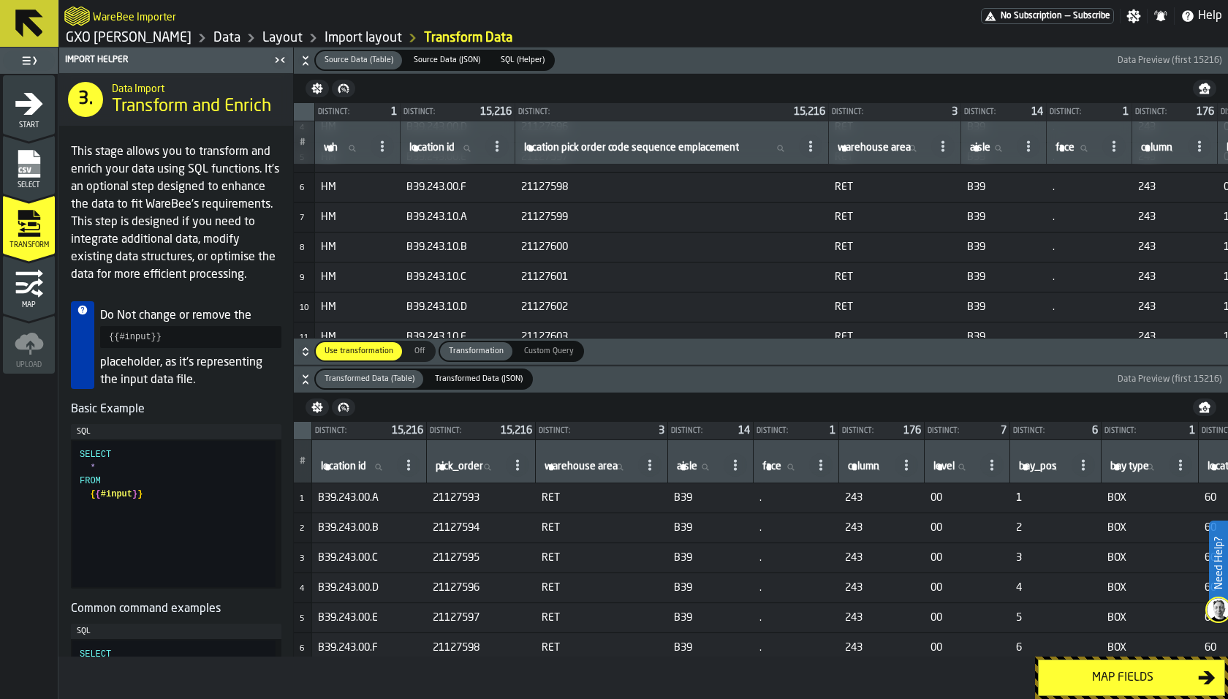
scroll to position [271, 0]
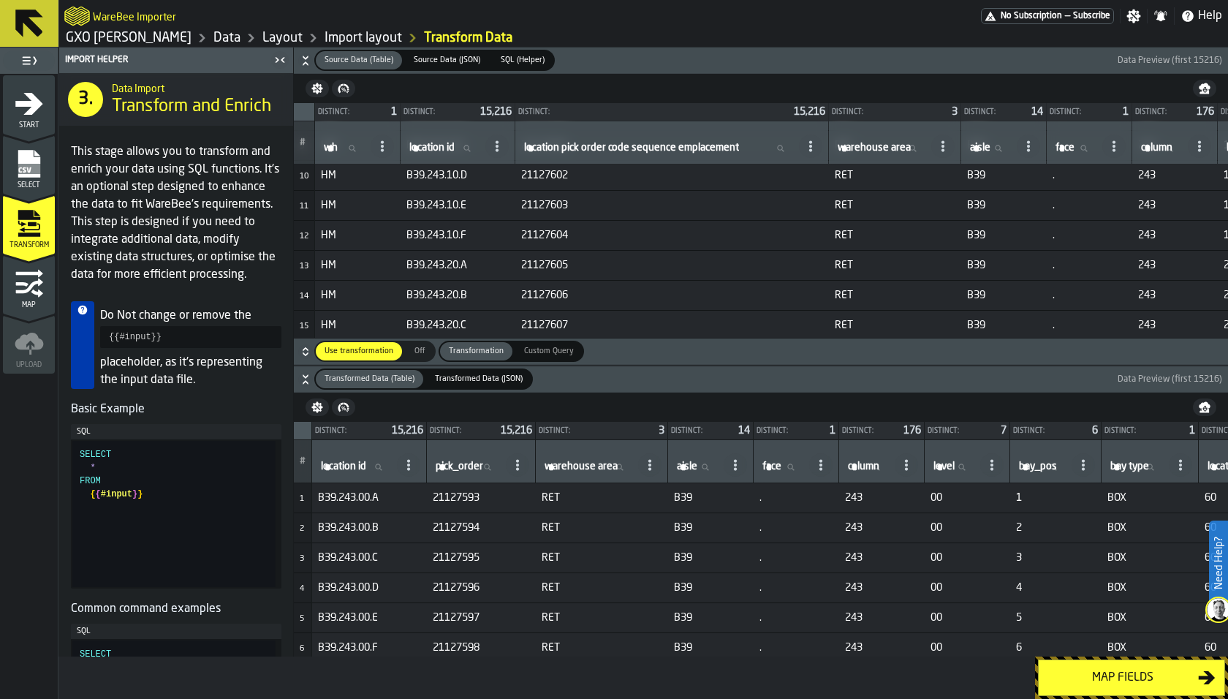
click at [299, 379] on icon "button-" at bounding box center [305, 379] width 15 height 15
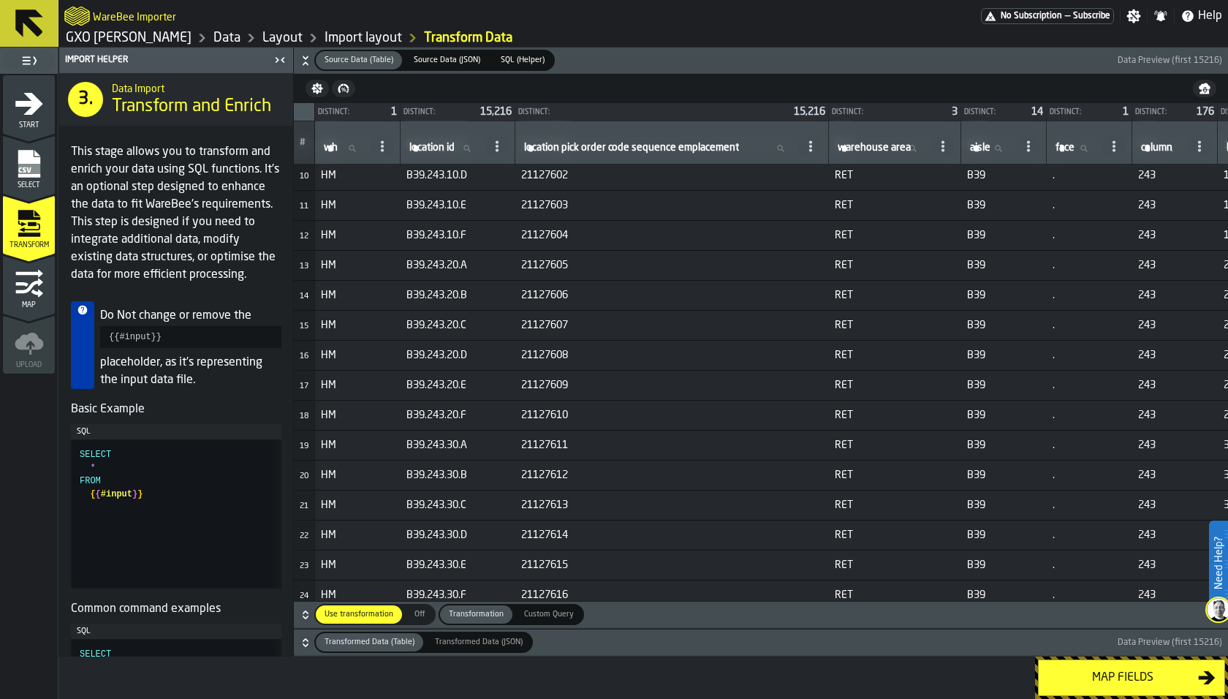
click at [305, 610] on icon "button-" at bounding box center [305, 614] width 15 height 15
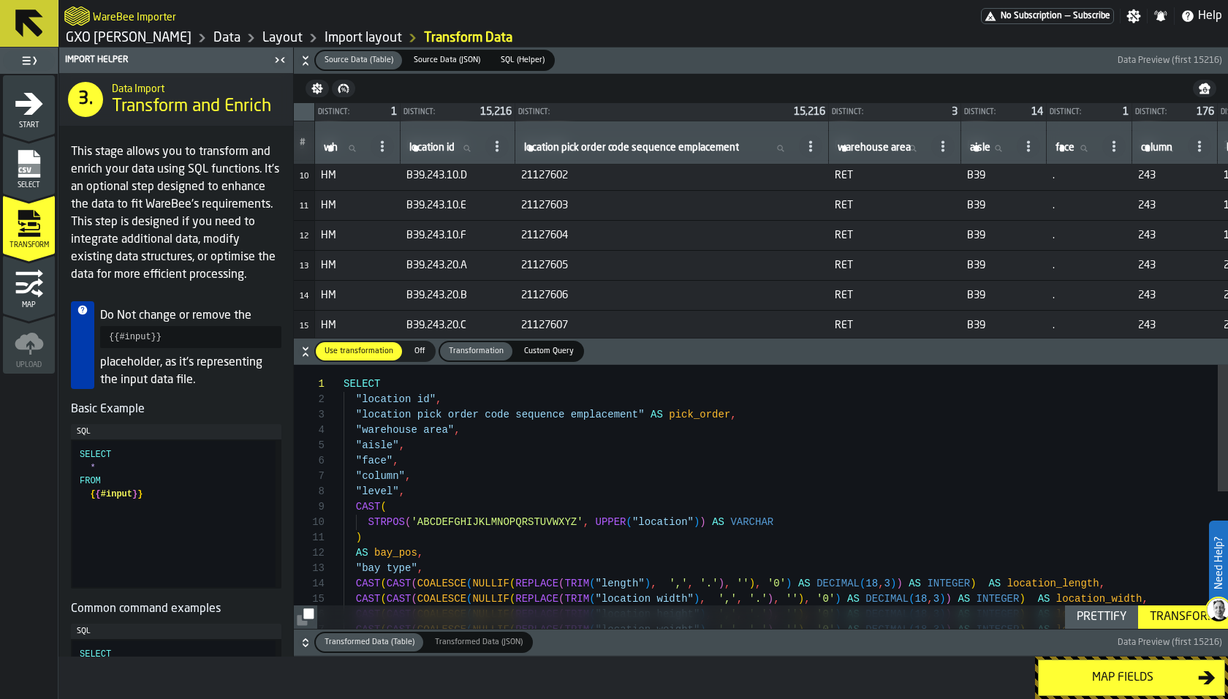
click at [308, 56] on icon "button-" at bounding box center [305, 60] width 15 height 15
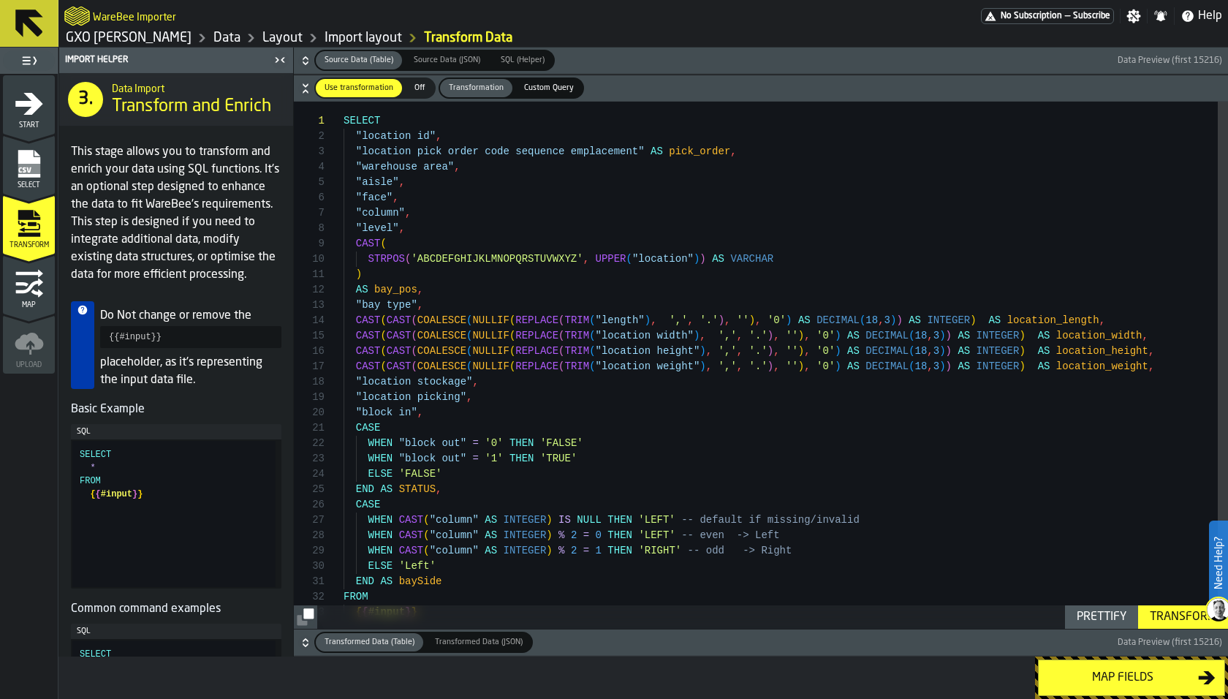
scroll to position [0, 0]
click at [344, 124] on div "SELECT "location id" , "location pick order code sequence emplacement" AS pick_…" at bounding box center [785, 378] width 884 height 553
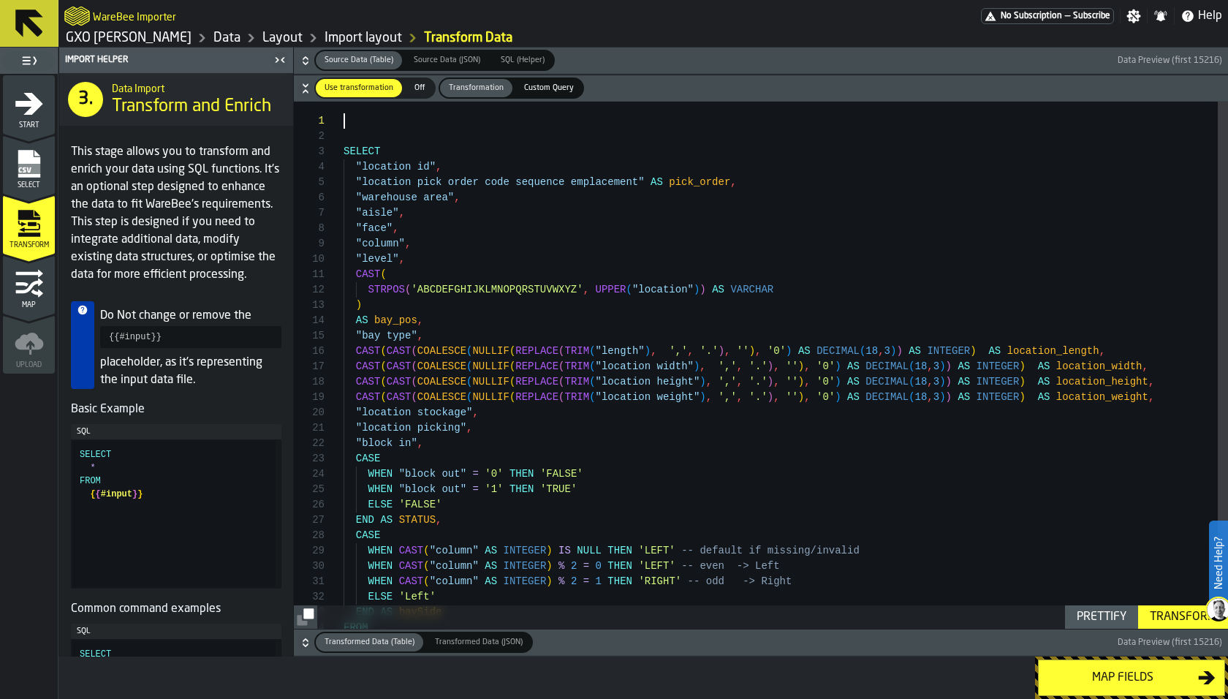
click at [379, 110] on div ""location id" , "location pick order code sequence emplacement" AS pick_order ,…" at bounding box center [785, 394] width 884 height 584
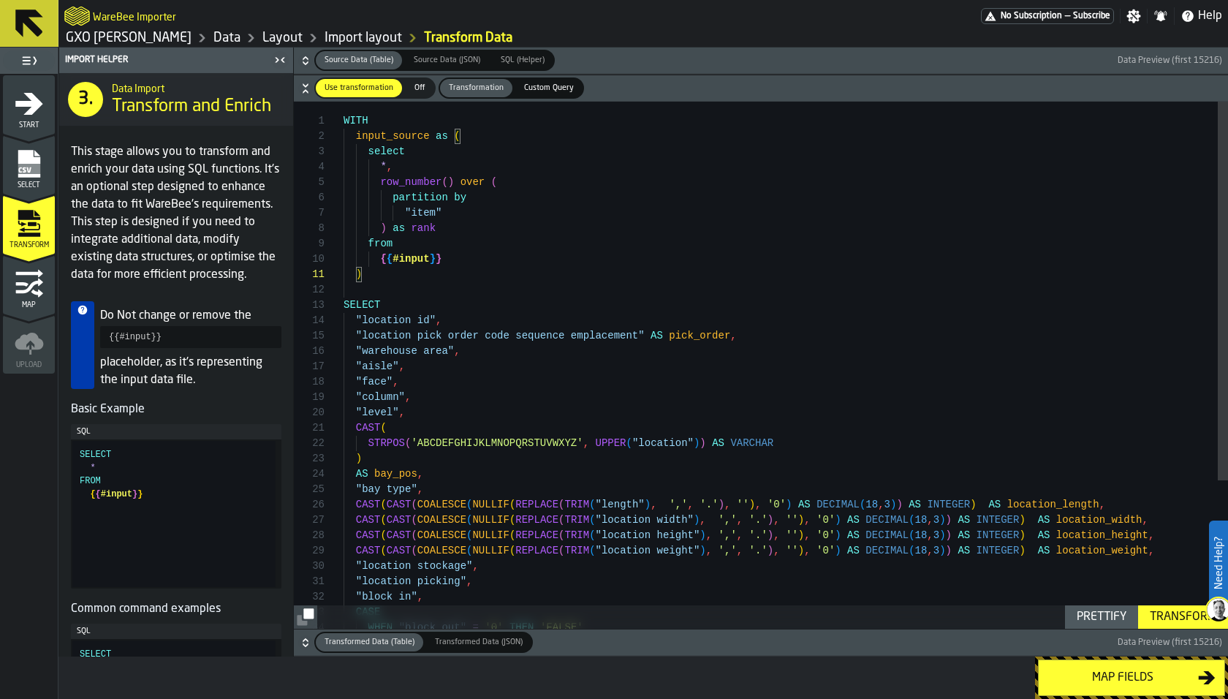
scroll to position [92, 0]
click at [426, 208] on div "WITH "location id" , "location pick order code sequence emplacement" AS pick_or…" at bounding box center [785, 470] width 884 height 737
click at [304, 58] on icon "button-" at bounding box center [305, 60] width 15 height 15
click at [462, 214] on div "WITH "location id" , "location pick order code sequence emplacement" AS pick_or…" at bounding box center [785, 470] width 884 height 737
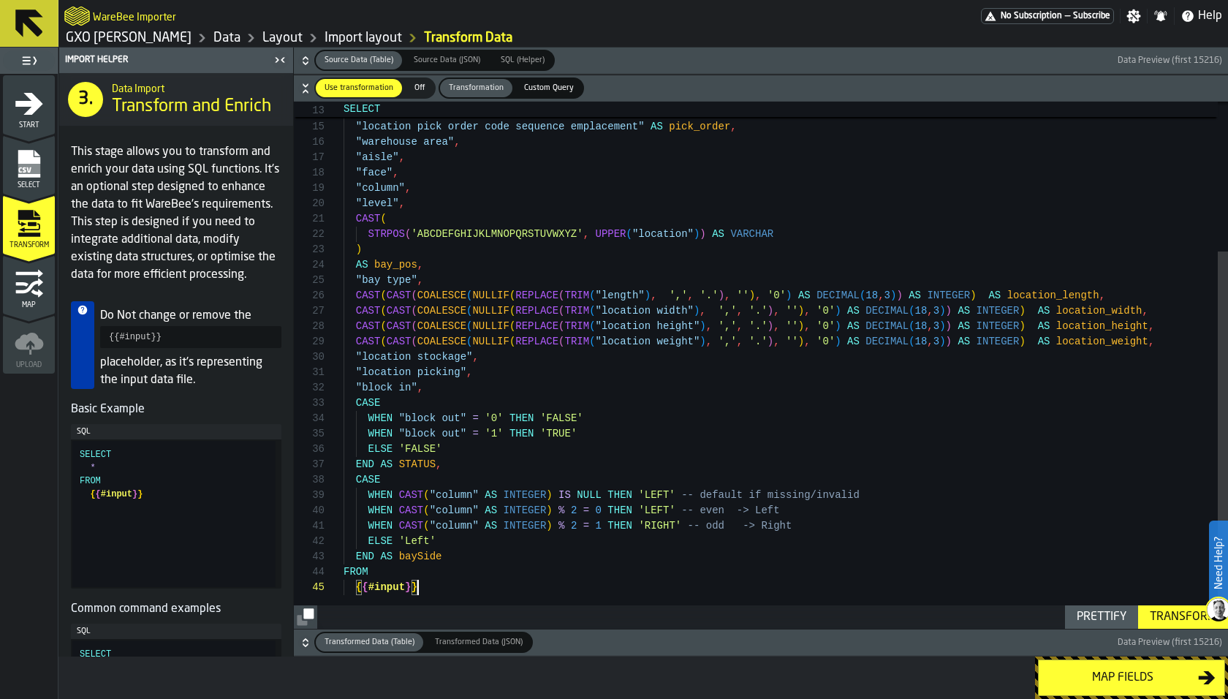
scroll to position [61, 0]
drag, startPoint x: 436, startPoint y: 591, endPoint x: 356, endPoint y: 590, distance: 80.4
click at [355, 590] on div ""location id" , "location pick order code sequence emplacement" AS pick_order ,…" at bounding box center [785, 261] width 884 height 737
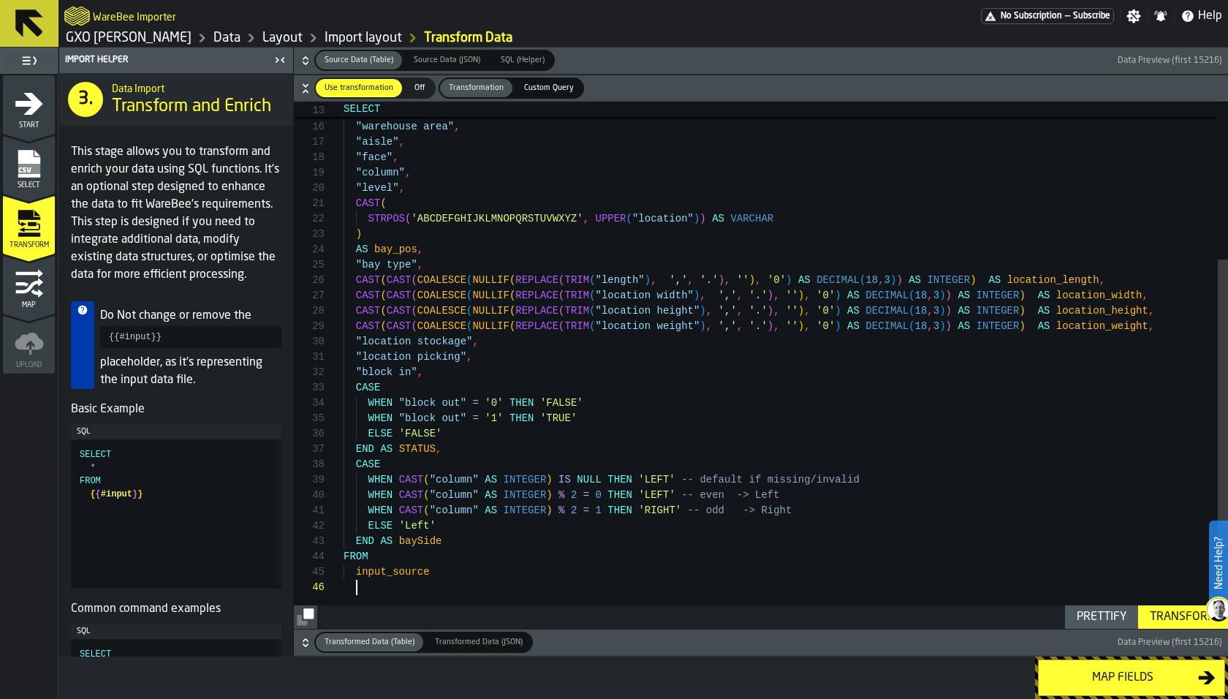
scroll to position [77, 0]
type textarea "**********"
click at [1151, 614] on div "Transform" at bounding box center [1183, 617] width 78 height 18
click at [1071, 673] on div "Map fields" at bounding box center [1122, 678] width 151 height 18
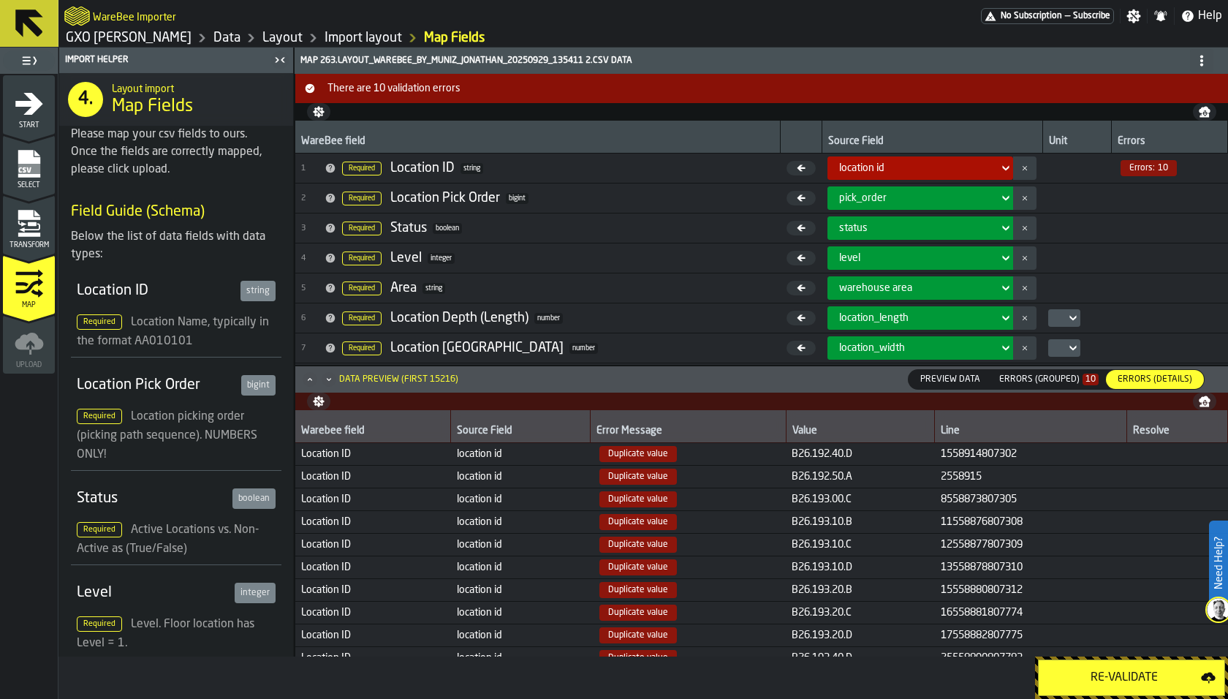
click at [1086, 671] on div "Re-Validate" at bounding box center [1123, 678] width 153 height 18
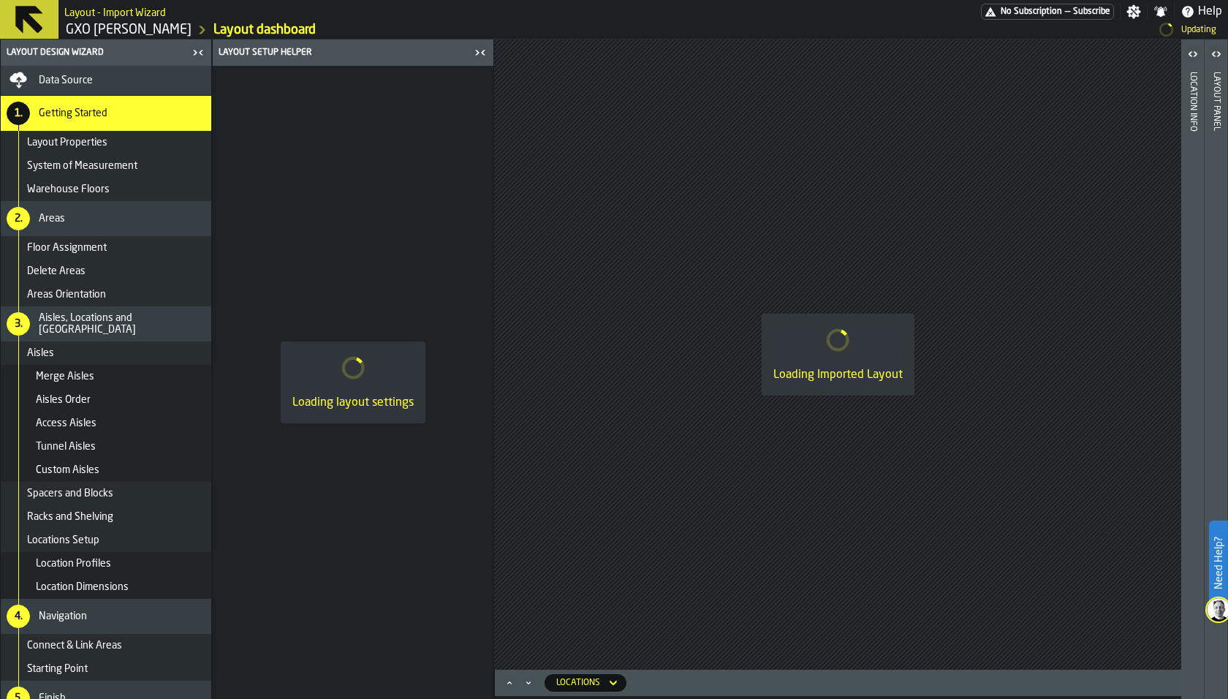
click at [787, 322] on div "Loading Imported Layout" at bounding box center [837, 355] width 153 height 82
drag, startPoint x: 891, startPoint y: 374, endPoint x: 404, endPoint y: 401, distance: 487.5
click at [404, 402] on main "Layout Design Wizard Data Source 1. Getting Started Layout Properties System of…" at bounding box center [614, 368] width 1228 height 659
click at [319, 330] on div "Loading layout settings" at bounding box center [353, 382] width 281 height 633
drag, startPoint x: 669, startPoint y: 341, endPoint x: 797, endPoint y: -34, distance: 396.1
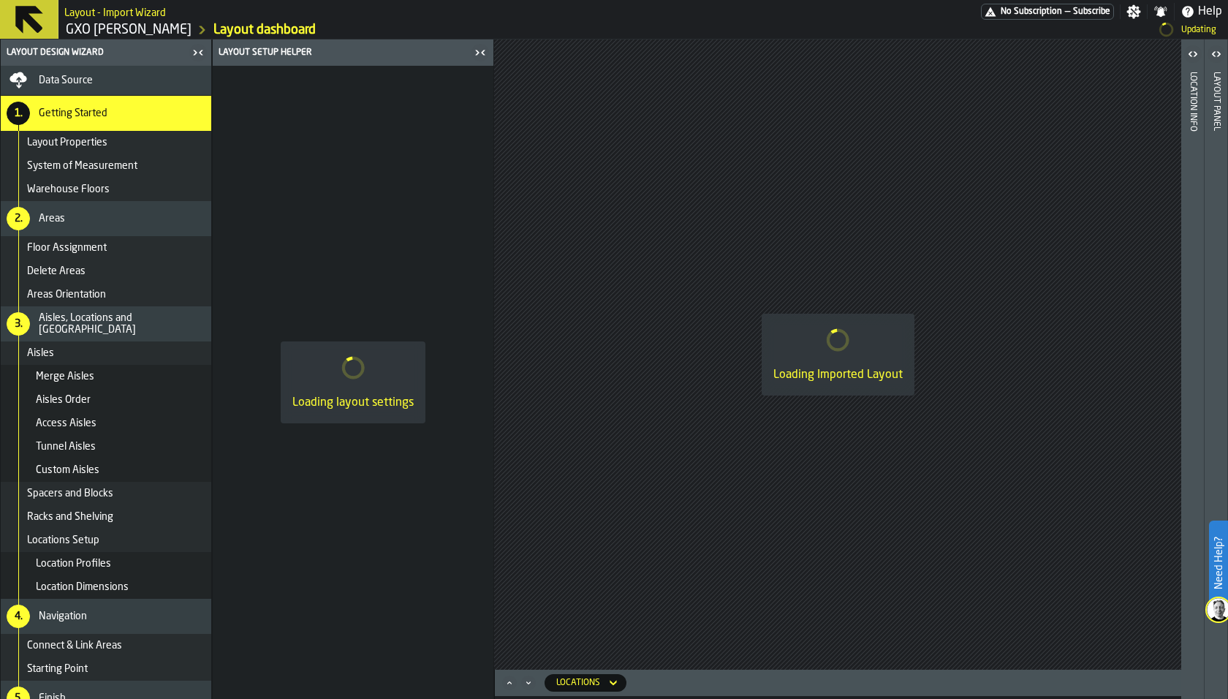
click at [797, 0] on html "Need Help? Layout - Import Wizard No Subscription — Subscribe Settings Notifica…" at bounding box center [614, 349] width 1228 height 699
click at [630, 199] on div "Loading Imported Layout" at bounding box center [837, 354] width 687 height 630
click at [509, 680] on icon "Maximize" at bounding box center [509, 682] width 15 height 15
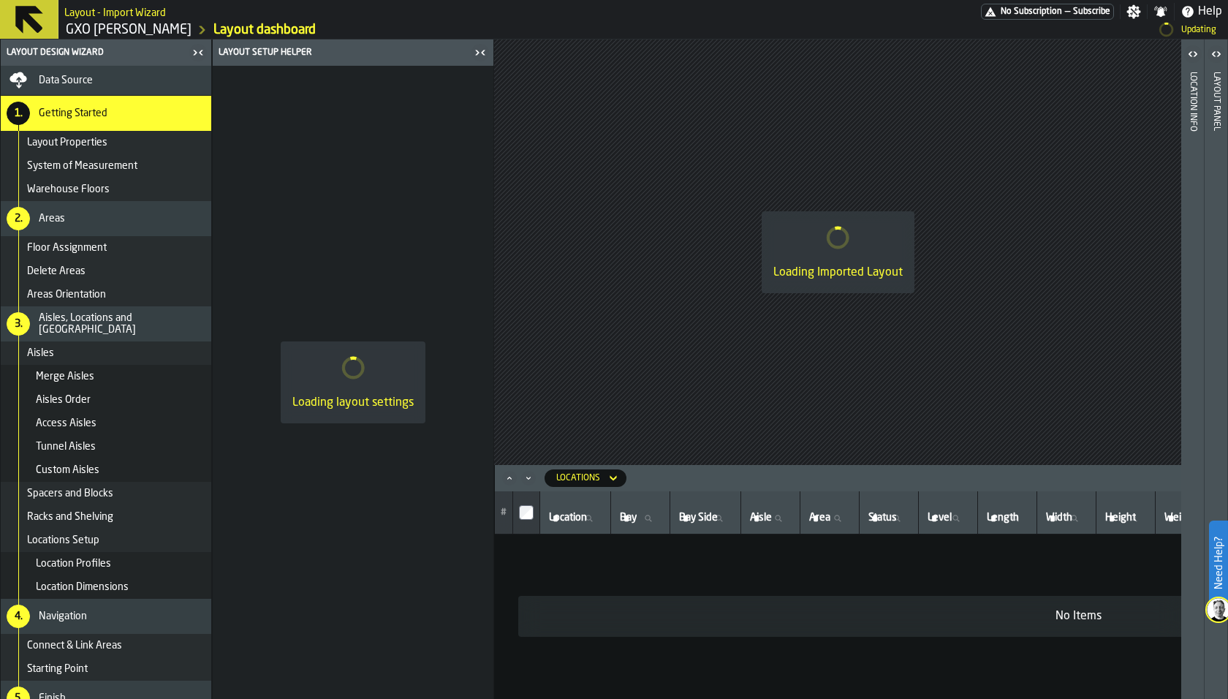
click at [153, 76] on div "Data Source" at bounding box center [122, 81] width 167 height 12
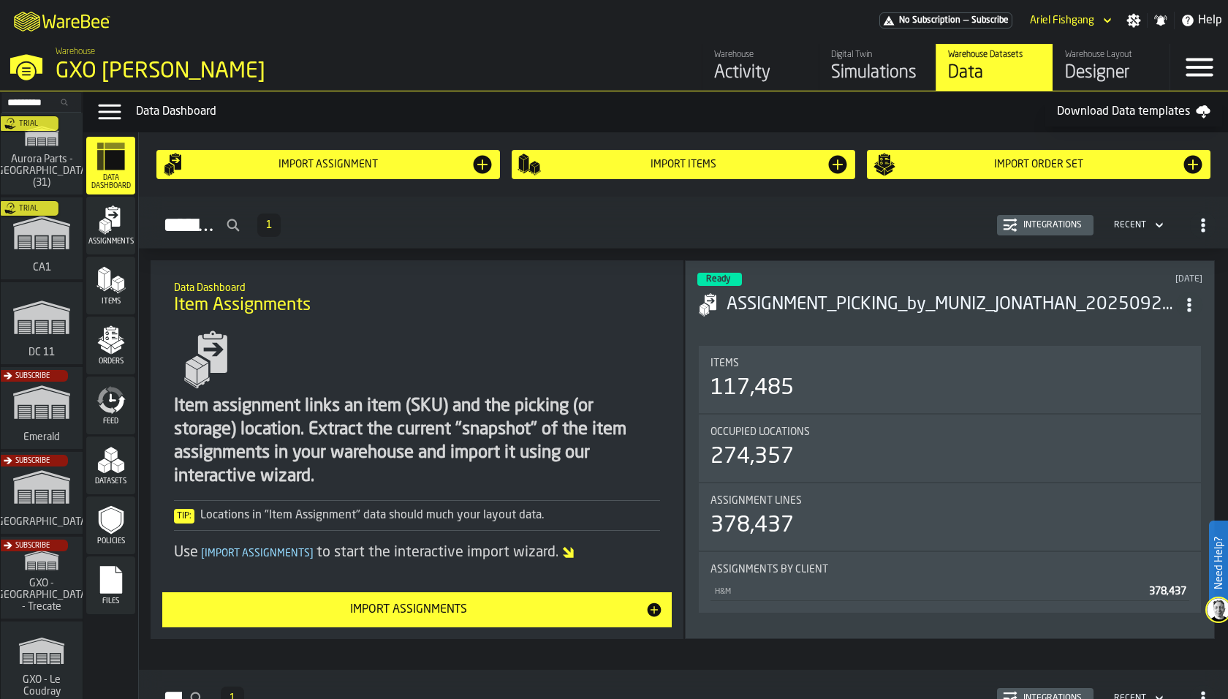
click at [116, 577] on icon "menu Files" at bounding box center [110, 580] width 22 height 28
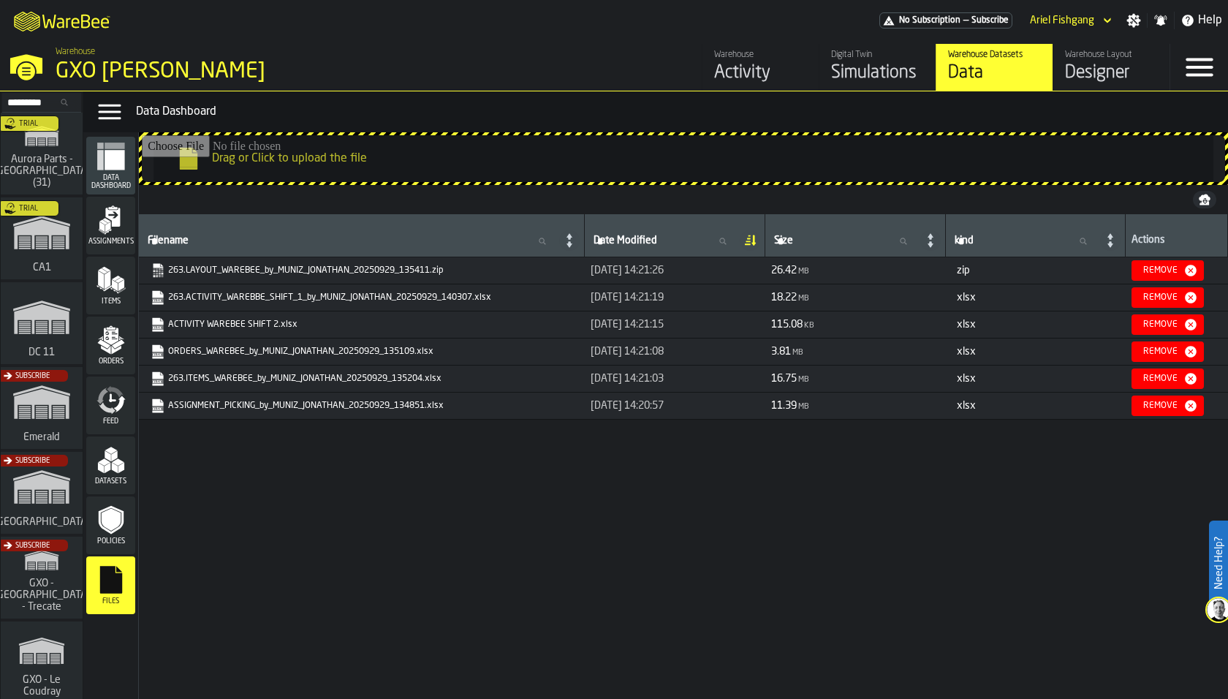
click at [393, 270] on link "263.LAYOUT_WAREBEE_by_MUNIZ_JONATHAN_20250929_135411.zip" at bounding box center [360, 270] width 419 height 15
click at [243, 183] on div "Drag or Click to upload the file" at bounding box center [683, 158] width 1089 height 53
click at [243, 198] on nav at bounding box center [683, 199] width 1089 height 29
click at [118, 217] on icon "menu Assignments" at bounding box center [112, 217] width 15 height 19
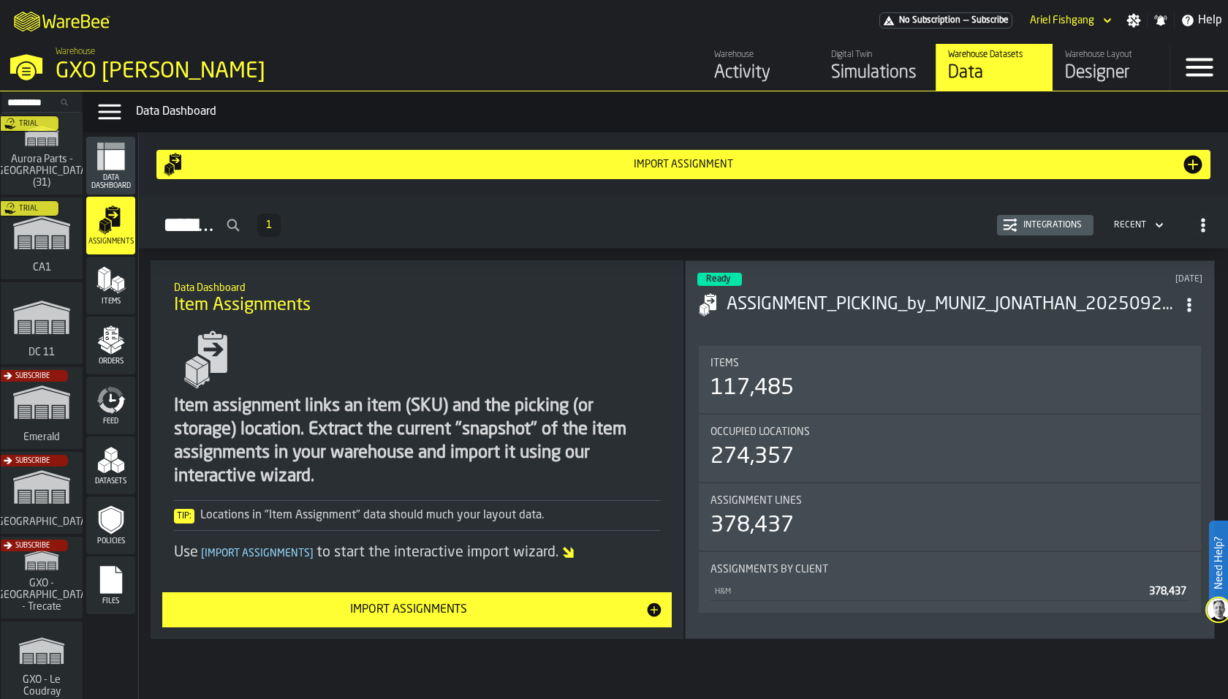
click at [124, 162] on icon "menu Data Dashboard" at bounding box center [110, 156] width 29 height 29
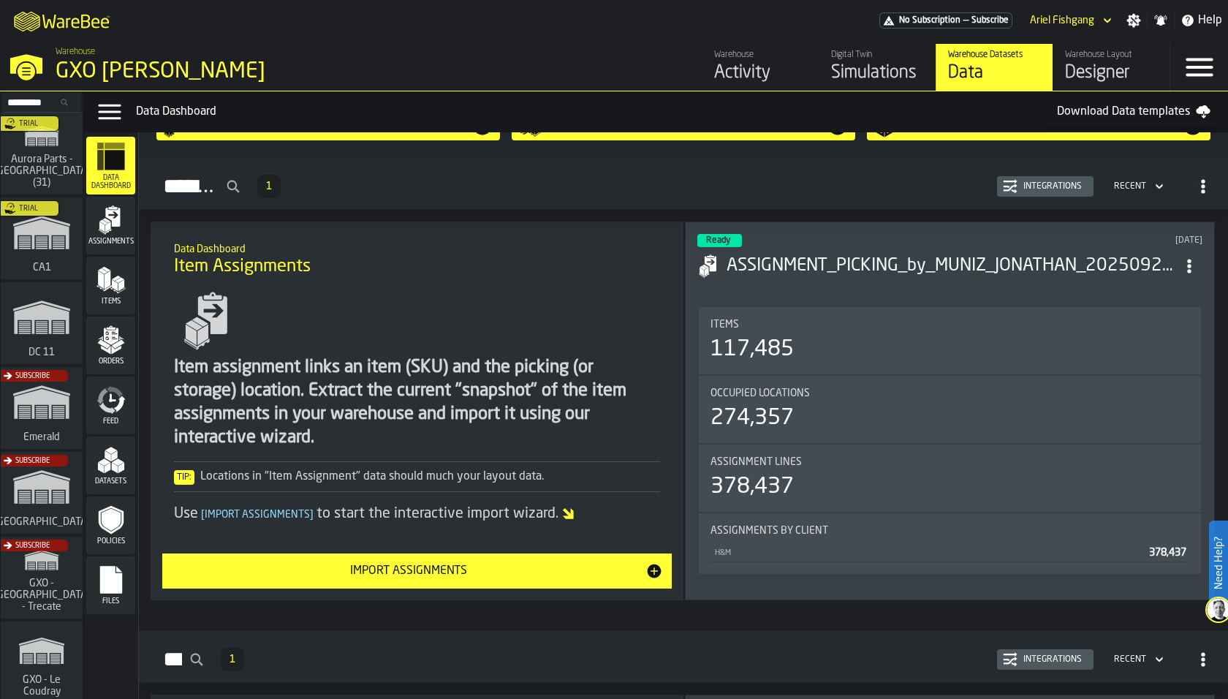
scroll to position [26, 0]
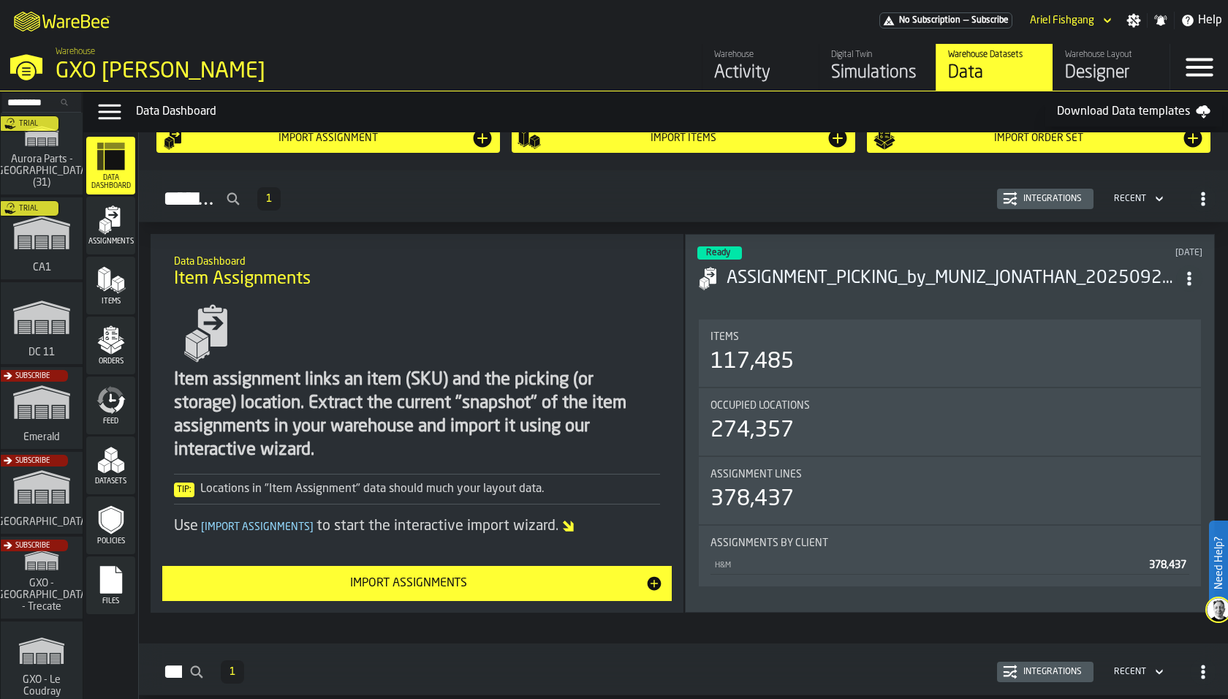
click at [110, 567] on icon "menu Files" at bounding box center [110, 580] width 22 height 28
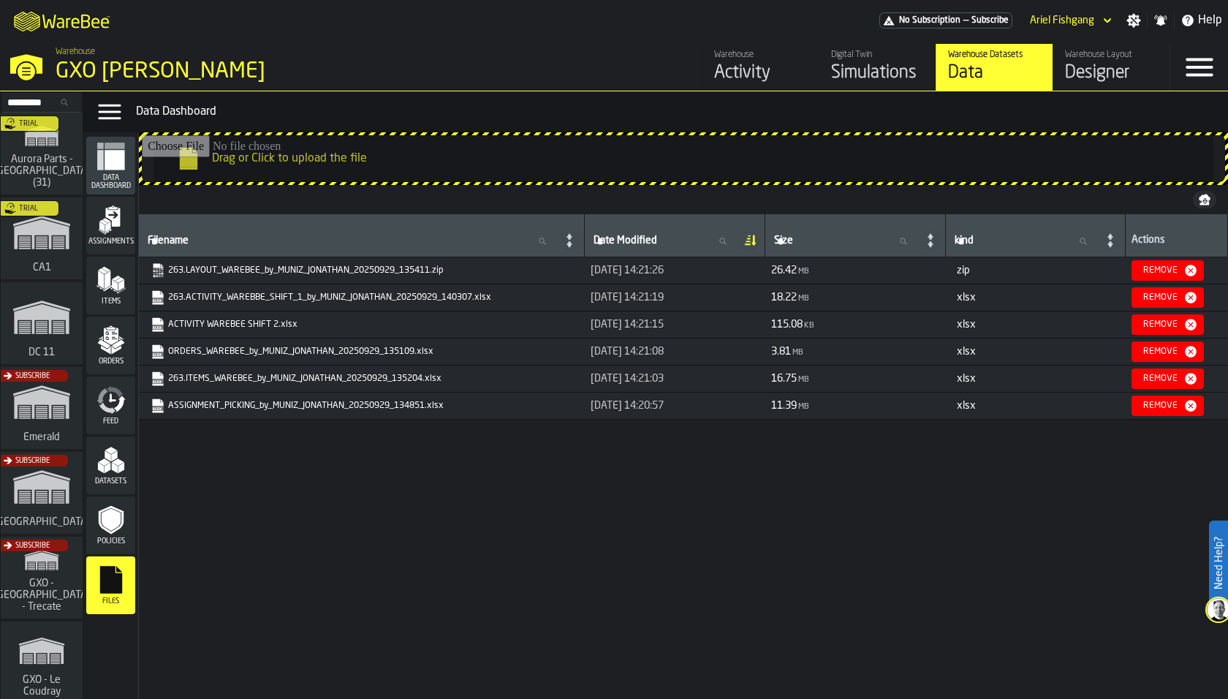
click at [109, 285] on polygon "menu Items" at bounding box center [108, 279] width 6 height 18
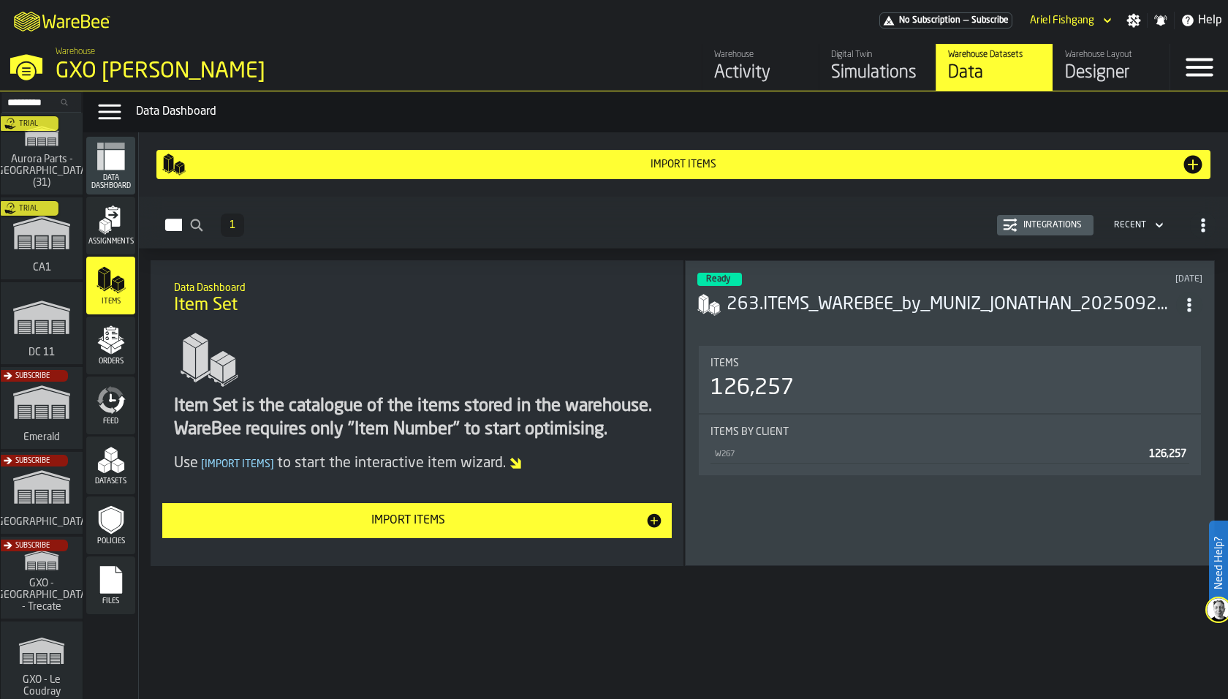
click at [118, 341] on icon "menu Orders" at bounding box center [110, 339] width 29 height 29
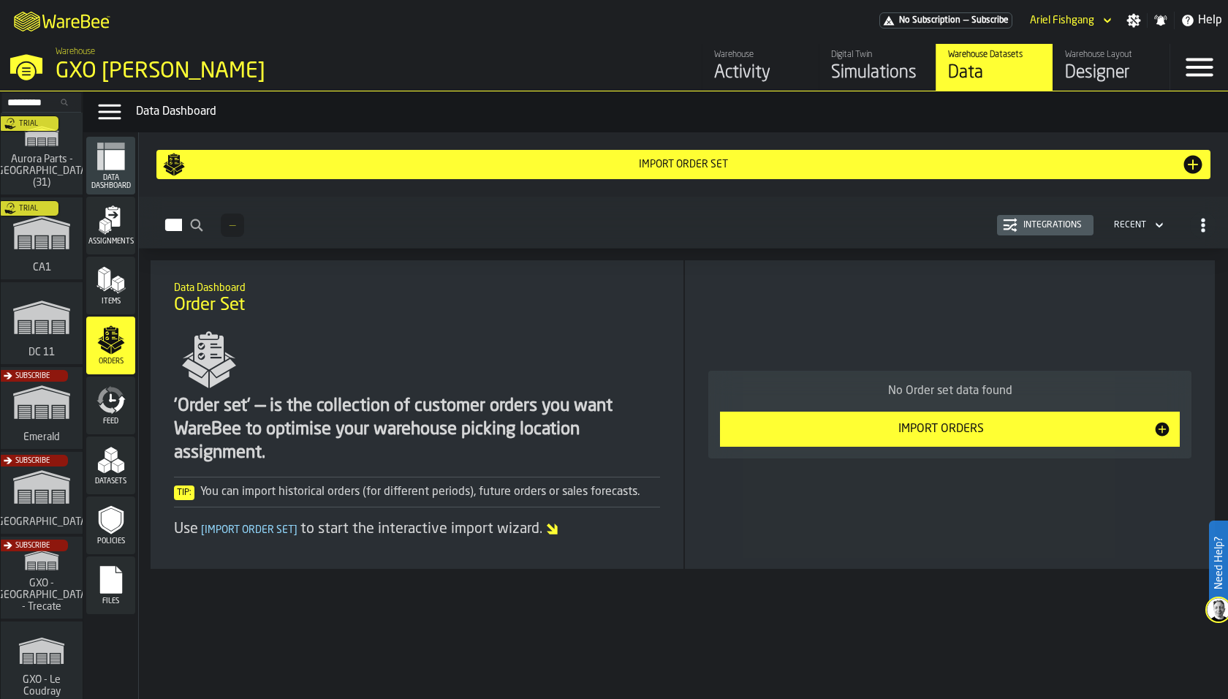
click at [1038, 215] on button "Integrations" at bounding box center [1045, 225] width 96 height 20
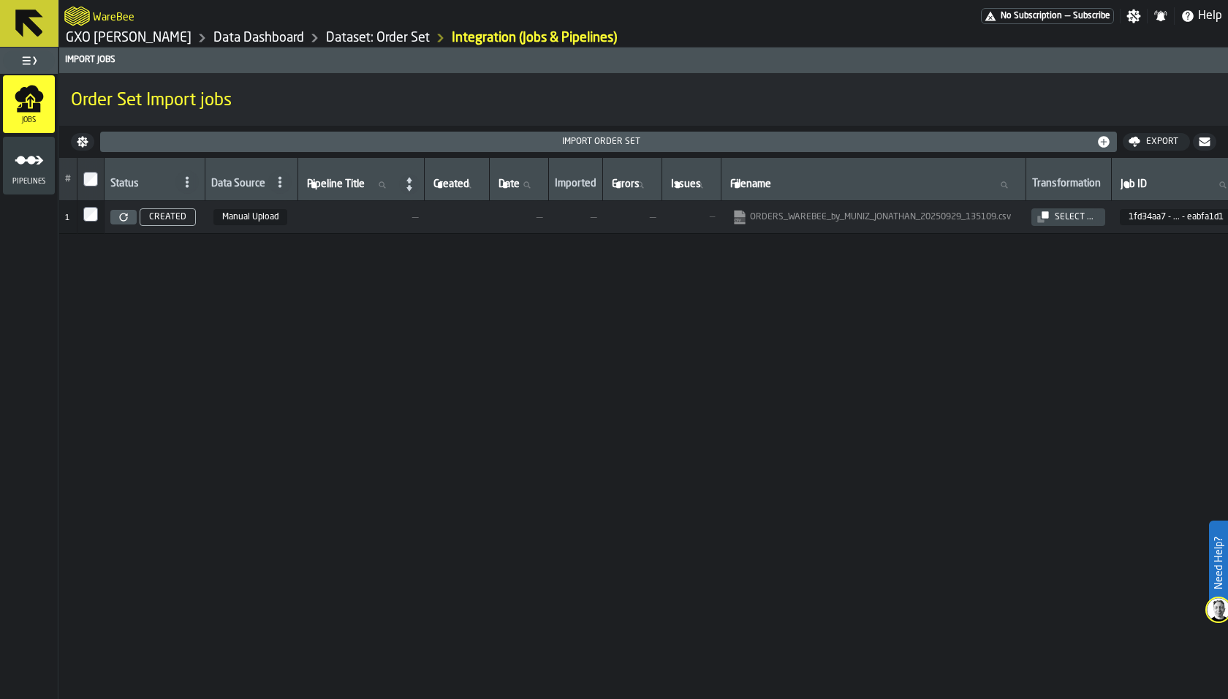
click at [122, 213] on icon at bounding box center [123, 217] width 9 height 9
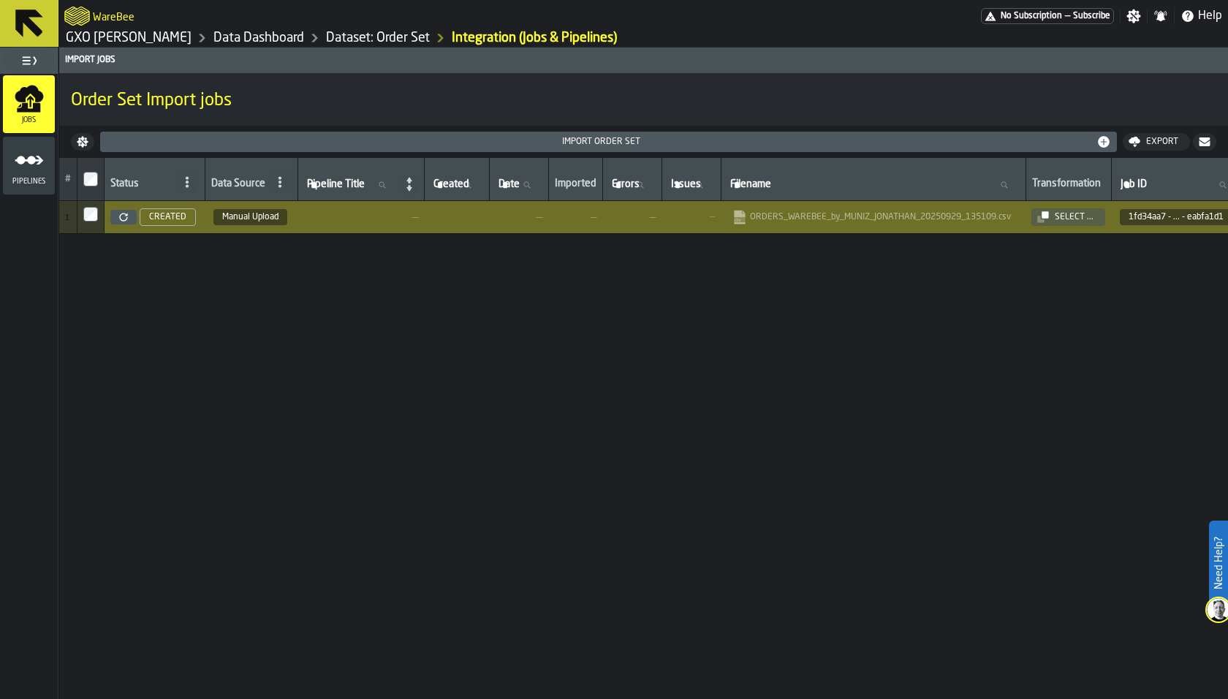
click at [369, 35] on link "Dataset: Order Set" at bounding box center [378, 38] width 104 height 16
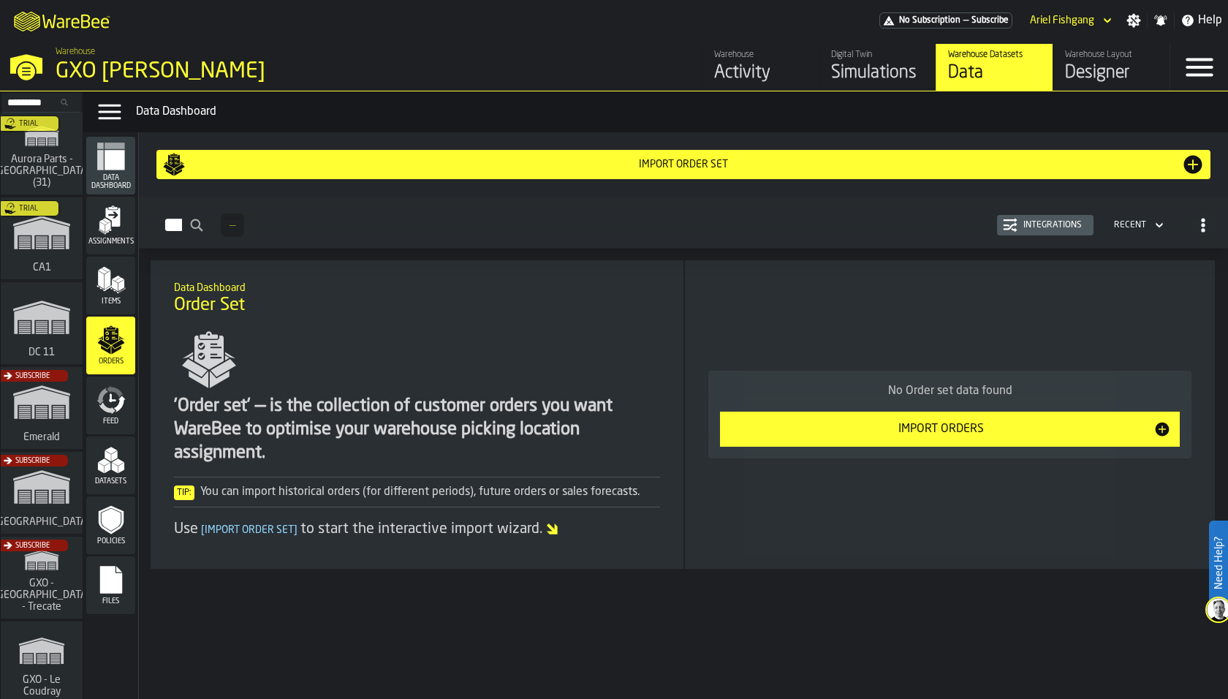
click at [119, 587] on rect "menu Files" at bounding box center [110, 585] width 22 height 10
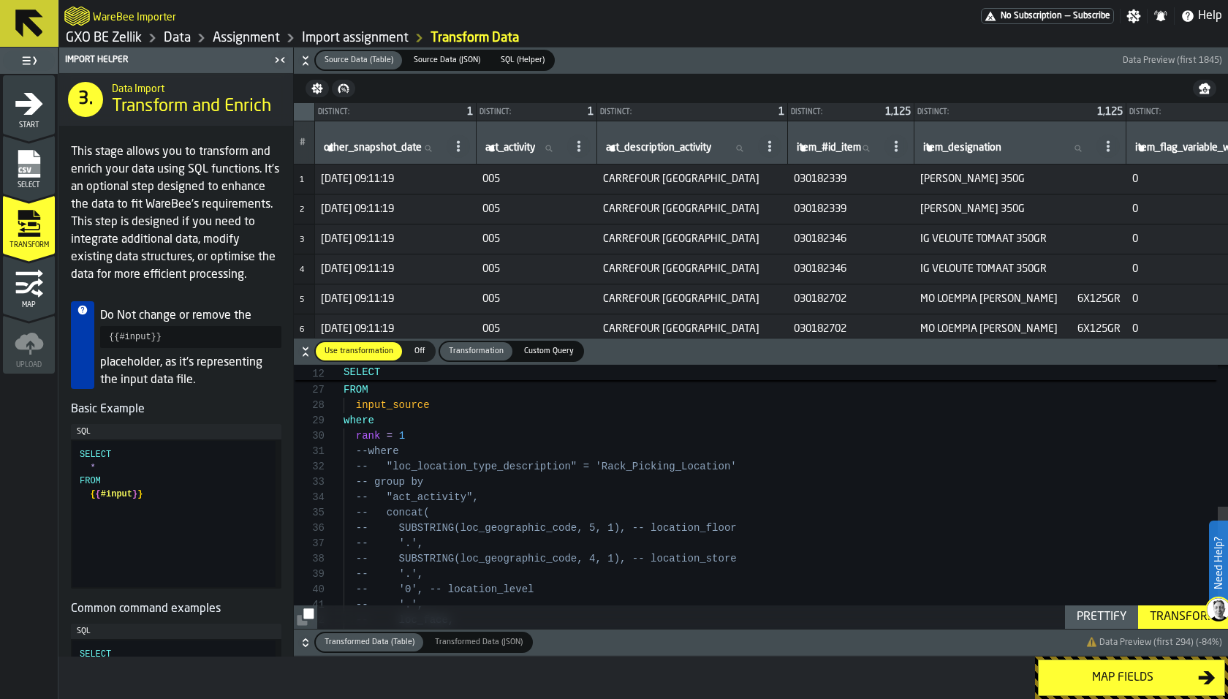
scroll to position [45, 0]
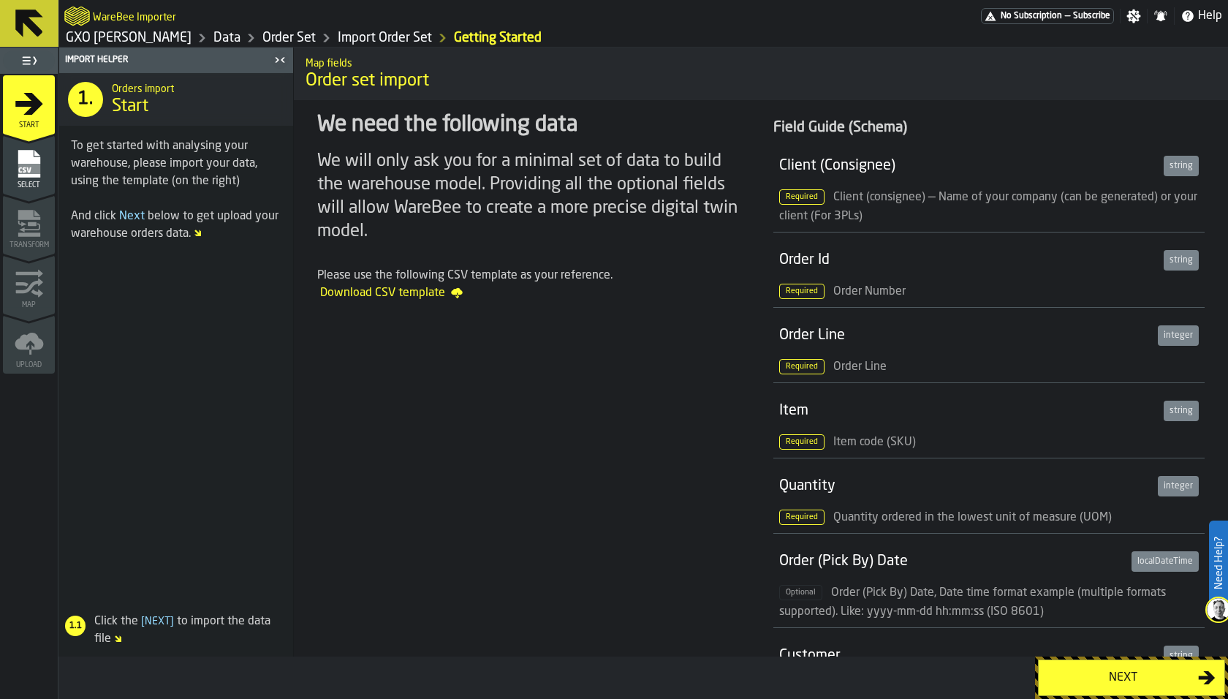
click at [27, 179] on div "Select" at bounding box center [29, 169] width 52 height 40
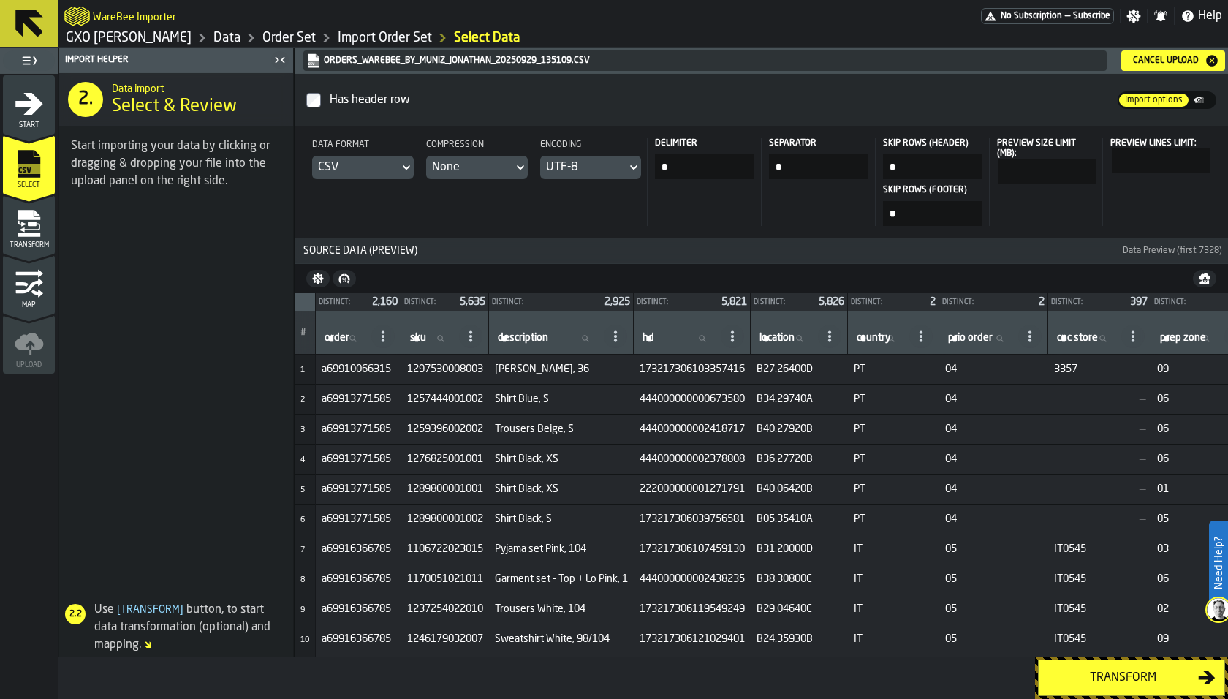
click at [21, 237] on icon "menu Transform" at bounding box center [29, 223] width 29 height 29
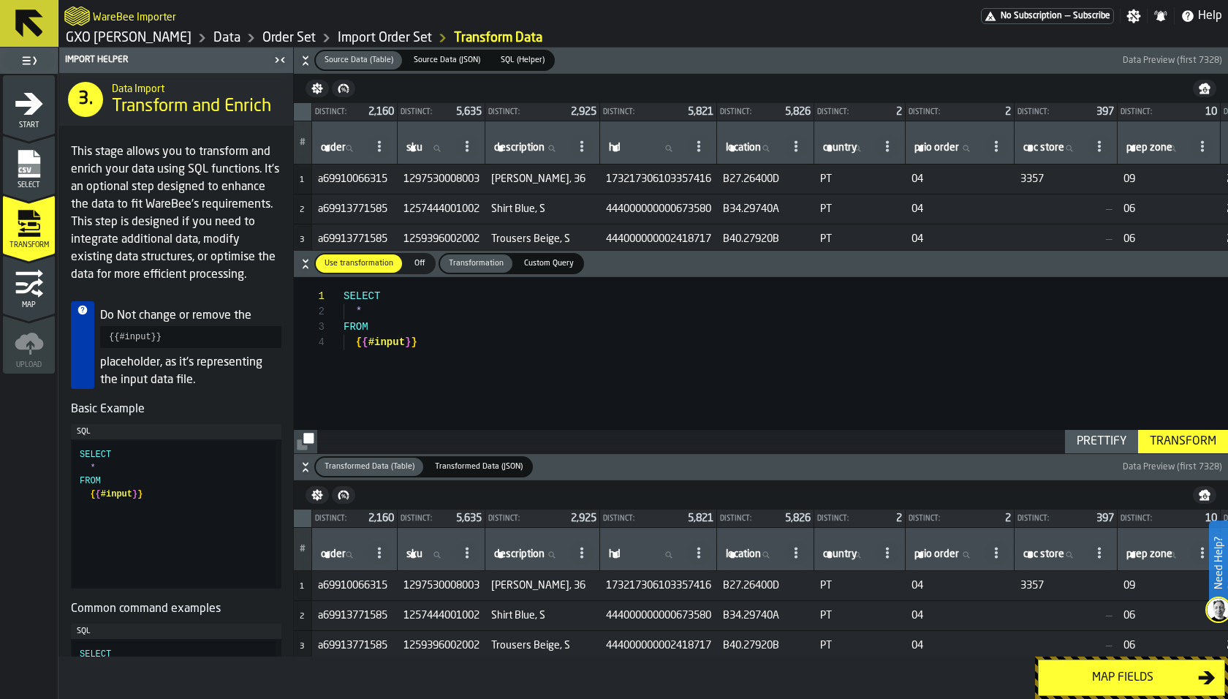
click at [25, 293] on icon "menu Map" at bounding box center [29, 283] width 29 height 29
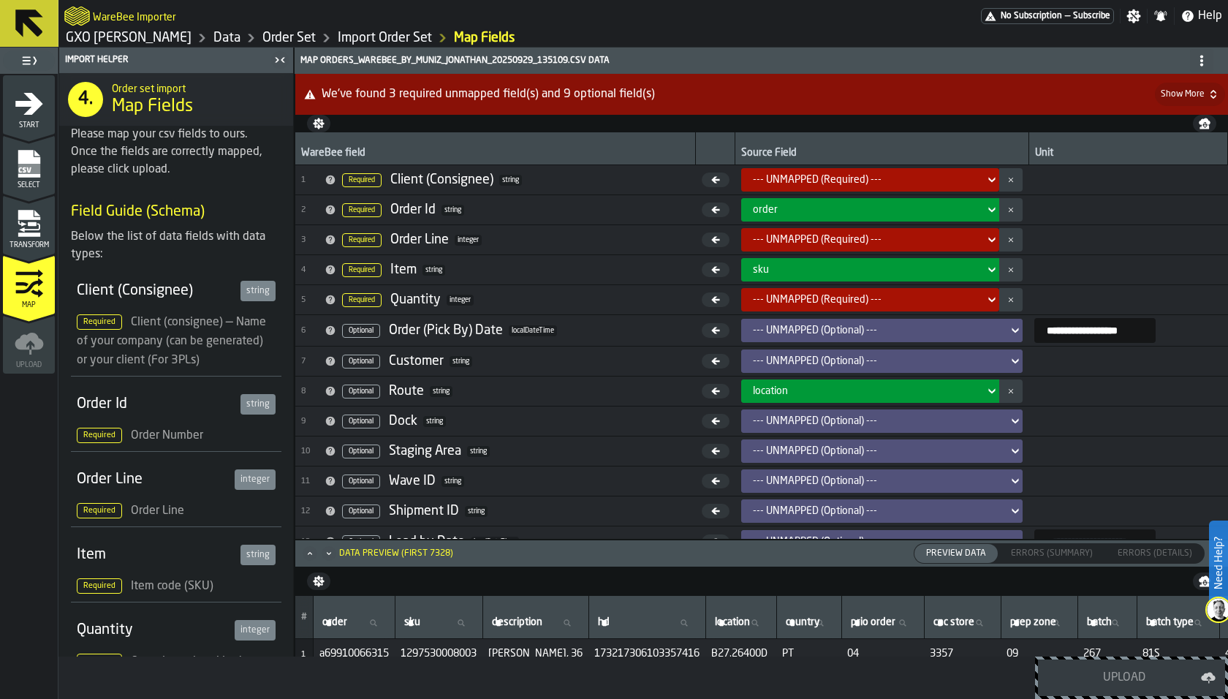
click at [305, 550] on icon "Maximize" at bounding box center [310, 553] width 15 height 15
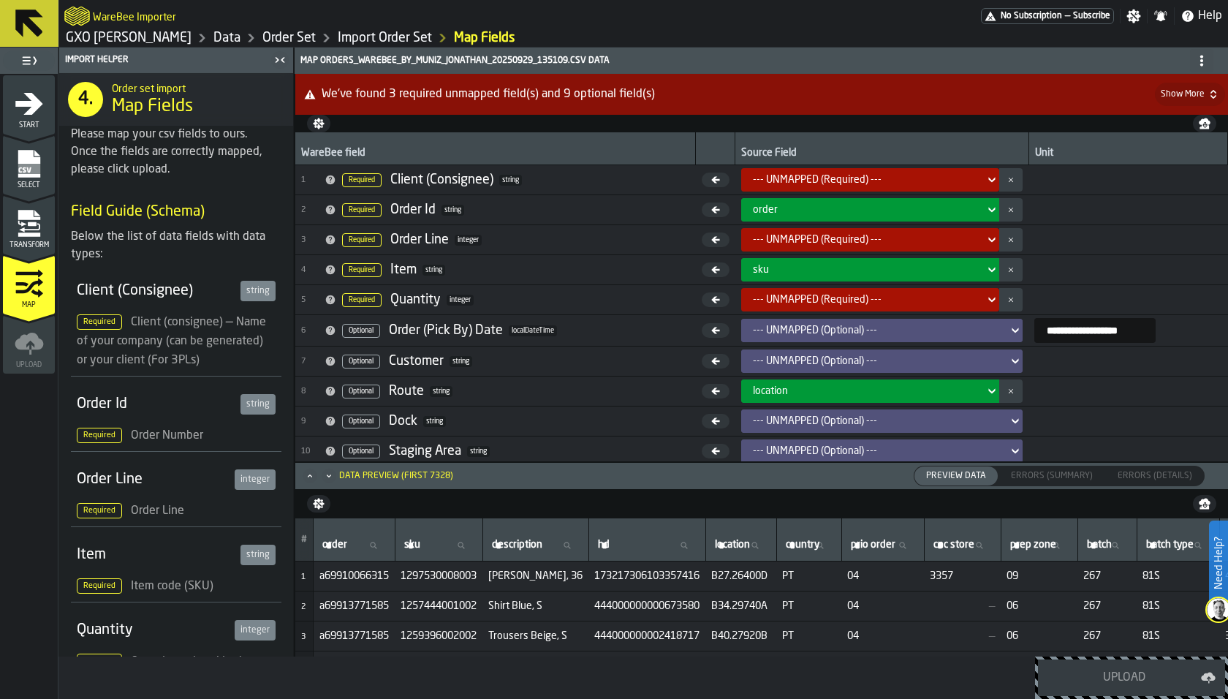
click at [303, 479] on icon "Maximize" at bounding box center [310, 475] width 15 height 15
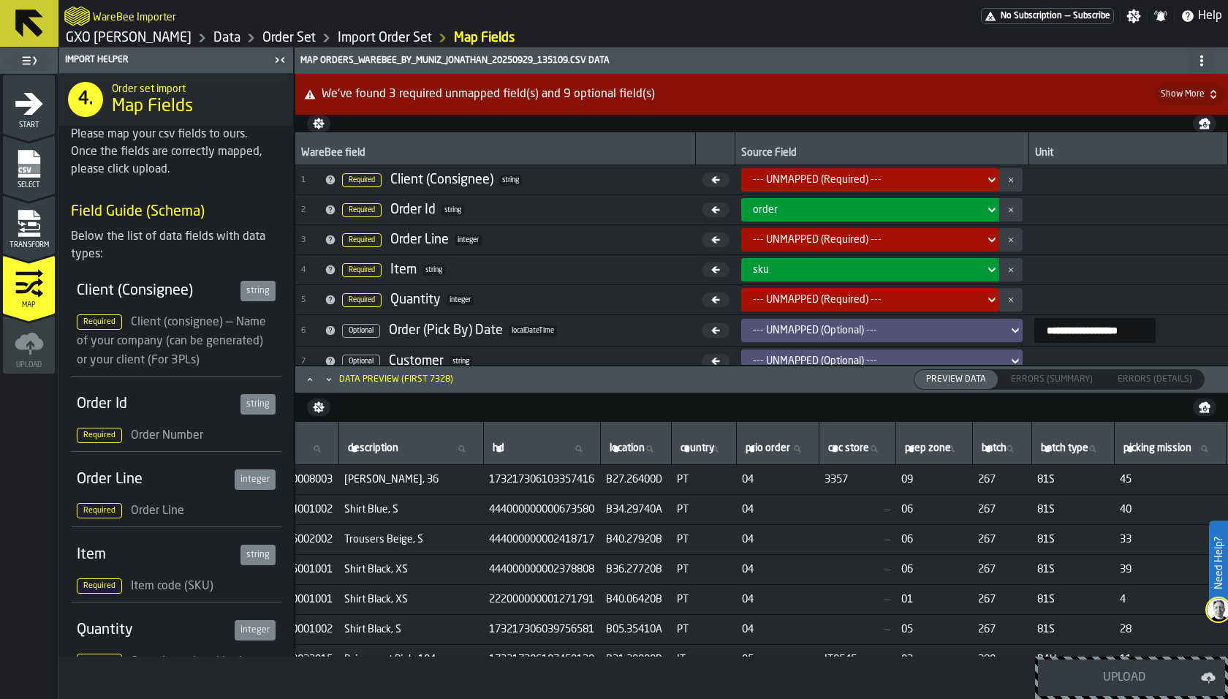
scroll to position [0, 447]
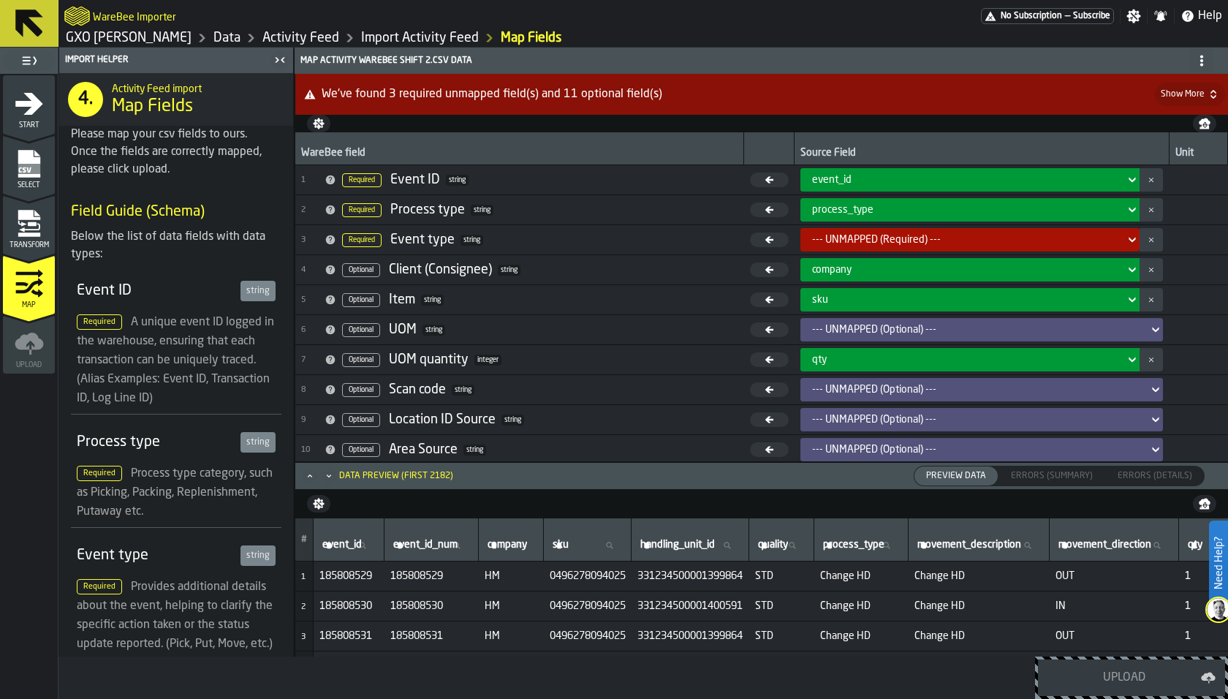
scroll to position [0, 430]
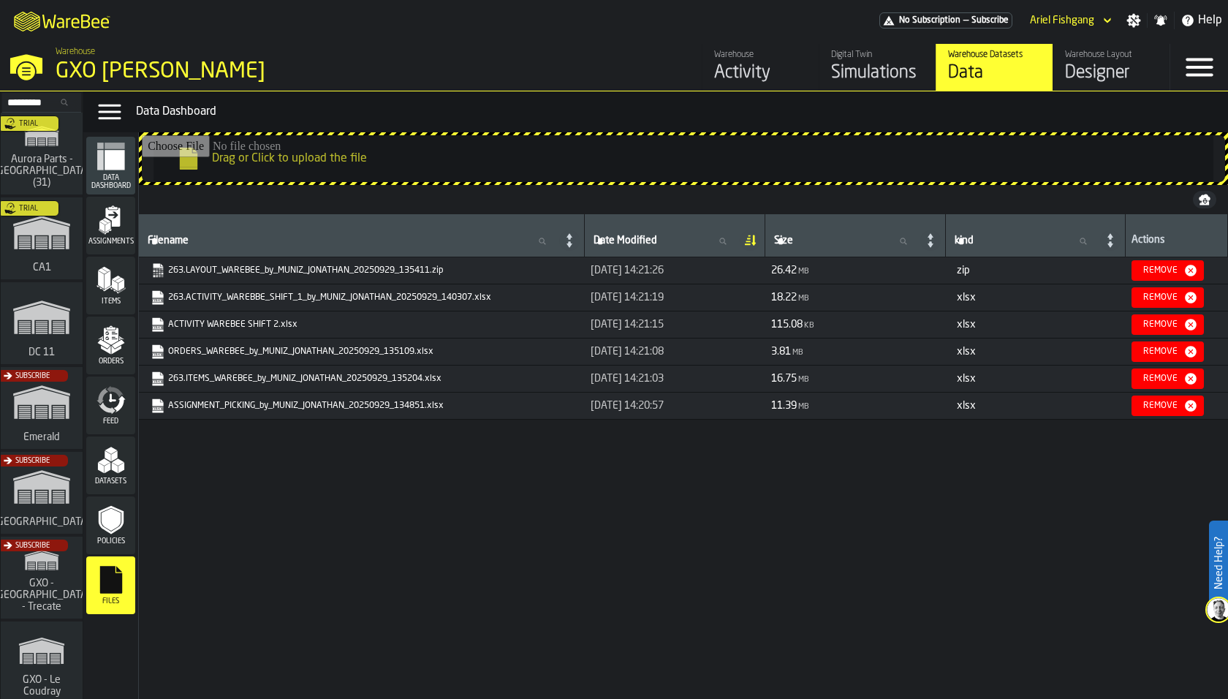
click at [127, 266] on div "Items" at bounding box center [110, 285] width 49 height 40
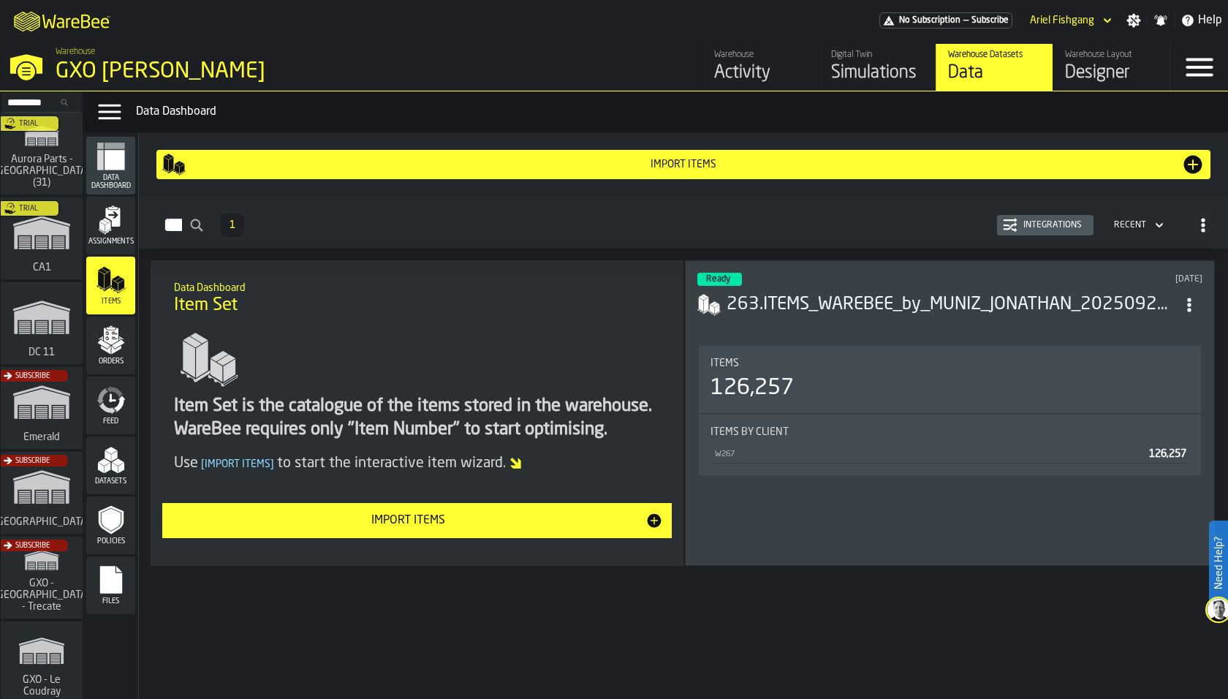
click at [1039, 220] on div "Integrations" at bounding box center [1052, 225] width 70 height 10
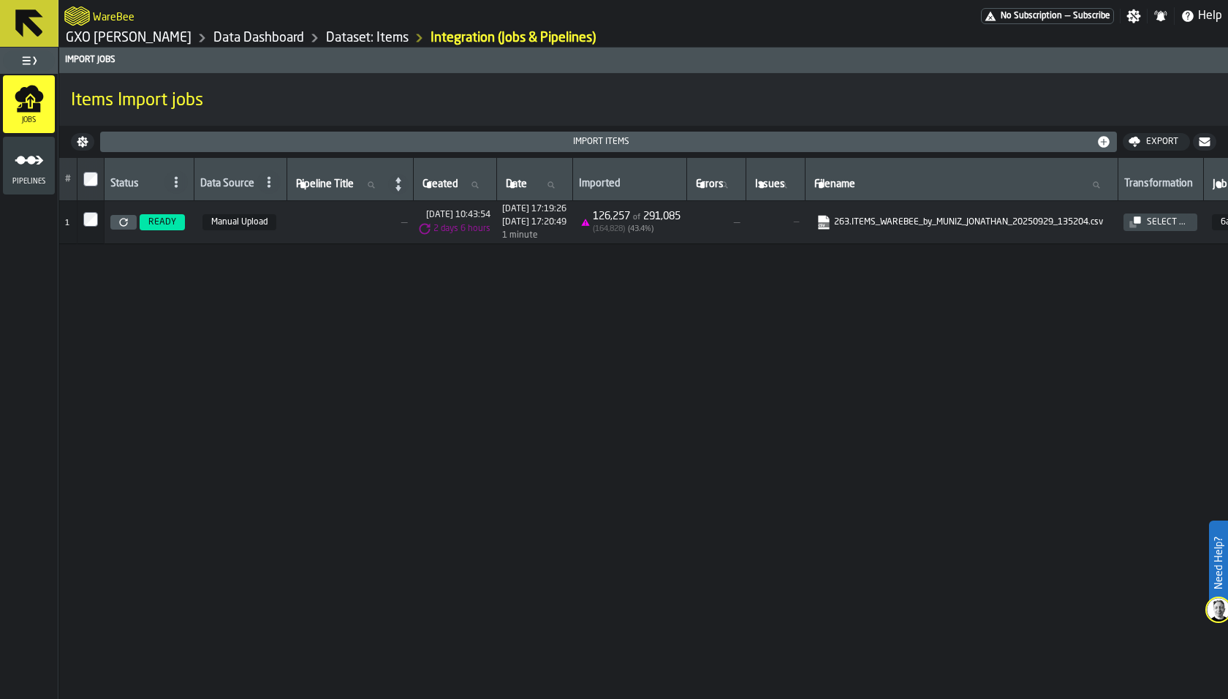
click at [148, 227] on span "READY" at bounding box center [162, 222] width 45 height 16
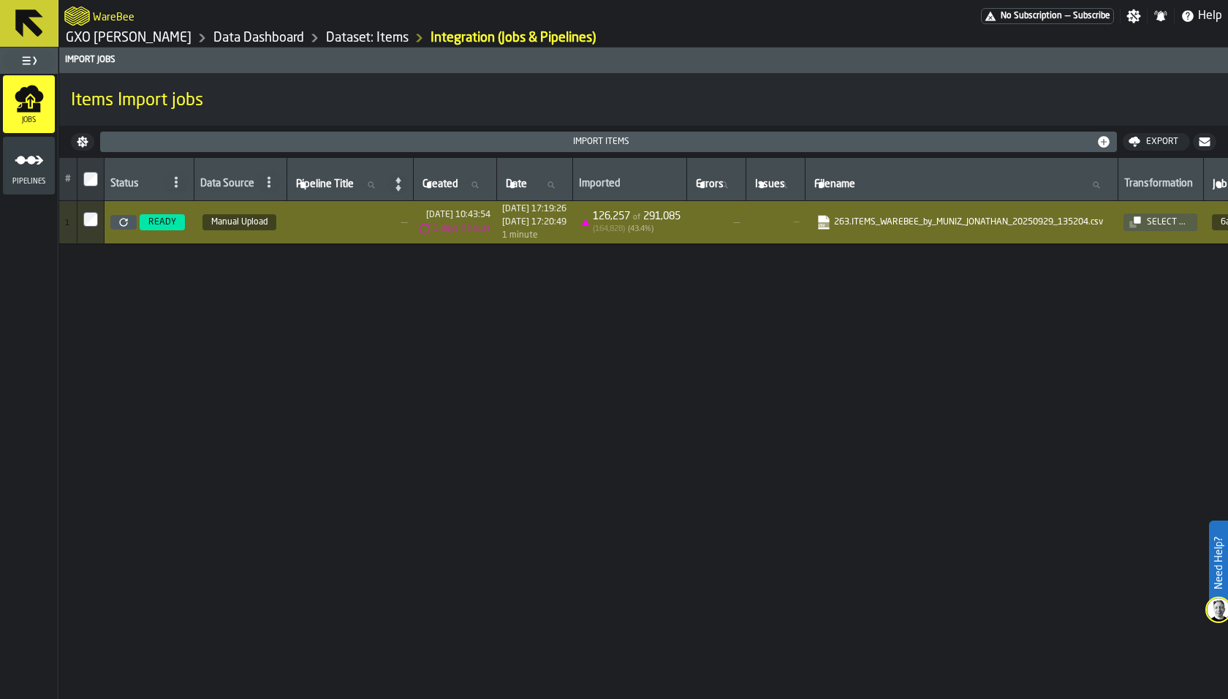
click at [250, 35] on link "Data Dashboard" at bounding box center [258, 38] width 91 height 16
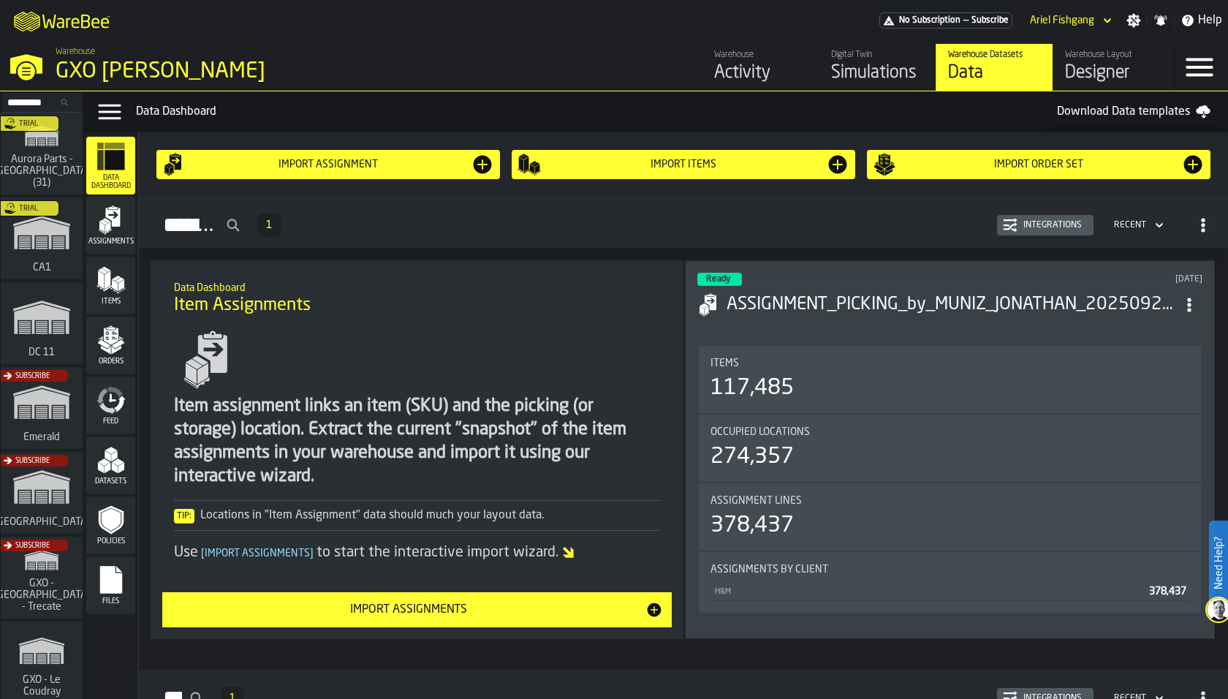
click at [1074, 80] on div "Designer" at bounding box center [1111, 72] width 93 height 23
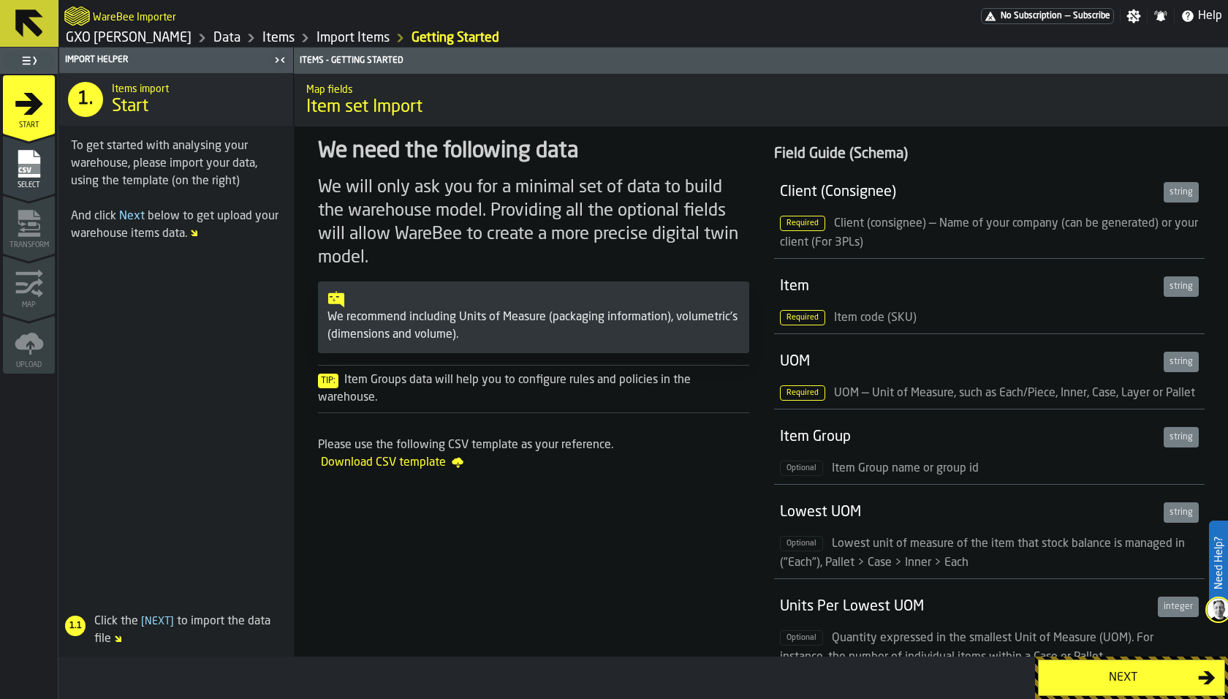
click at [24, 178] on div "Select" at bounding box center [29, 169] width 52 height 40
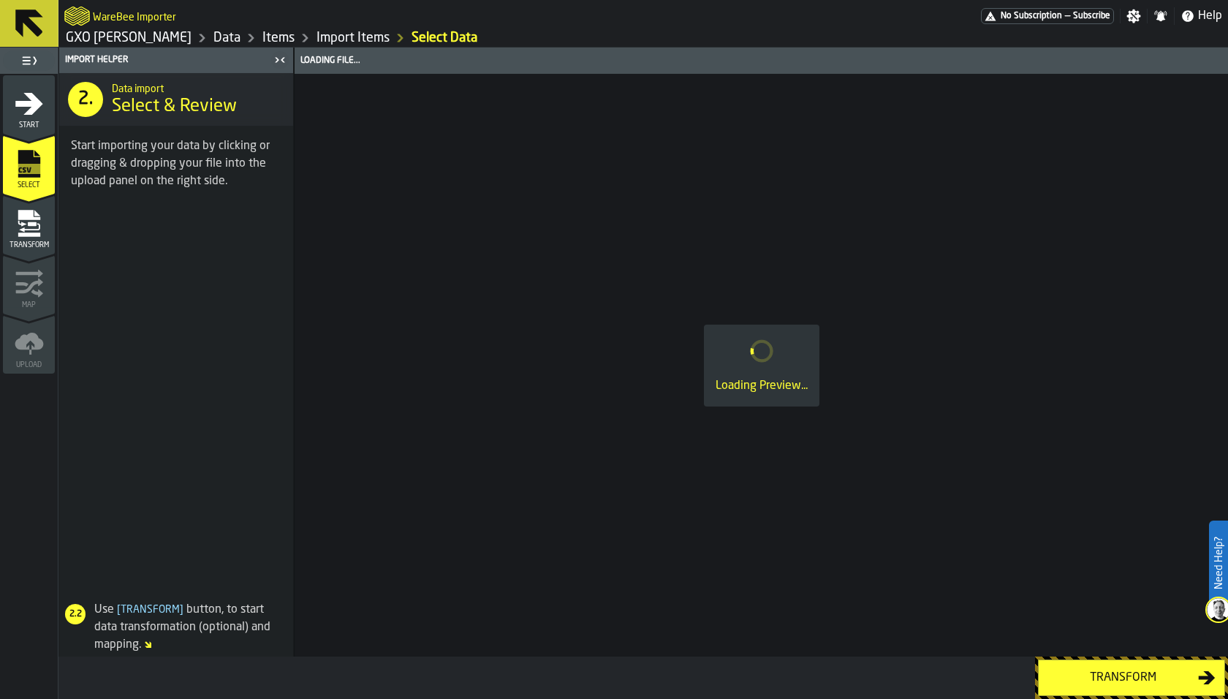
click at [28, 230] on icon "menu Transform" at bounding box center [29, 223] width 29 height 29
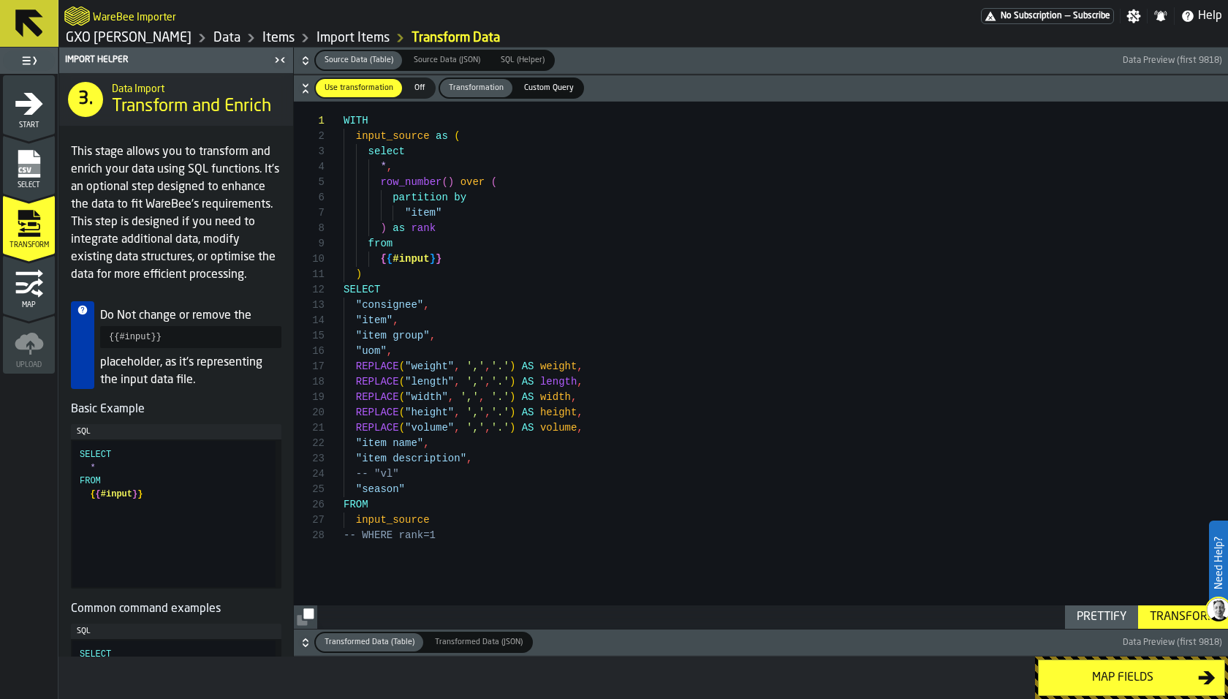
drag, startPoint x: 343, startPoint y: 118, endPoint x: 504, endPoint y: 213, distance: 187.7
click at [505, 214] on div "WITH input_source as ( select * , row_number ( ) over ( partition by "item" ) a…" at bounding box center [785, 366] width 884 height 528
click at [471, 248] on div "WITH input_source as ( select * , row_number ( ) over ( partition by "item" ) a…" at bounding box center [785, 366] width 884 height 528
drag, startPoint x: 466, startPoint y: 257, endPoint x: 400, endPoint y: 243, distance: 68.1
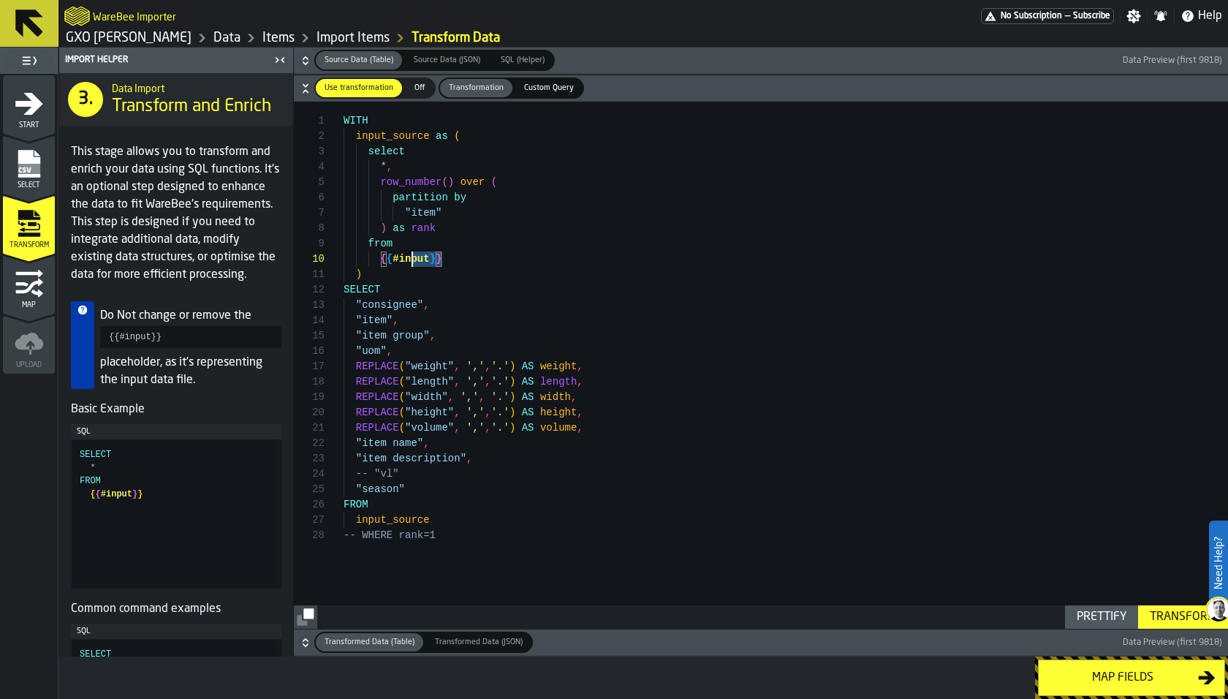
click at [400, 243] on div "WITH input_source as ( select * , row_number ( ) over ( partition by "item" ) a…" at bounding box center [785, 366] width 884 height 528
click at [382, 271] on div "WITH input_source as ( select * , row_number ( ) over ( partition by "item" ) a…" at bounding box center [785, 366] width 884 height 528
type textarea "**********"
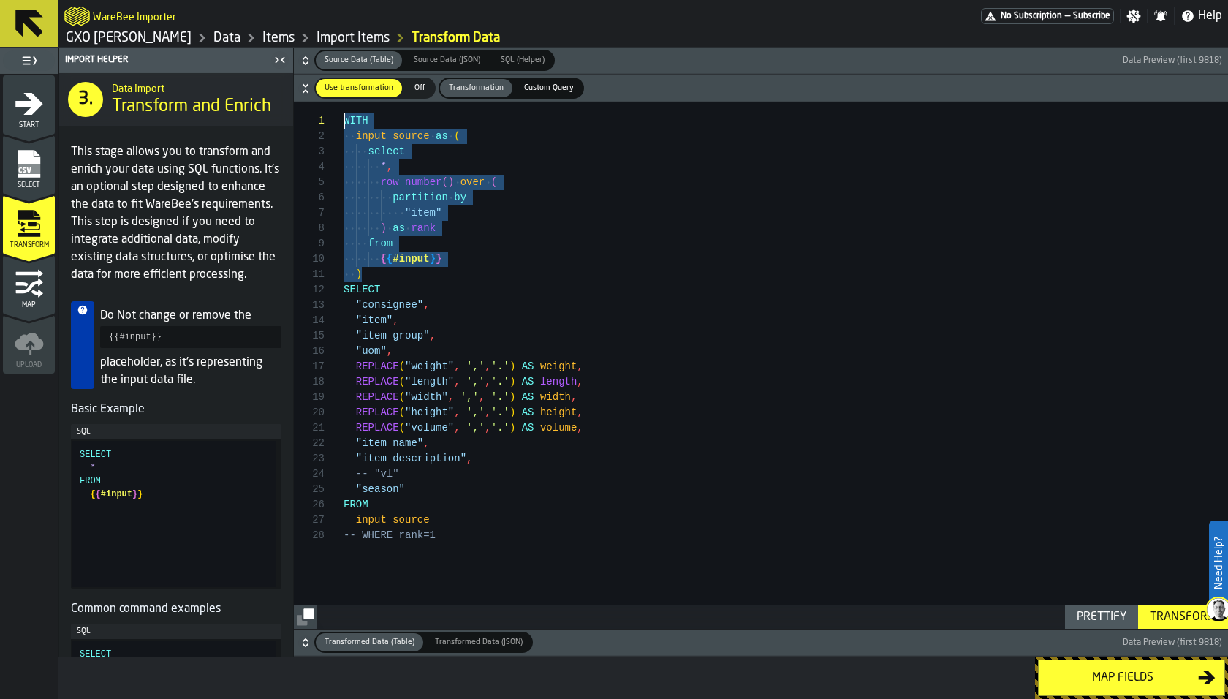
drag, startPoint x: 382, startPoint y: 271, endPoint x: 328, endPoint y: 122, distance: 158.6
click at [343, 122] on div "WITH input_source as ( select * , row_number ( ) over ( partition by "item" ) a…" at bounding box center [785, 366] width 884 height 528
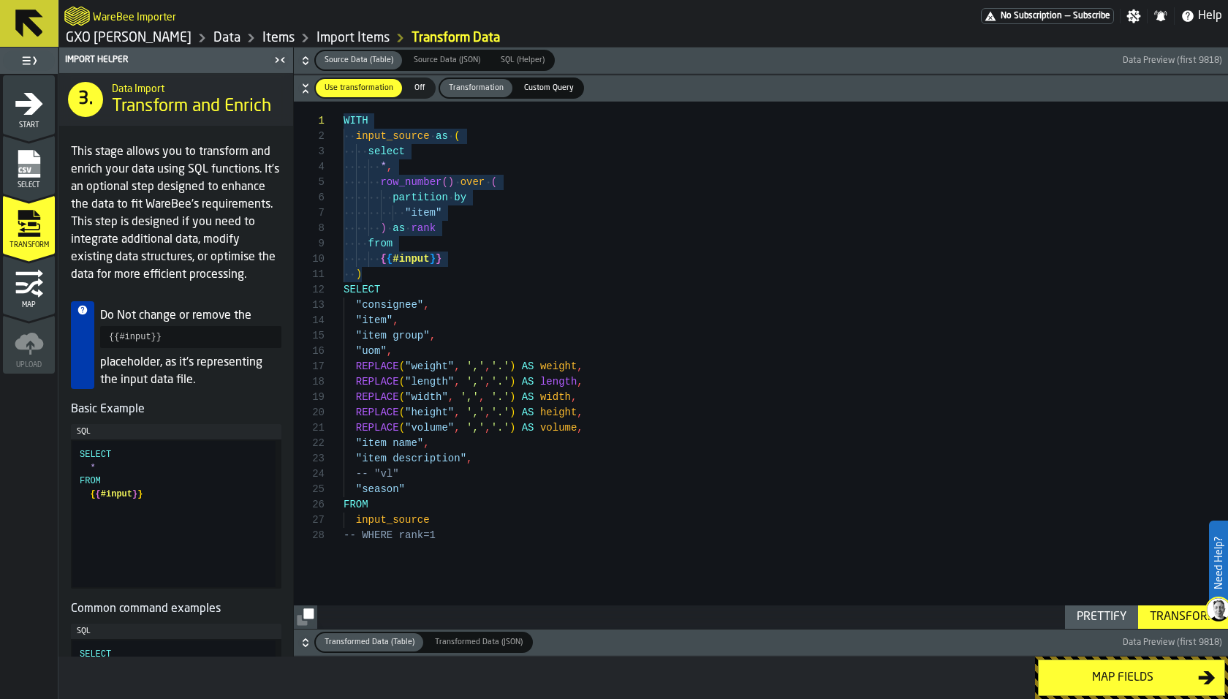
click at [213, 37] on link "Data" at bounding box center [226, 38] width 27 height 16
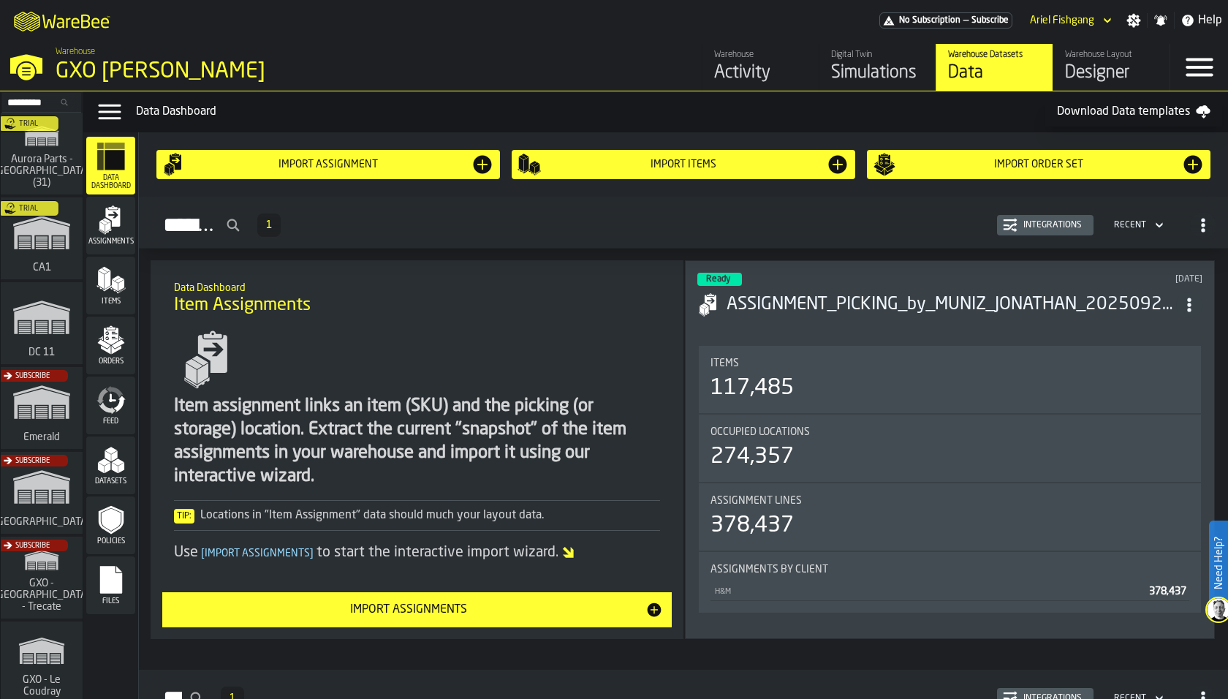
click at [110, 273] on icon "menu Items" at bounding box center [110, 279] width 29 height 29
